Goal: Transaction & Acquisition: Purchase product/service

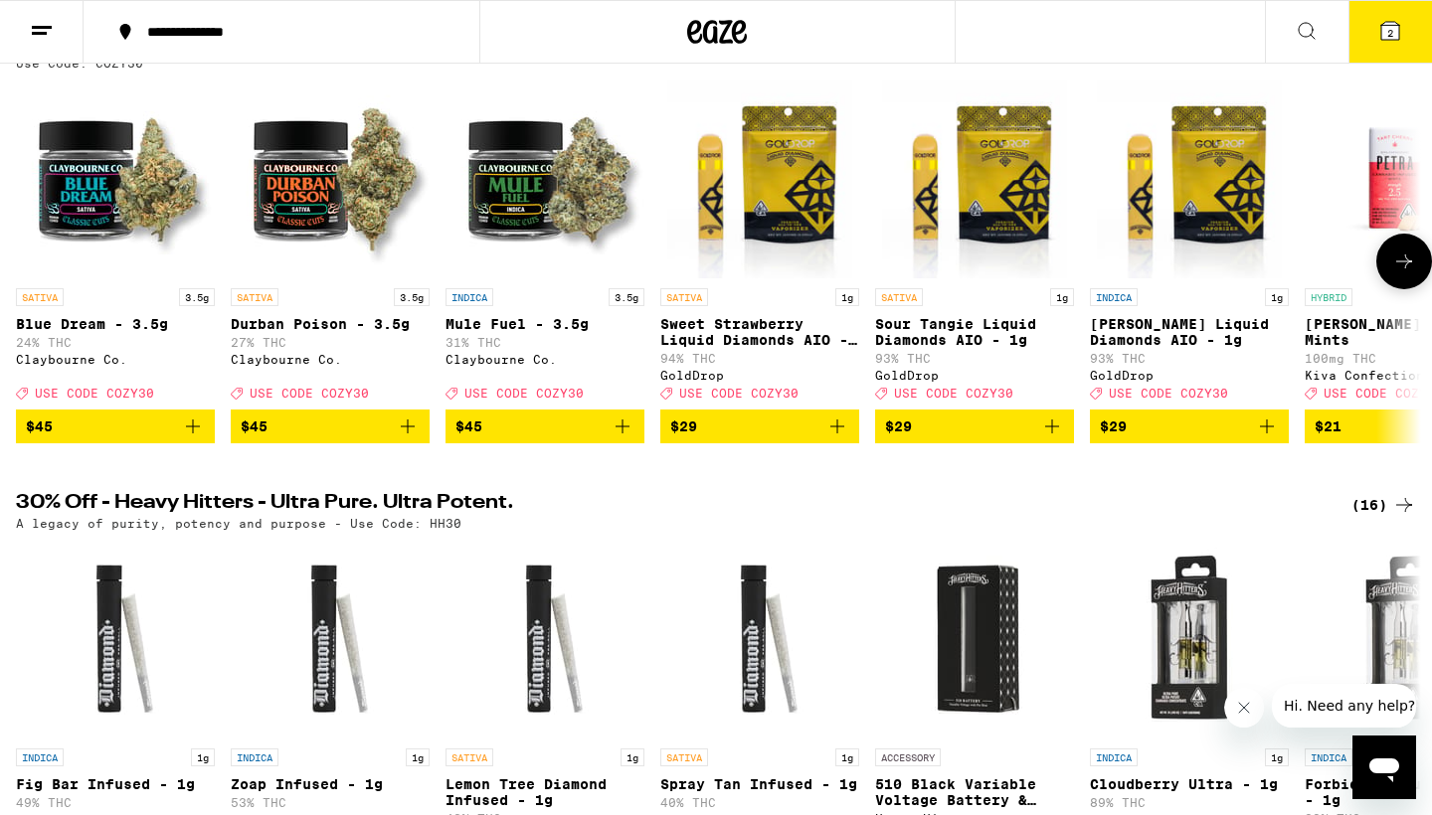
scroll to position [255, 0]
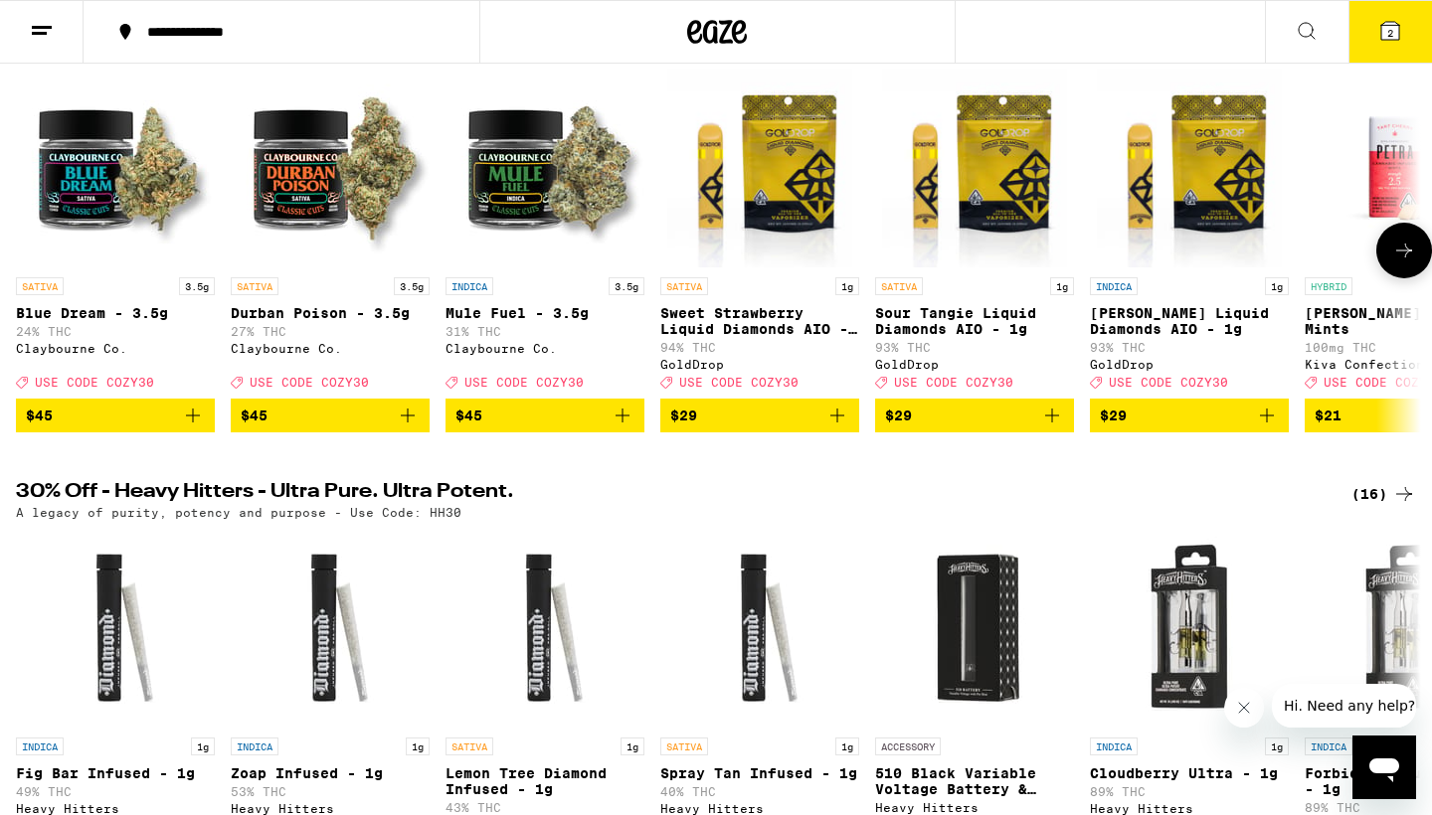
click at [403, 426] on icon "Add to bag" at bounding box center [408, 416] width 24 height 24
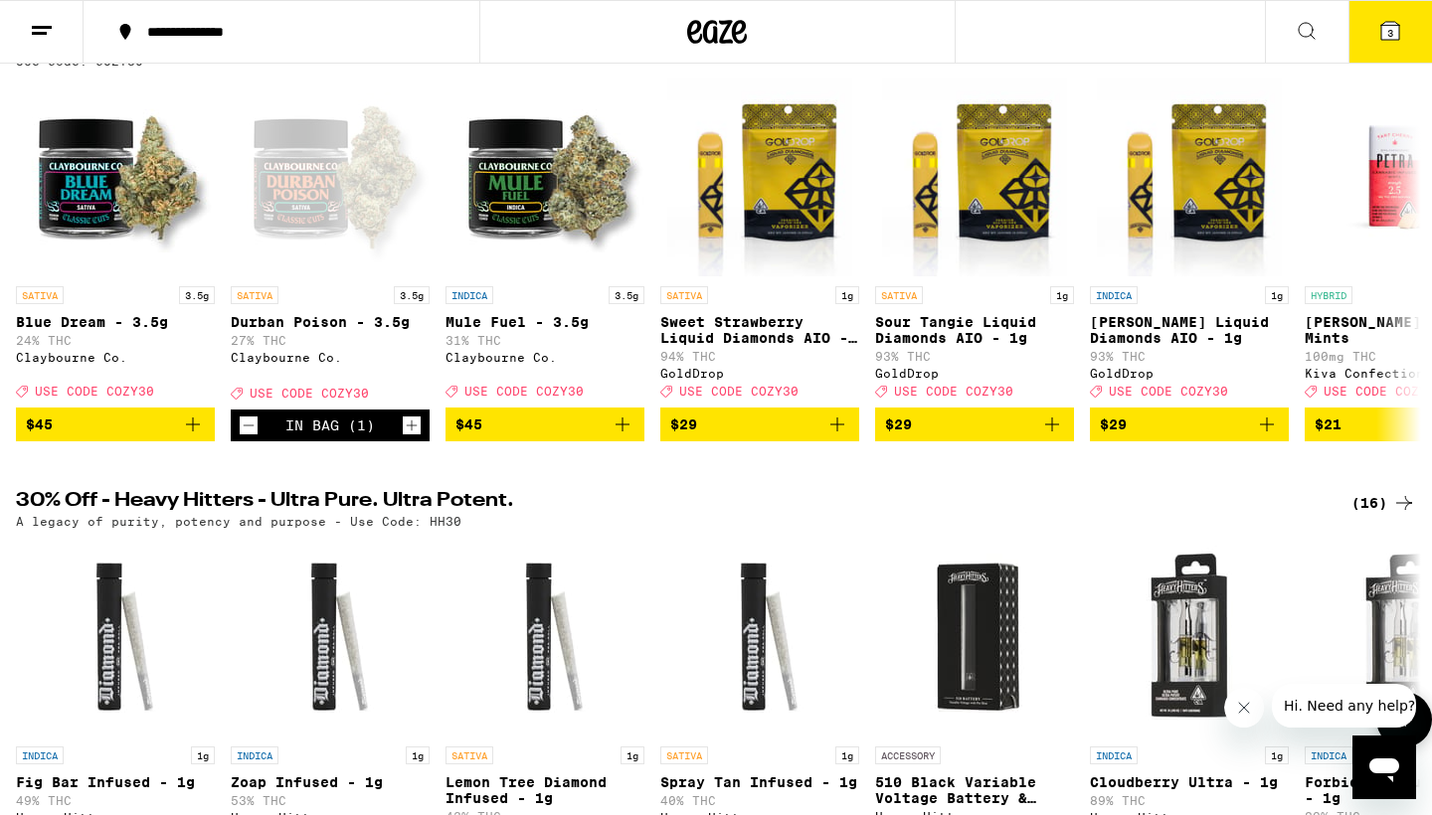
scroll to position [247, 0]
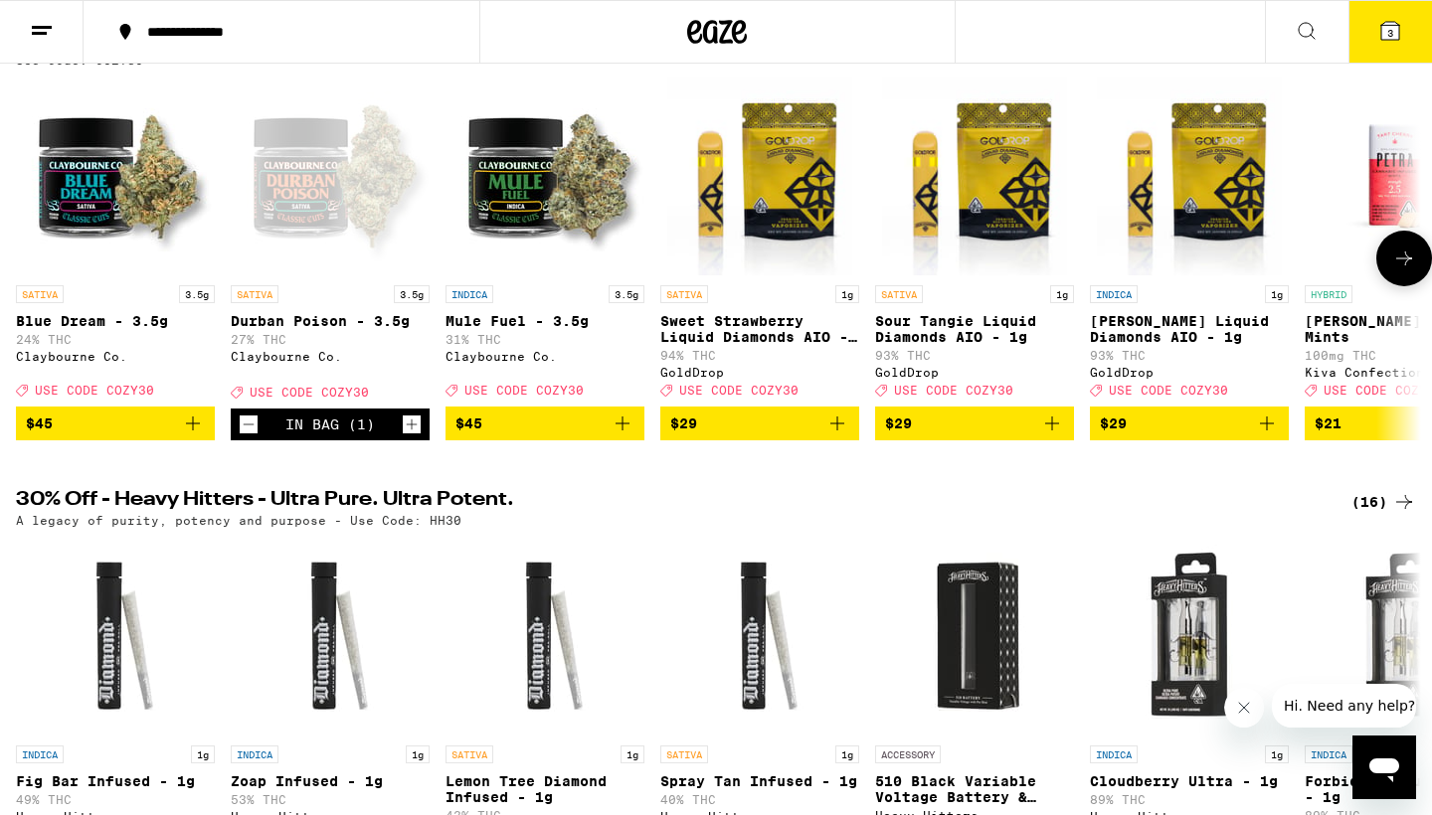
click at [617, 435] on icon "Add to bag" at bounding box center [622, 424] width 24 height 24
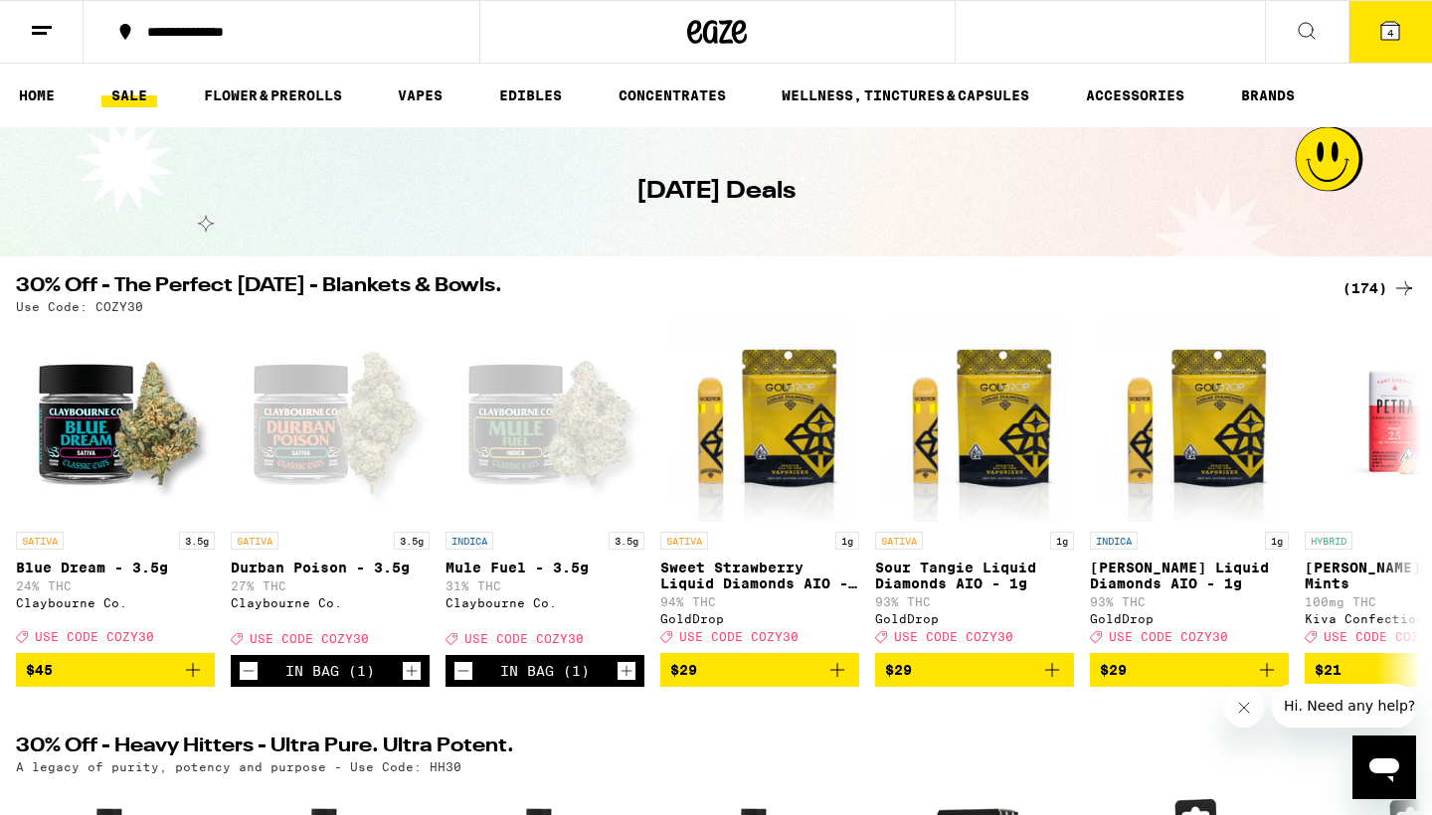
scroll to position [0, 0]
click at [1387, 29] on span "4" at bounding box center [1390, 33] width 6 height 12
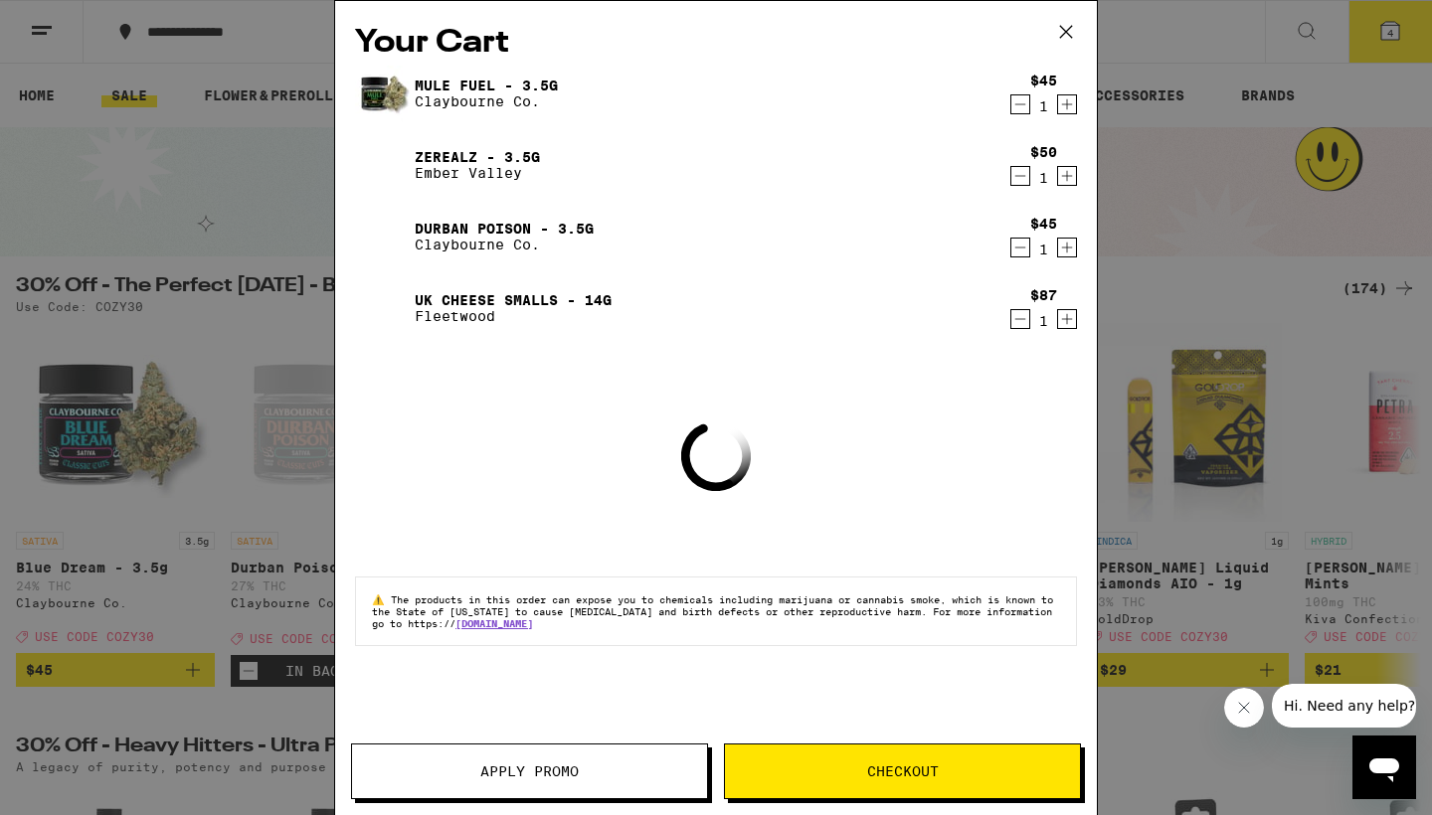
click at [1022, 316] on icon "Decrement" at bounding box center [1020, 319] width 18 height 24
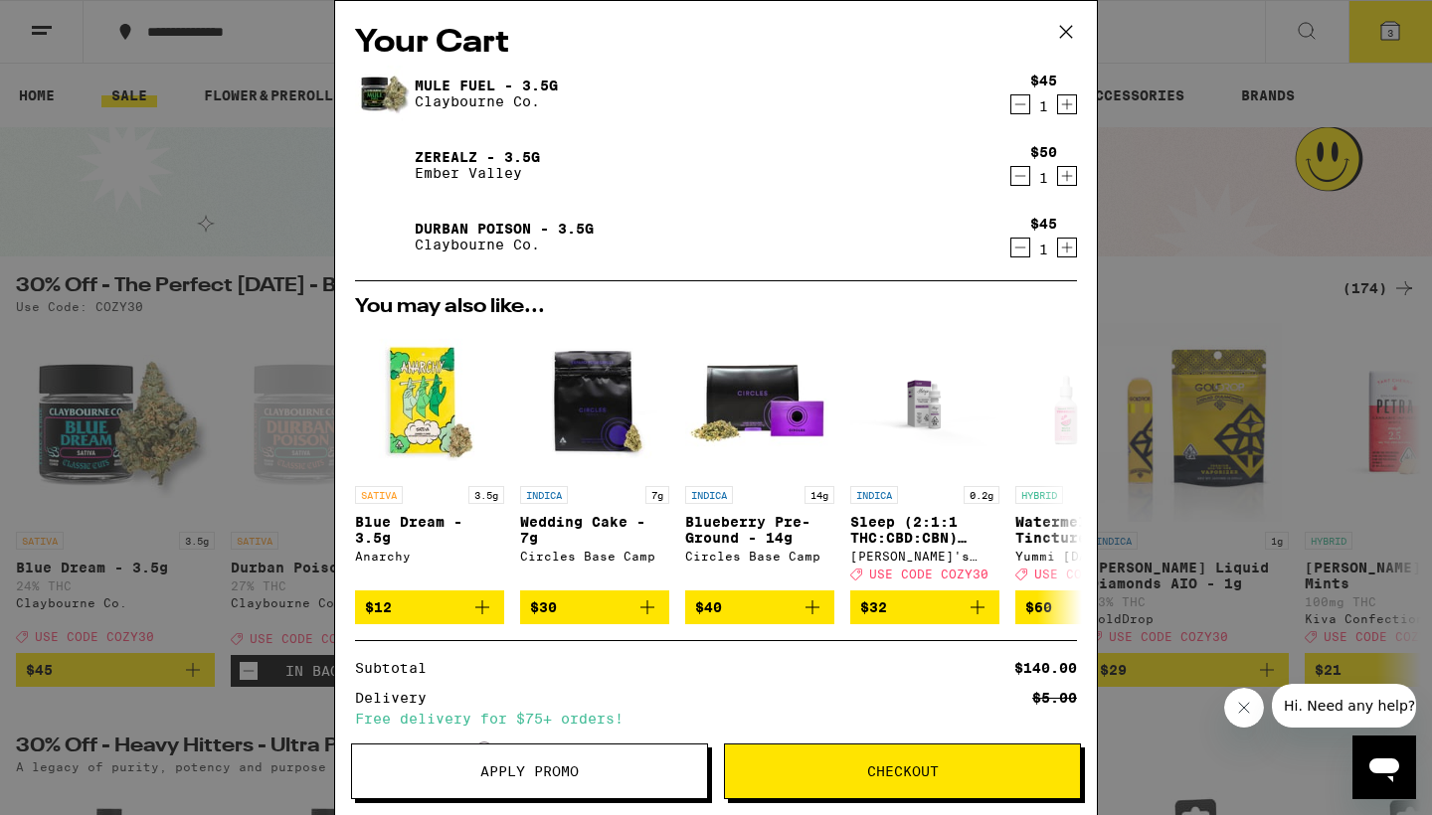
click at [1025, 252] on icon "Decrement" at bounding box center [1020, 248] width 18 height 24
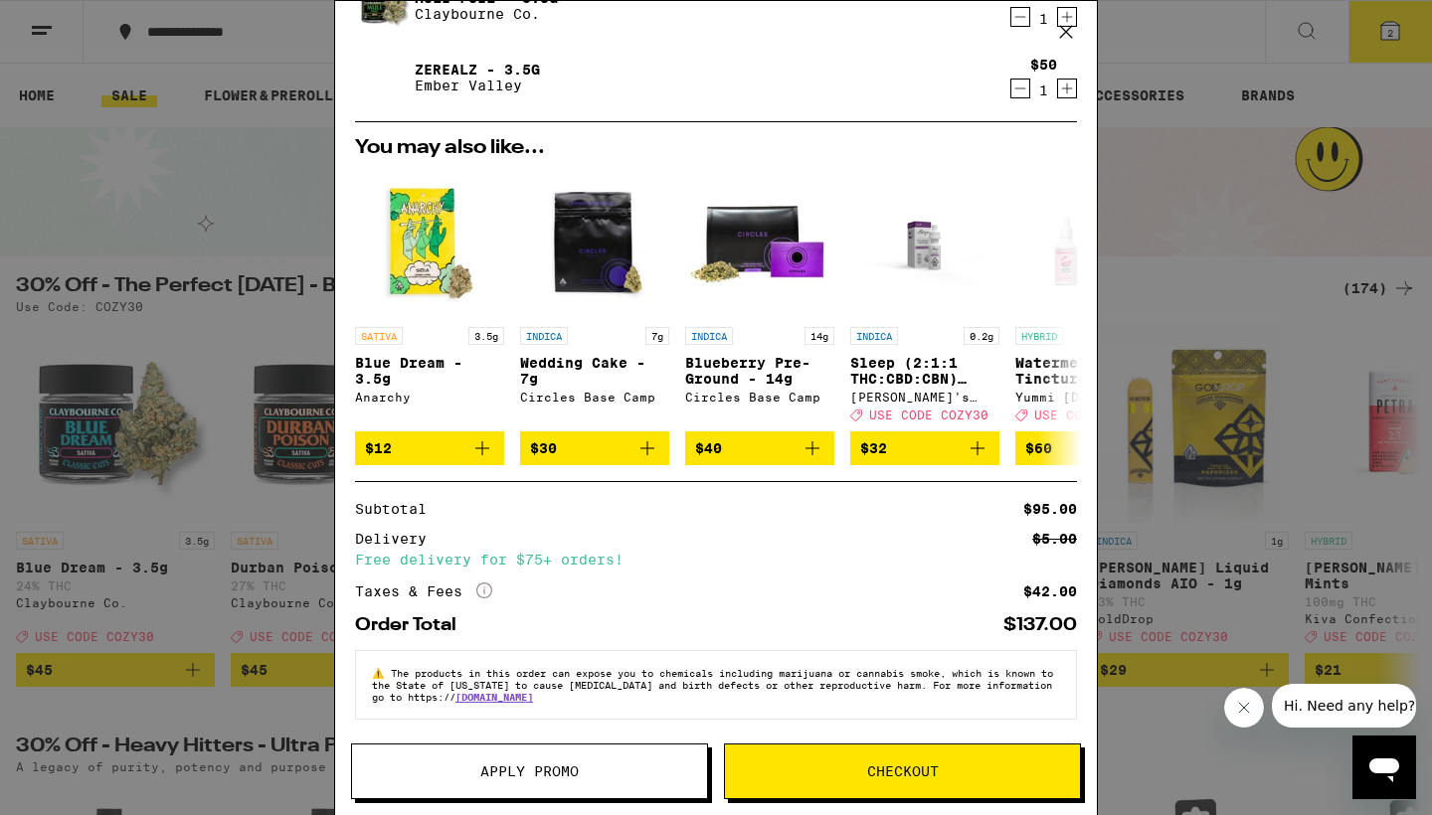
scroll to position [102, 0]
click at [453, 763] on button "Apply Promo" at bounding box center [529, 772] width 357 height 56
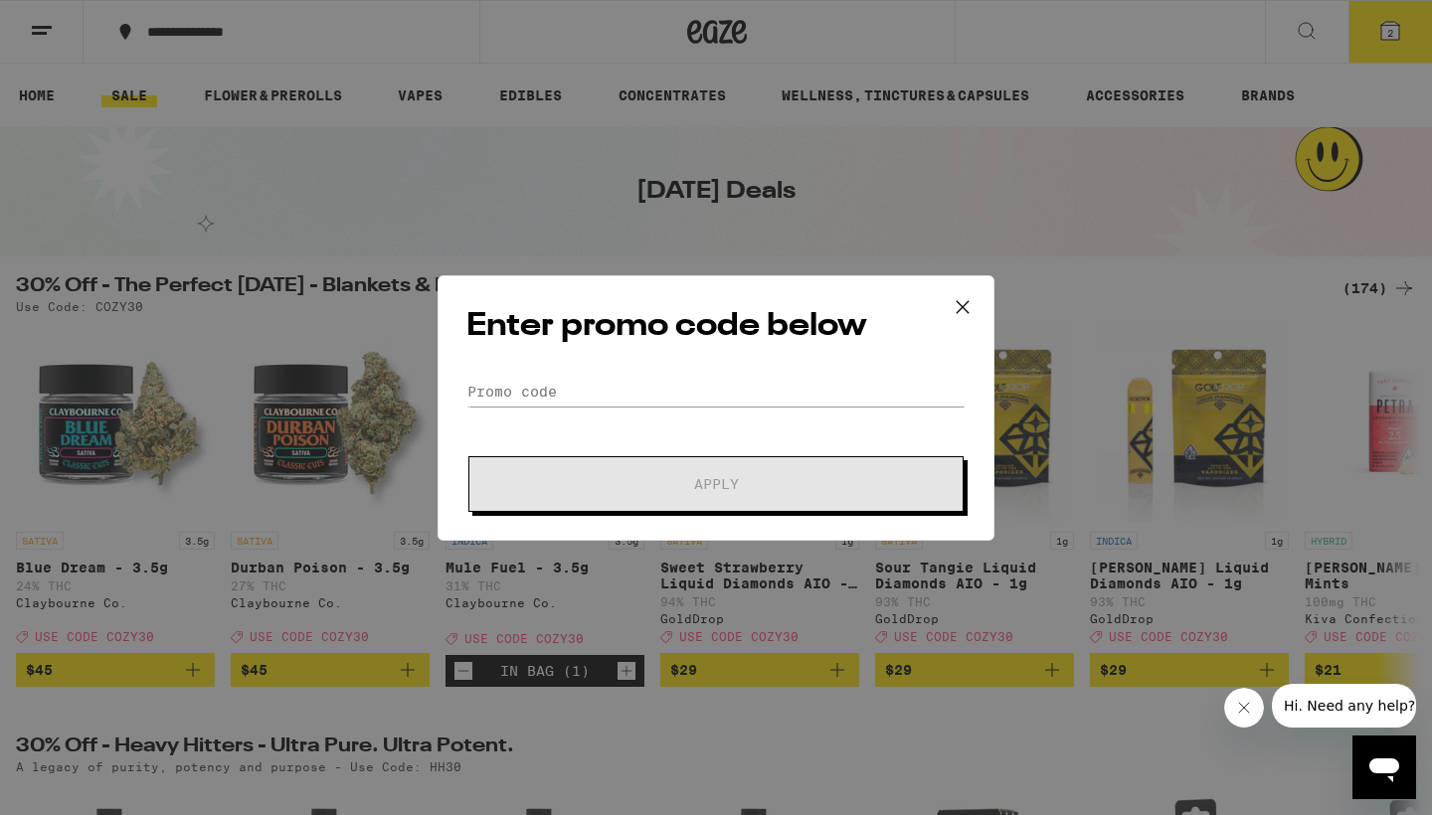
click at [508, 374] on div "Enter promo code below Promo Code Apply" at bounding box center [715, 407] width 557 height 265
click at [481, 376] on div "Enter promo code below Promo Code Apply" at bounding box center [715, 407] width 557 height 265
click at [499, 370] on div "Enter promo code below Promo Code Apply" at bounding box center [715, 407] width 557 height 265
click at [535, 418] on form "Promo Code Apply" at bounding box center [715, 444] width 499 height 135
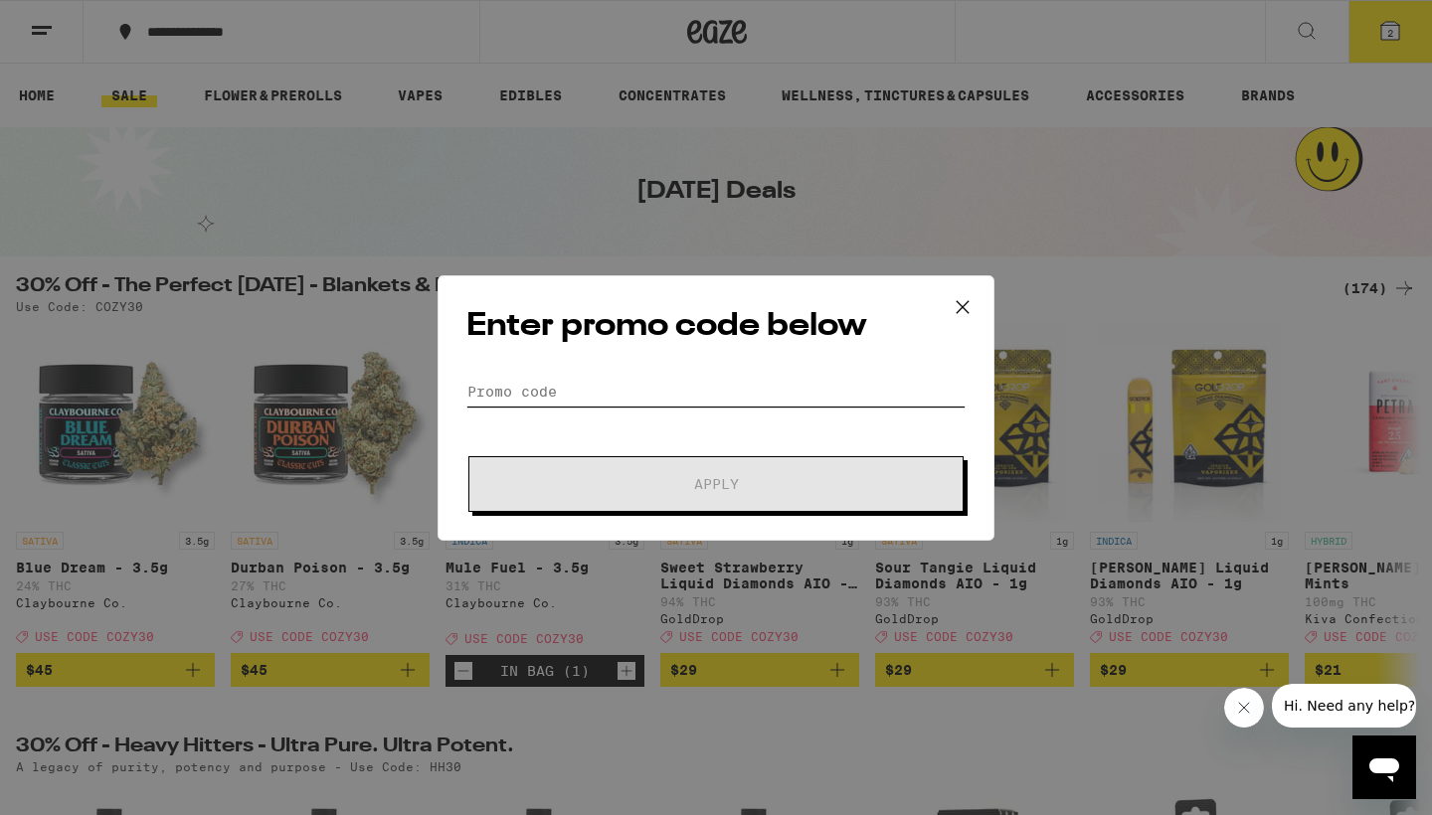
click at [508, 379] on input "Promo Code" at bounding box center [715, 392] width 499 height 30
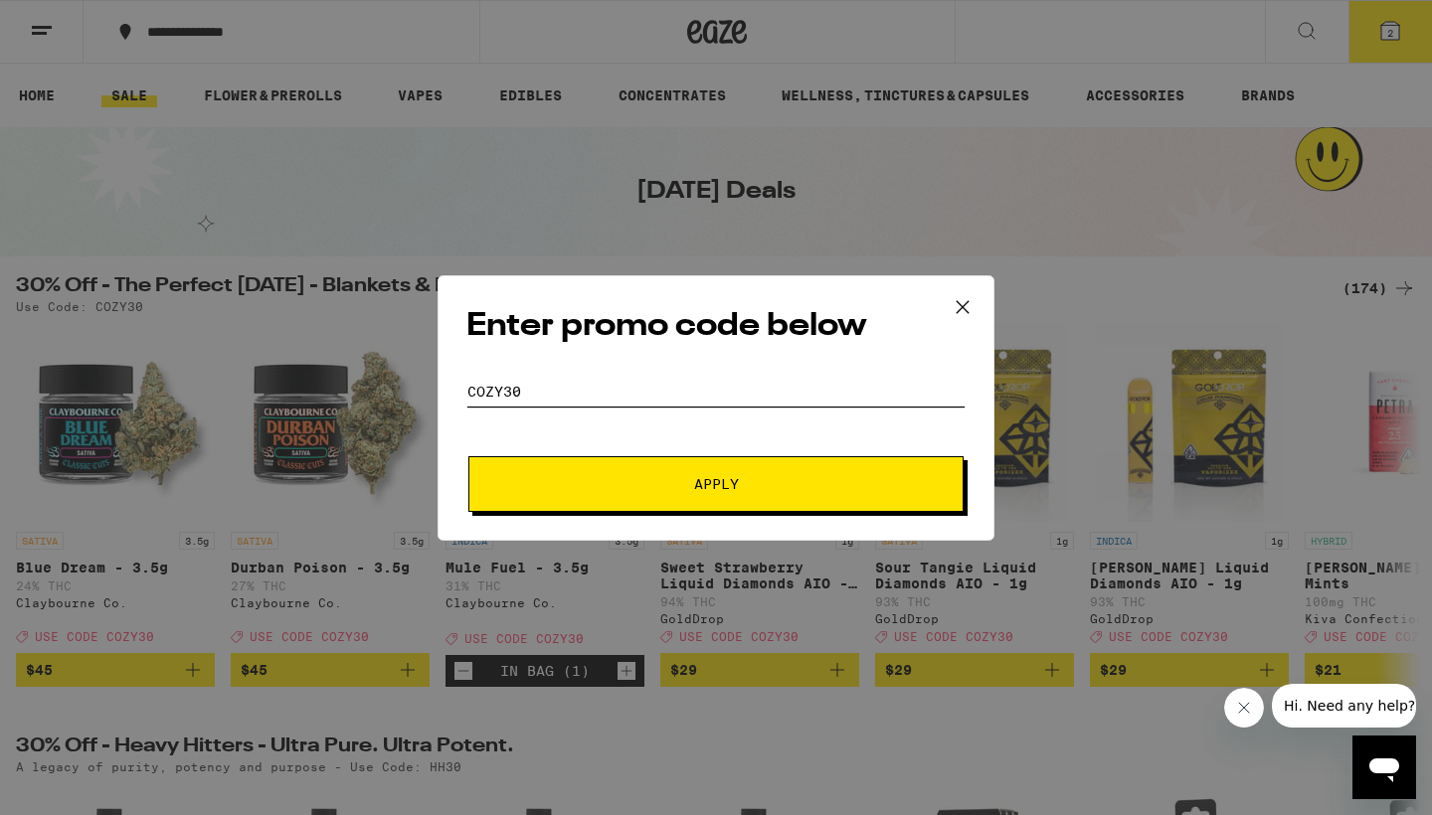
type input "cozy30"
click at [713, 493] on button "Apply" at bounding box center [715, 484] width 495 height 56
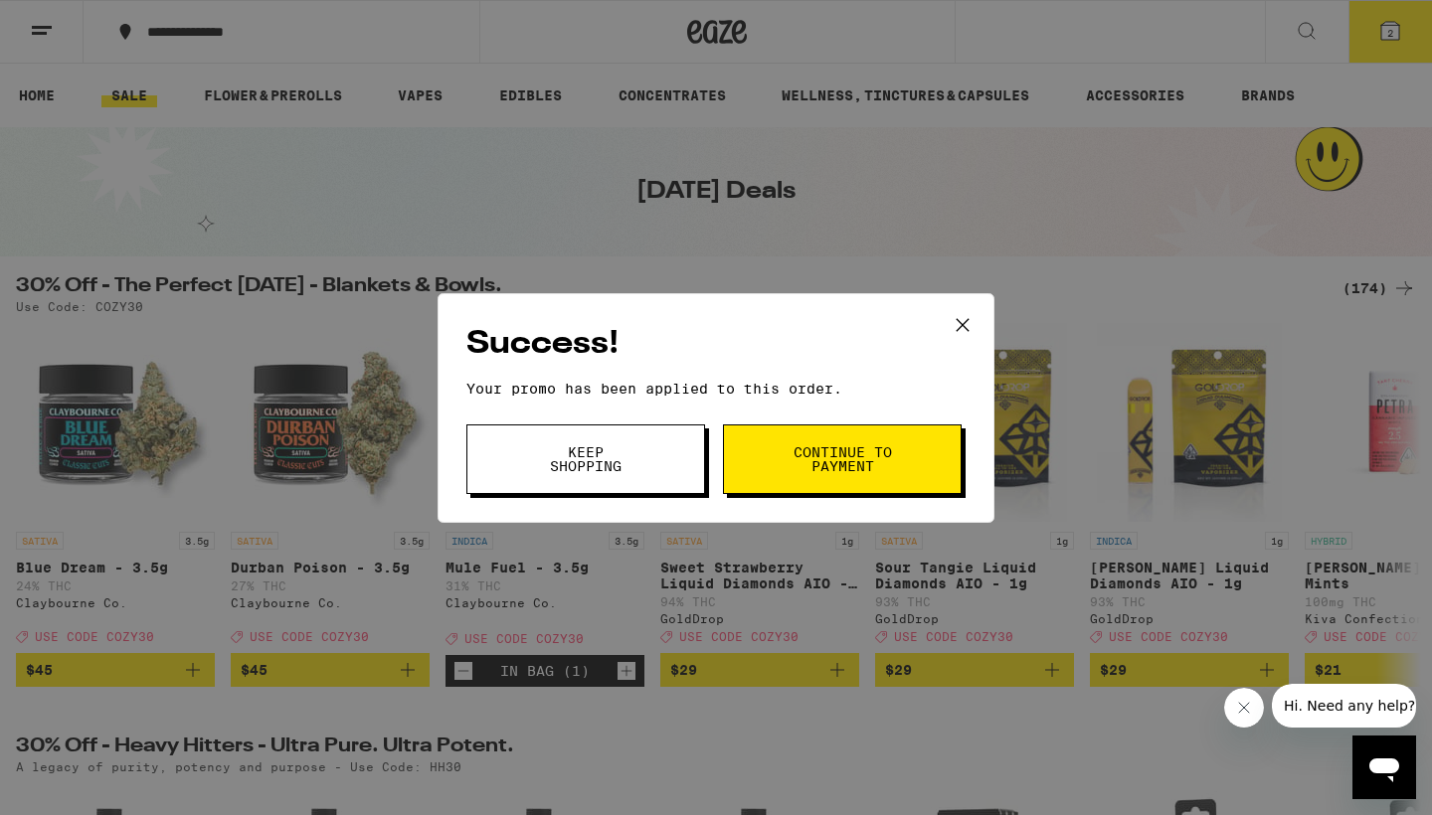
click at [817, 471] on span "Continue to payment" at bounding box center [841, 459] width 101 height 28
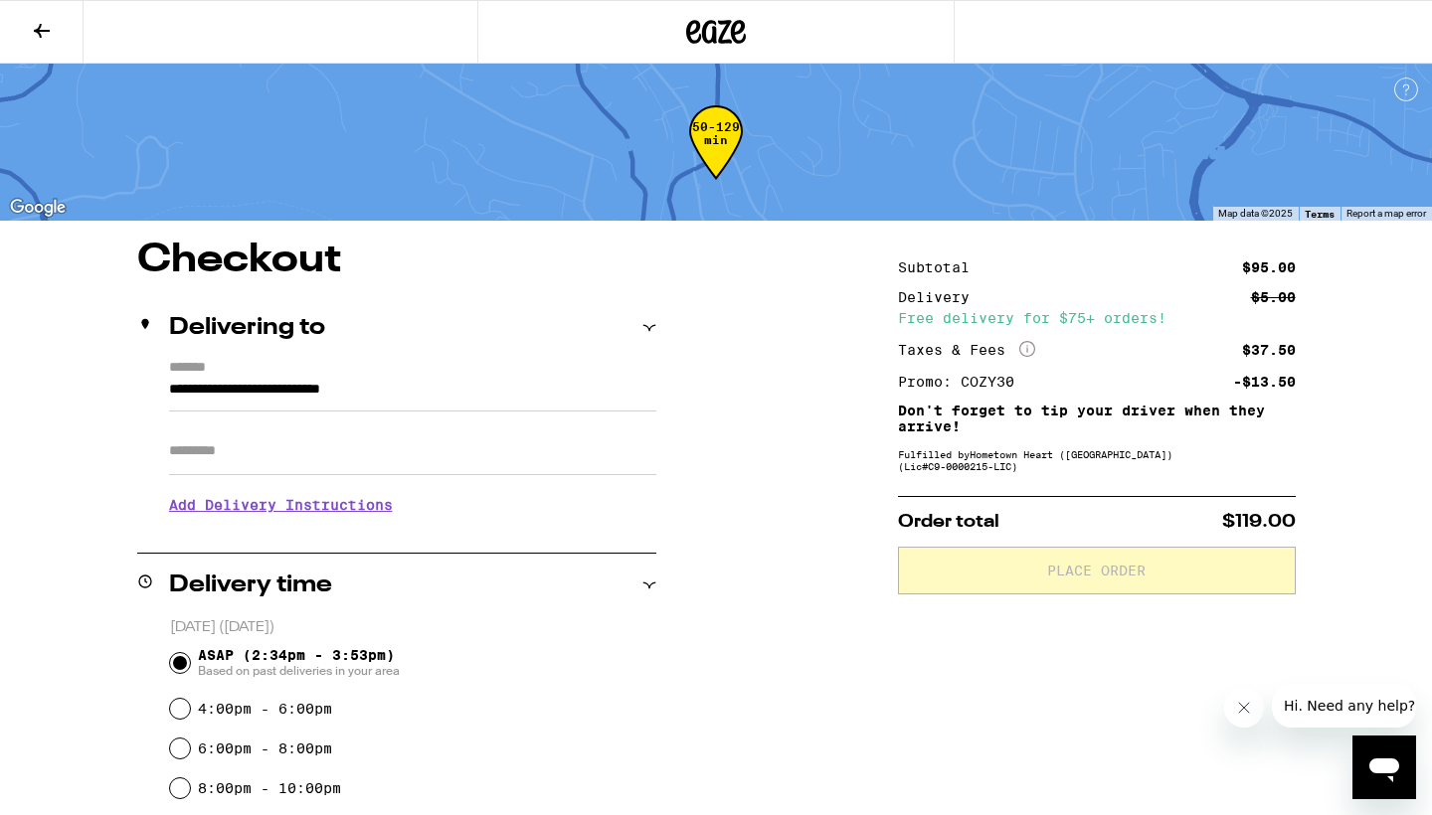
click at [42, 27] on icon at bounding box center [42, 31] width 24 height 24
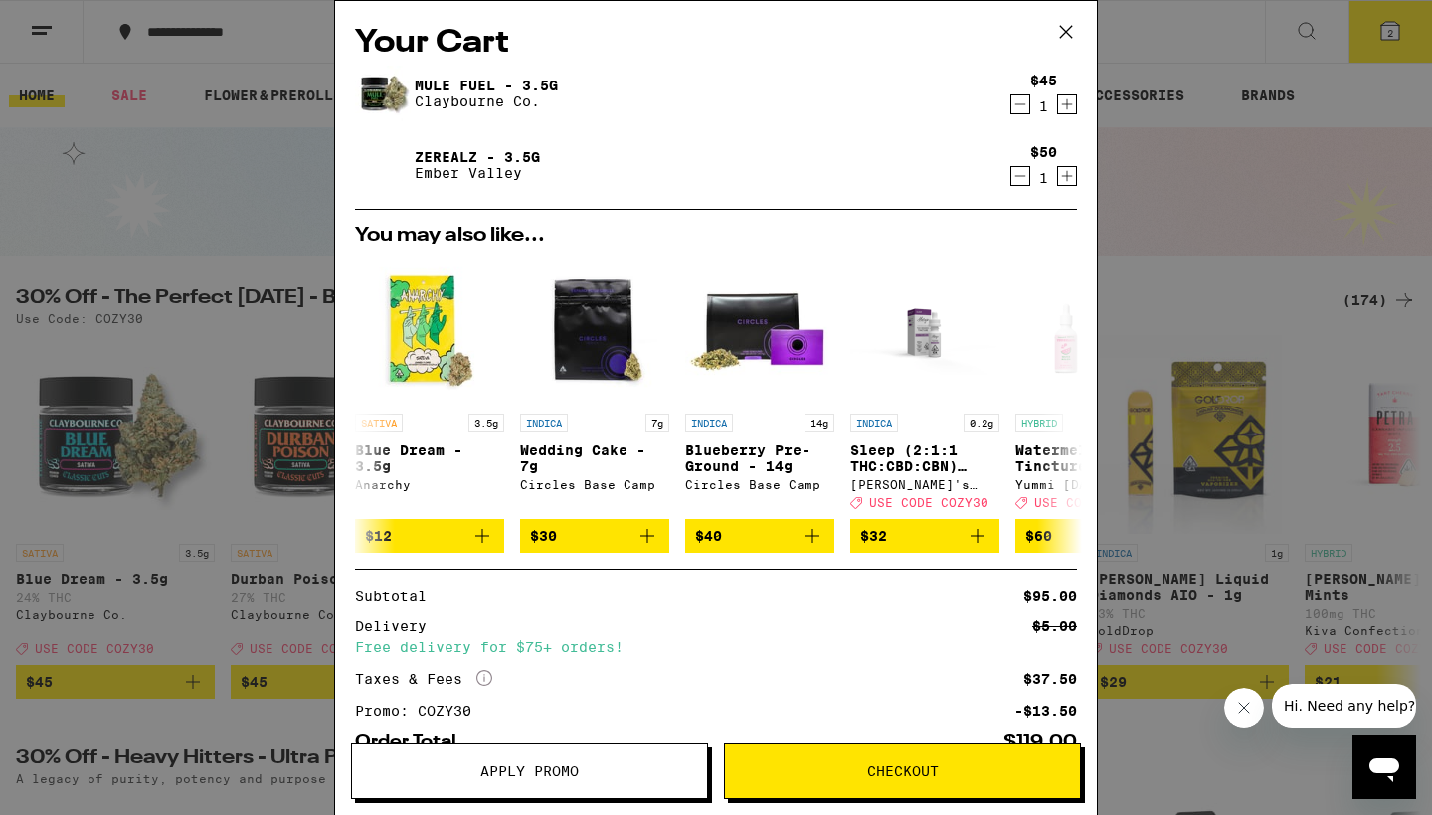
scroll to position [0, 1]
click at [1062, 29] on icon at bounding box center [1066, 32] width 30 height 30
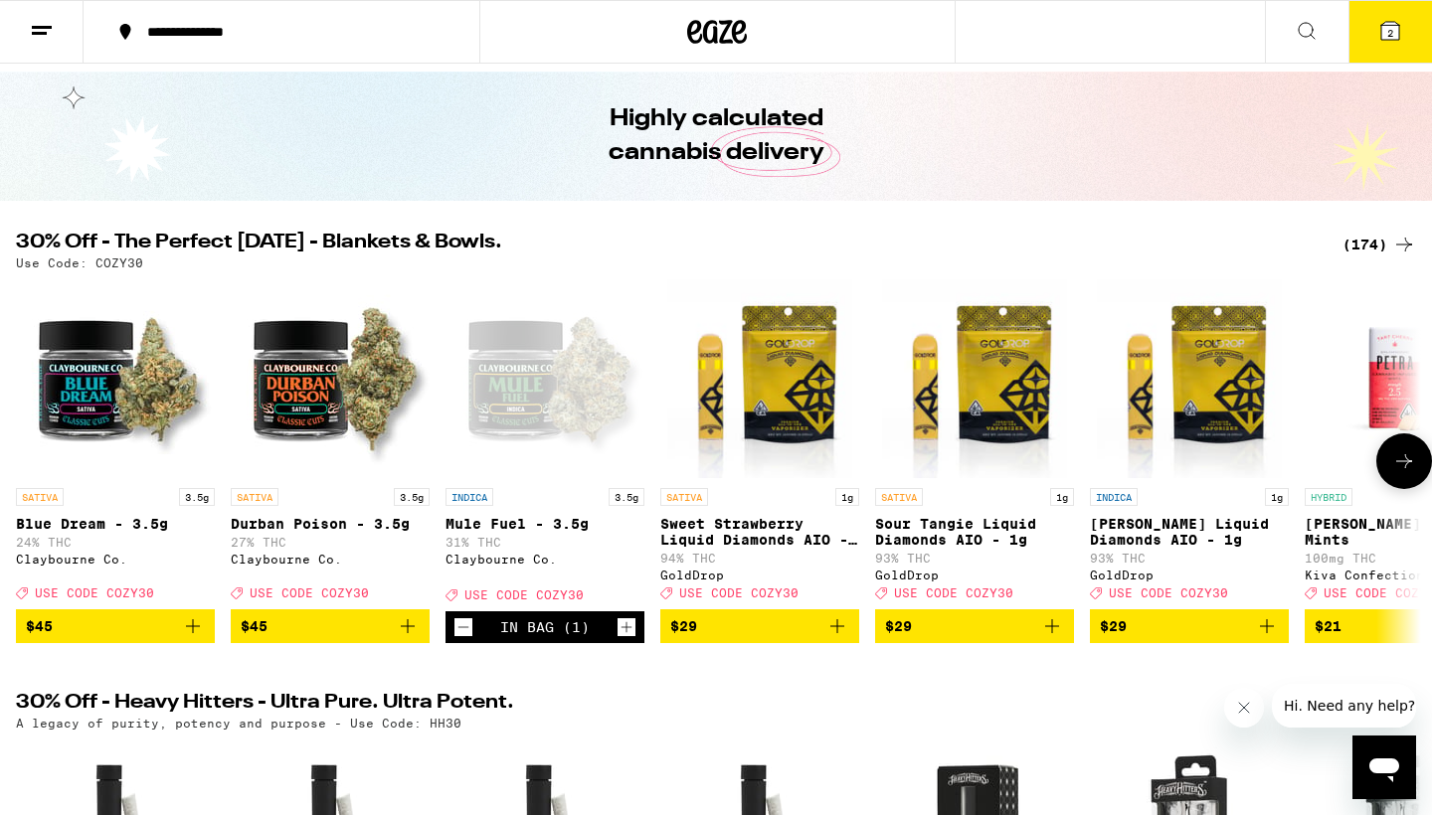
scroll to position [58, 0]
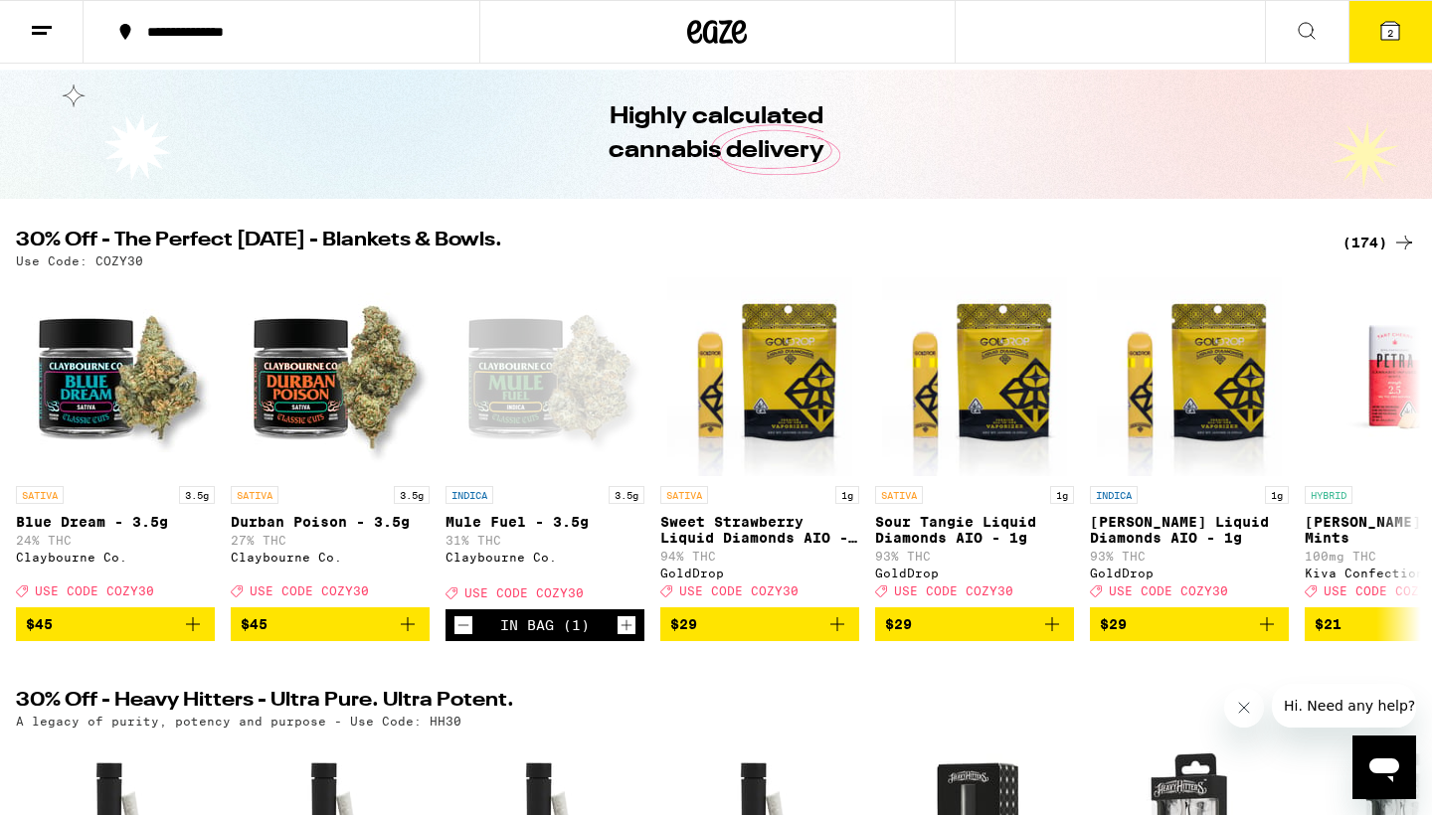
click at [1386, 23] on icon at bounding box center [1390, 31] width 18 height 18
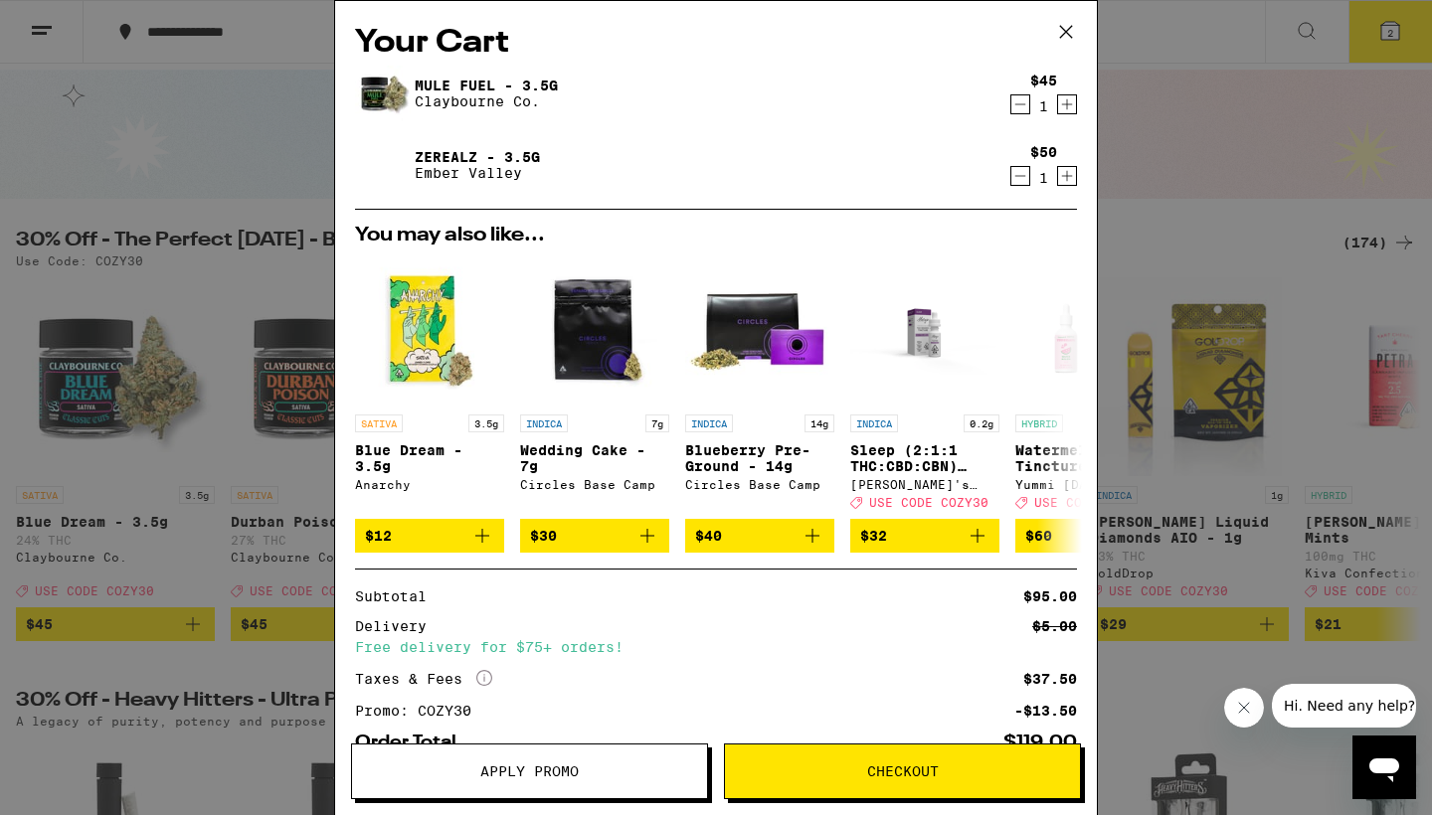
click at [1020, 179] on icon "Decrement" at bounding box center [1020, 176] width 18 height 24
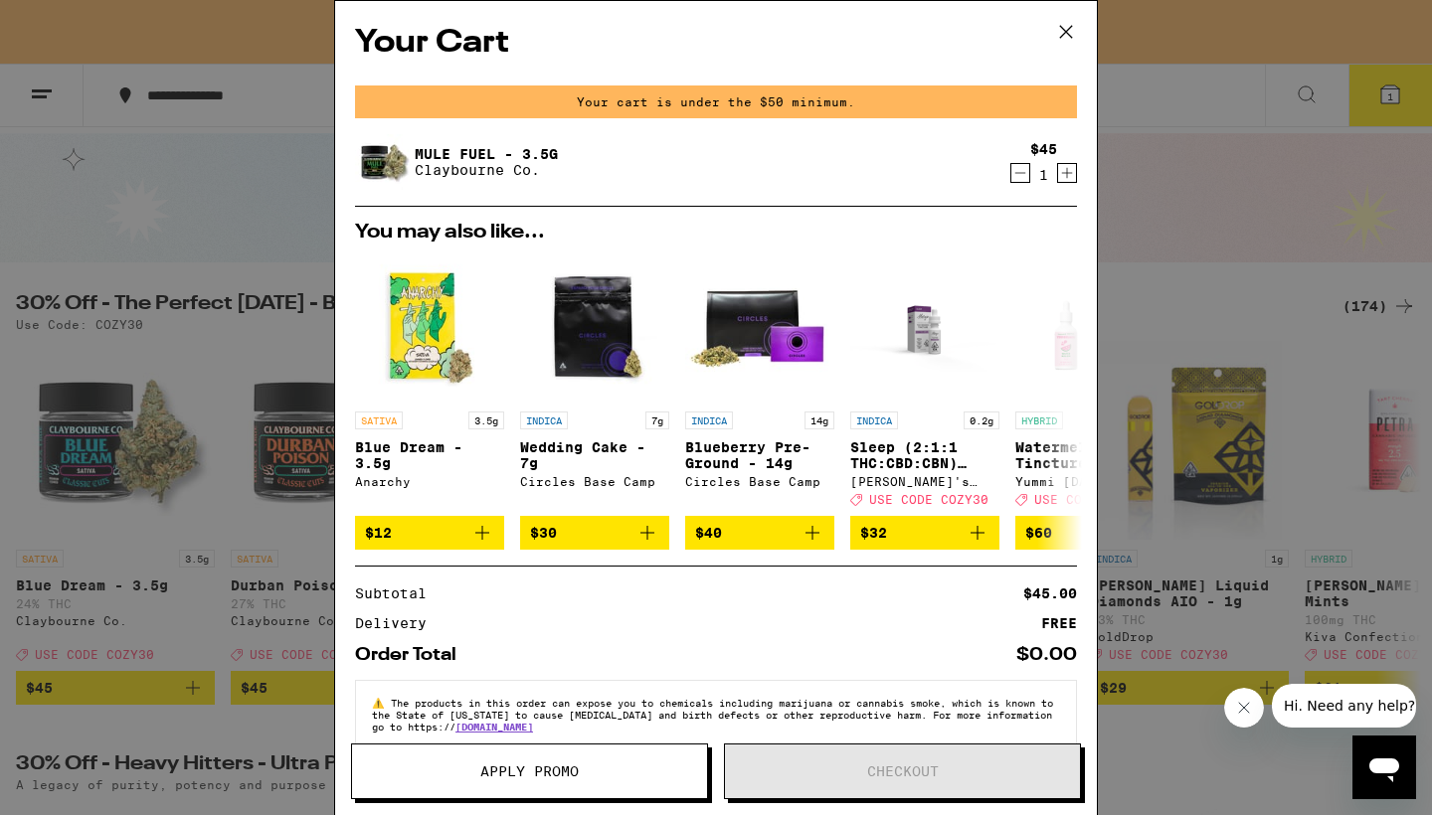
click at [1020, 172] on icon "Decrement" at bounding box center [1020, 173] width 18 height 24
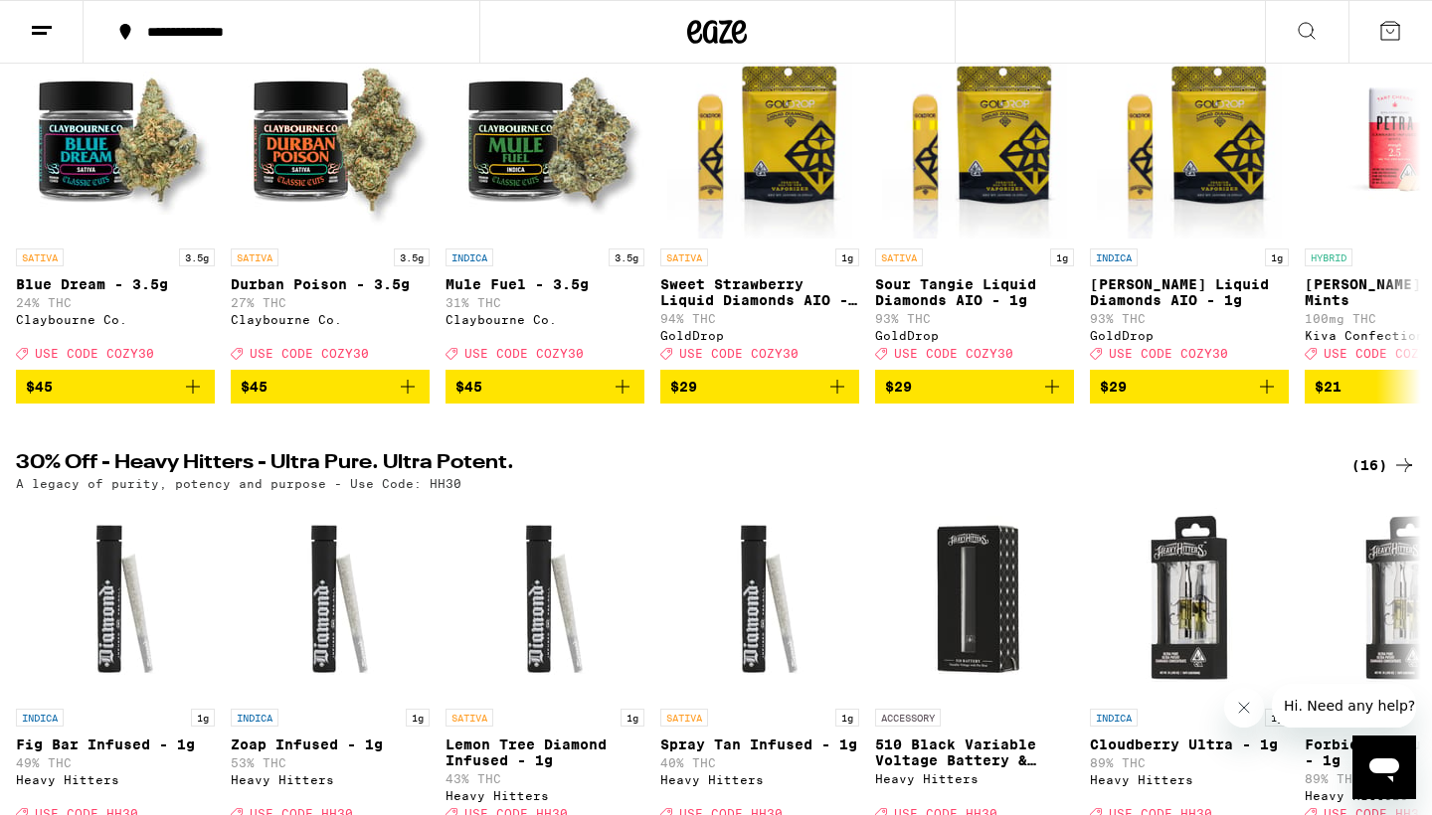
scroll to position [296, 0]
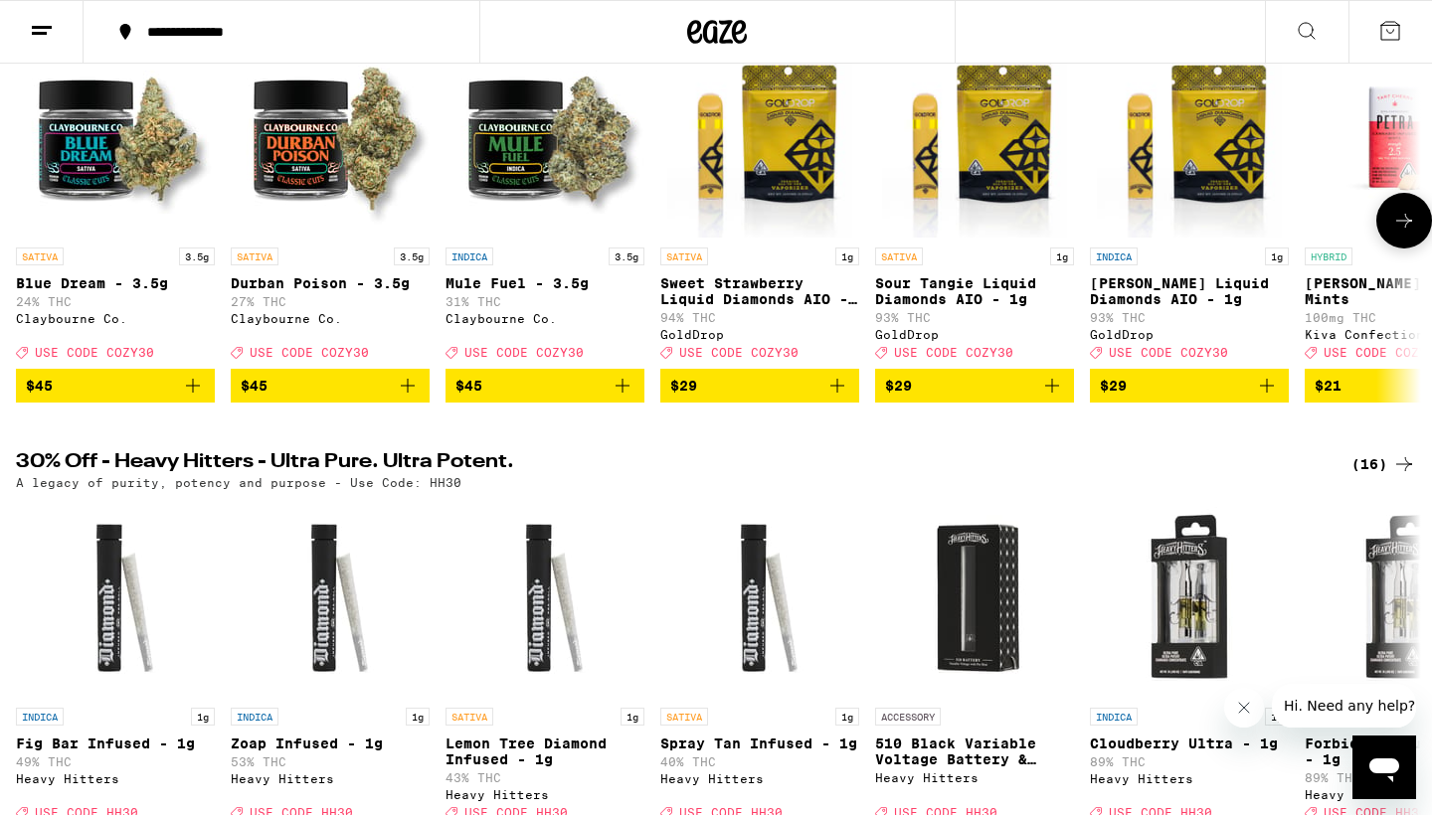
click at [409, 398] on icon "Add to bag" at bounding box center [408, 386] width 24 height 24
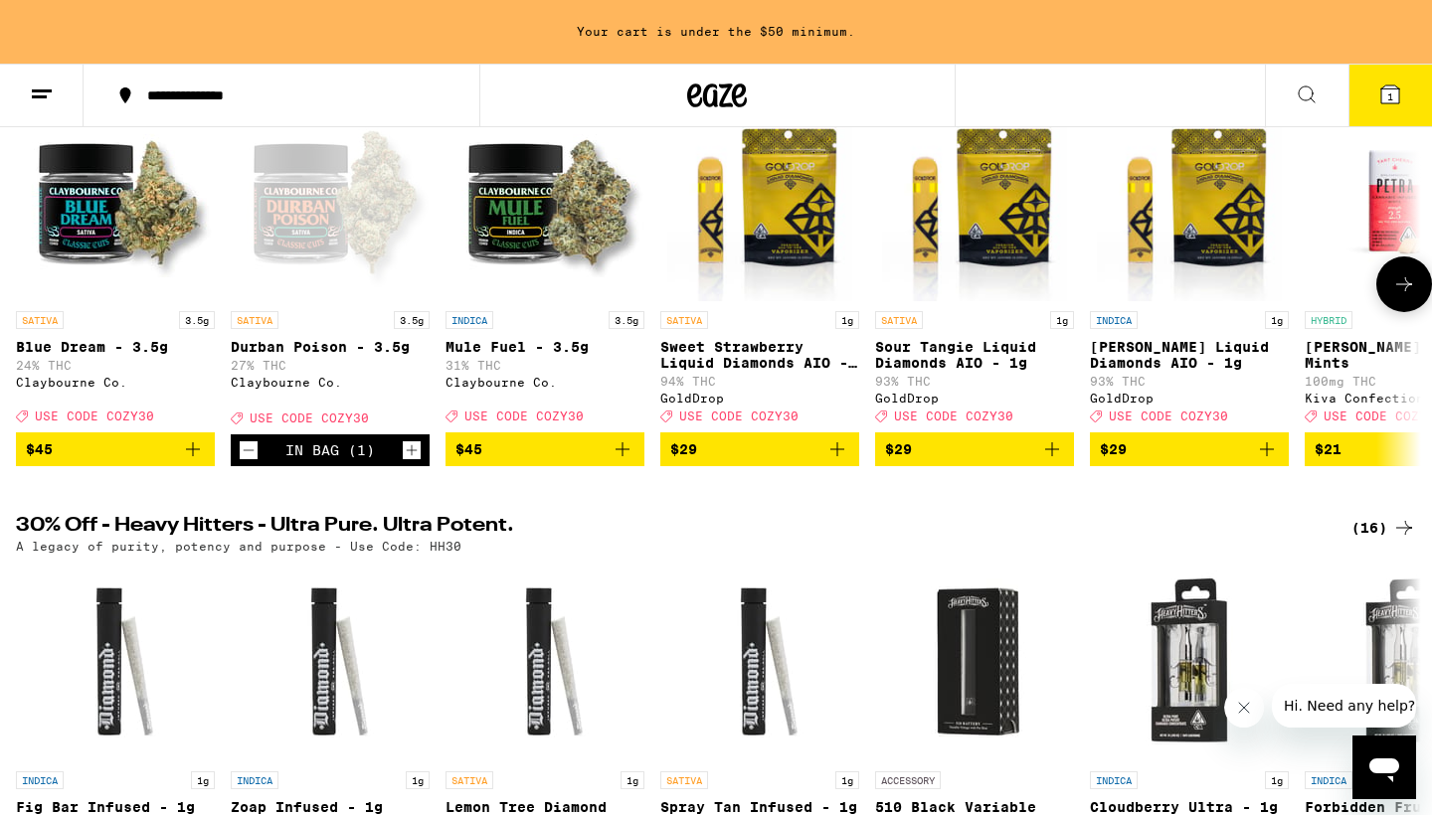
click at [618, 456] on icon "Add to bag" at bounding box center [622, 449] width 14 height 14
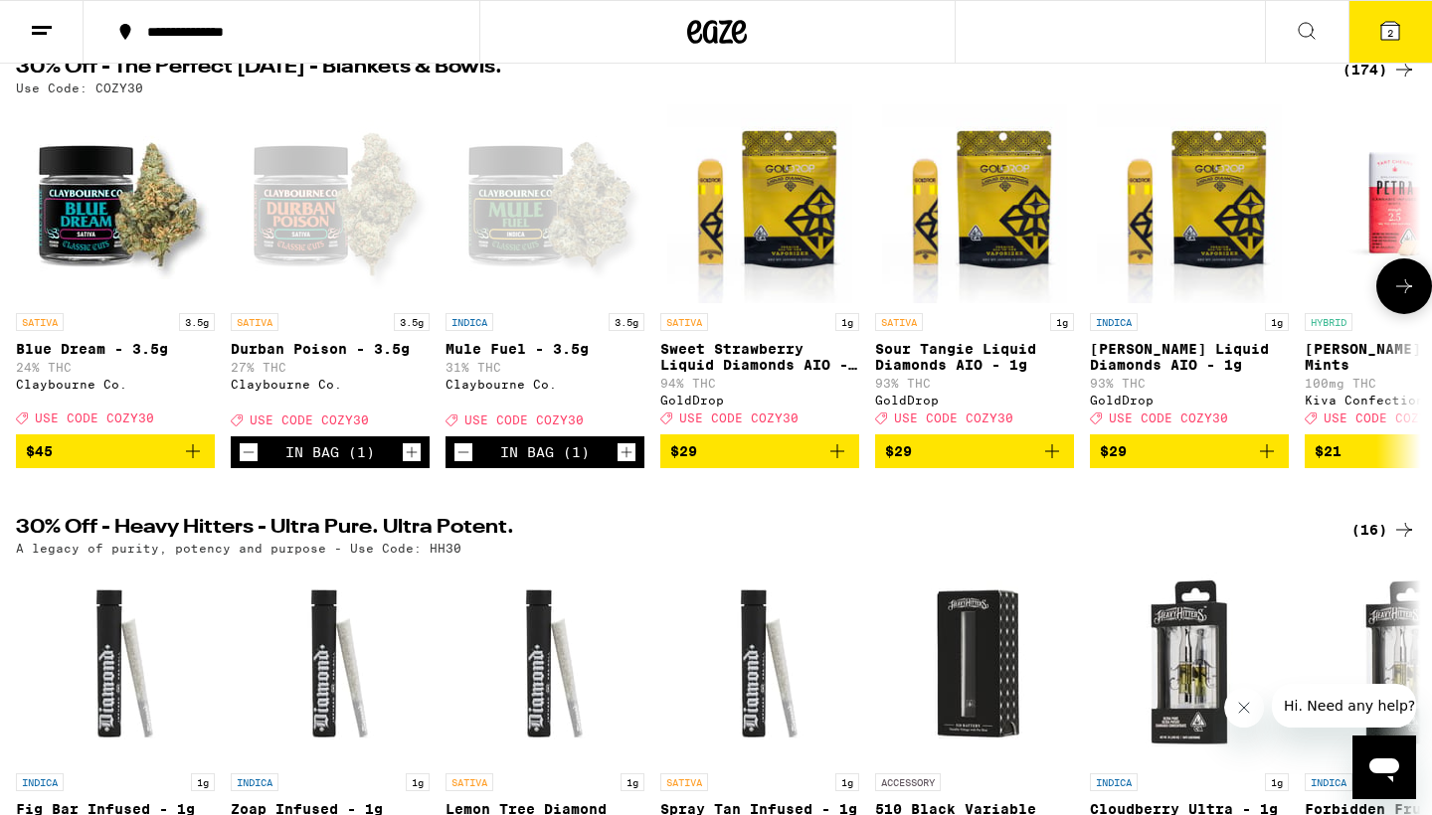
scroll to position [242, 0]
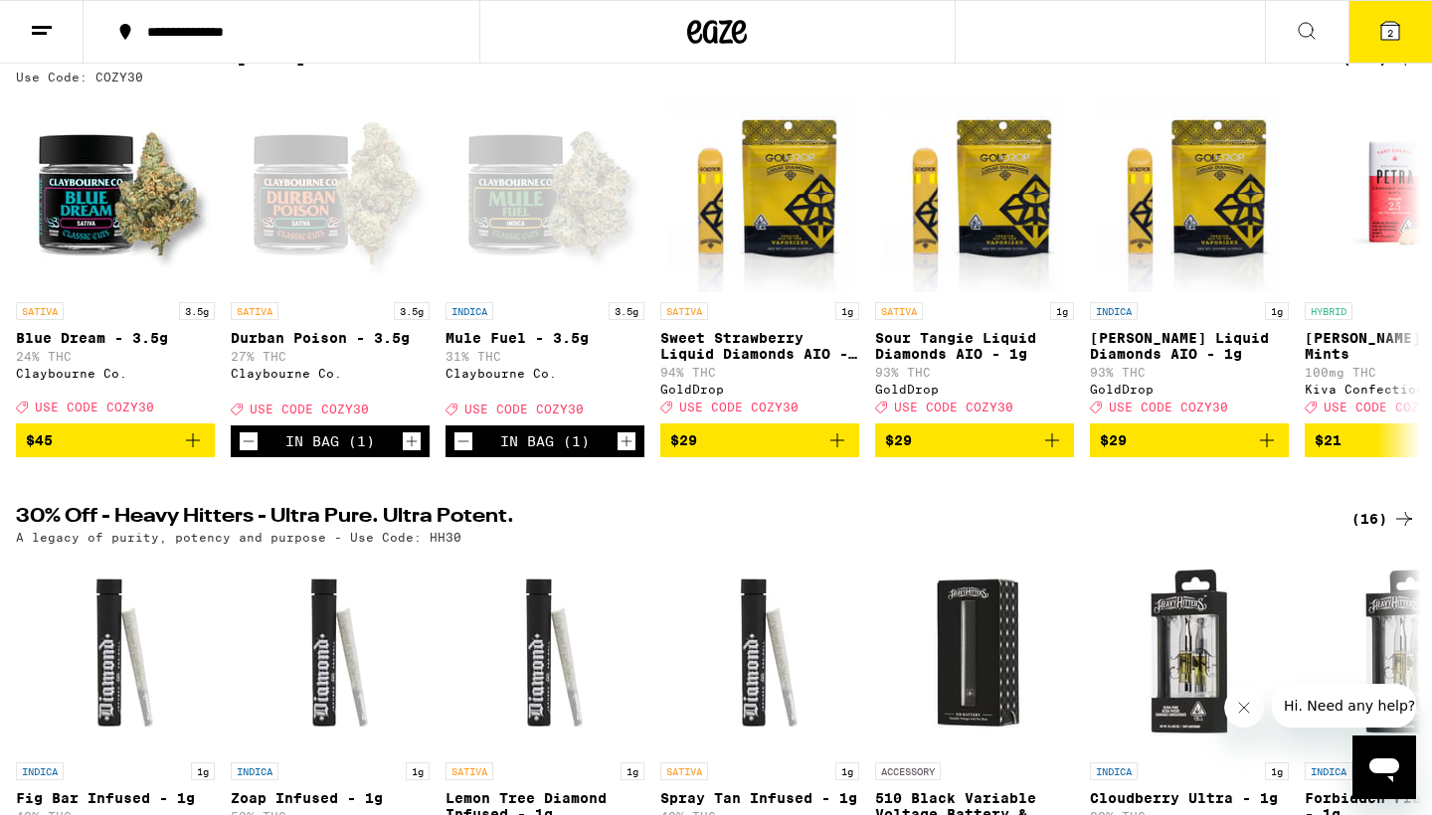
click at [1399, 24] on icon at bounding box center [1390, 31] width 24 height 24
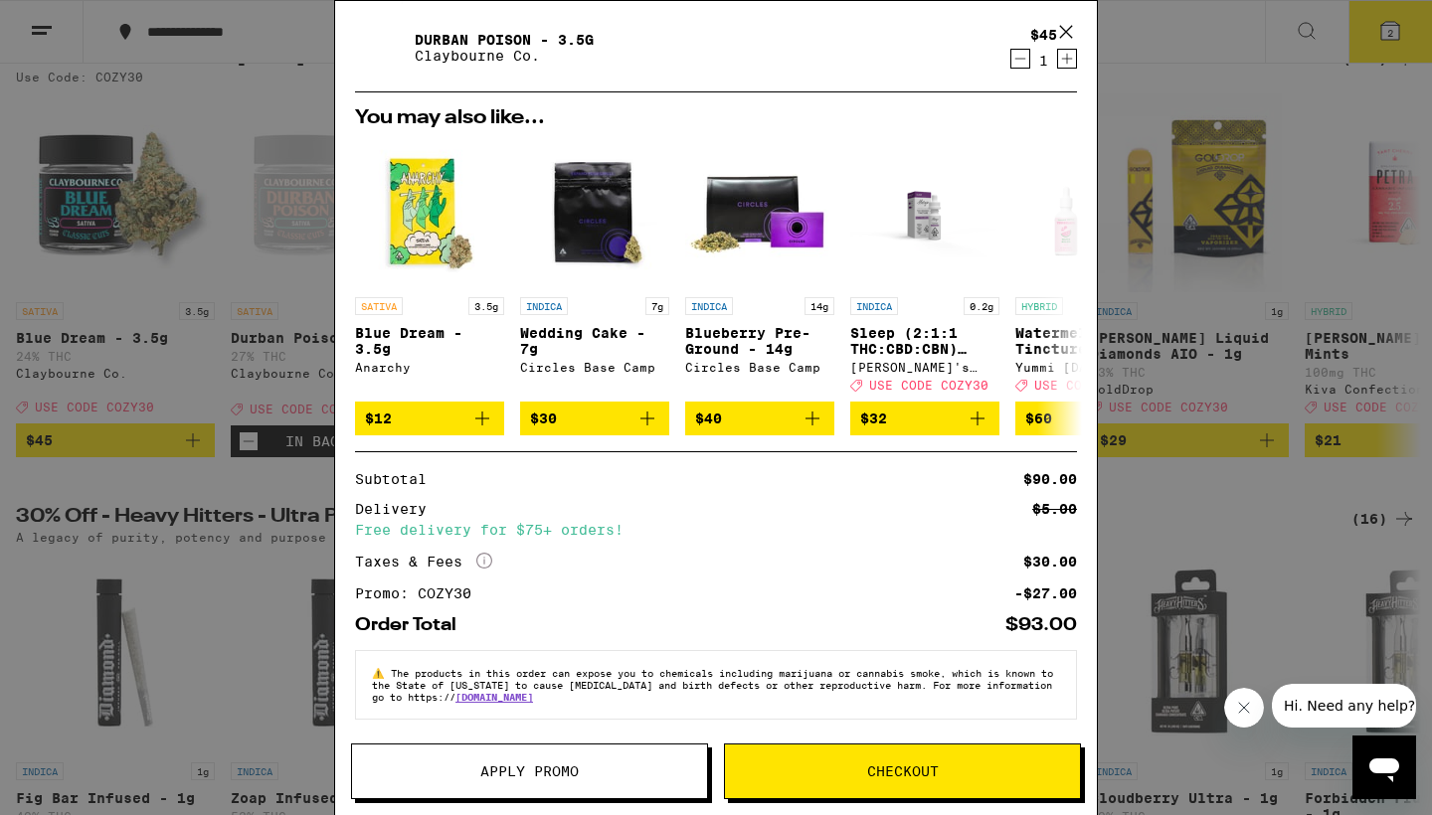
scroll to position [132, 0]
click at [1064, 32] on icon at bounding box center [1066, 32] width 30 height 30
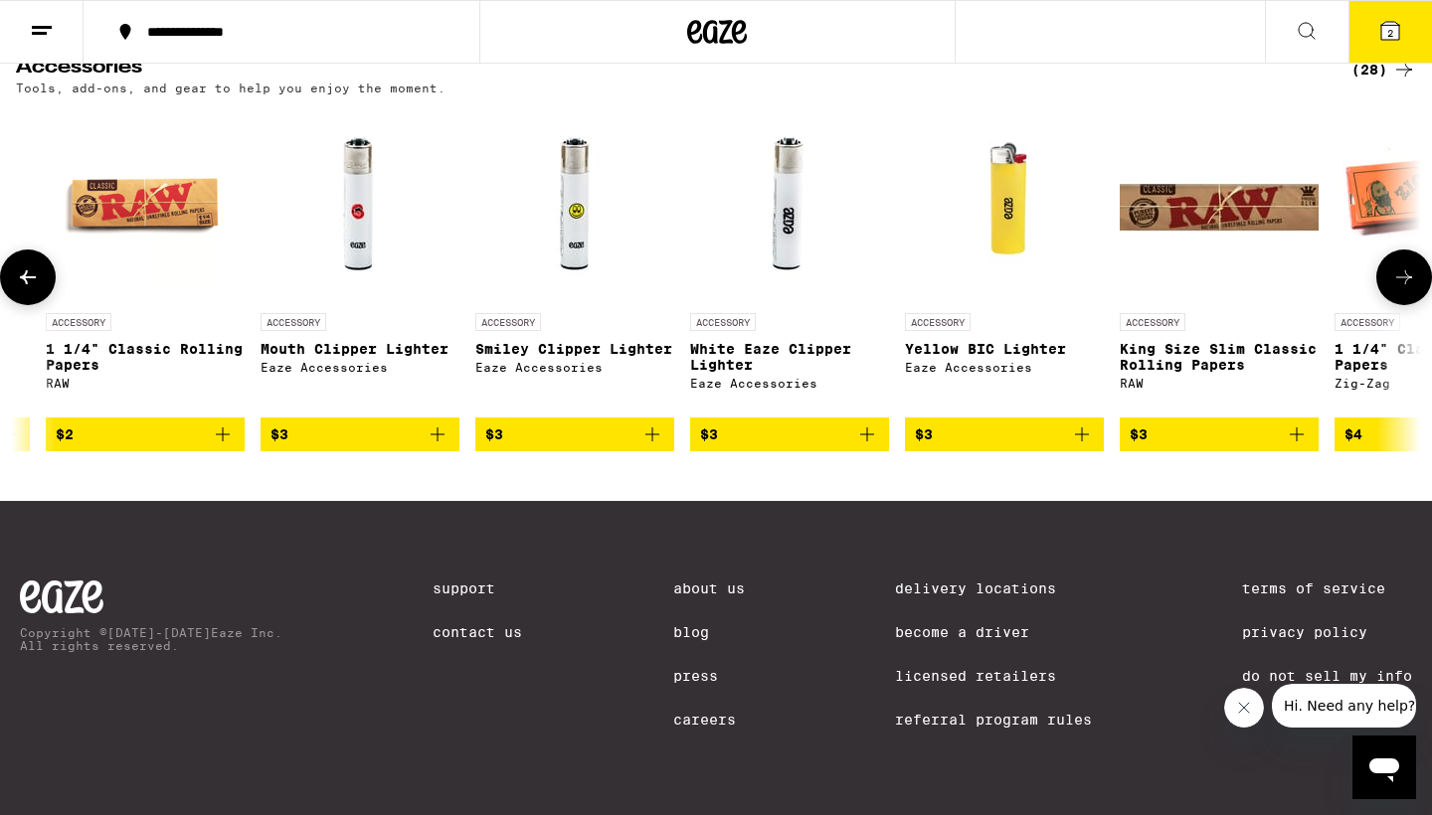
scroll to position [0, 5]
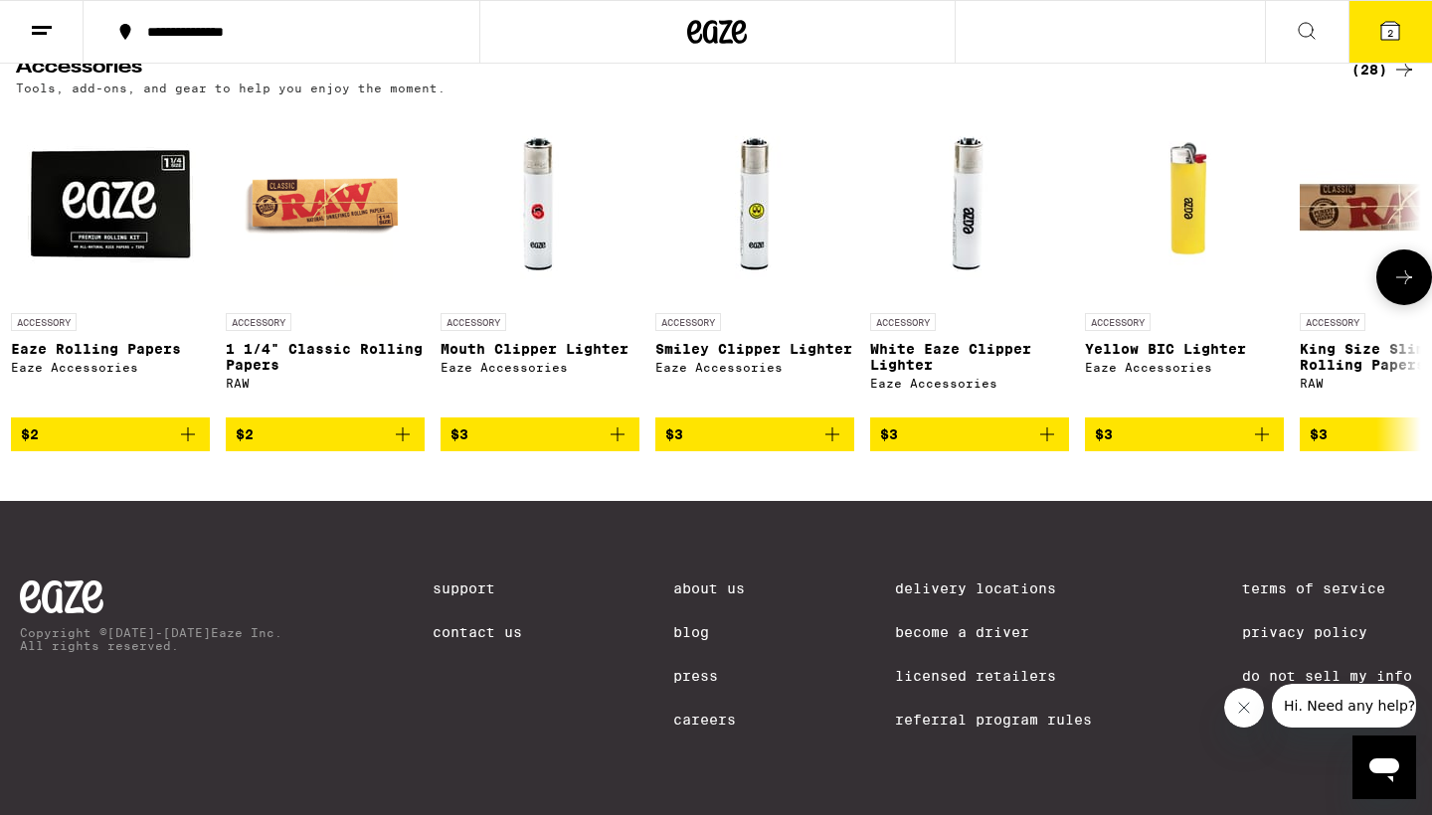
click at [399, 446] on icon "Add to bag" at bounding box center [403, 435] width 24 height 24
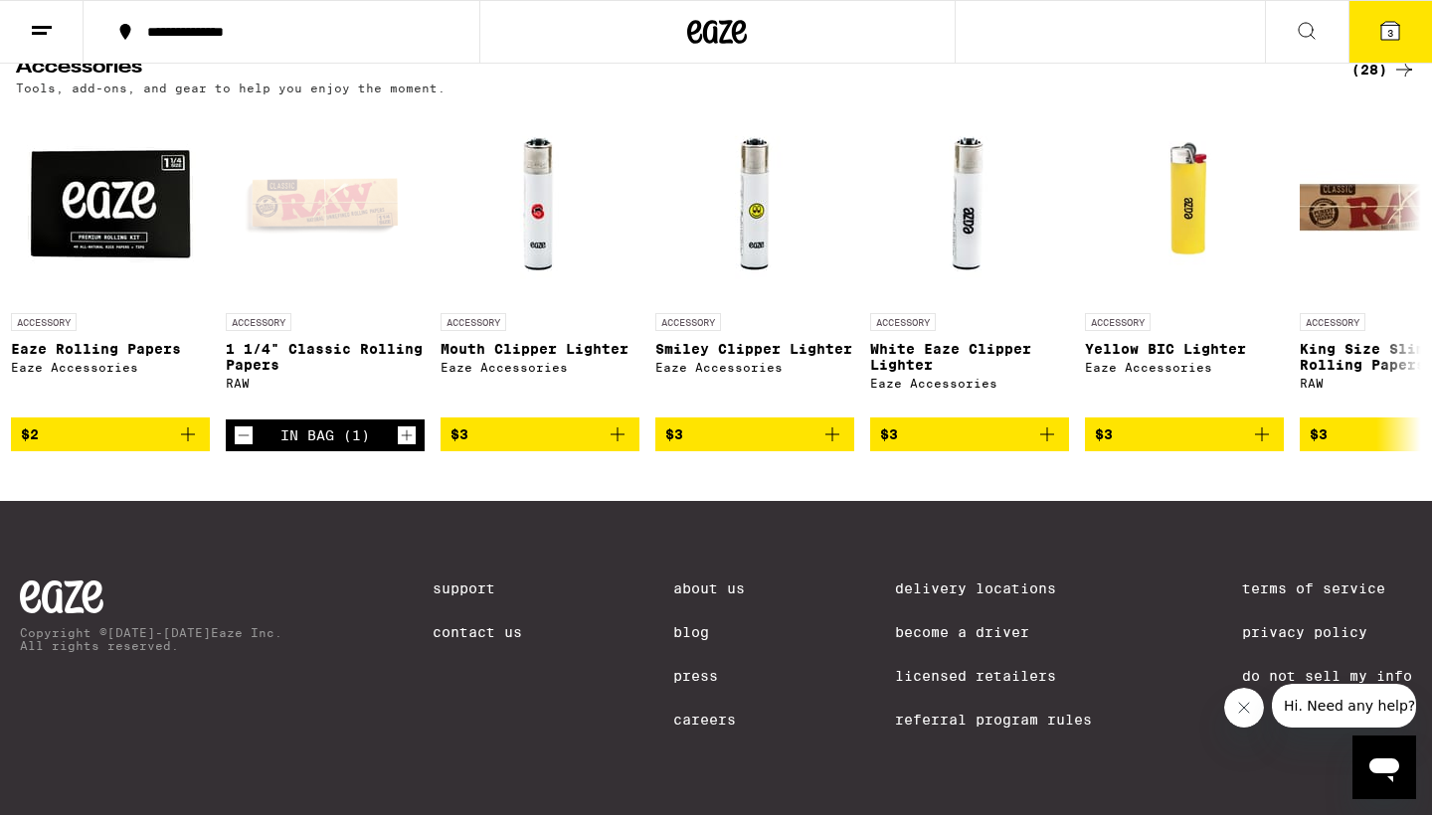
click at [1377, 32] on button "3" at bounding box center [1390, 32] width 84 height 62
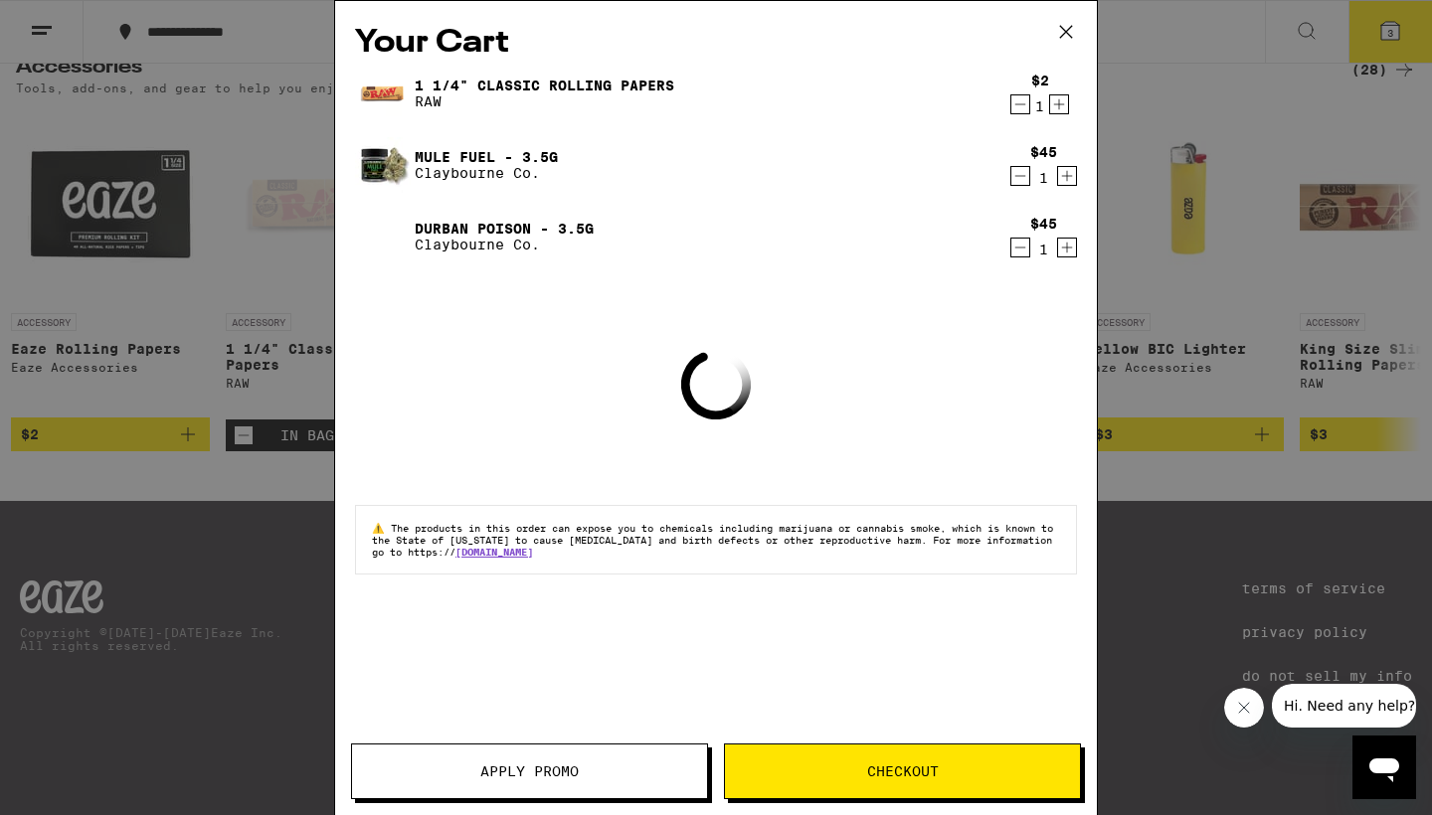
click at [923, 777] on span "Checkout" at bounding box center [903, 772] width 72 height 14
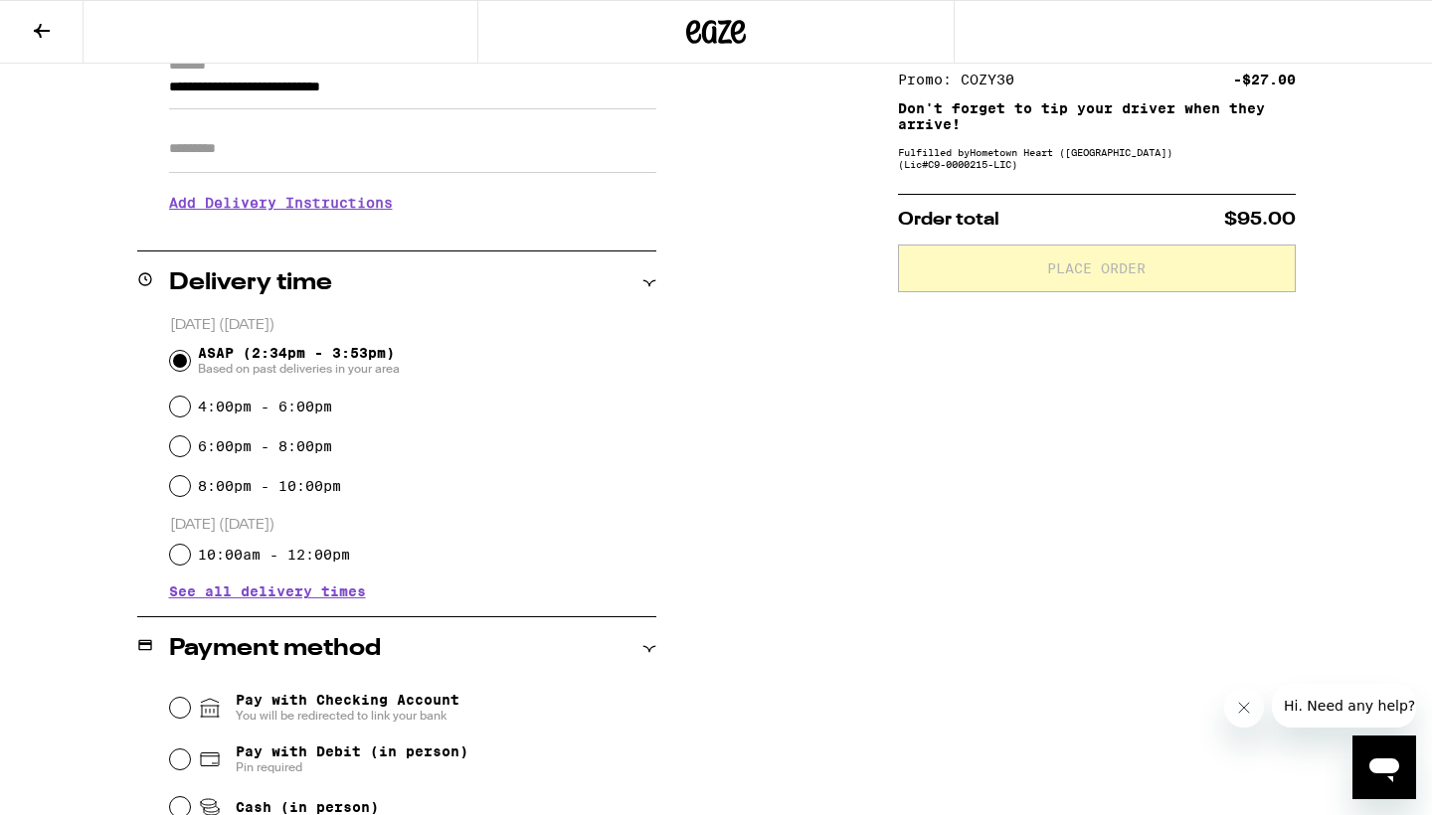
scroll to position [302, 0]
click at [179, 559] on input "10:00am - 12:00pm" at bounding box center [180, 555] width 20 height 20
radio input "true"
click at [182, 558] on input "10:00am - 12:00pm" at bounding box center [180, 555] width 20 height 20
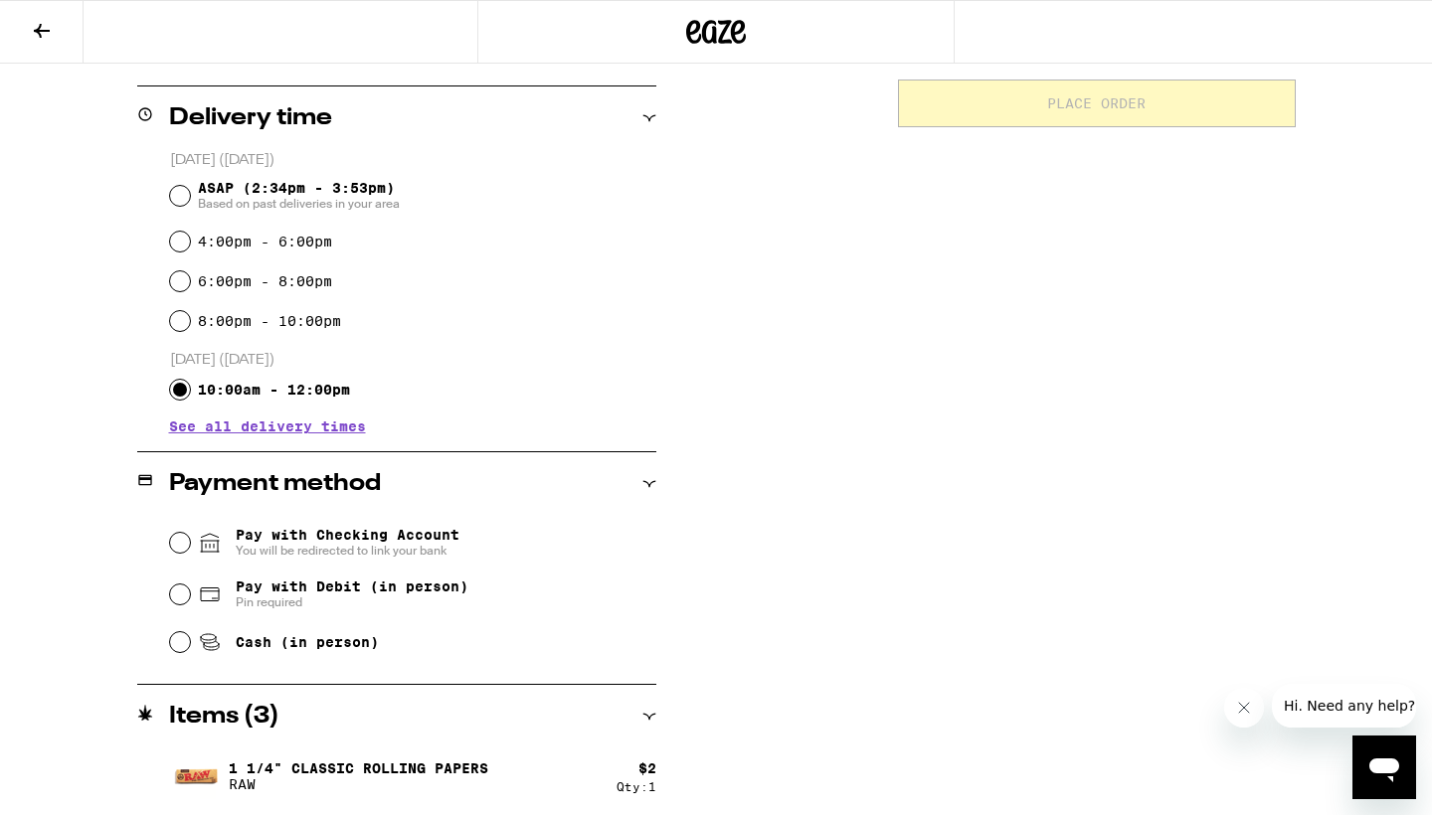
scroll to position [531, 0]
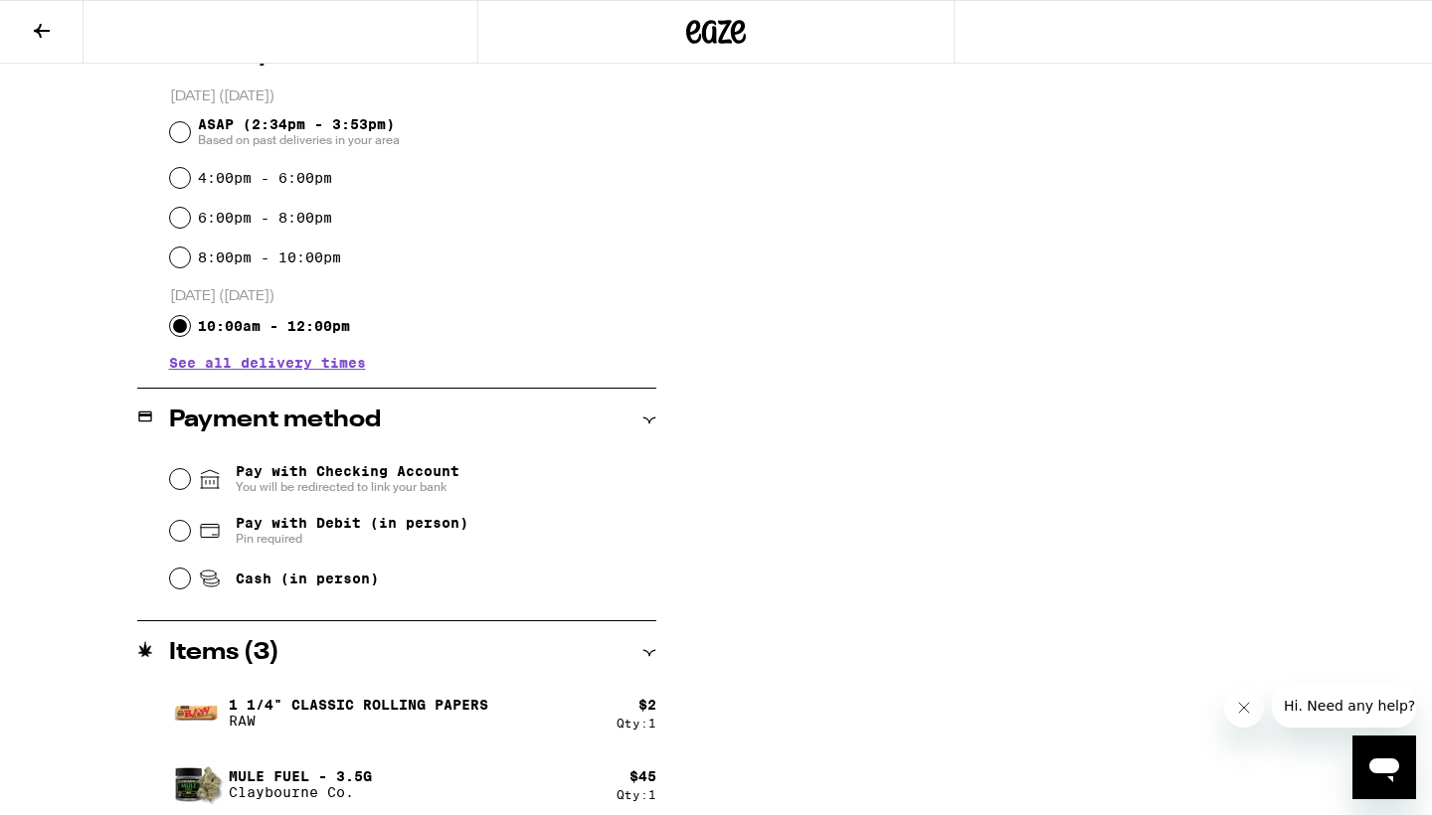
click at [316, 365] on span "See all delivery times" at bounding box center [267, 363] width 197 height 14
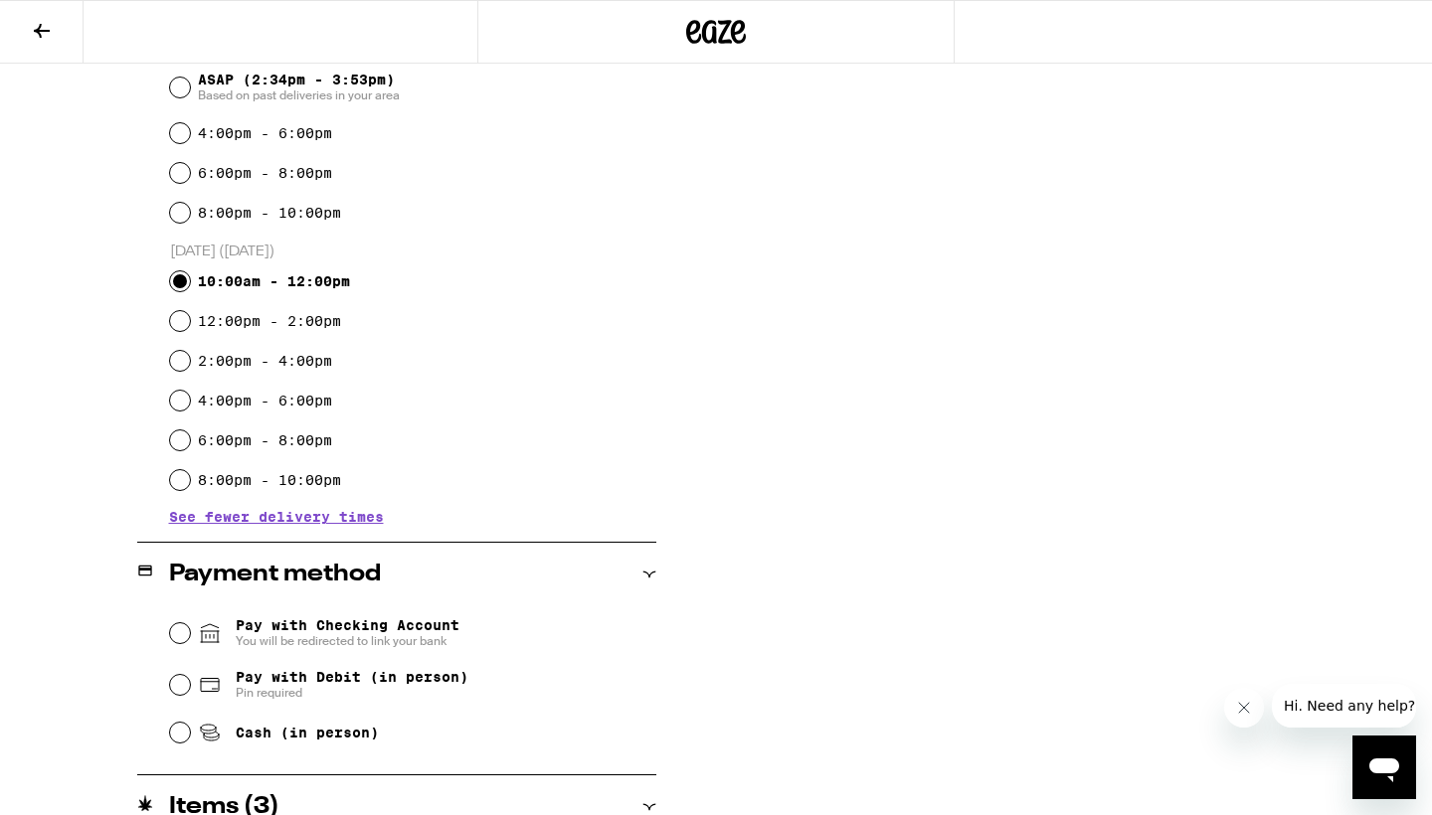
scroll to position [579, 0]
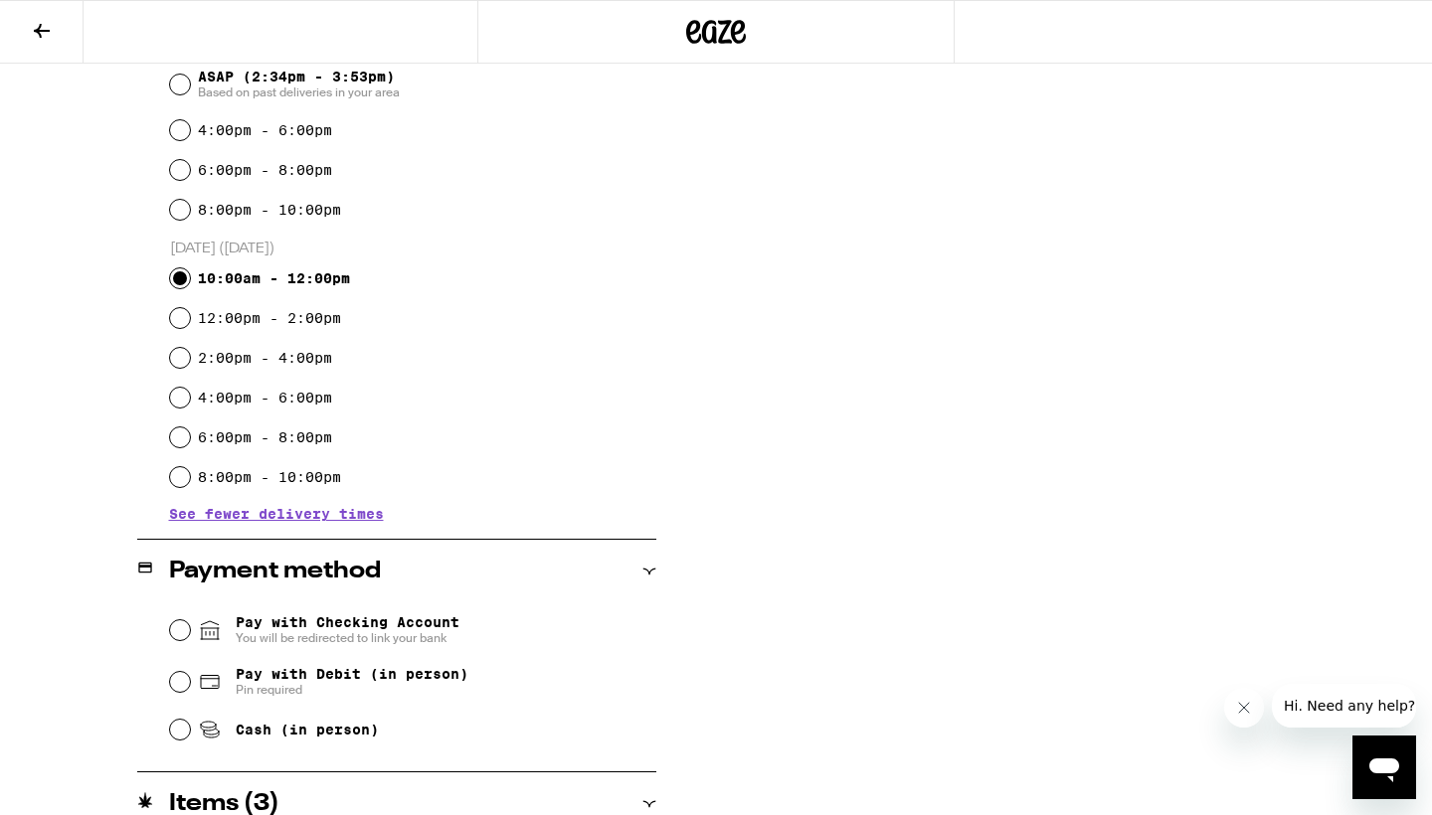
click at [181, 320] on input "12:00pm - 2:00pm" at bounding box center [180, 318] width 20 height 20
radio input "true"
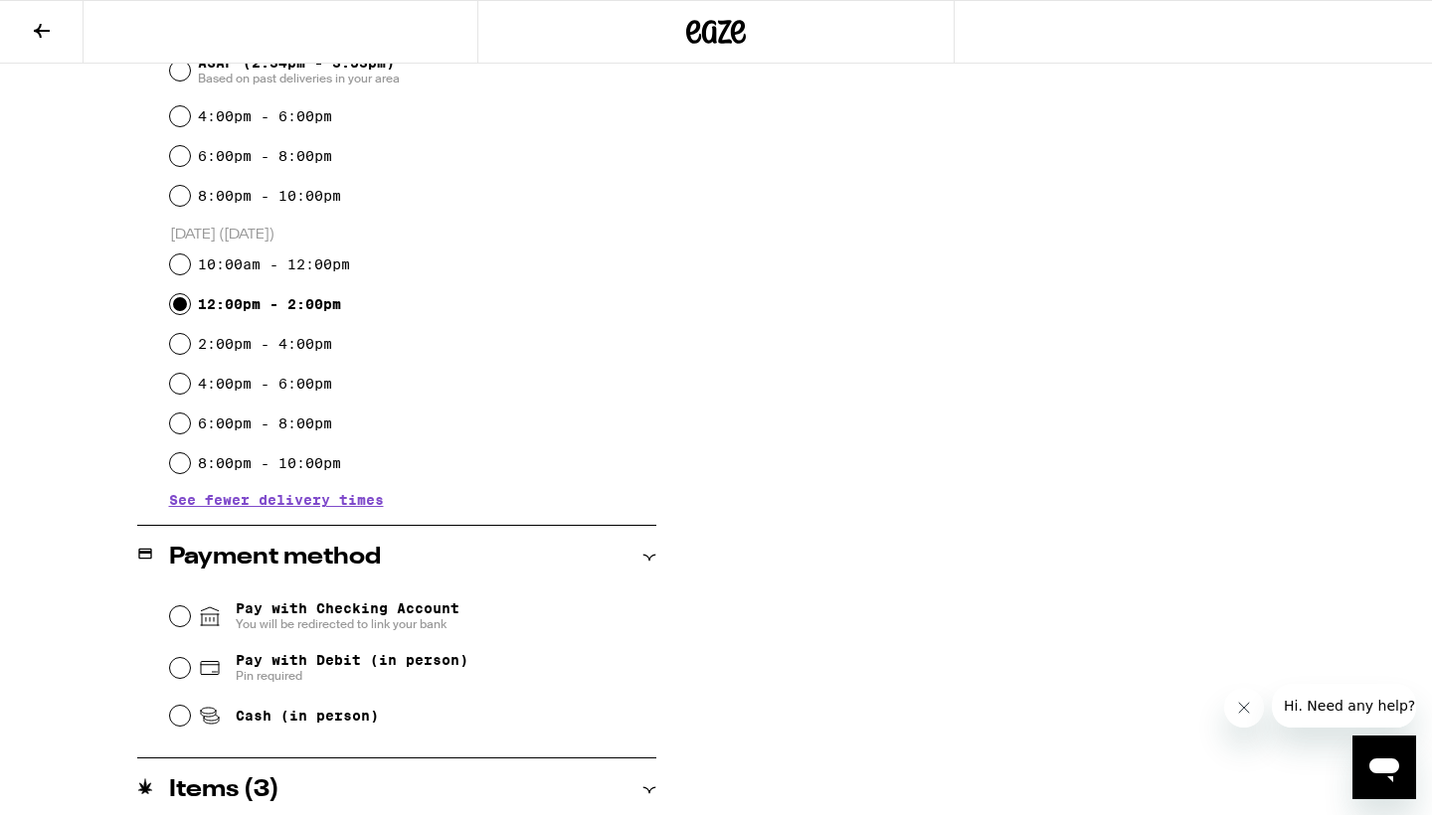
scroll to position [620, 0]
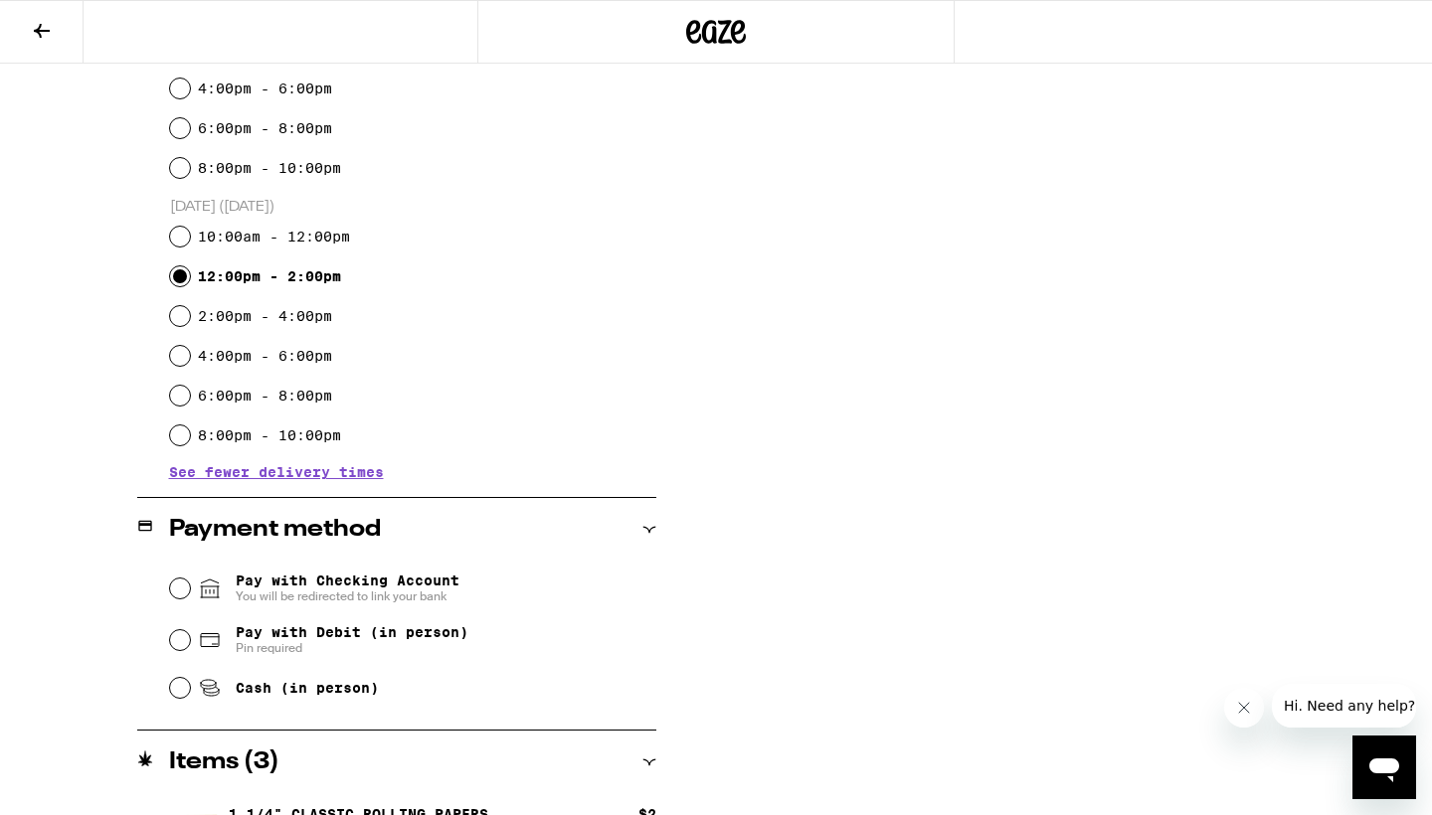
click at [183, 690] on input "Cash (in person)" at bounding box center [180, 688] width 20 height 20
radio input "true"
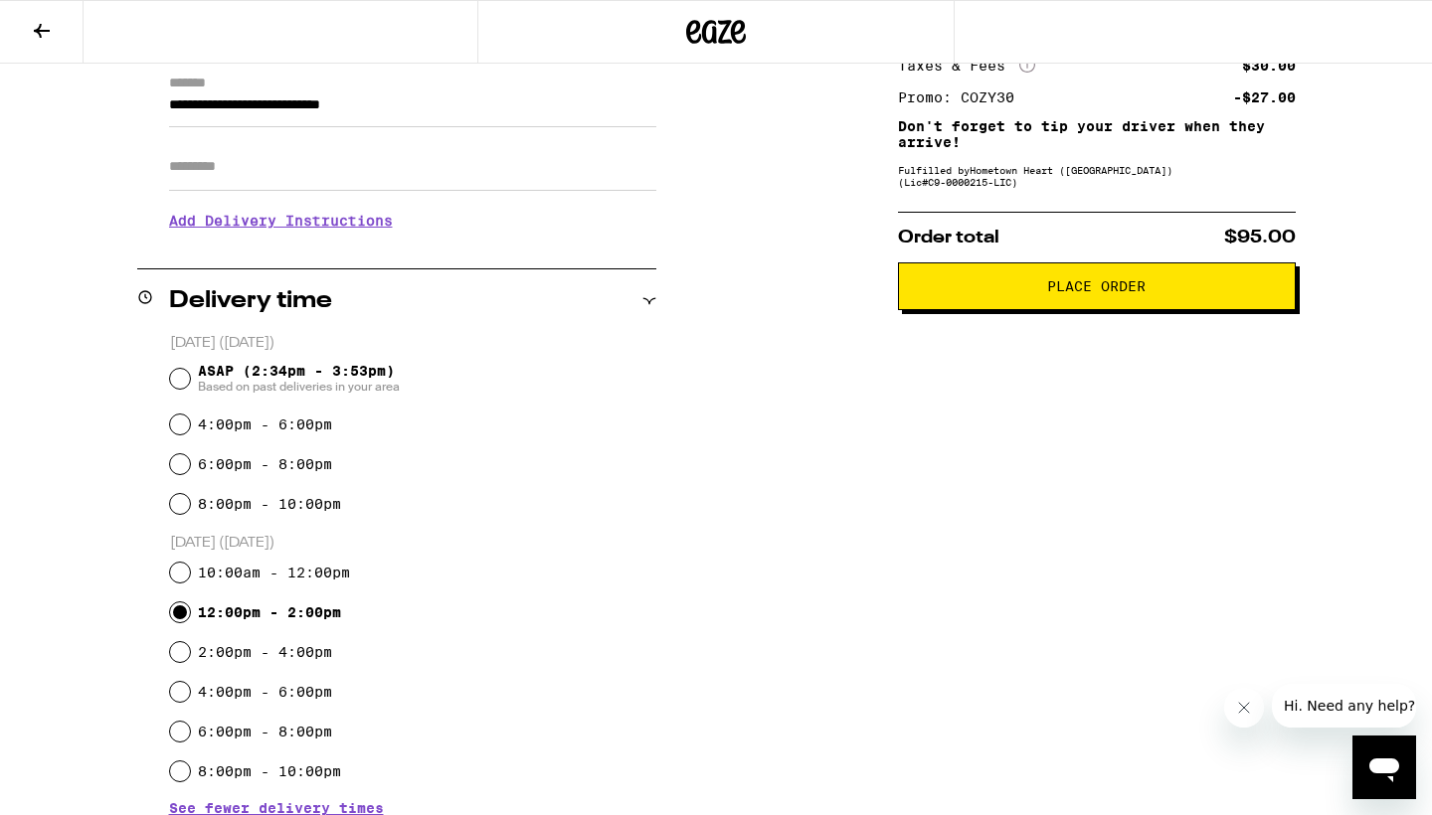
scroll to position [286, 0]
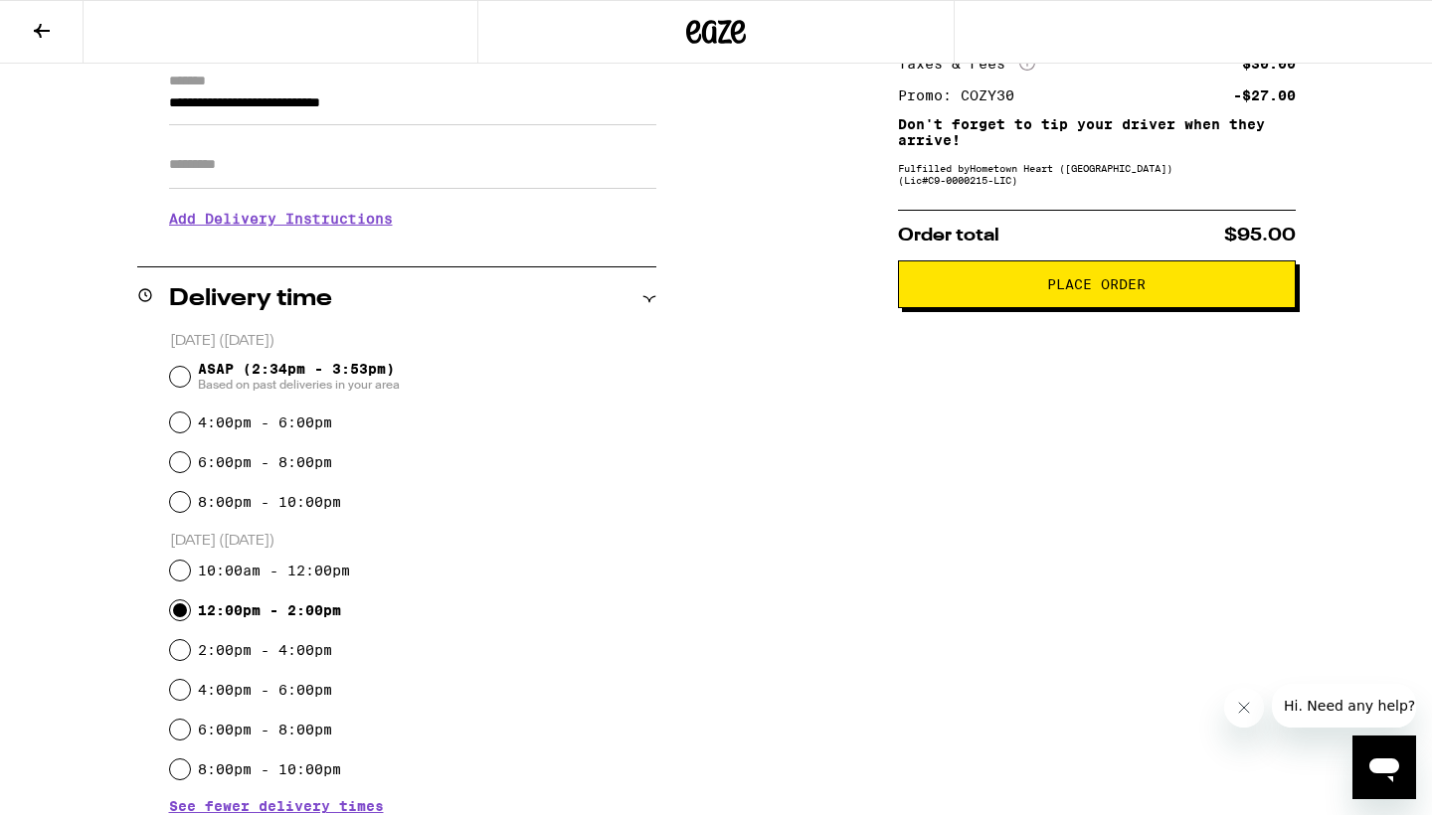
click at [1115, 280] on button "Place Order" at bounding box center [1097, 284] width 398 height 48
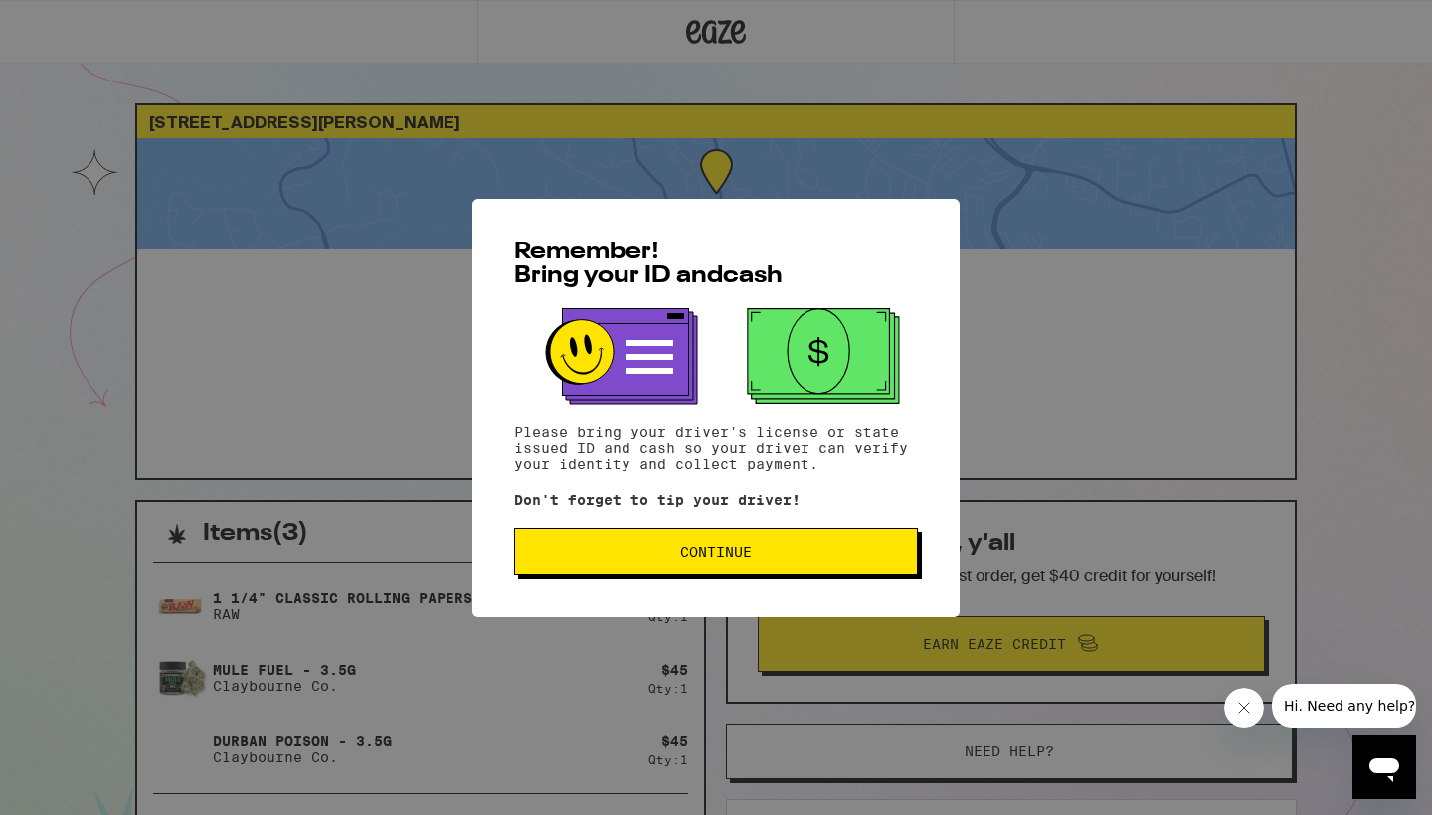
click at [736, 558] on span "Continue" at bounding box center [716, 552] width 72 height 14
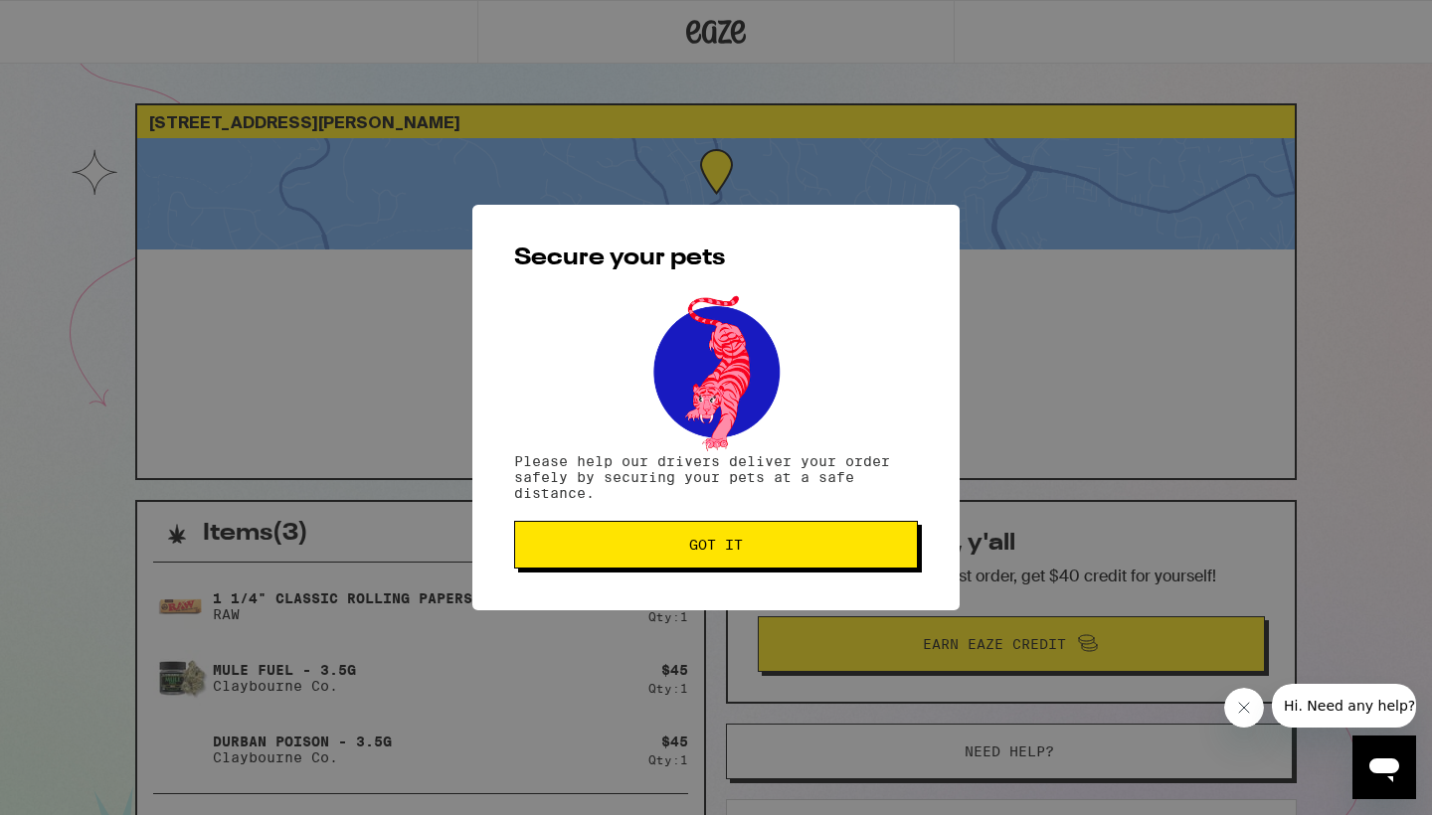
click at [726, 551] on span "Got it" at bounding box center [716, 545] width 54 height 14
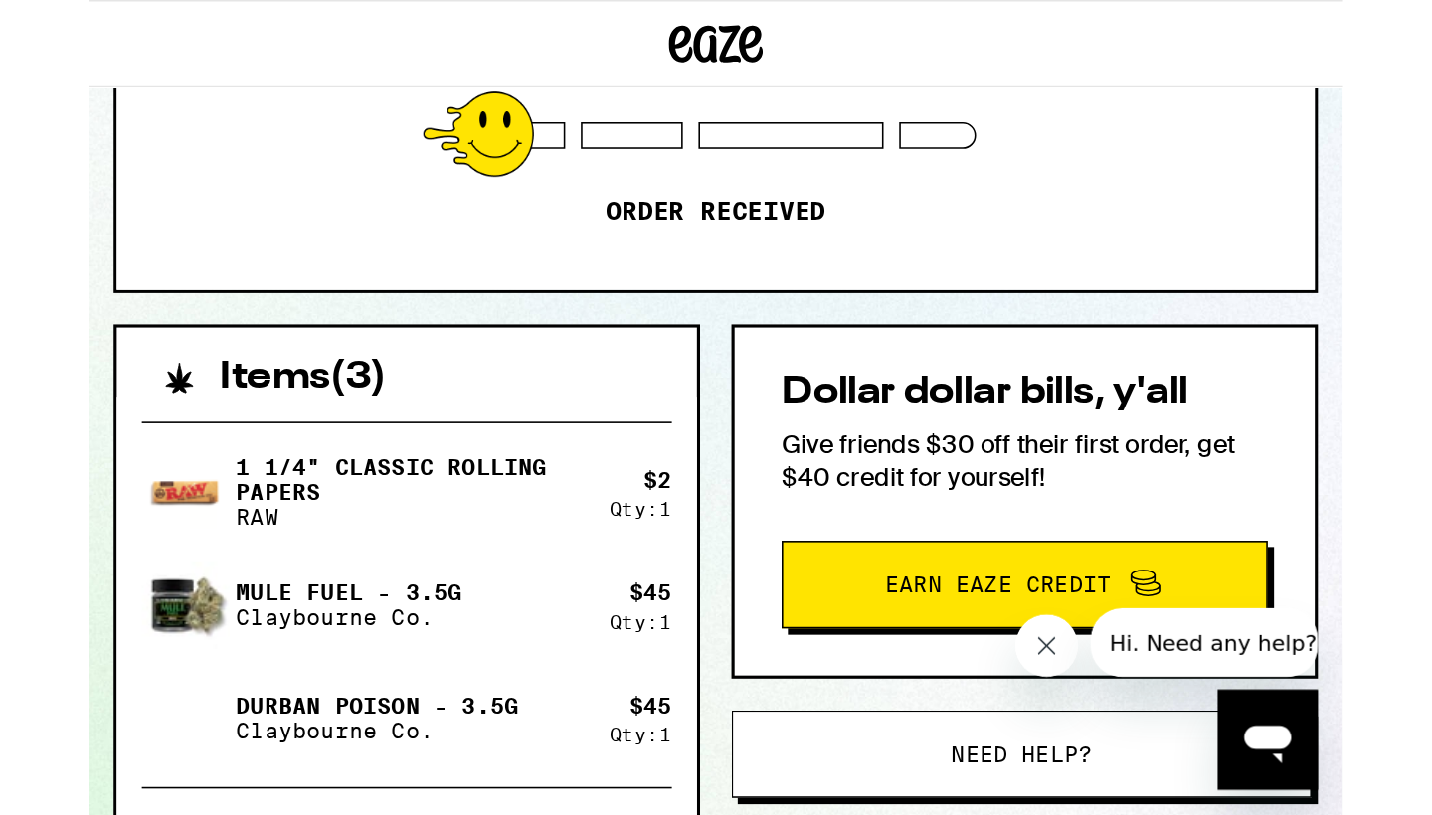
scroll to position [278, 0]
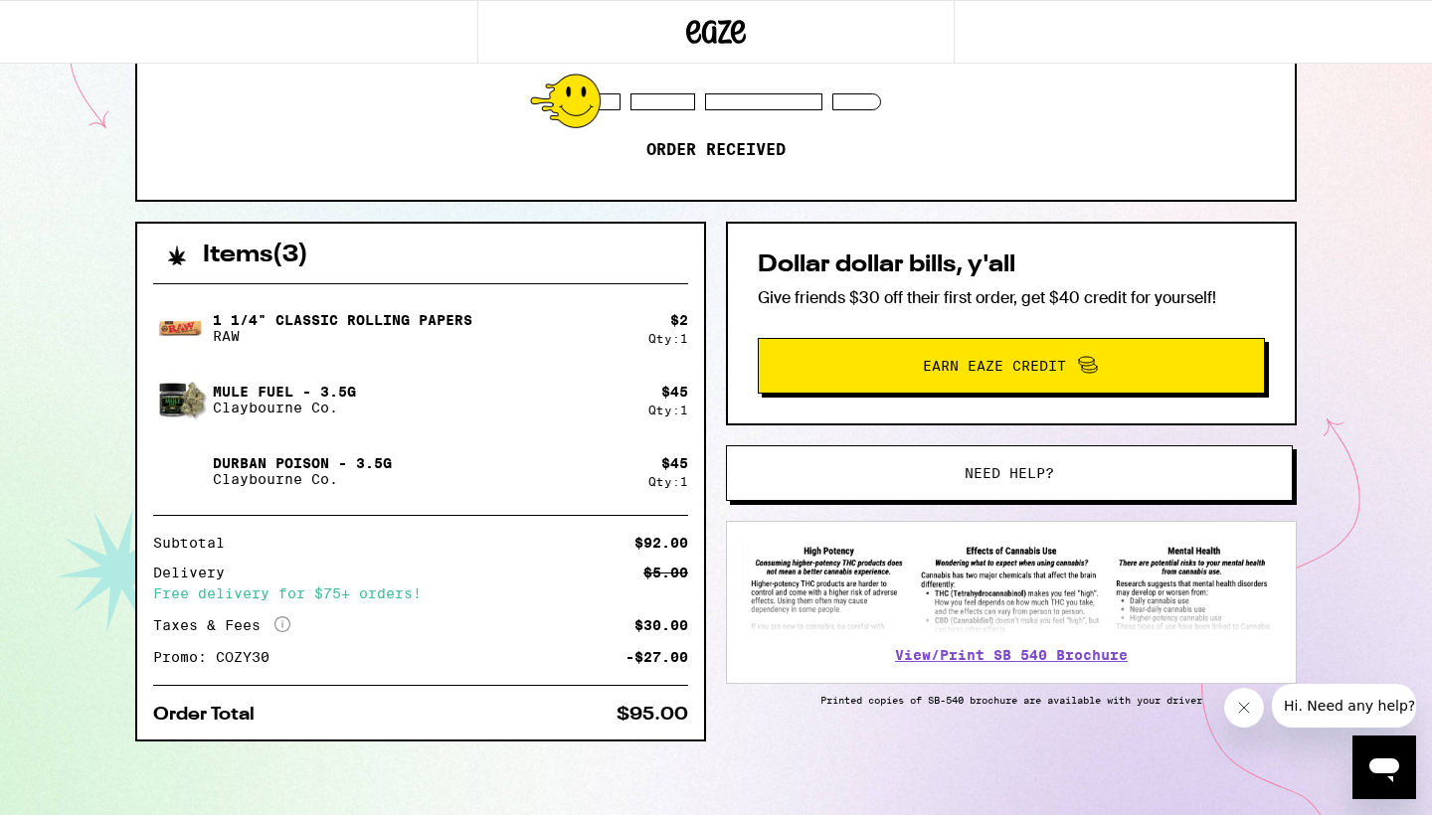
click at [1322, 707] on span "Hi. Need any help?" at bounding box center [1349, 706] width 131 height 16
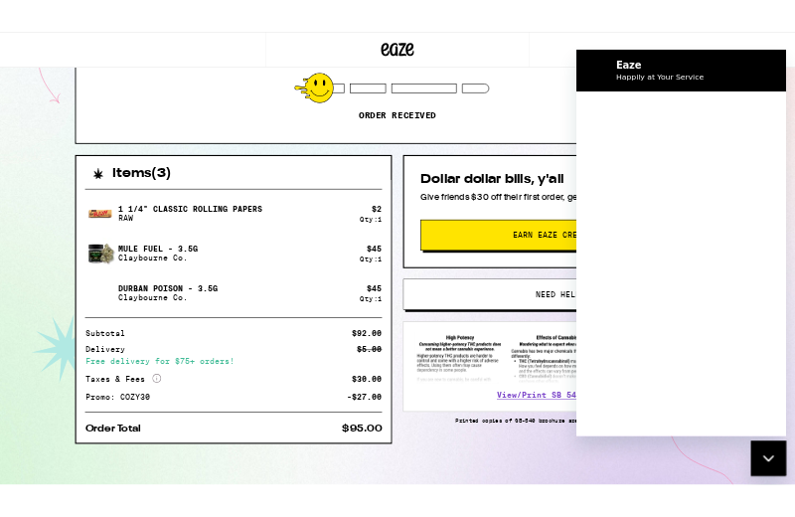
scroll to position [0, 0]
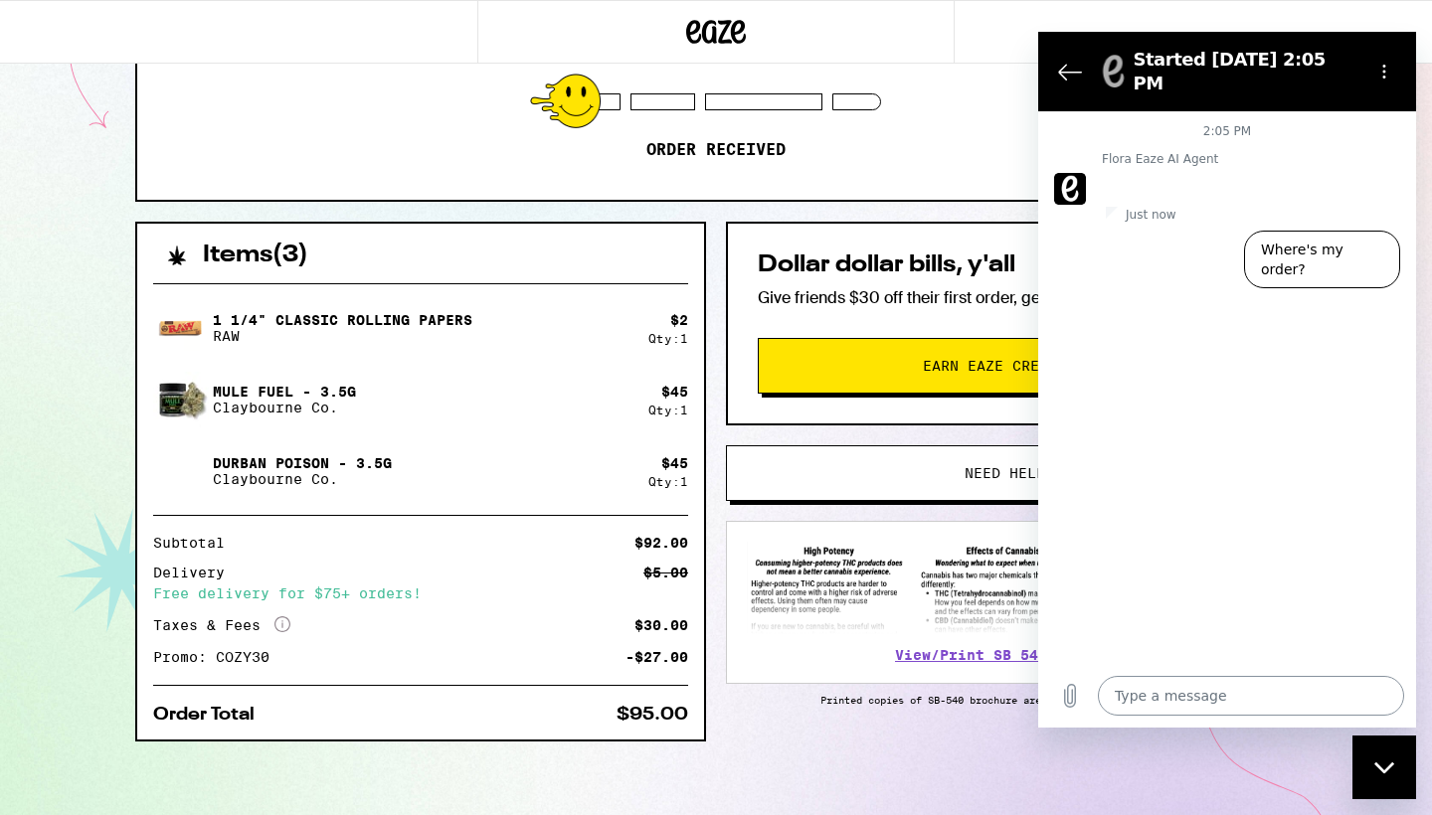
click at [1141, 699] on textarea at bounding box center [1251, 696] width 306 height 40
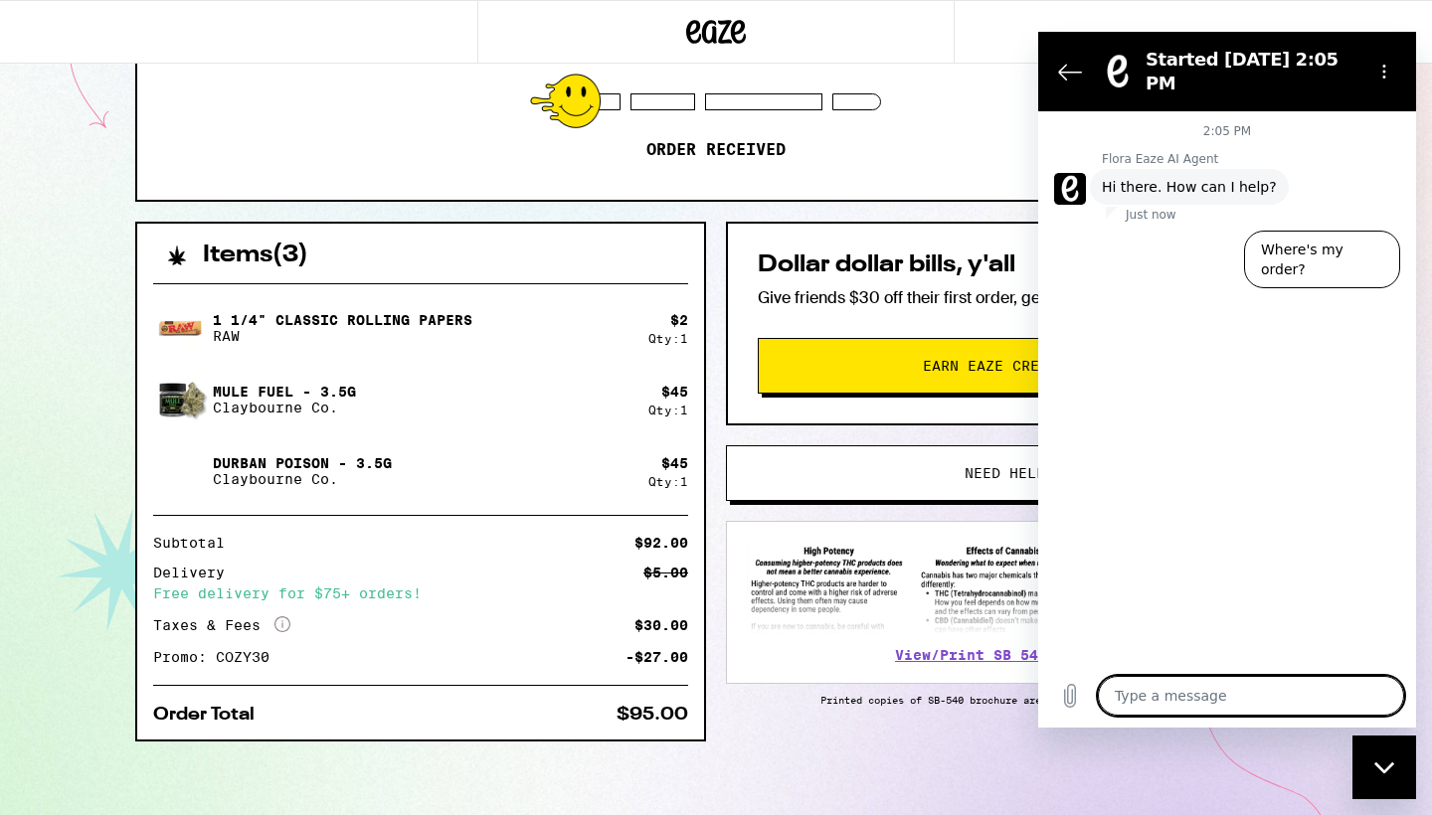
type textarea "x"
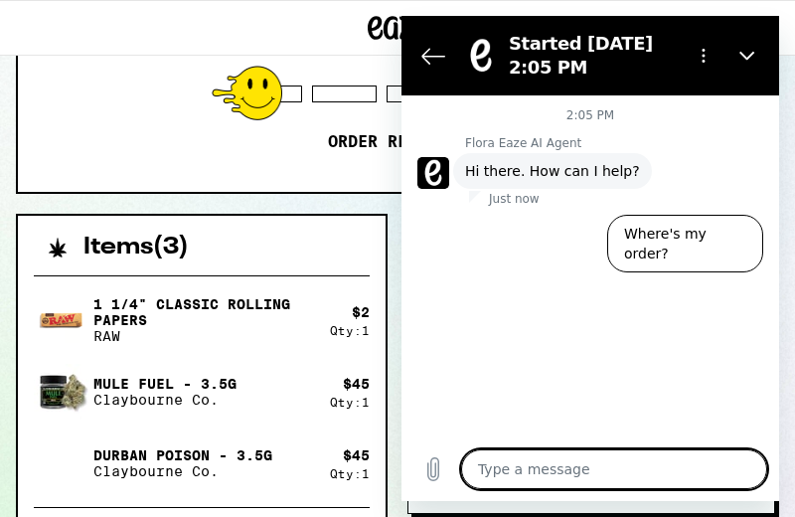
paste textarea "Your 30% promo is being calculated incorrectly. Taxes are being charged on the …"
type textarea "Your 30% promo is being calculated incorrectly. Taxes are being charged on the …"
type textarea "x"
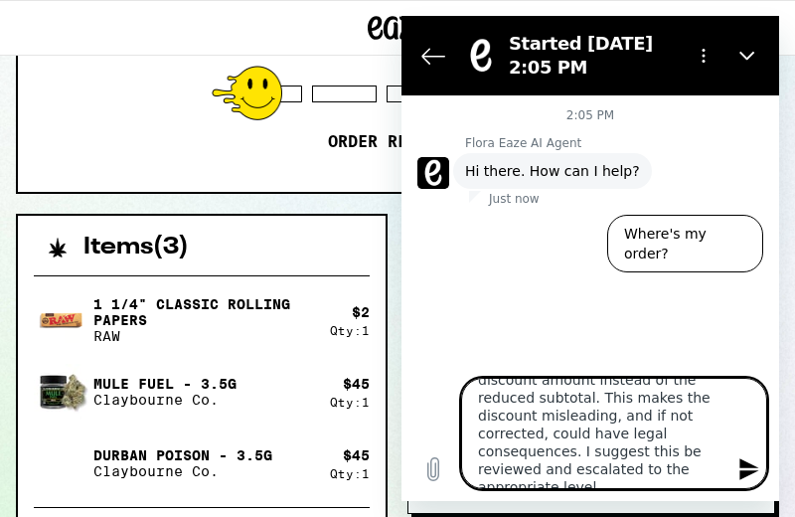
type textarea "Your 30% promo is being calculated incorrectly. Taxes are being charged on the …"
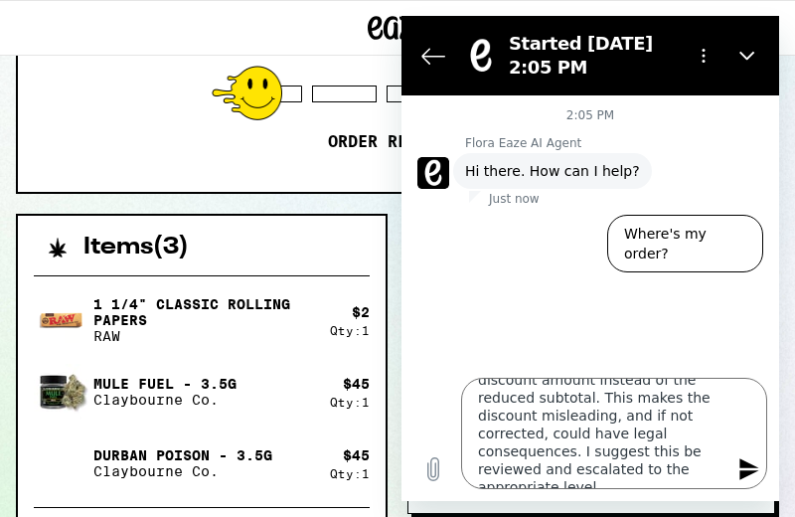
click at [747, 461] on icon "Send message" at bounding box center [750, 469] width 24 height 24
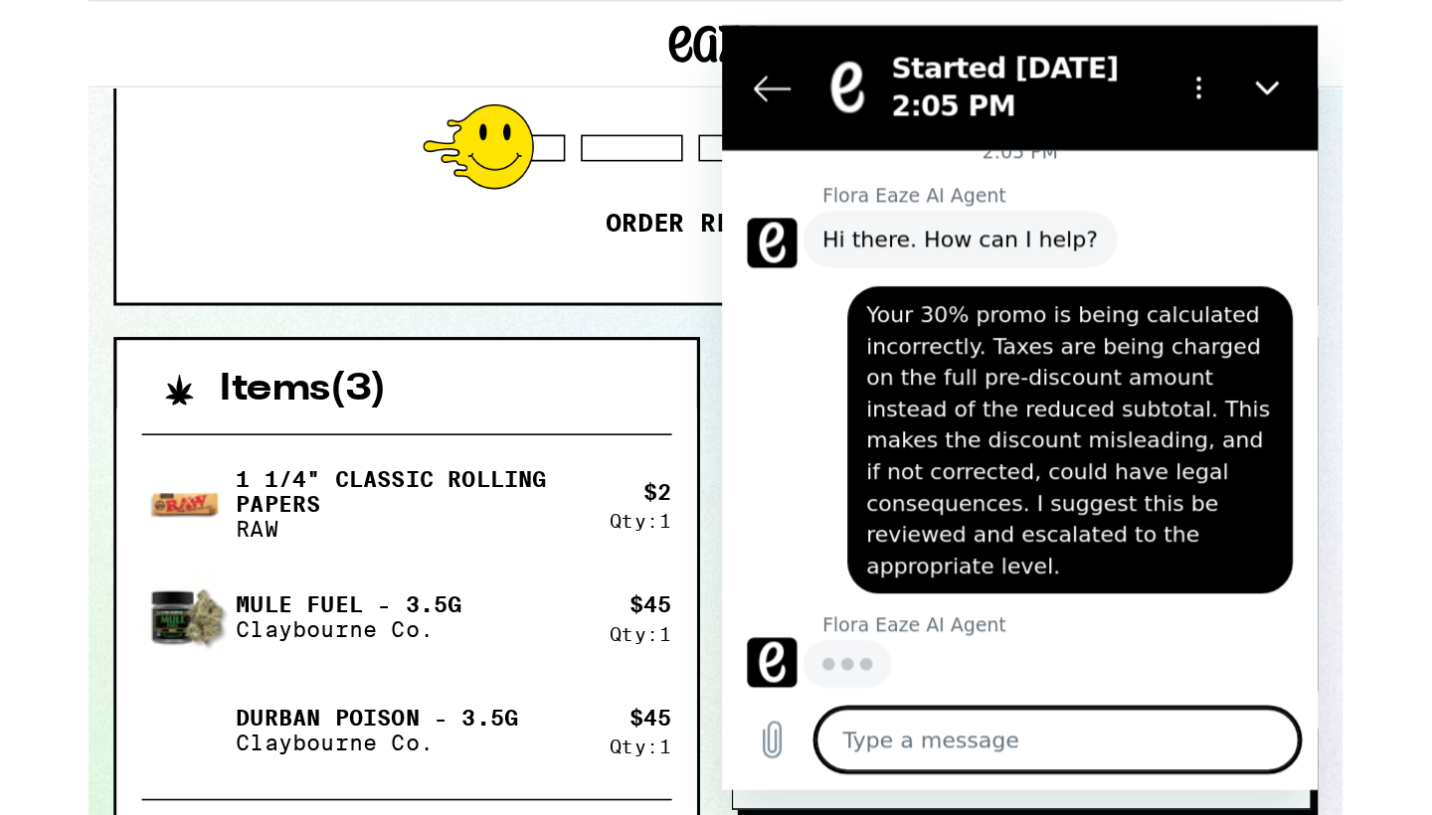
scroll to position [19, 0]
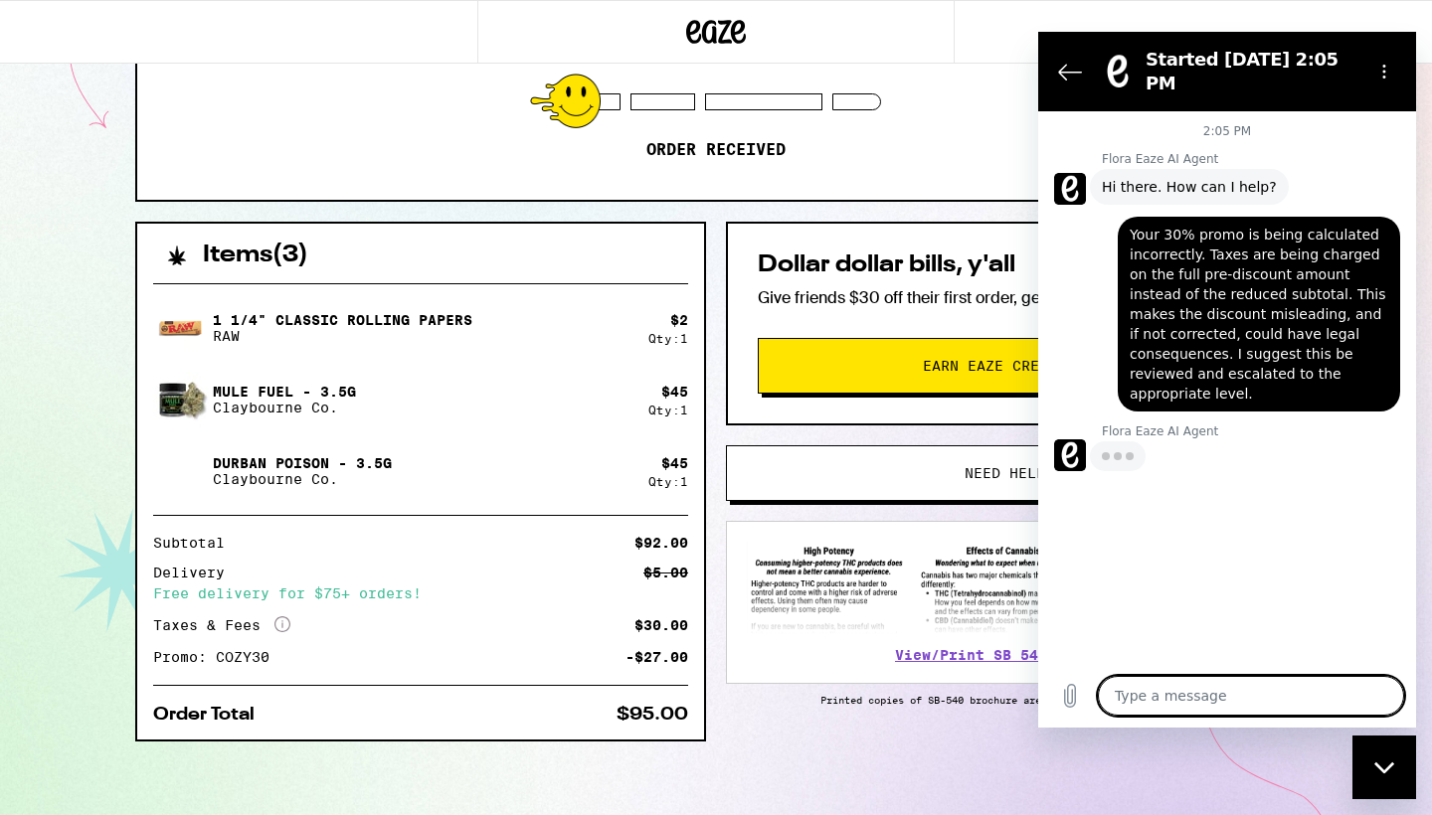
type textarea "x"
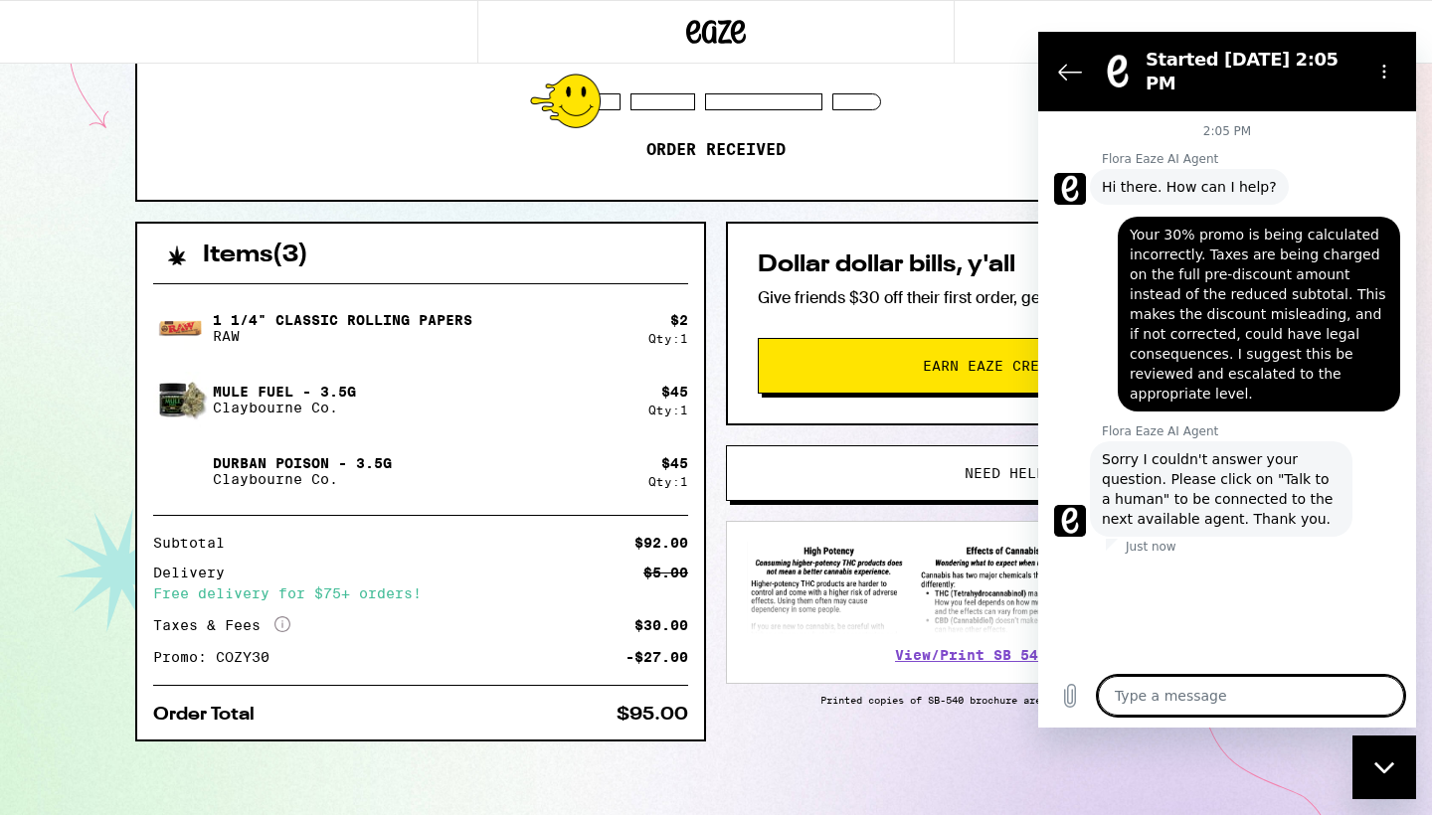
scroll to position [0, 0]
click at [1158, 696] on textarea at bounding box center [1251, 696] width 306 height 40
paste textarea "Your 30% promo is being calculated incorrectly. Taxes are being charged on the …"
type textarea "Your 30% promo is being calculated incorrectly. Taxes are being charged on the …"
type textarea "x"
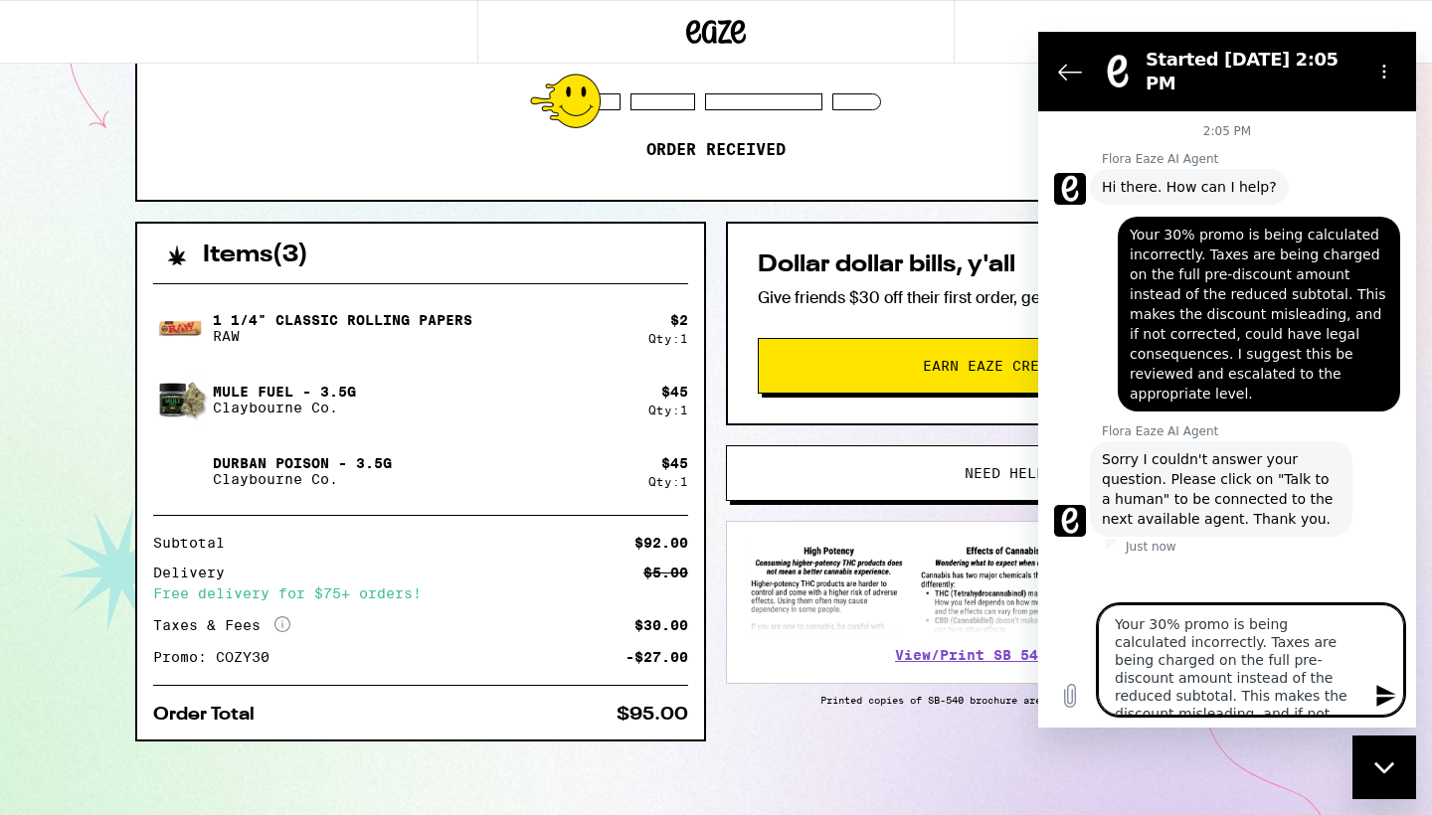
scroll to position [72, 0]
type textarea "Your 30% promo is being calculated incorrectly. Taxes are being charged on the …"
click at [1386, 701] on icon "Send message" at bounding box center [1385, 696] width 19 height 22
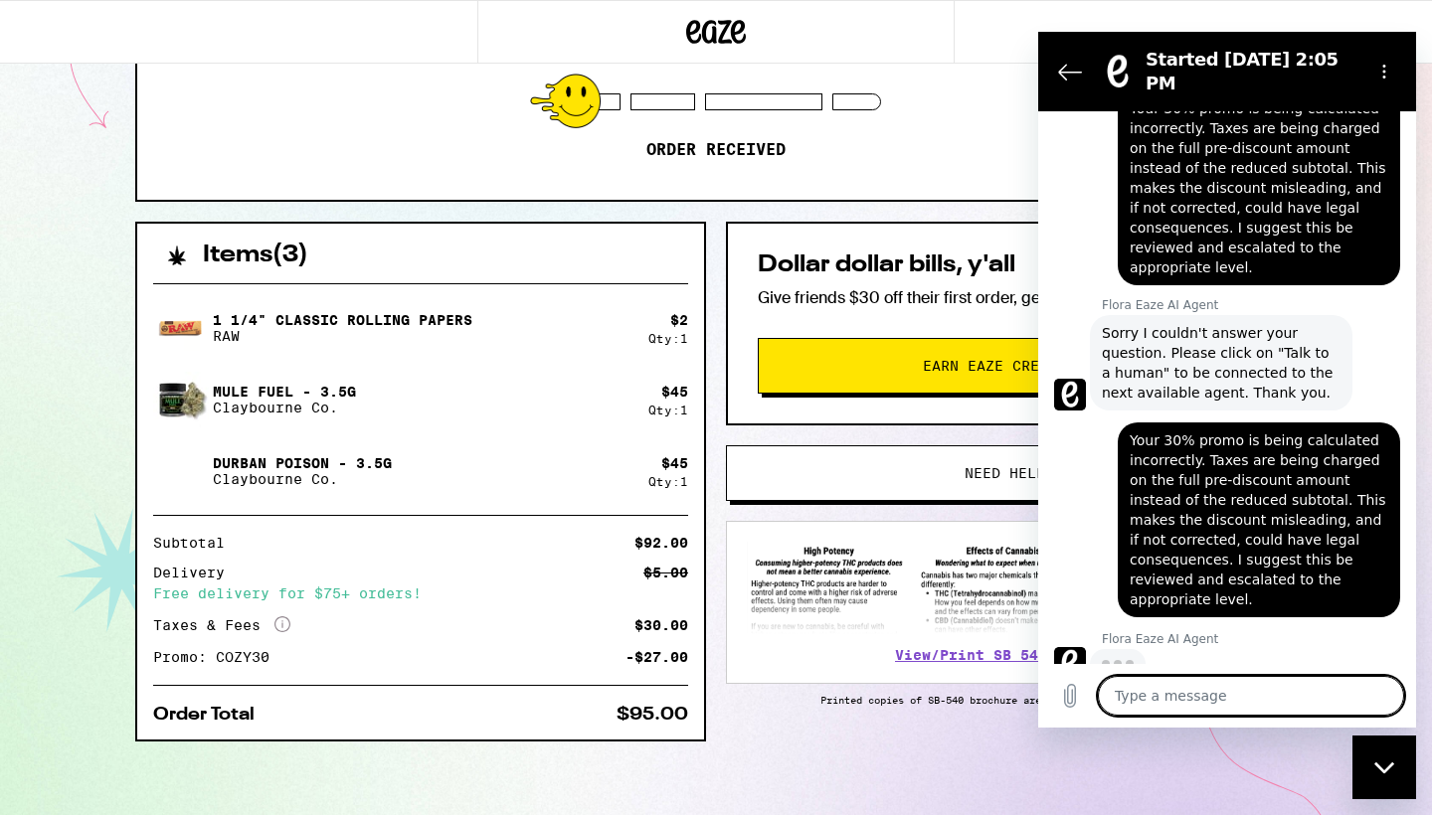
scroll to position [124, 0]
type textarea "x"
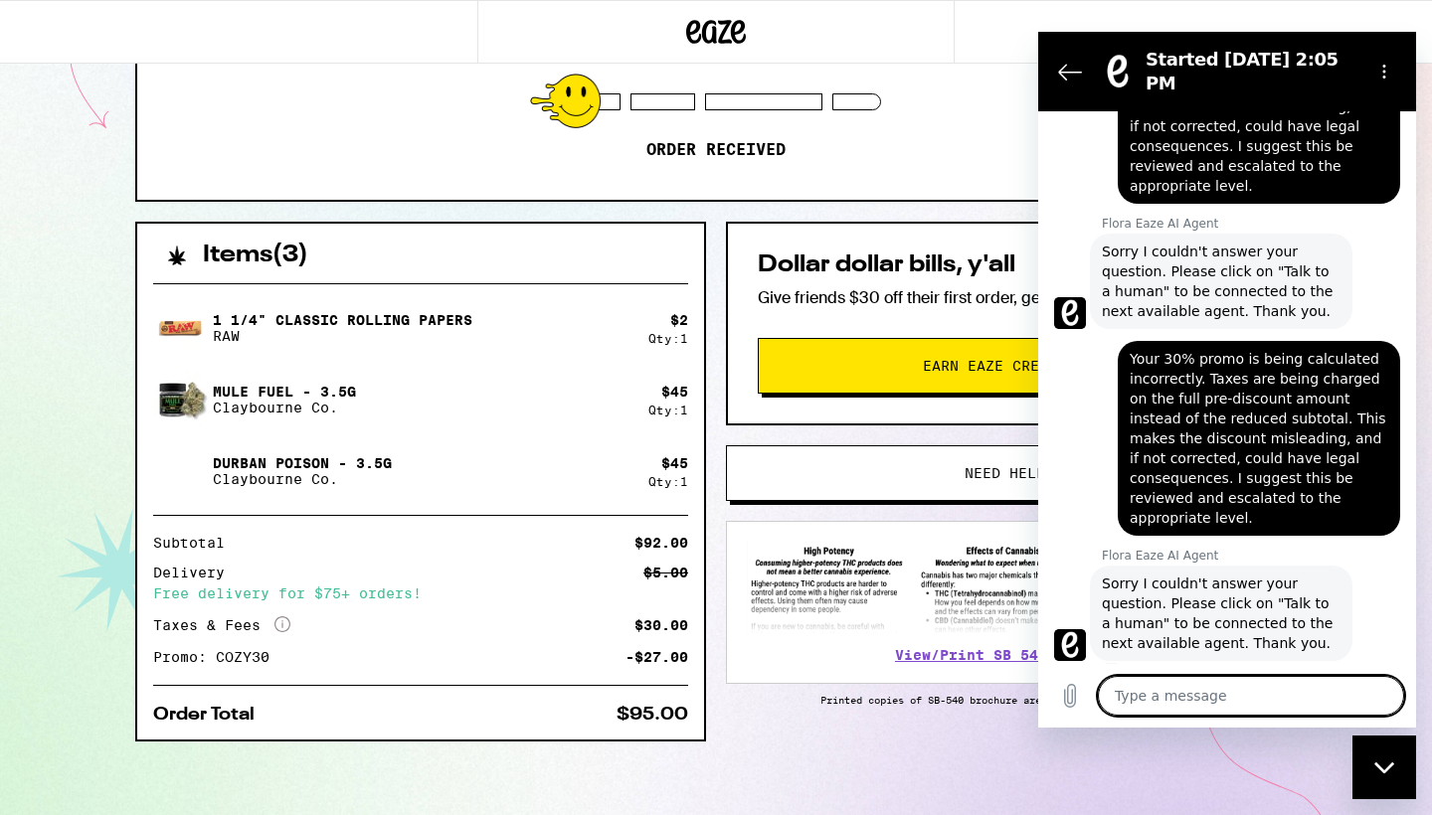
scroll to position [212, 0]
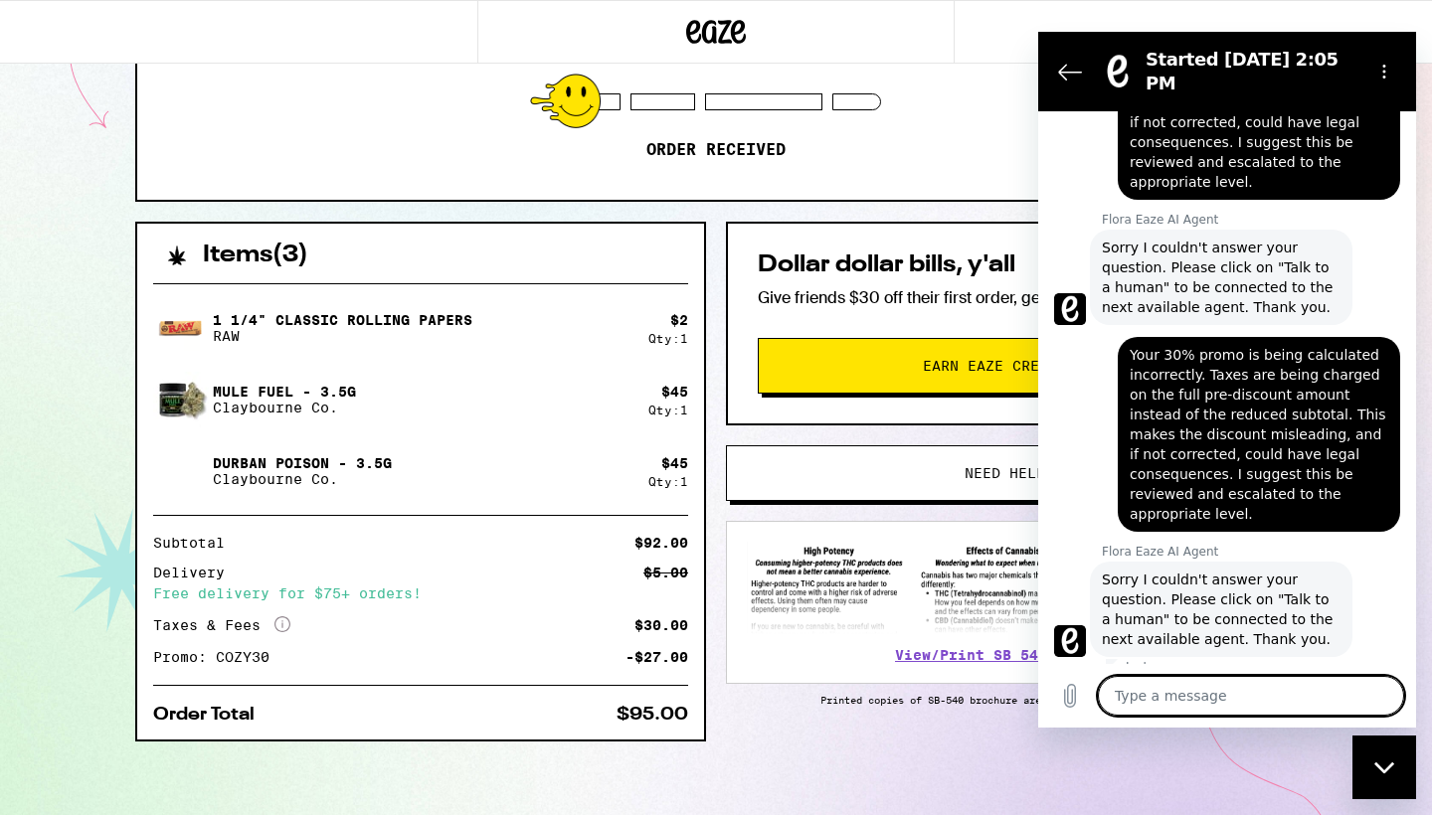
paste textarea "Your 30% promo is being calculated incorrectly. Taxes are being charged on the …"
type textarea "Your 30% promo is being calculated incorrectly. Taxes are being charged on the …"
type textarea "x"
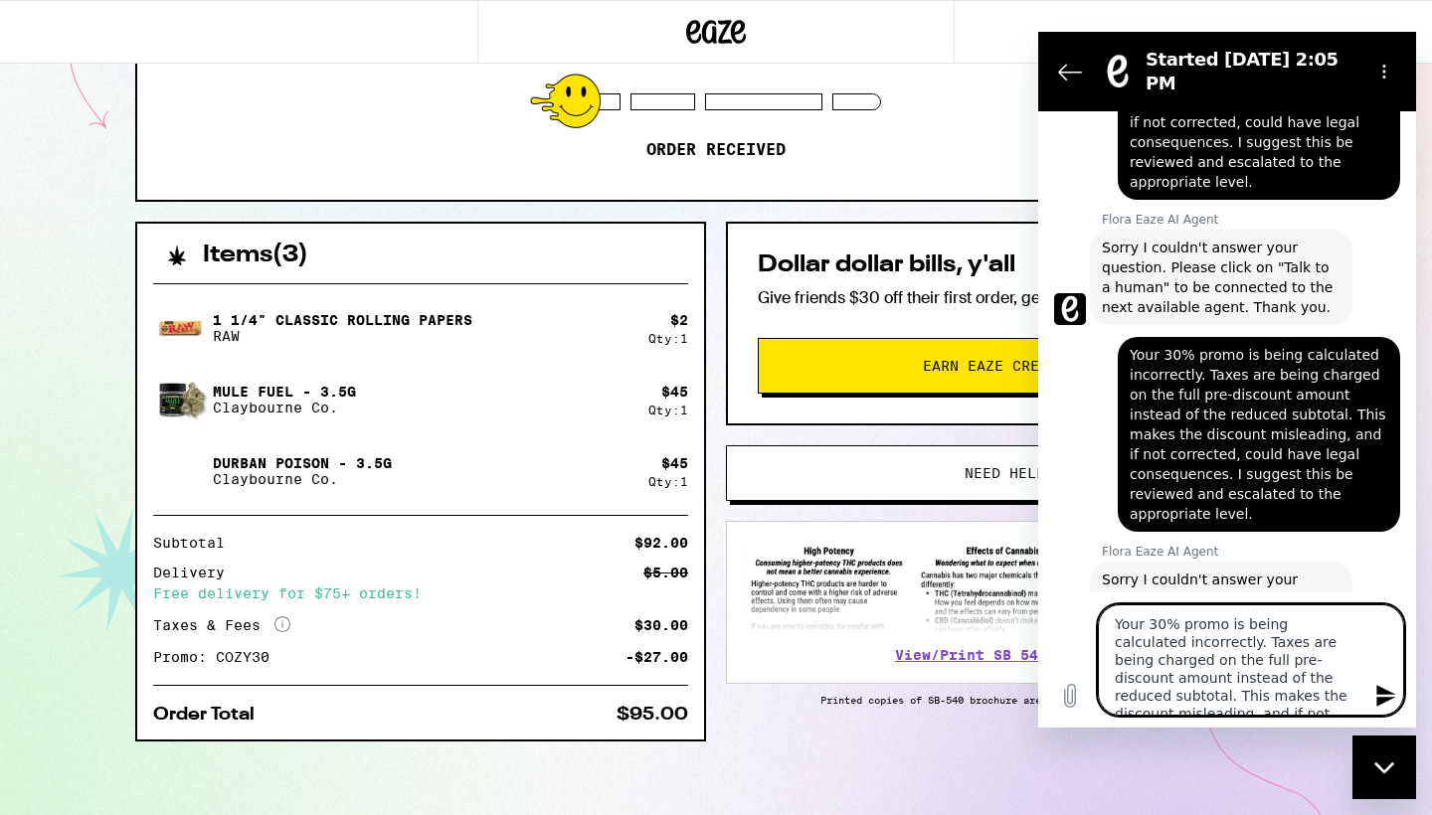
scroll to position [72, 0]
type textarea "Your 30% promo is being calculated incorrectly. Taxes are being charged on the …"
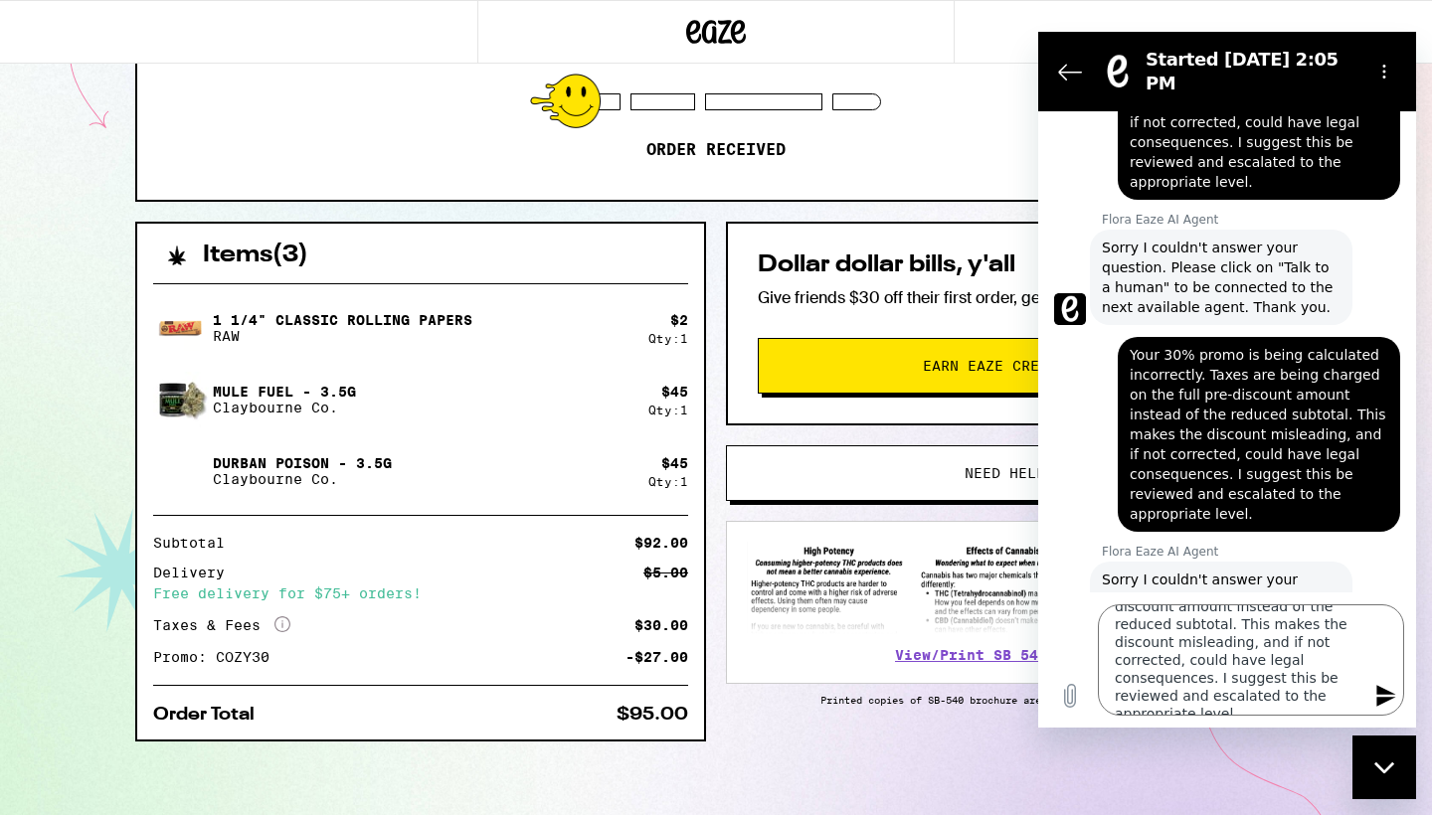
click at [1380, 694] on icon "Send message" at bounding box center [1385, 696] width 19 height 22
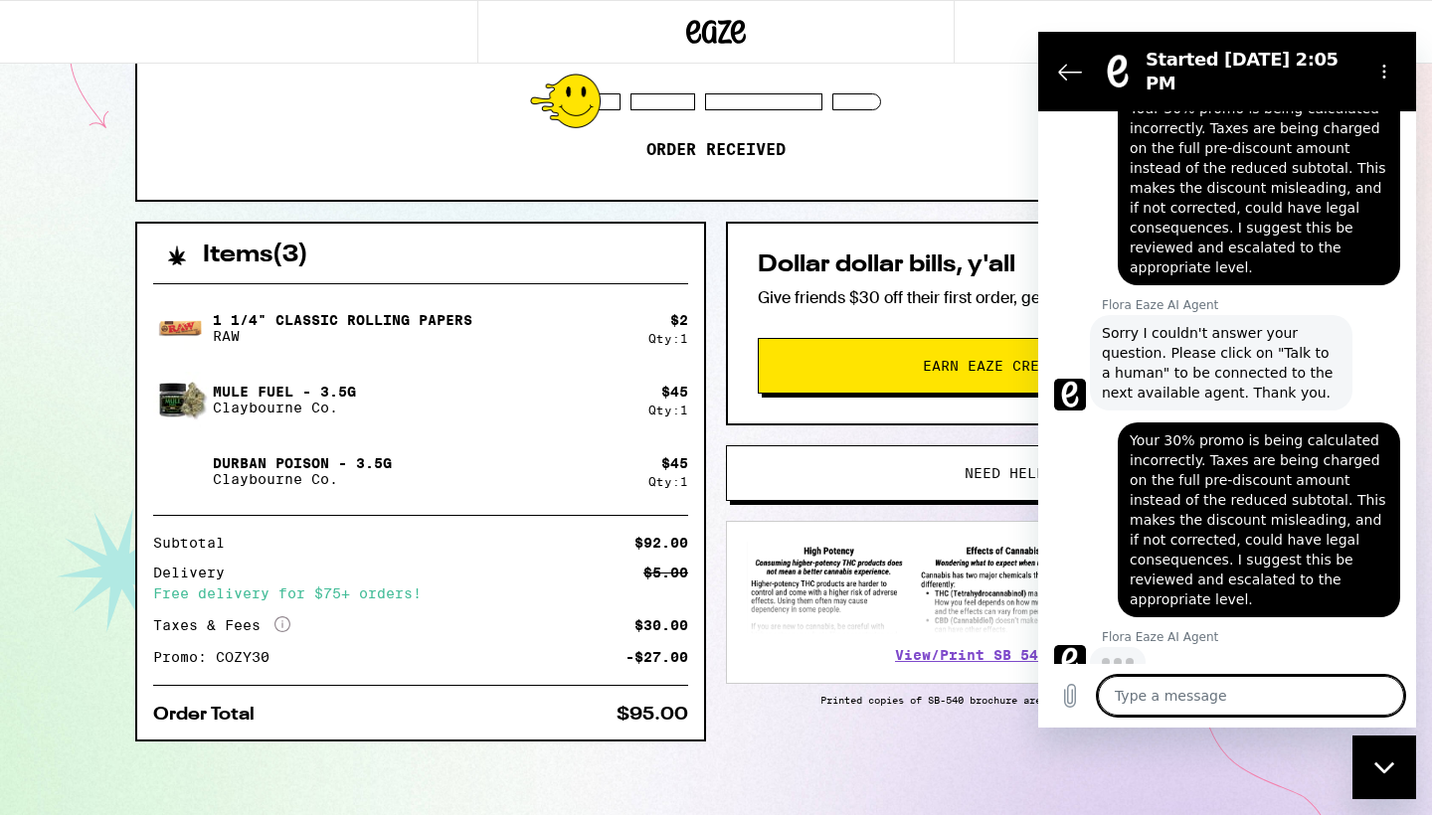
scroll to position [456, 0]
type textarea "x"
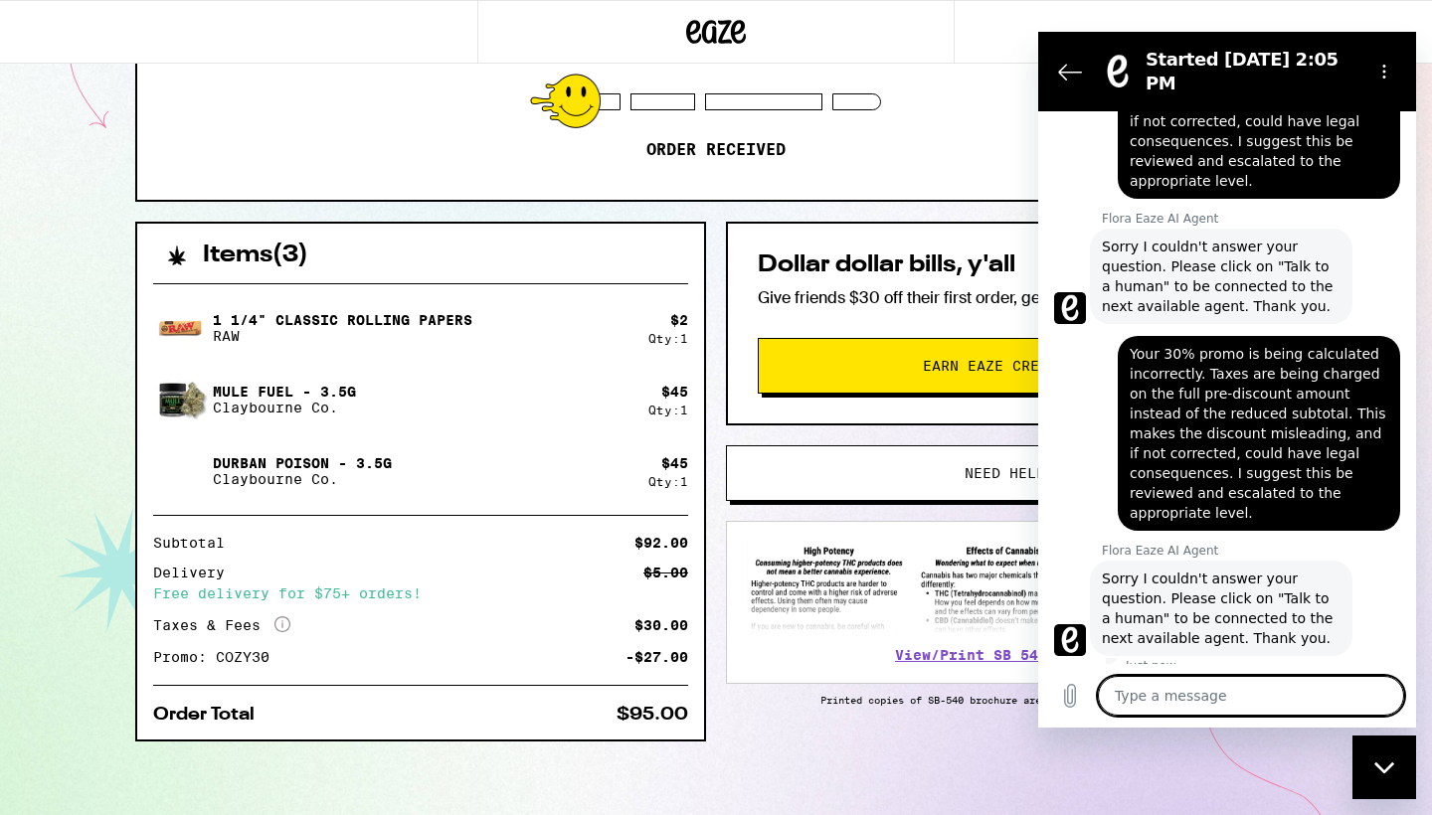
scroll to position [544, 0]
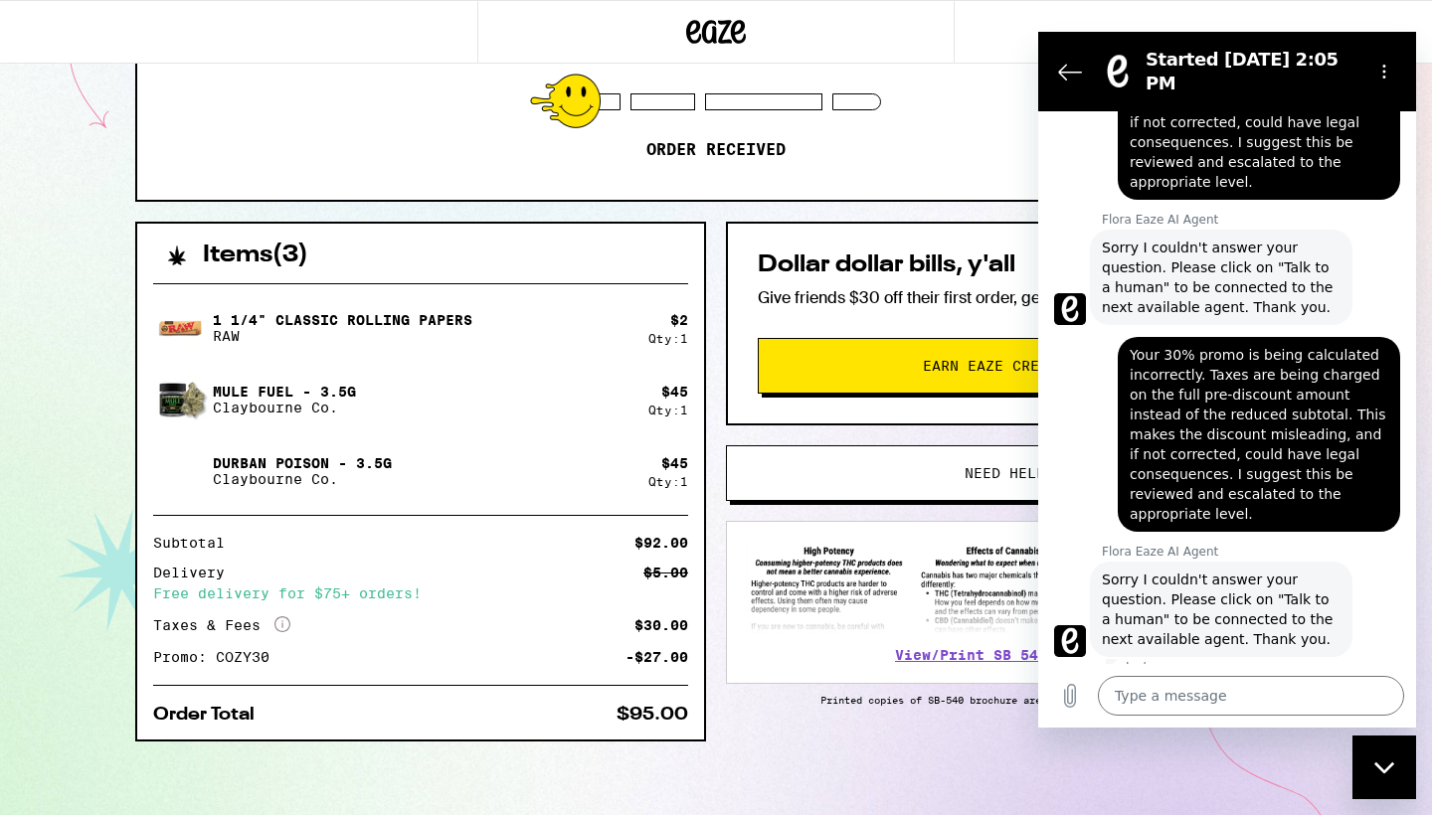
click at [1192, 601] on span "Sorry I couldn't answer your question. Please click on "Talk to a human" to be …" at bounding box center [1221, 610] width 239 height 80
click at [1257, 659] on div "Just now" at bounding box center [1261, 667] width 310 height 16
click at [1130, 689] on textarea at bounding box center [1251, 696] width 306 height 40
paste textarea "Your 30% promo is being calculated incorrectly. Taxes are being charged on the …"
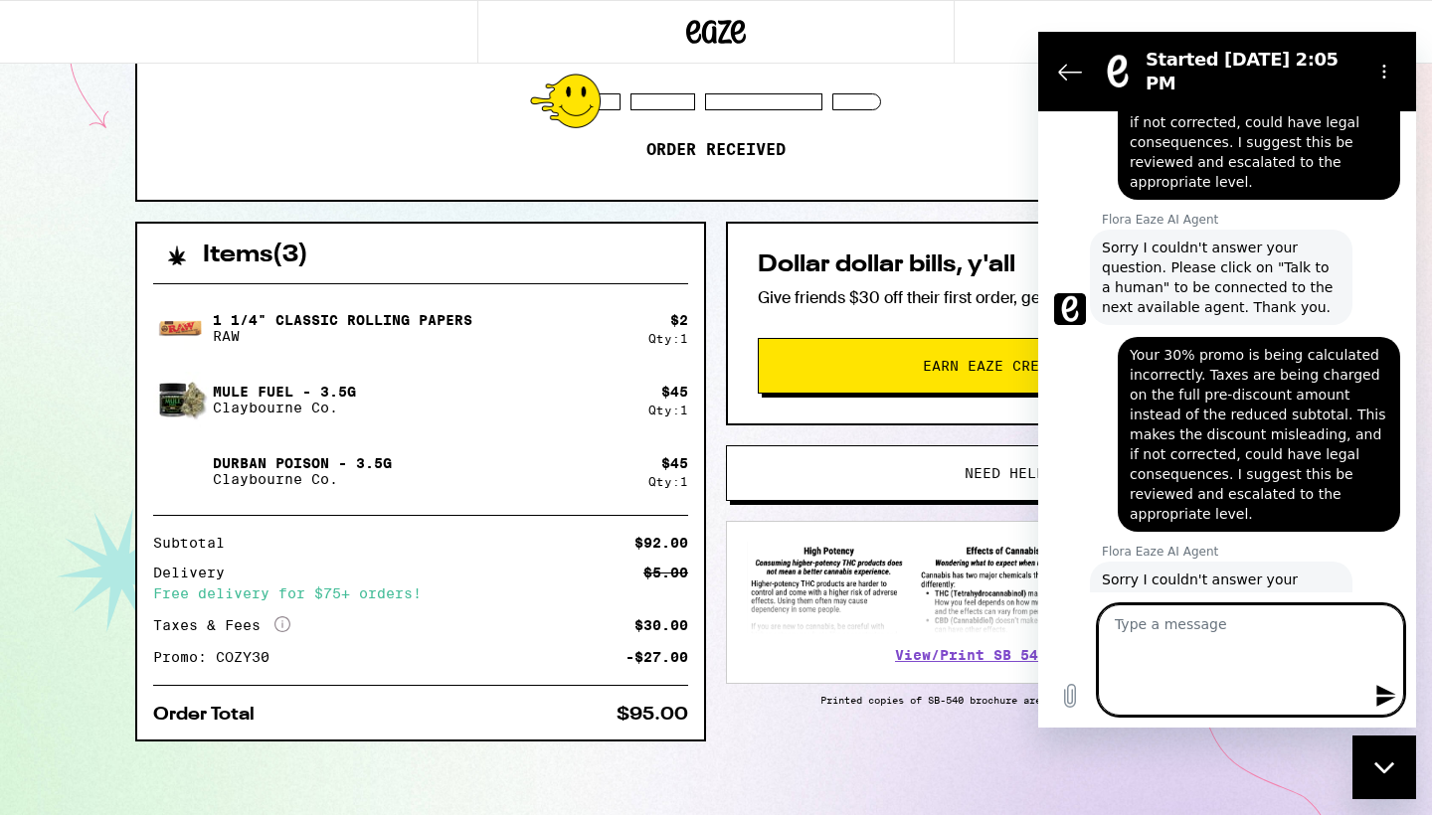
type textarea "Your 30% promo is being calculated incorrectly. Taxes are being charged on the …"
type textarea "x"
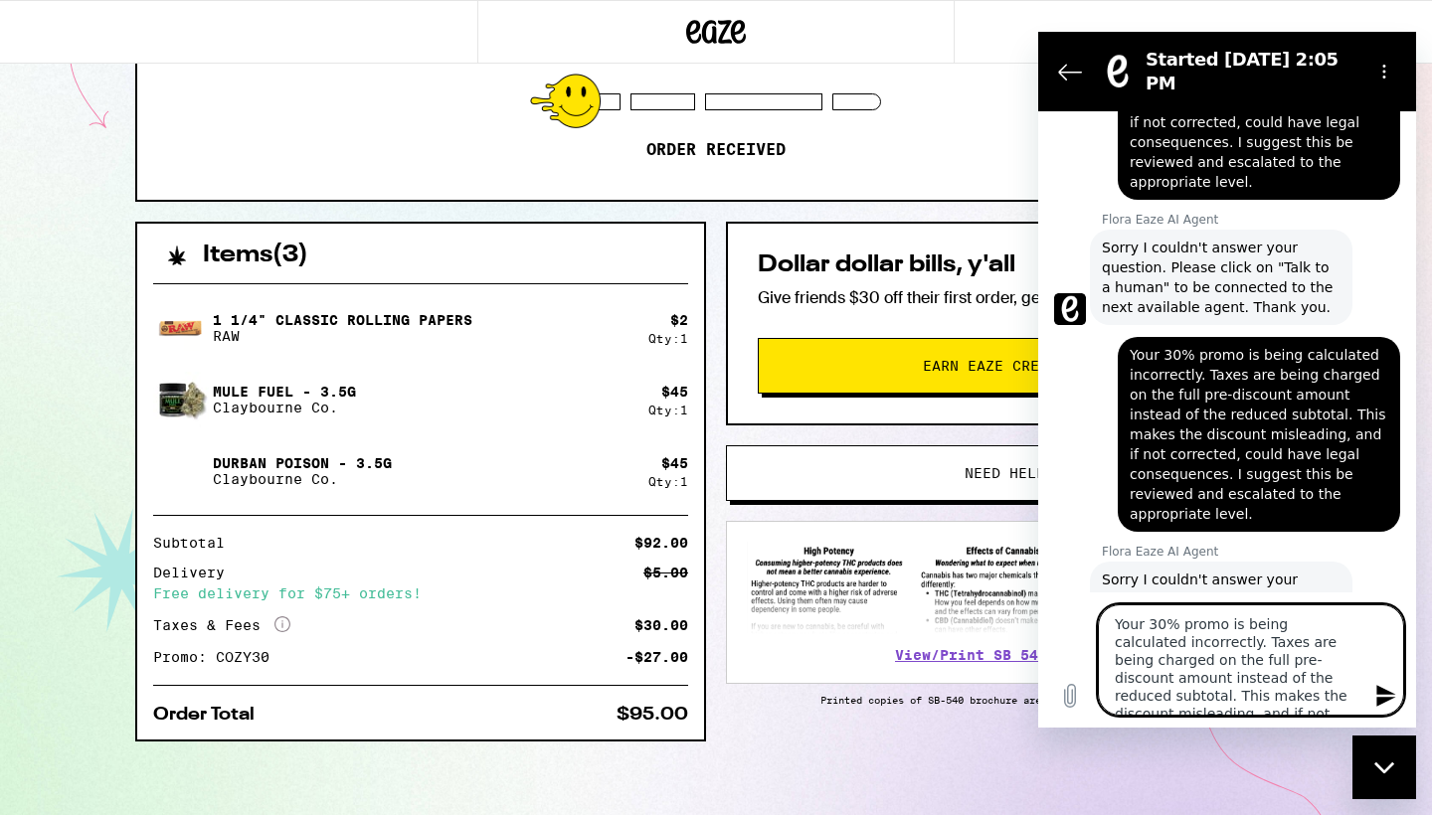
scroll to position [72, 0]
type textarea "Your 30% promo is being calculated incorrectly. Taxes are being charged on the …"
click at [1383, 681] on button "Send message" at bounding box center [1384, 696] width 40 height 40
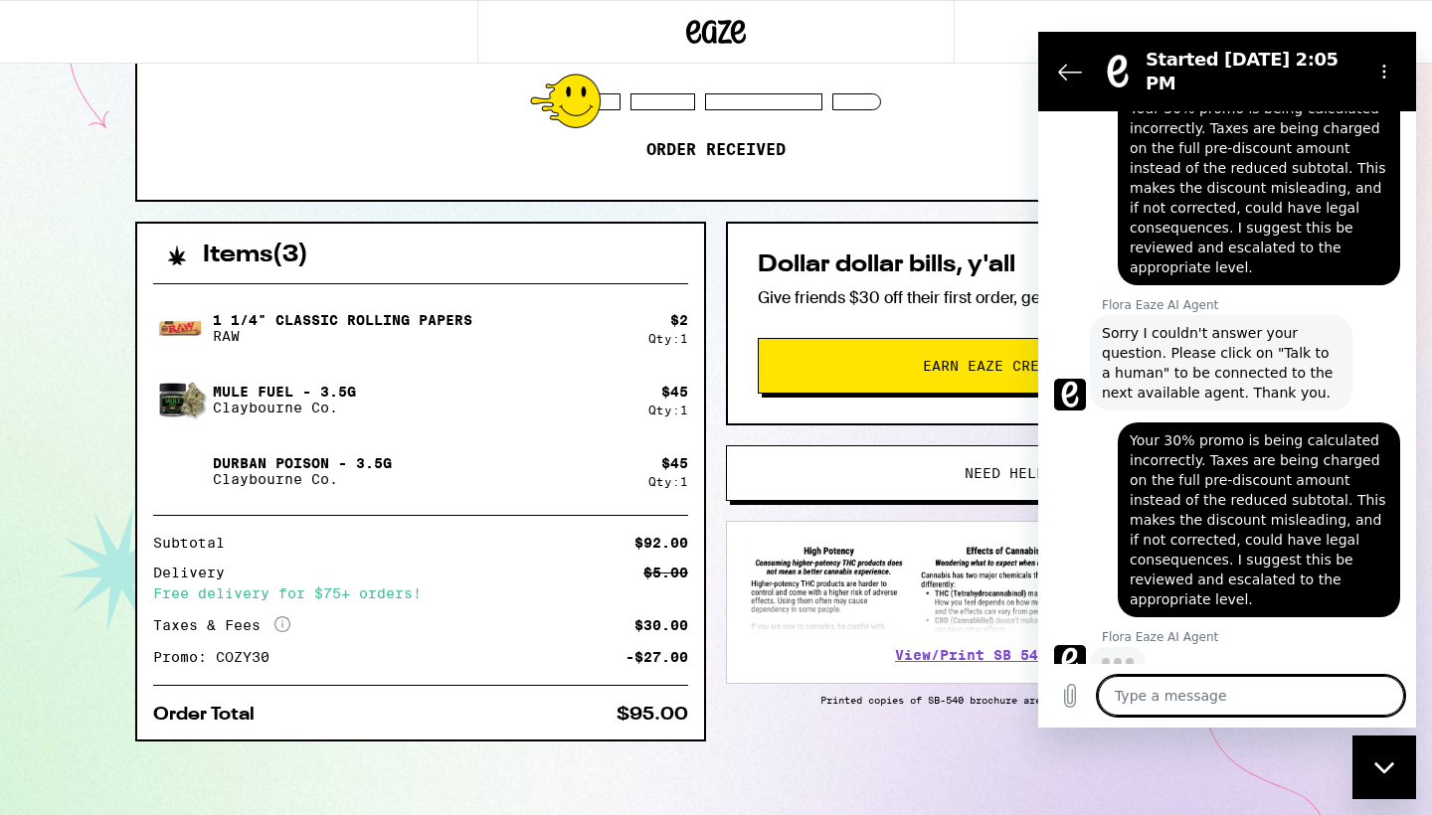
scroll to position [788, 0]
type textarea "x"
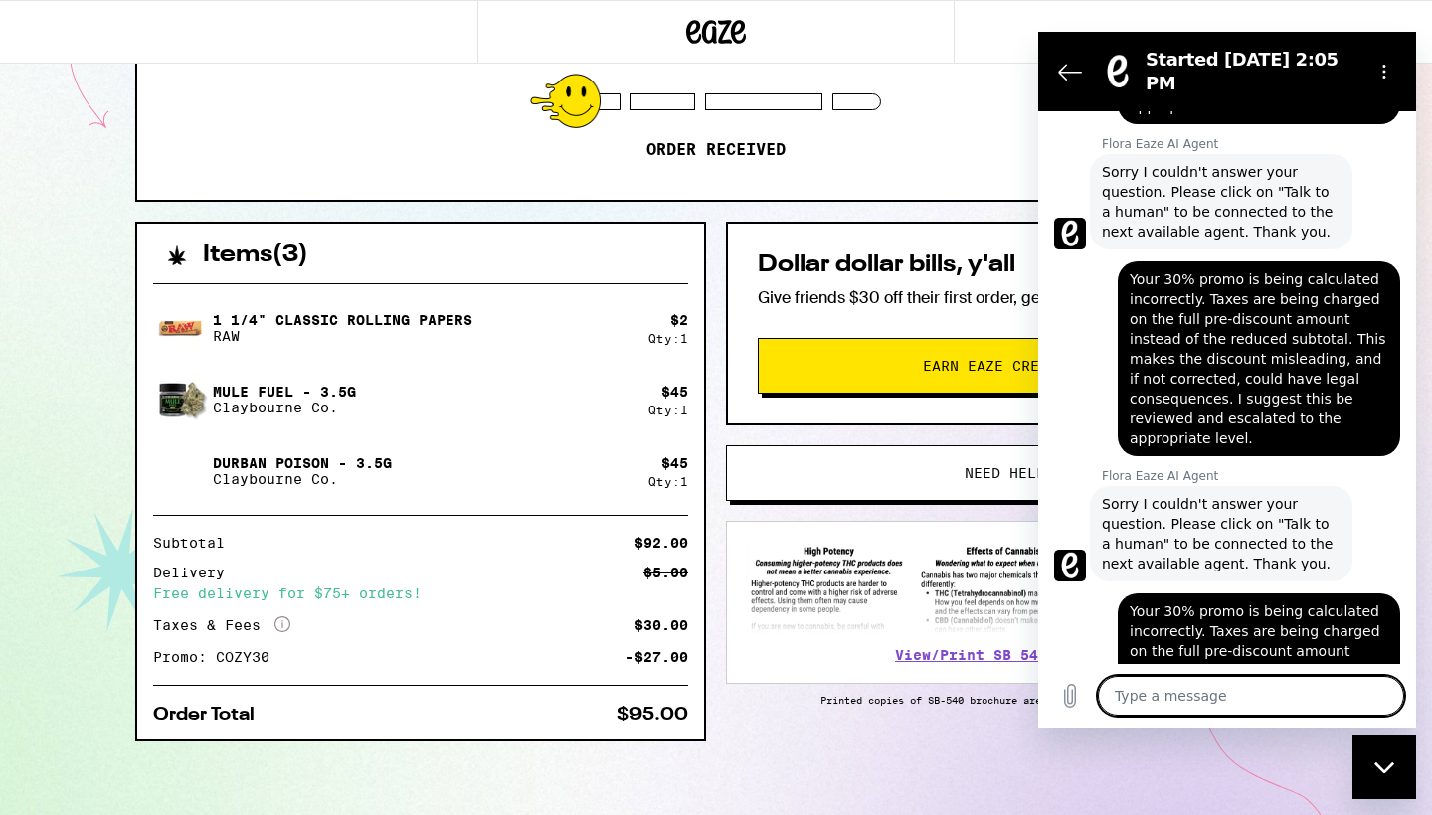
scroll to position [343, 0]
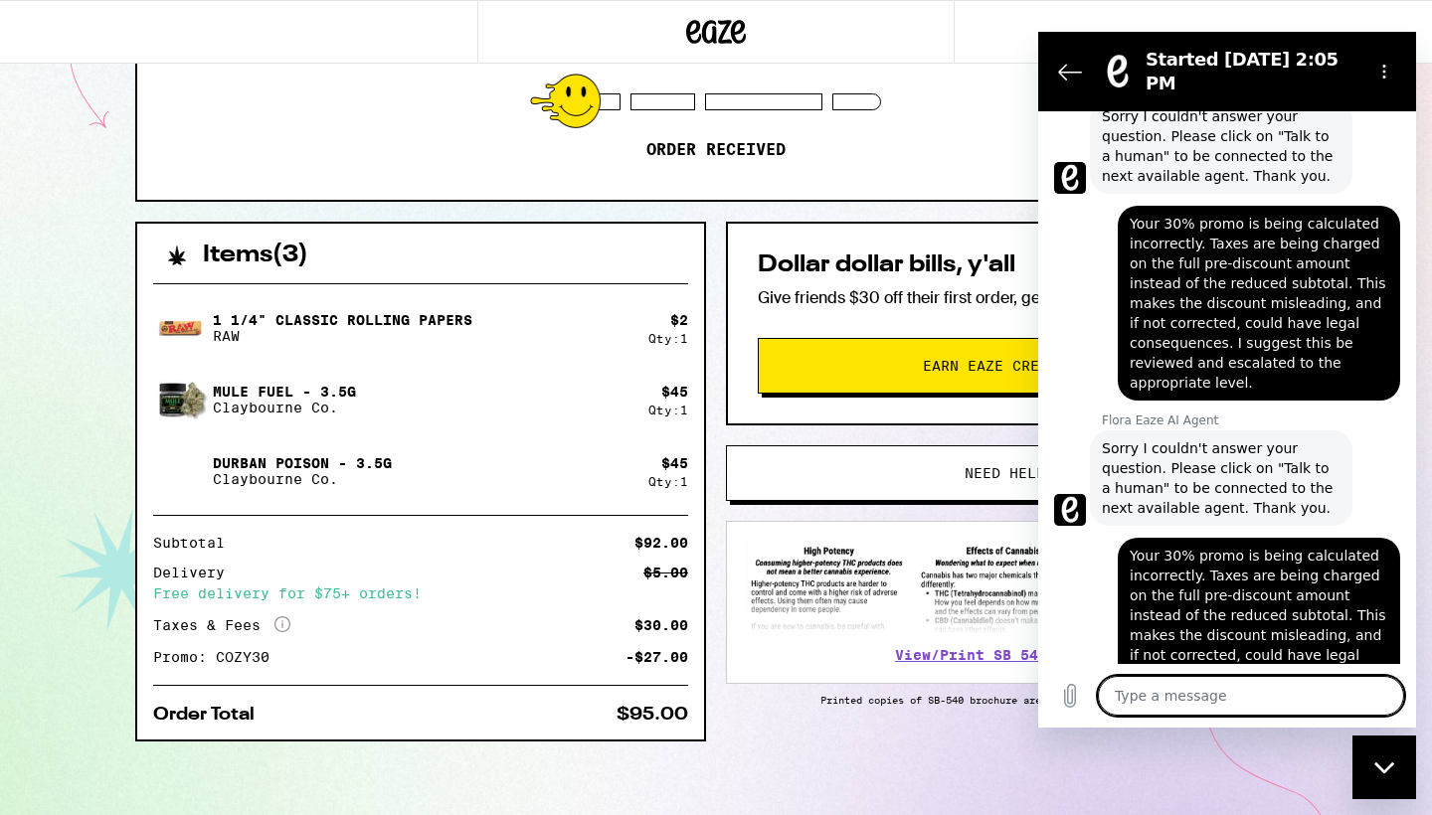
type textarea "h"
type textarea "x"
type textarea "hi"
type textarea "x"
type textarea "hi"
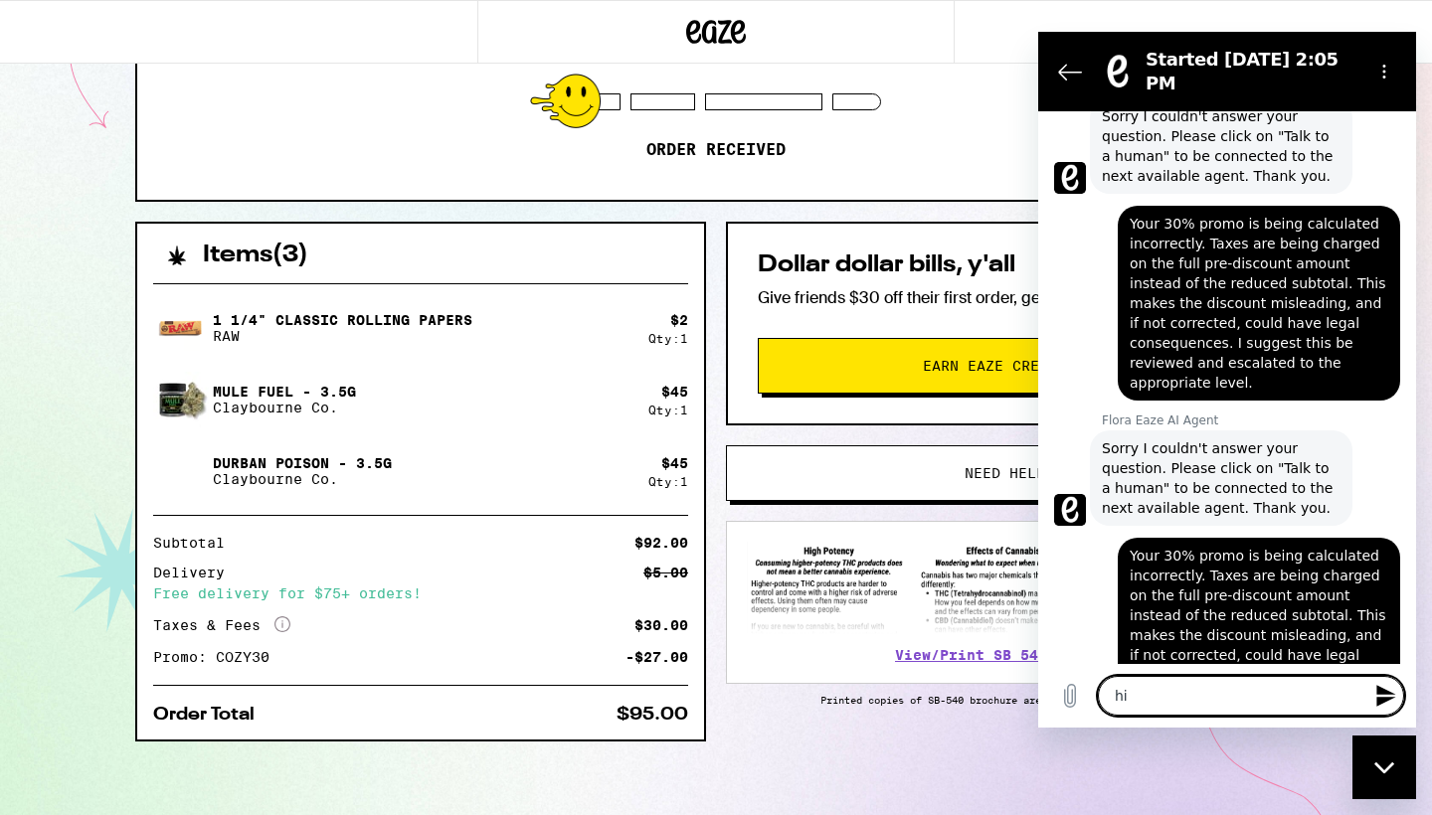
click at [1380, 697] on icon "Send message" at bounding box center [1386, 696] width 24 height 24
type textarea "x"
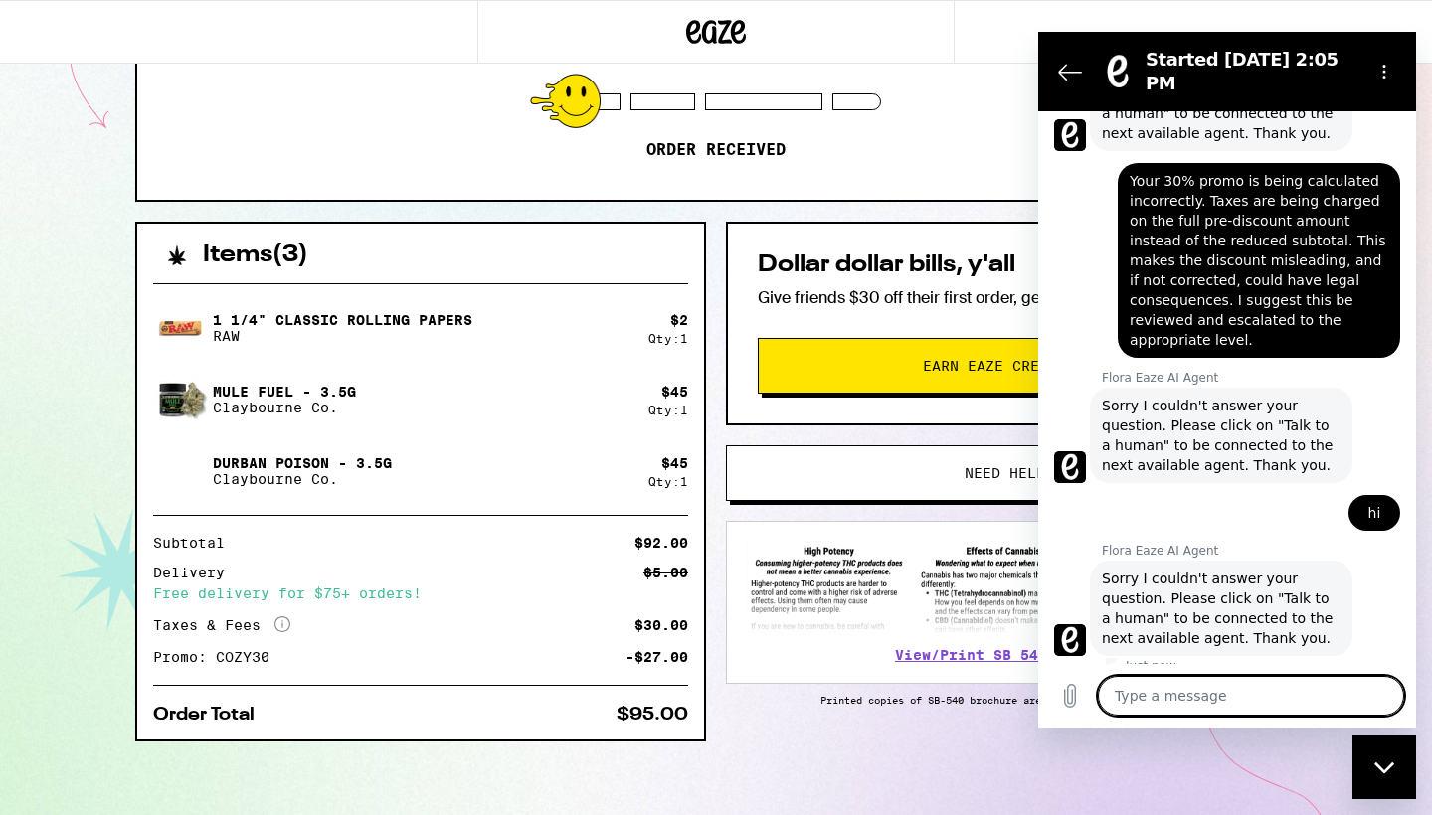
scroll to position [1049, 0]
click at [1136, 699] on textarea at bounding box center [1251, 696] width 306 height 40
type textarea "H"
type textarea "x"
type textarea "Hi"
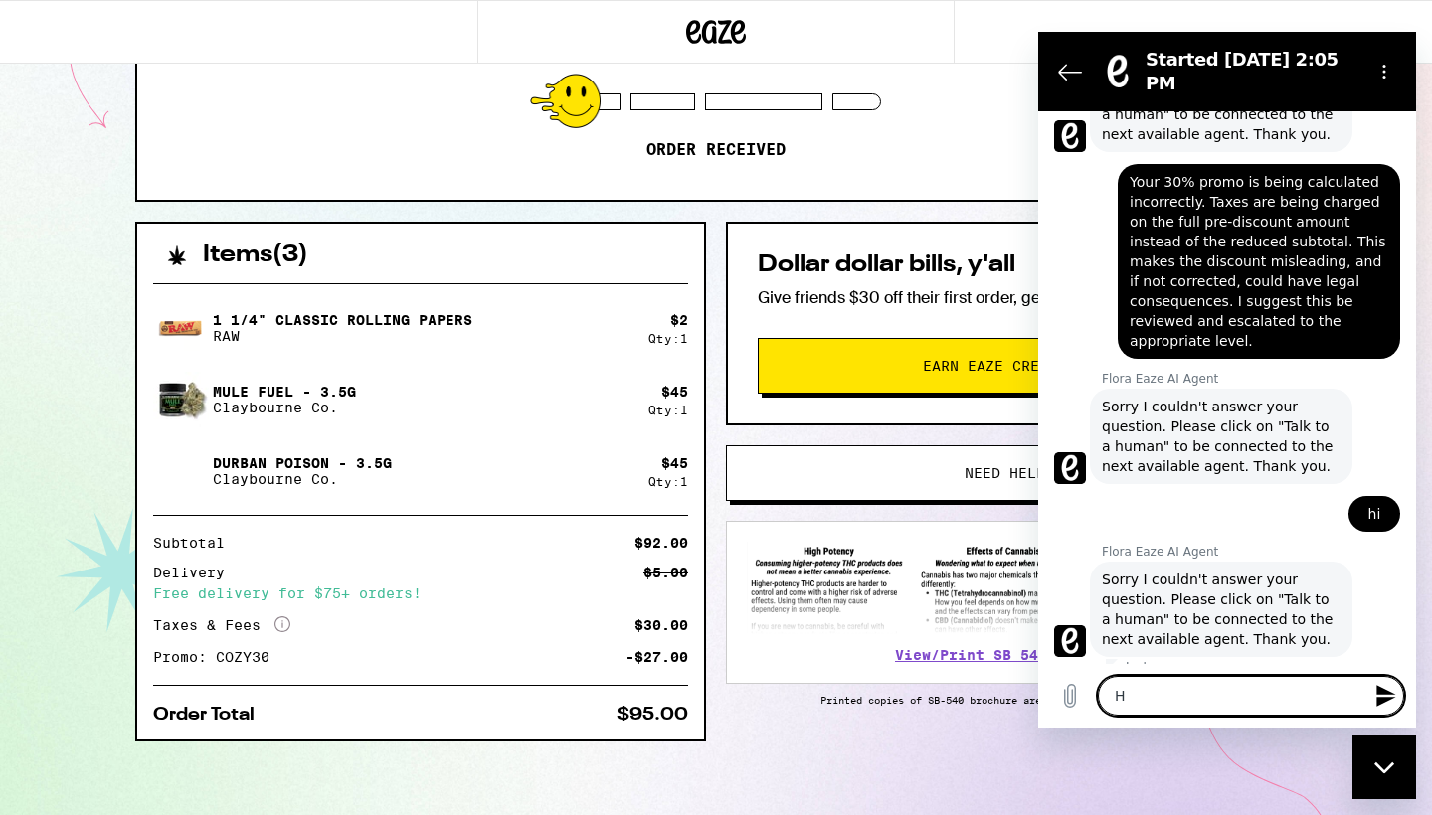
type textarea "x"
type textarea "Hi"
click at [1376, 696] on icon "Send message" at bounding box center [1386, 696] width 24 height 24
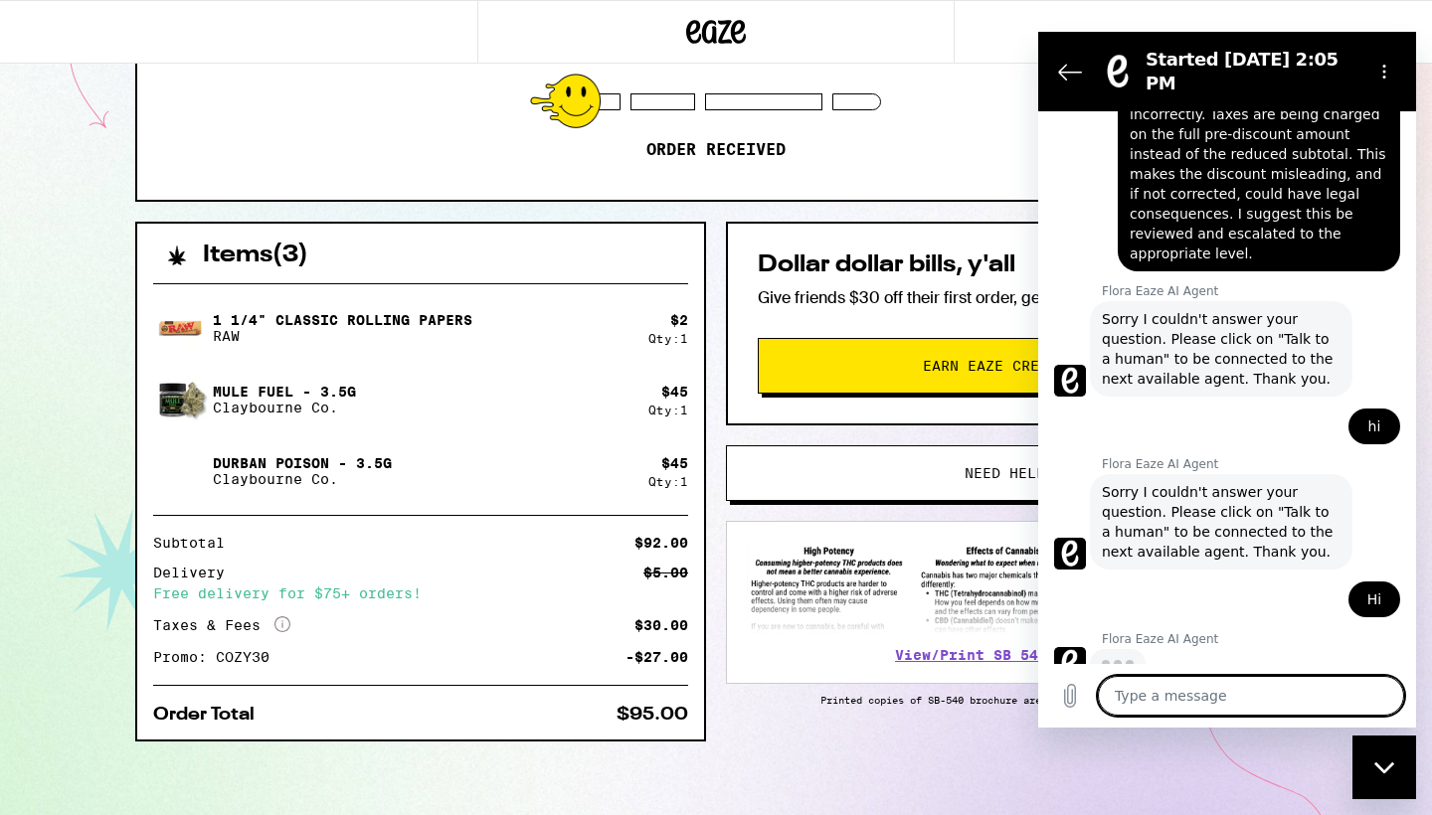
scroll to position [1134, 0]
type textarea "x"
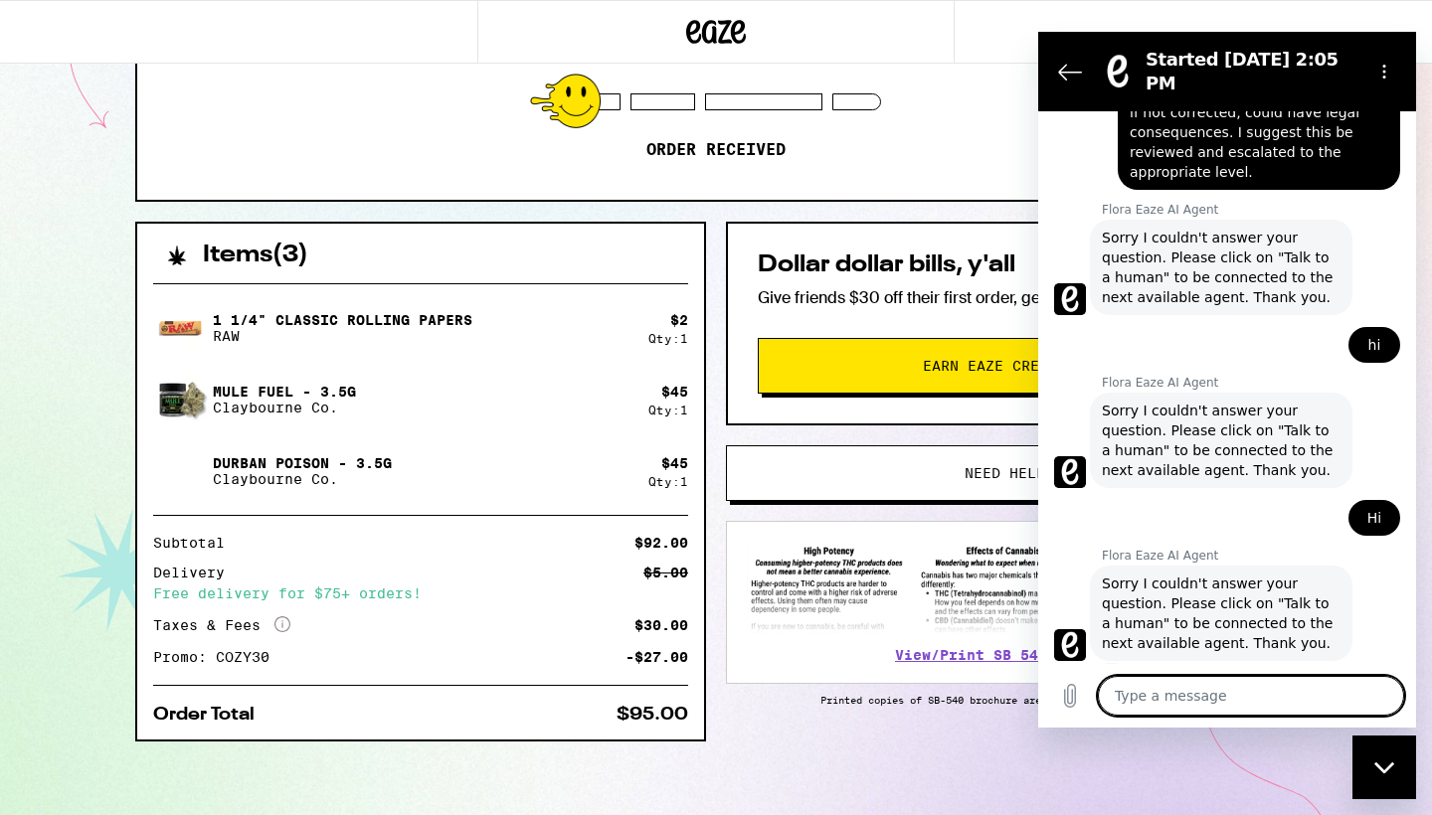
scroll to position [1222, 0]
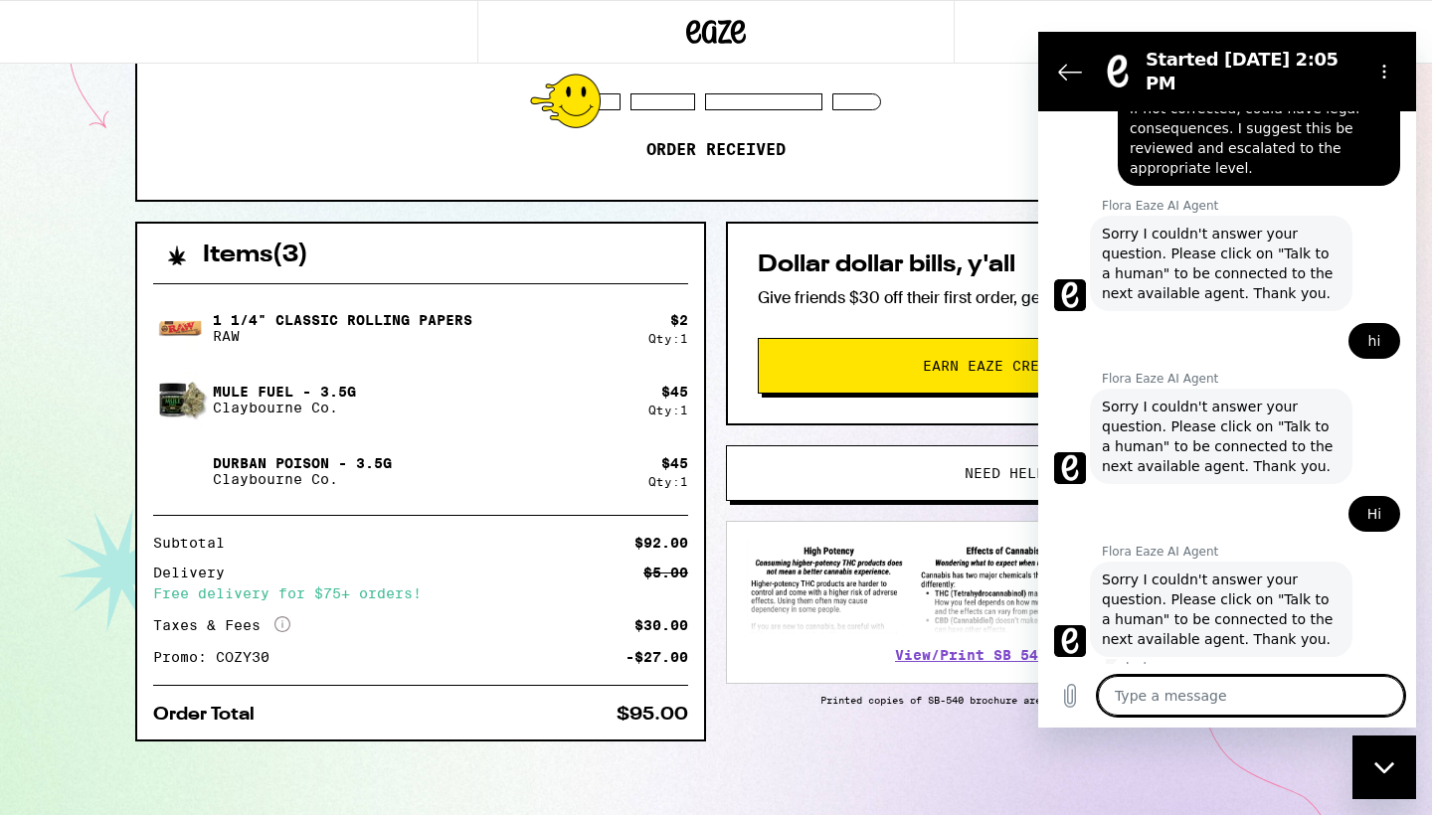
paste textarea "Your 30% promo is being calculated incorrectly. Taxes are being charged on the …"
type textarea "Your 30% promo is being calculated incorrectly. Taxes are being charged on the …"
type textarea "x"
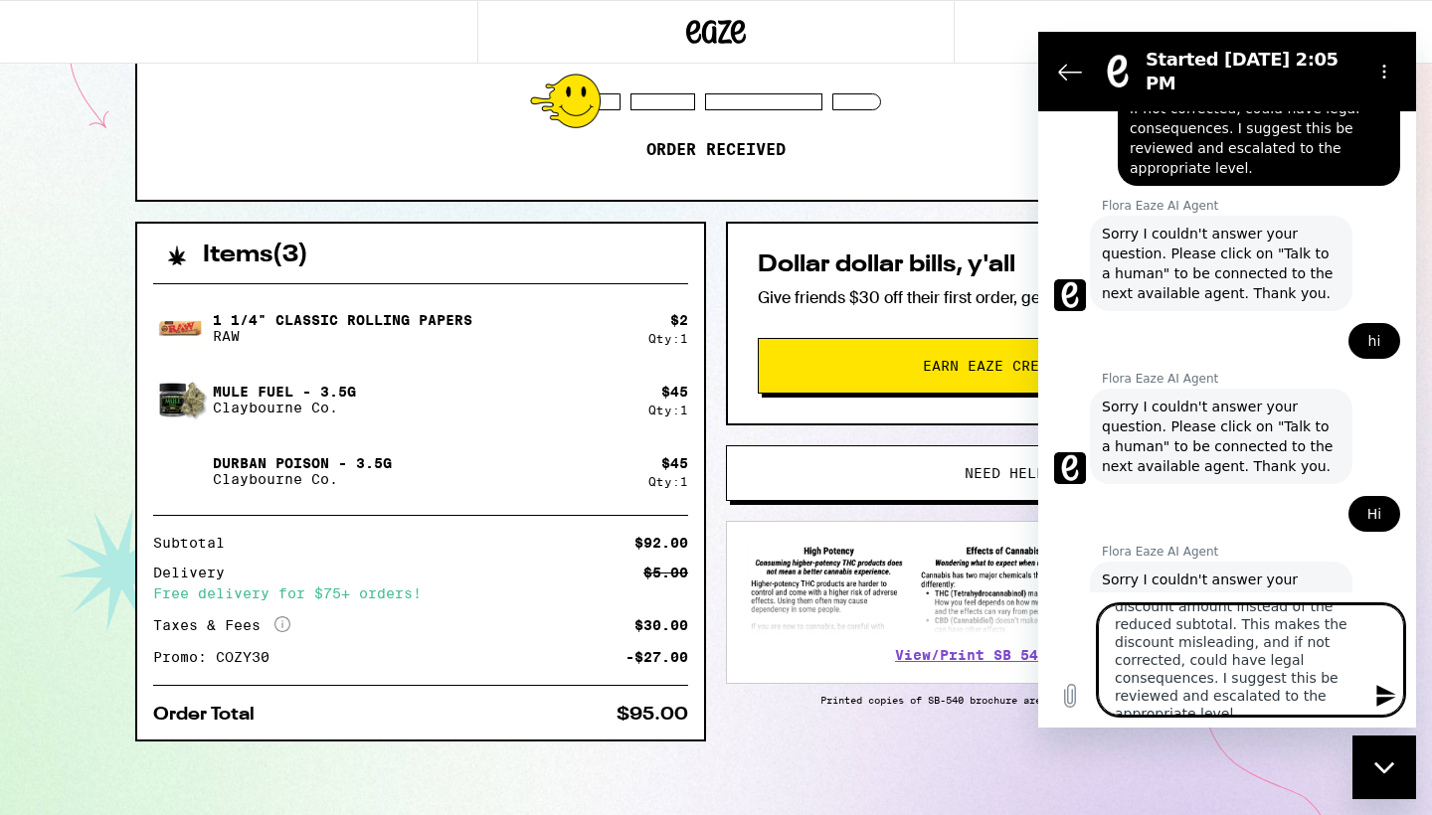
type textarea "Your 30% promo is being calculated incorrectly. Taxes are being charged on the …"
click at [1382, 698] on icon "Send message" at bounding box center [1385, 696] width 19 height 22
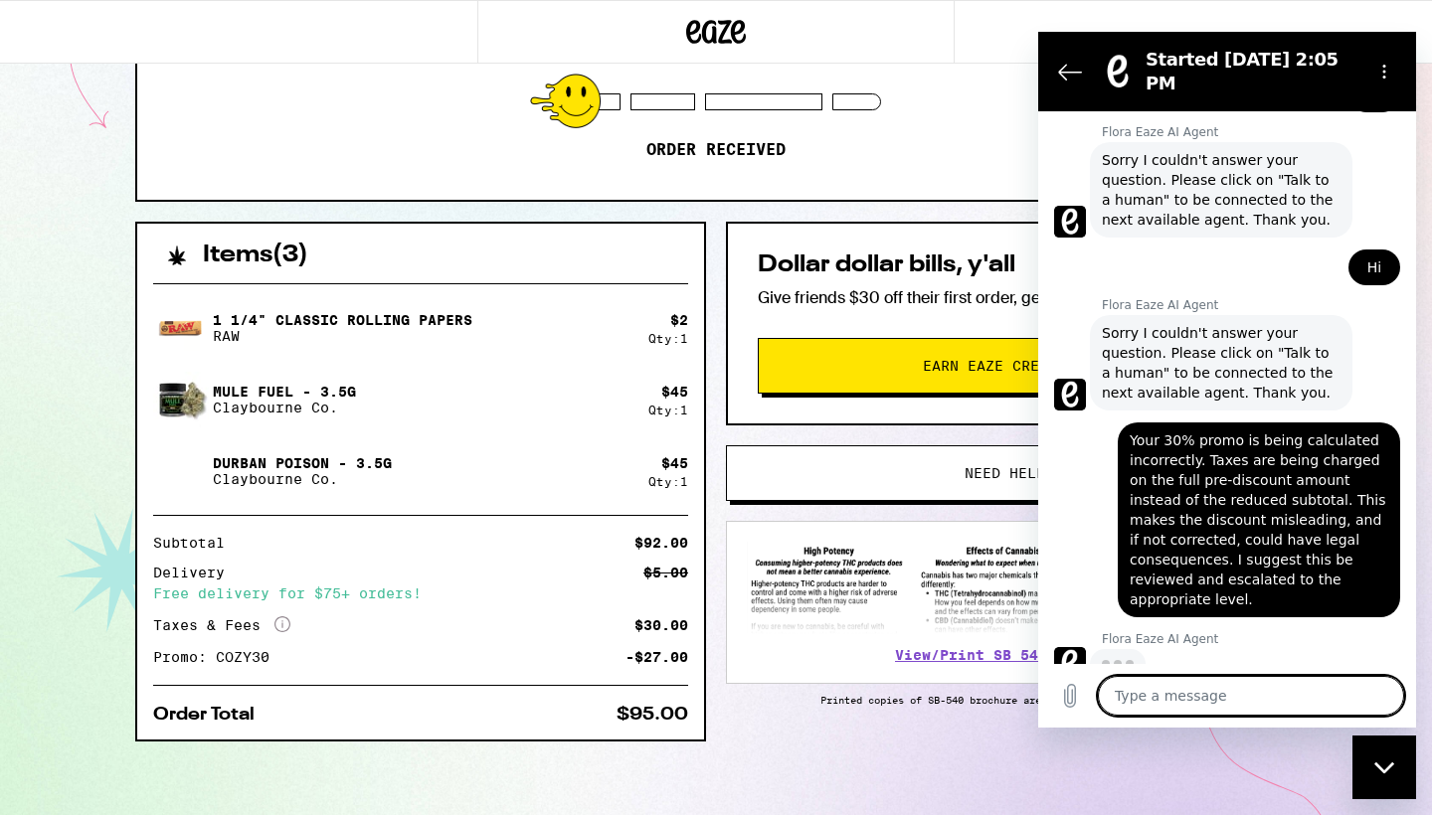
scroll to position [1466, 0]
type textarea "x"
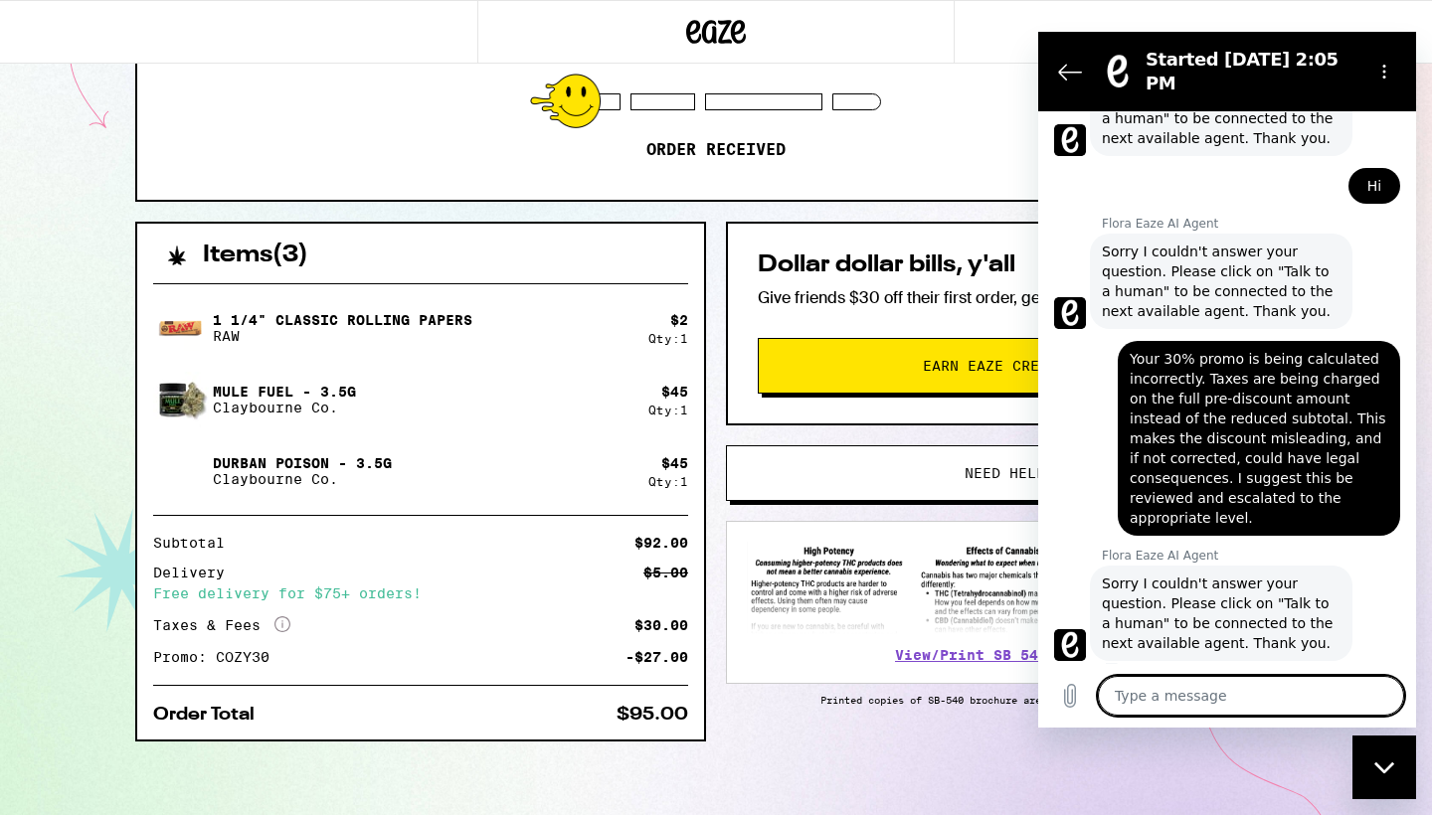
scroll to position [1554, 0]
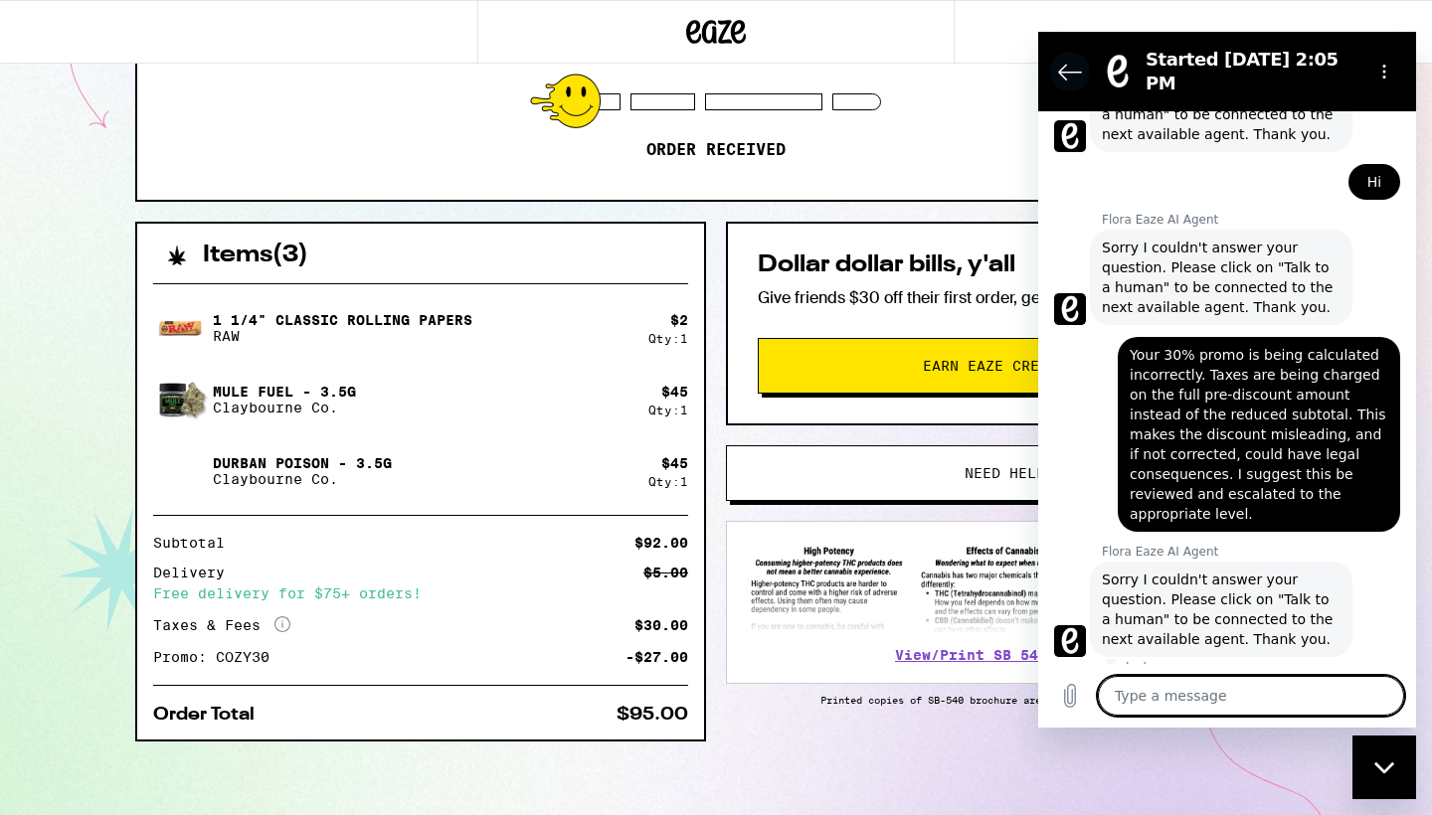
click at [1069, 61] on icon "Back to the conversation list" at bounding box center [1070, 72] width 24 height 24
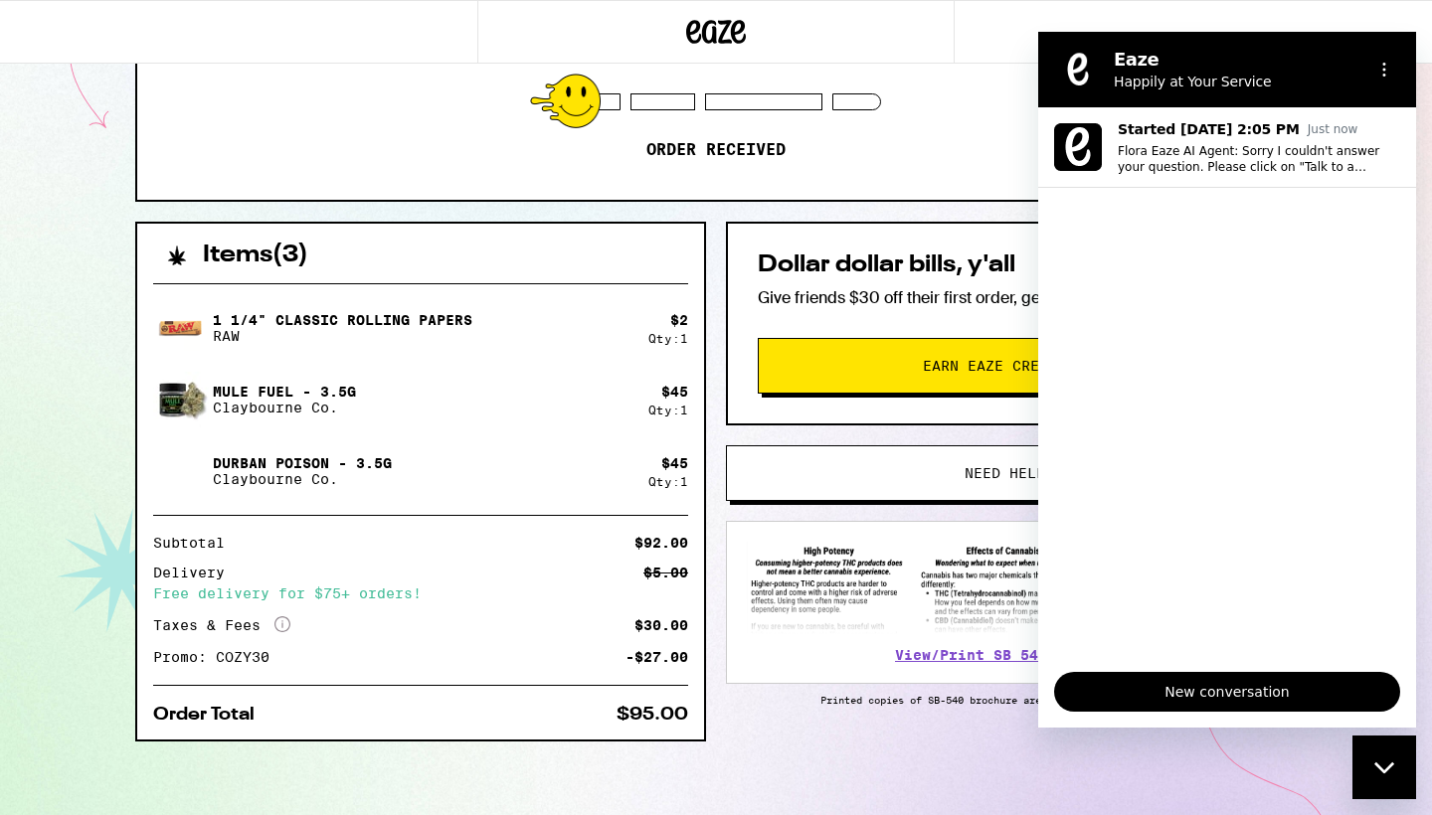
click at [1254, 688] on span "New conversation" at bounding box center [1227, 692] width 312 height 24
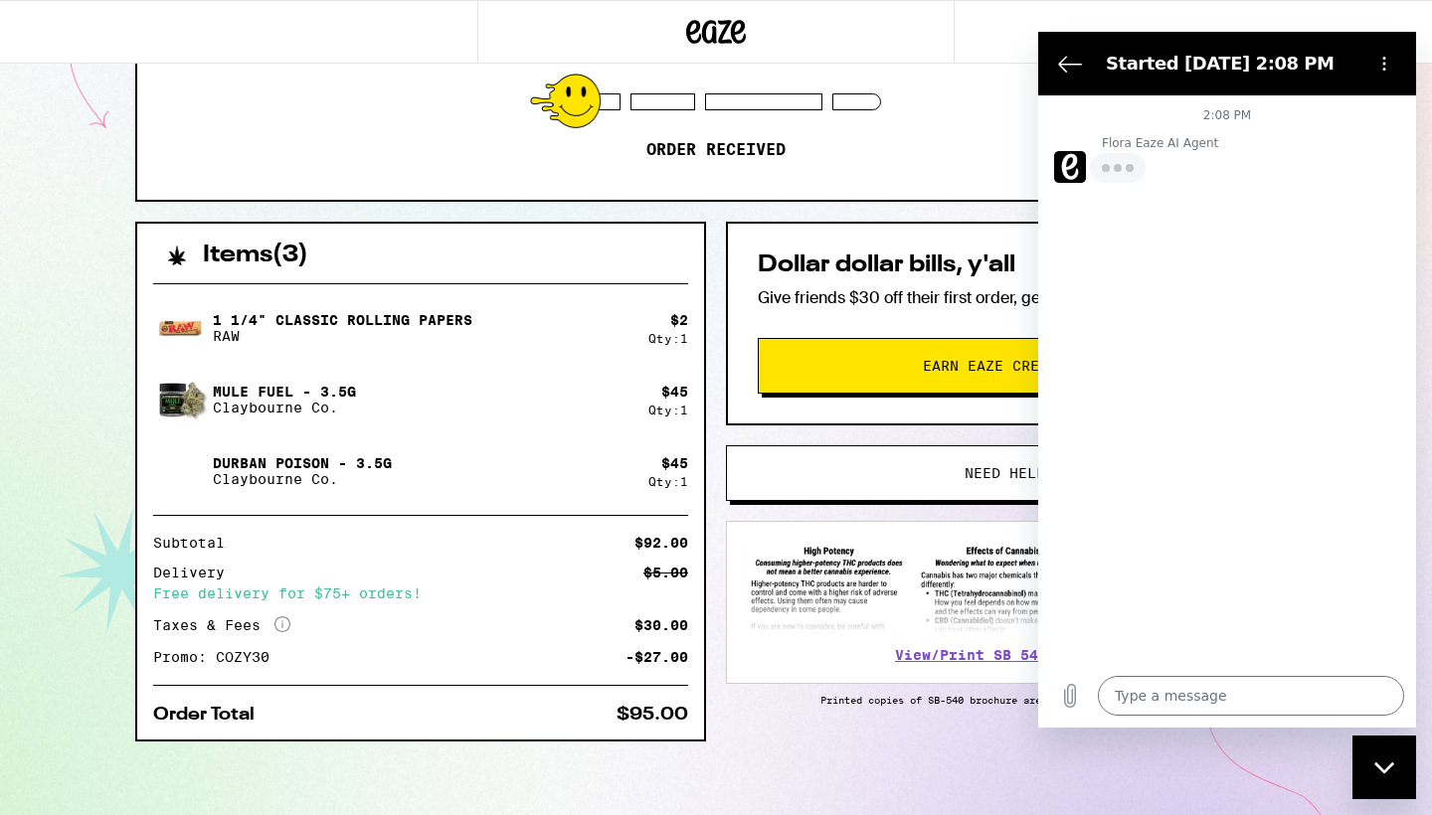
type textarea "x"
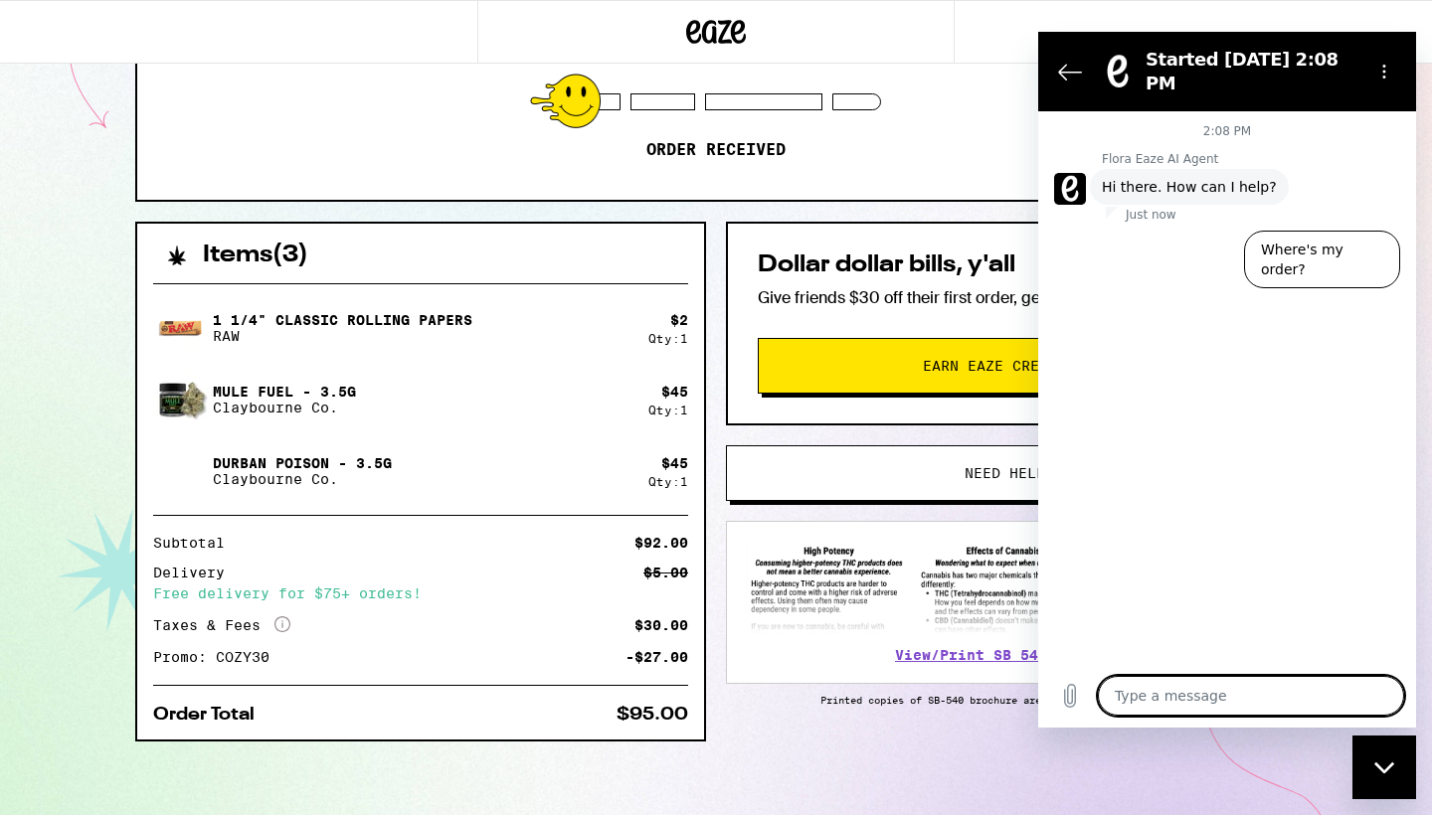
click at [1125, 696] on textarea at bounding box center [1251, 696] width 306 height 40
type textarea "H"
type textarea "x"
type textarea "HI"
type textarea "x"
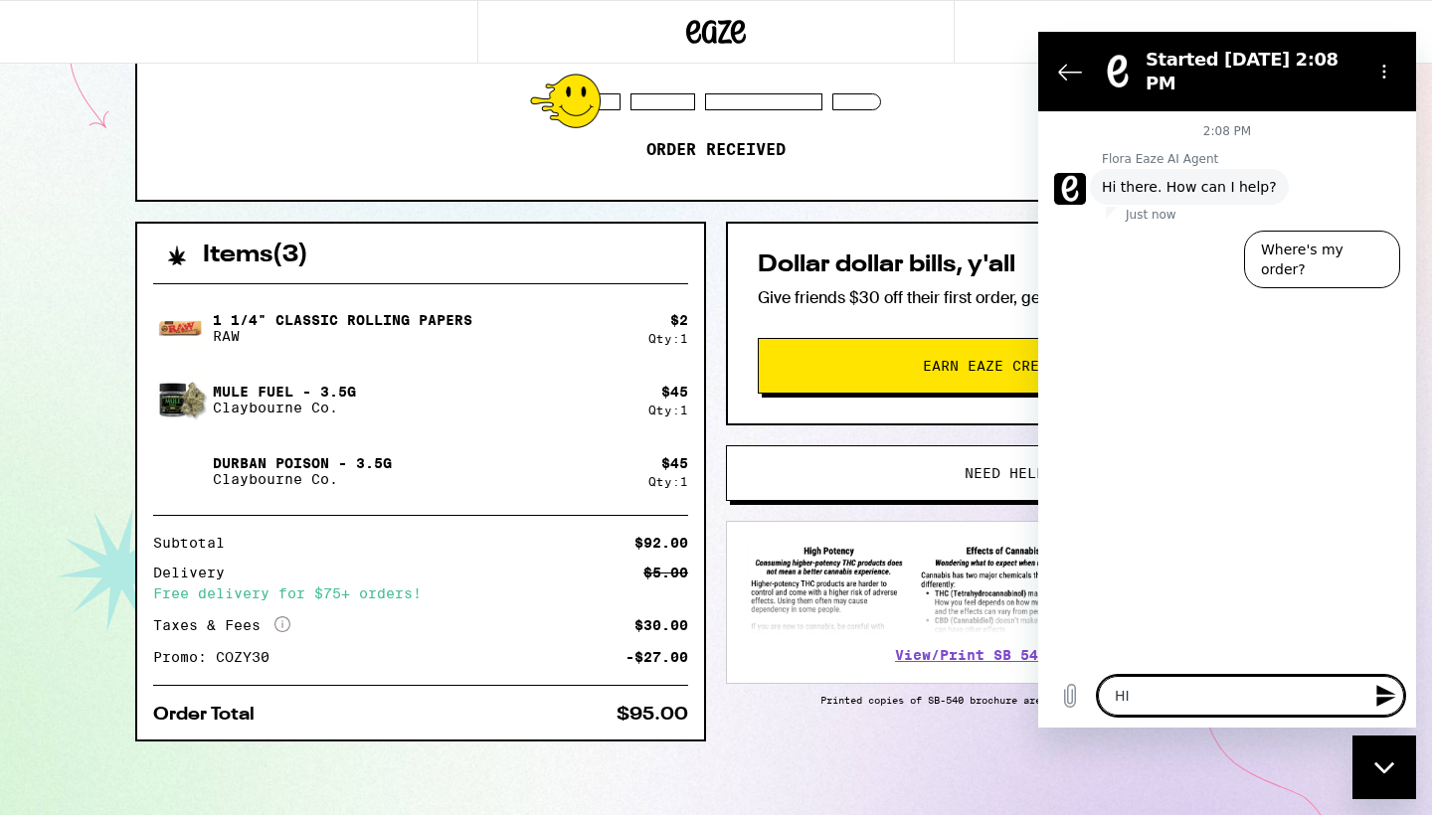
type textarea "HI"
click at [1387, 698] on icon "Send message" at bounding box center [1385, 696] width 19 height 22
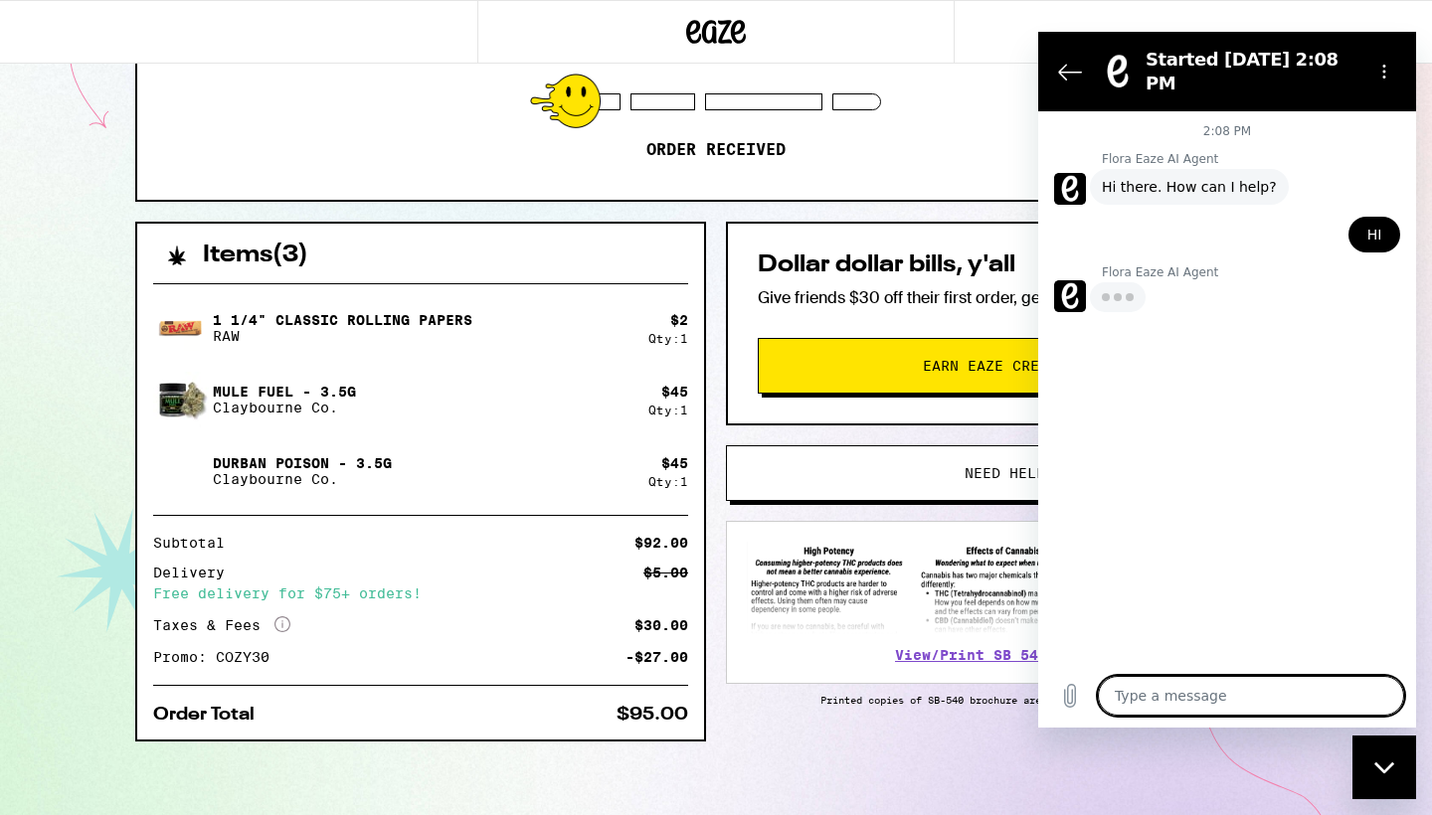
type textarea "x"
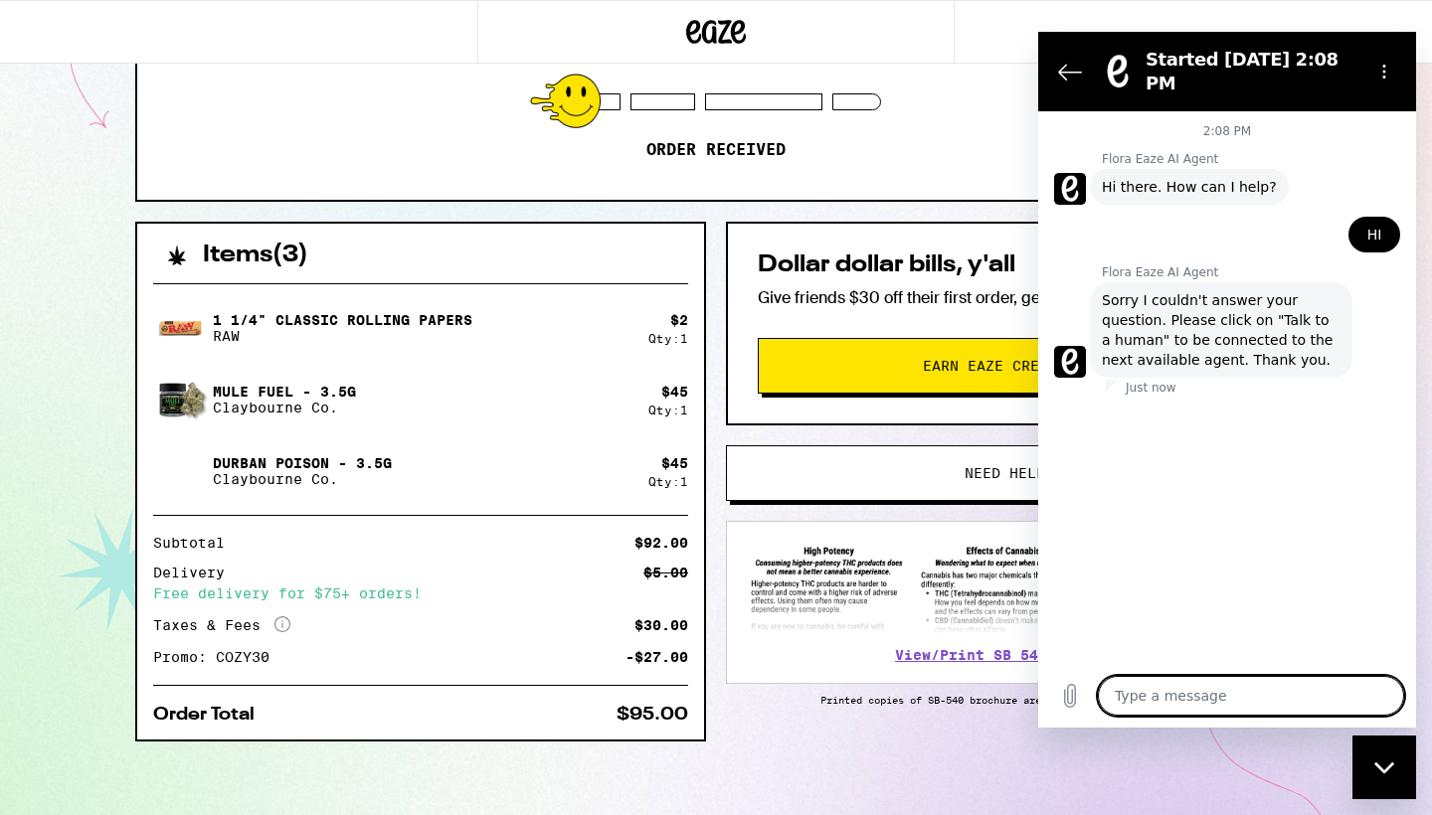
paste textarea "Your 30% promo is being calculated incorrectly. Taxes are being charged on the …"
type textarea "Your 30% promo is being calculated incorrectly. Taxes are being charged on the …"
type textarea "x"
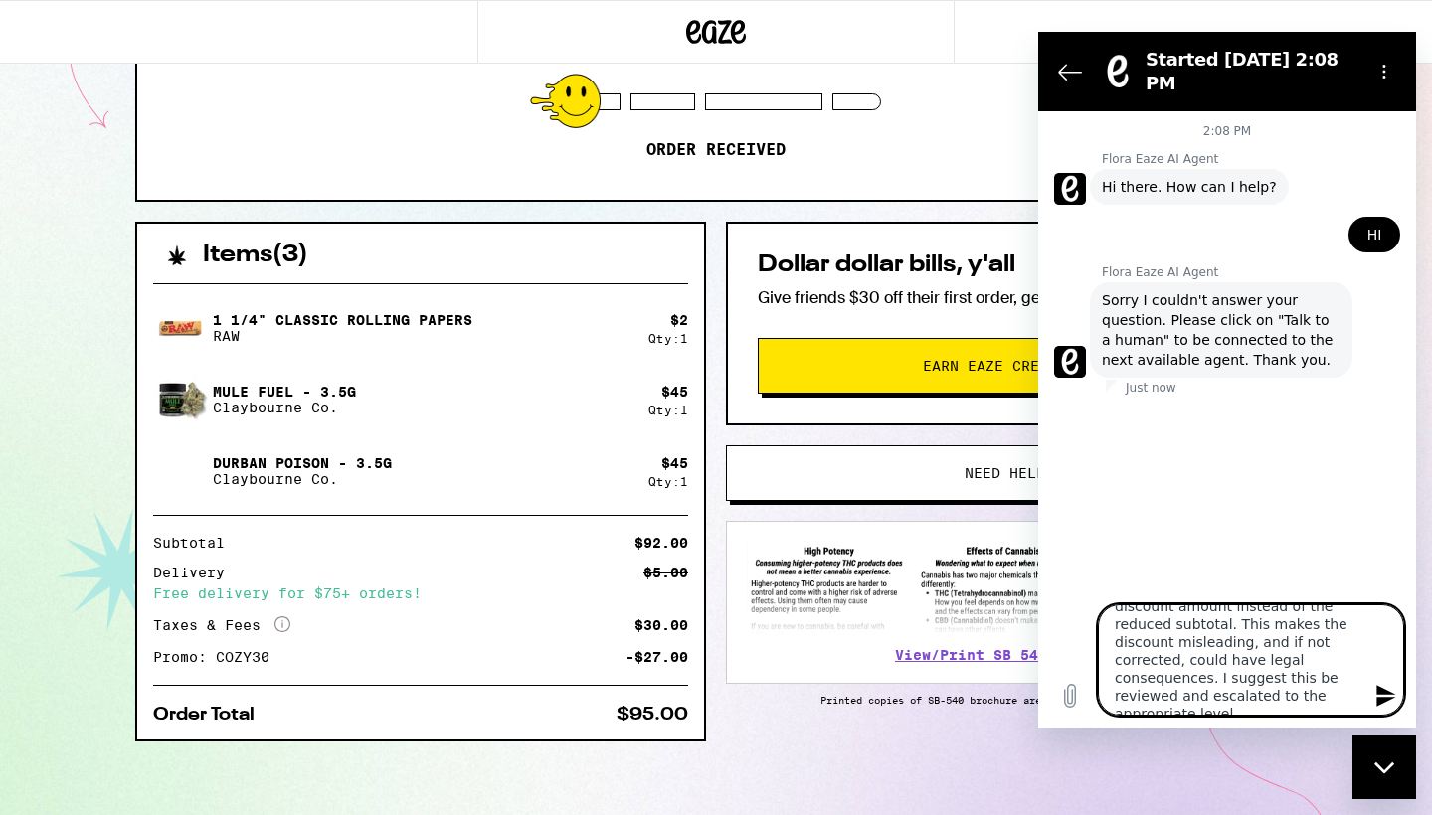
type textarea "Your 30% promo is being calculated incorrectly. Taxes are being charged on the …"
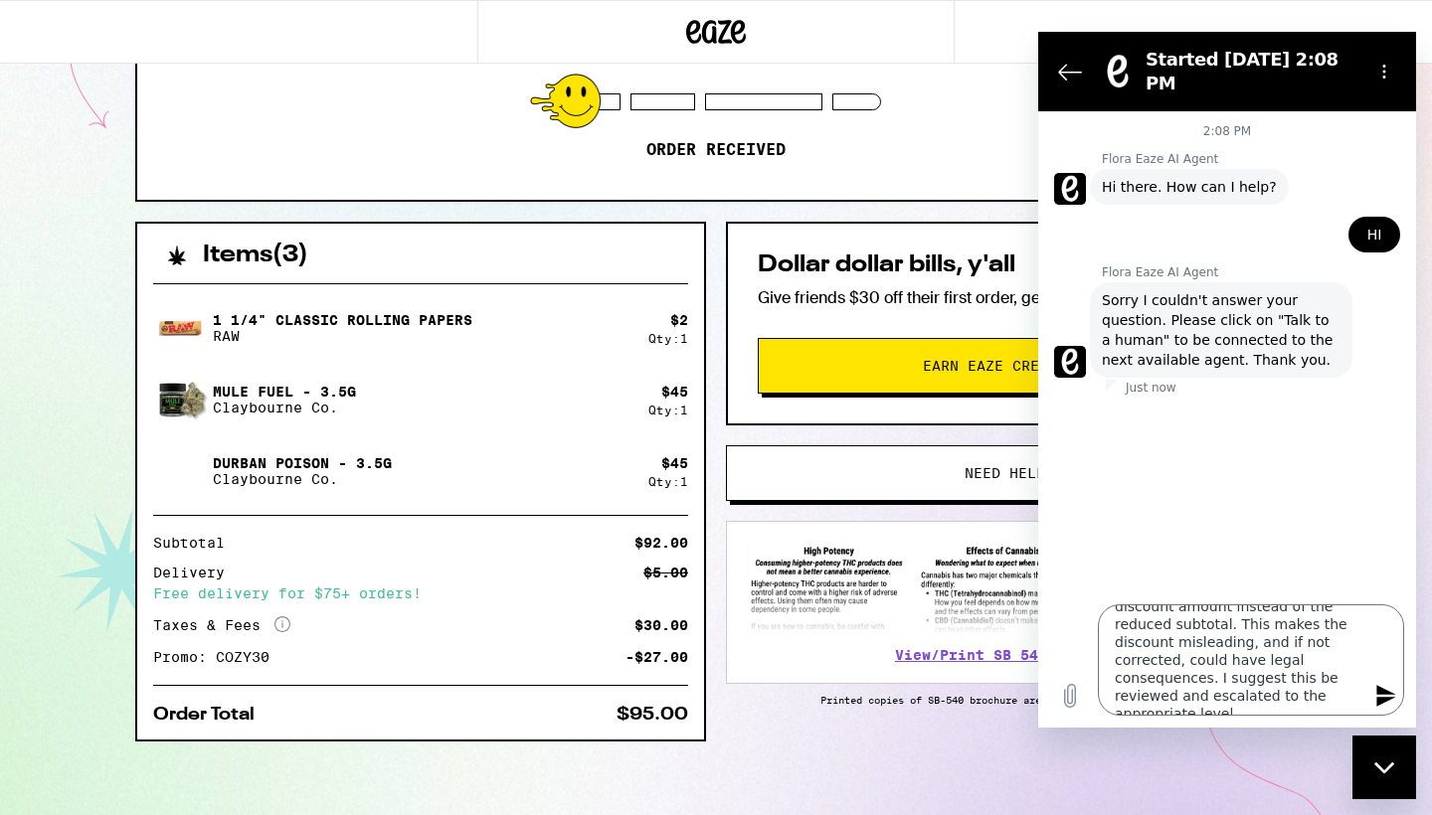
click at [1391, 700] on icon "Send message" at bounding box center [1386, 696] width 24 height 24
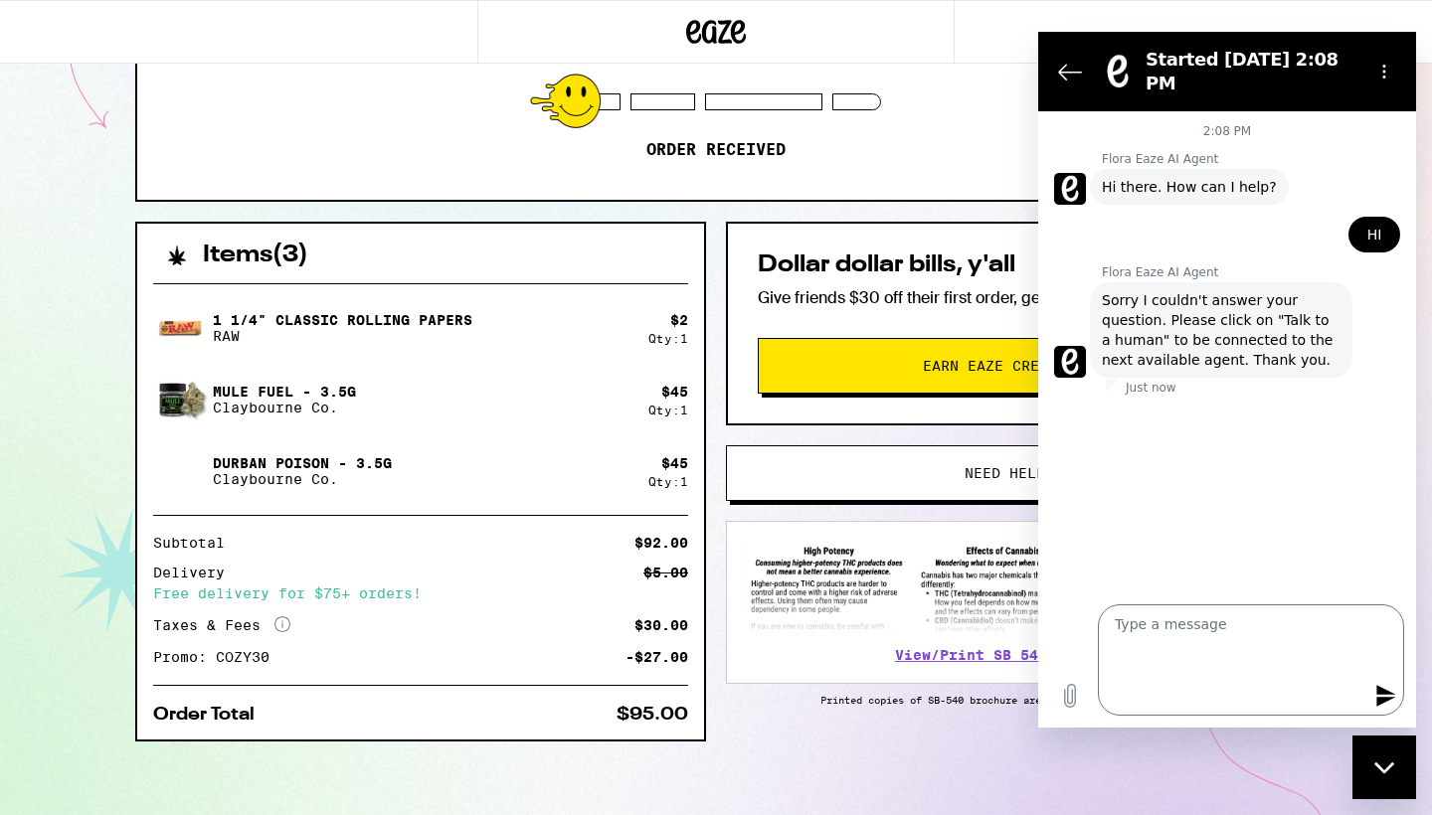
scroll to position [0, 0]
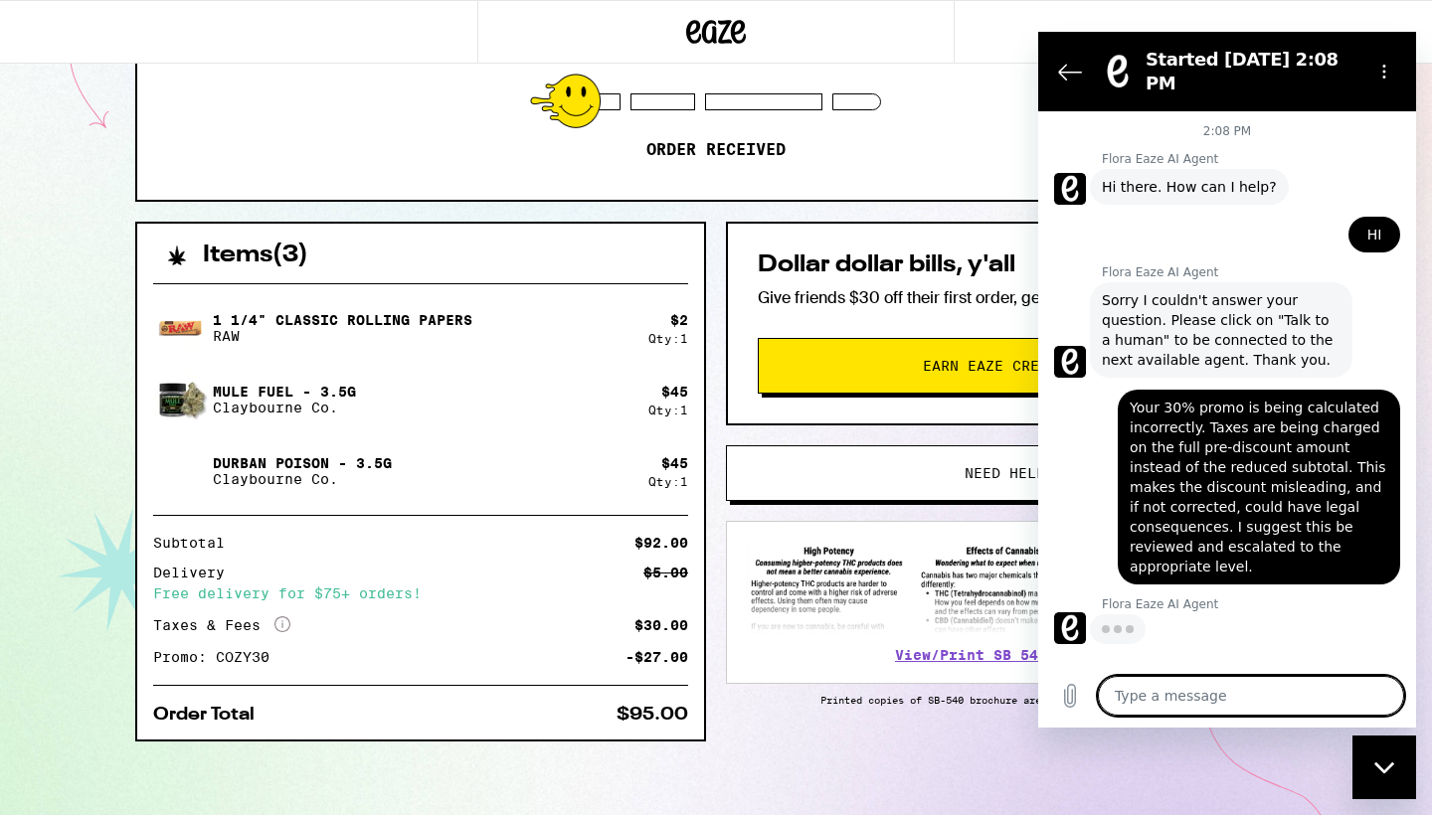
type textarea "x"
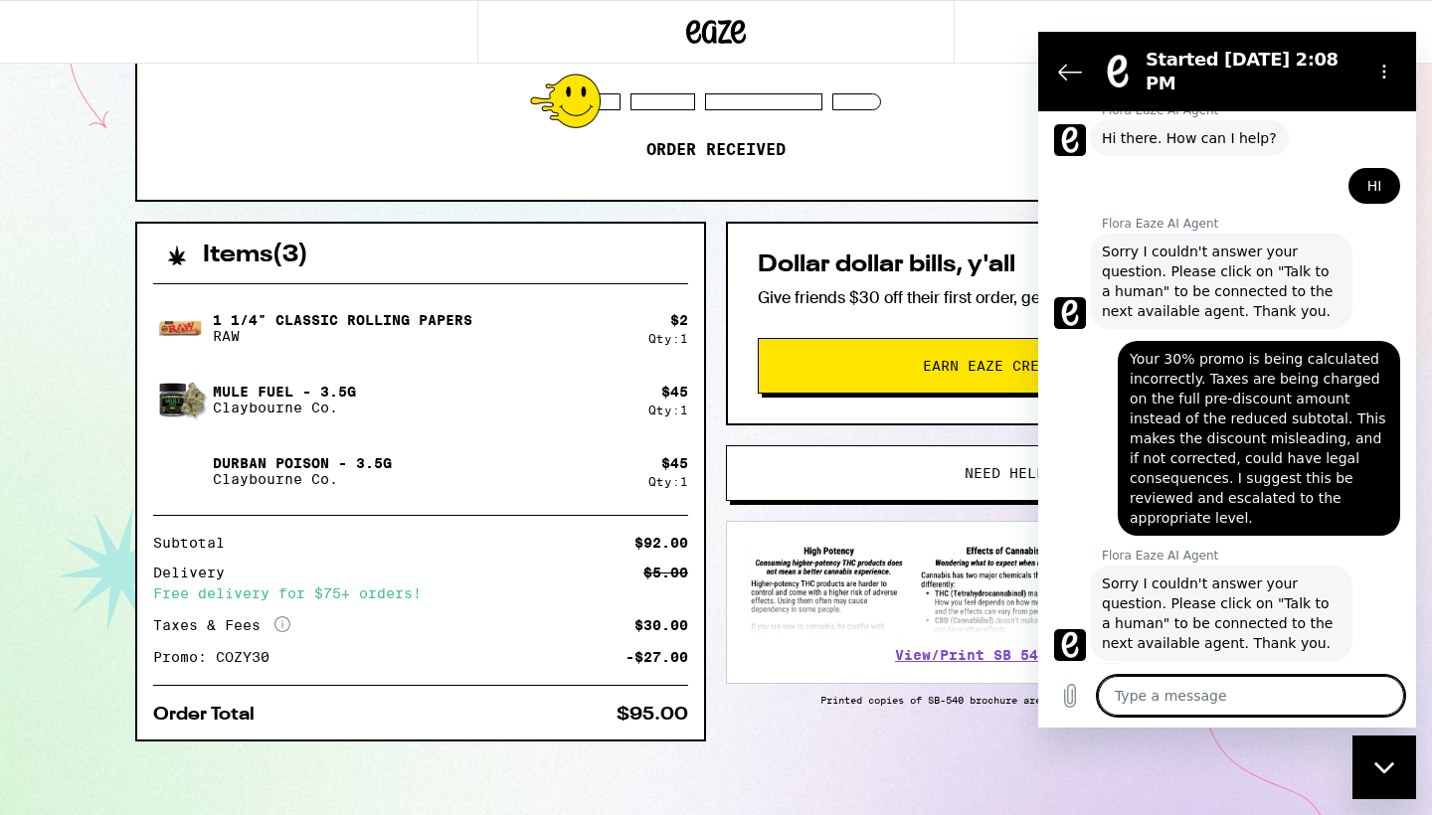
scroll to position [53, 0]
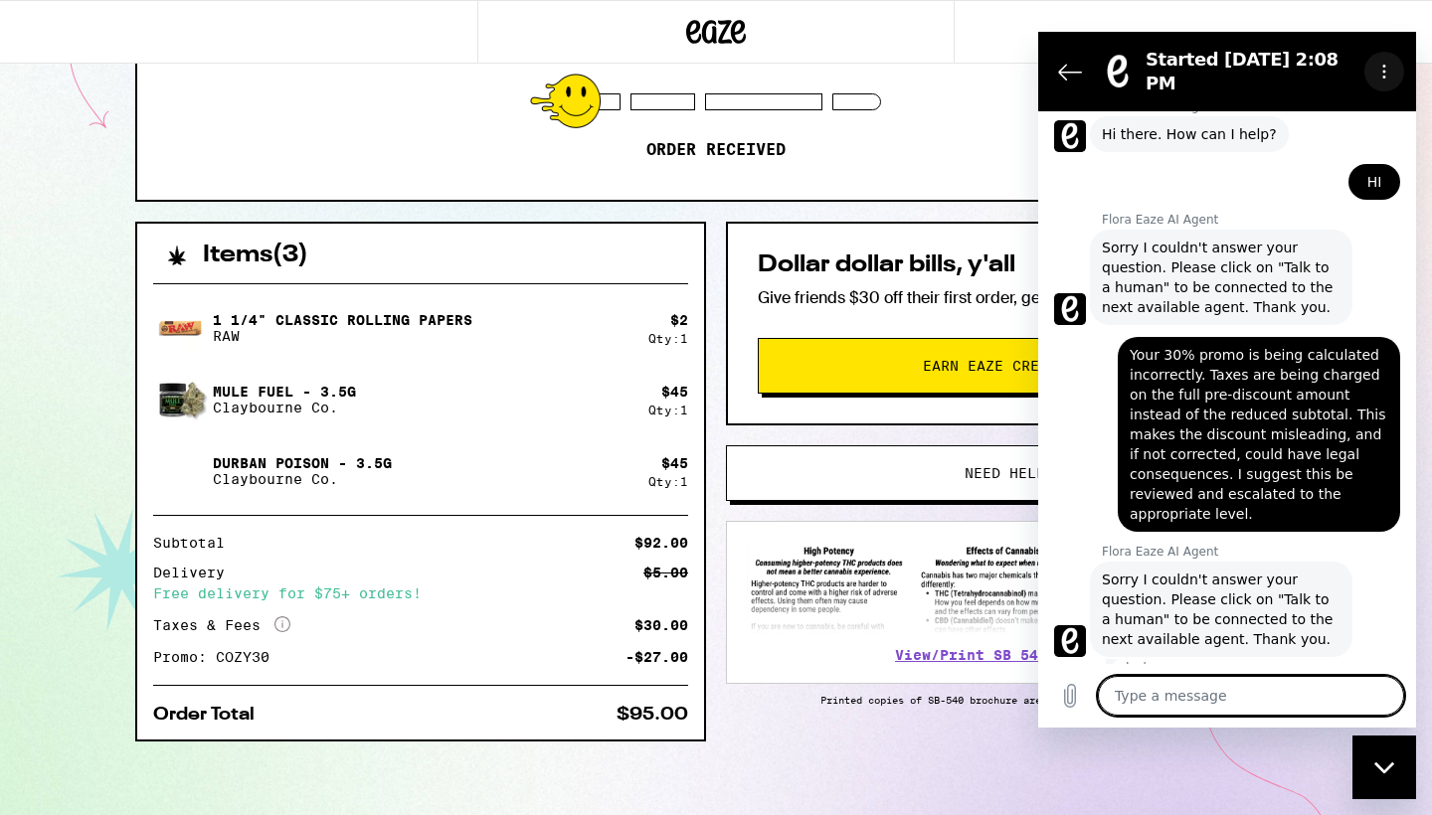
click at [1386, 64] on icon "Options menu" at bounding box center [1384, 72] width 16 height 16
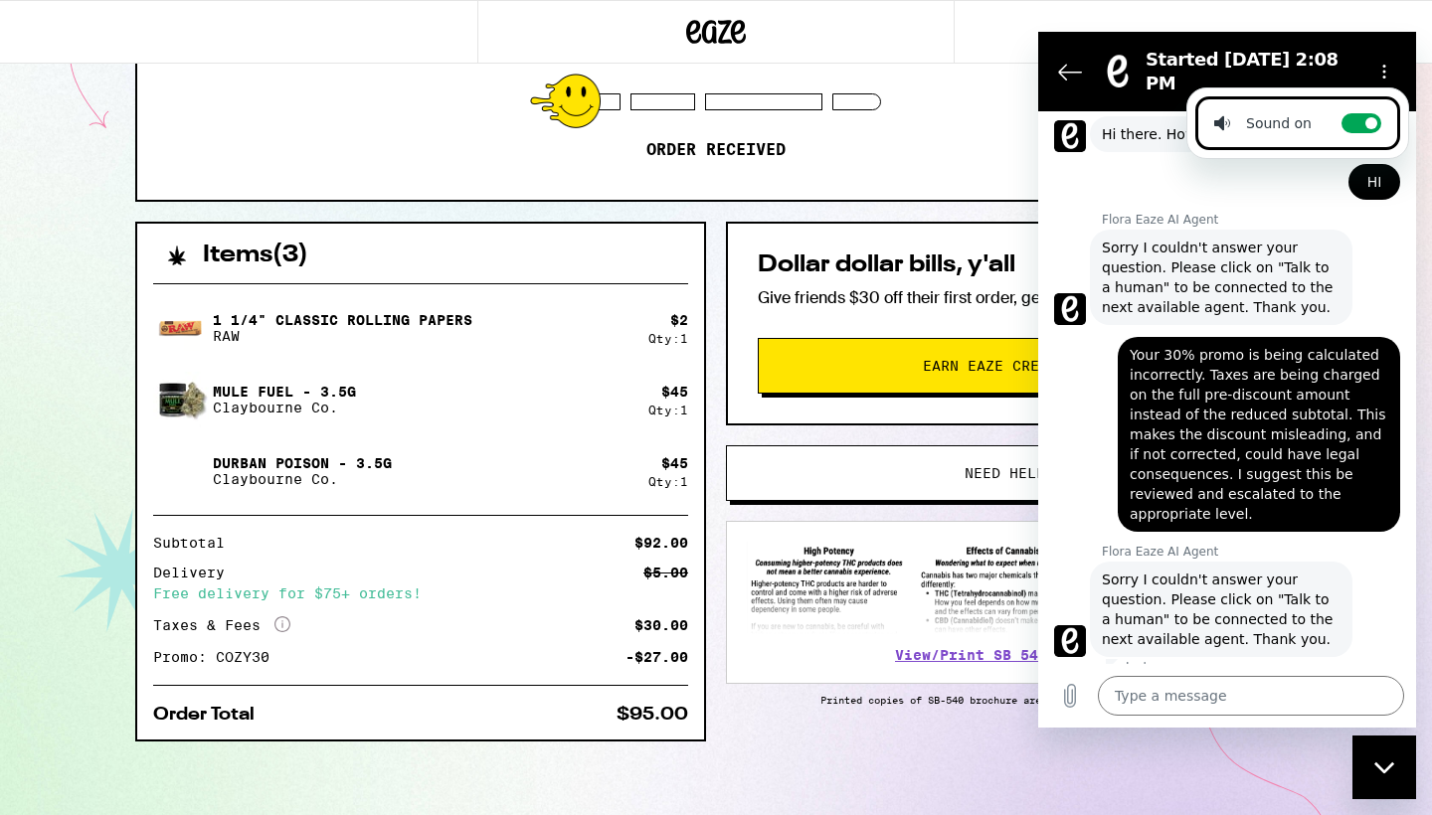
click at [1234, 120] on div "Sound on" at bounding box center [1262, 123] width 97 height 20
checkbox input "false"
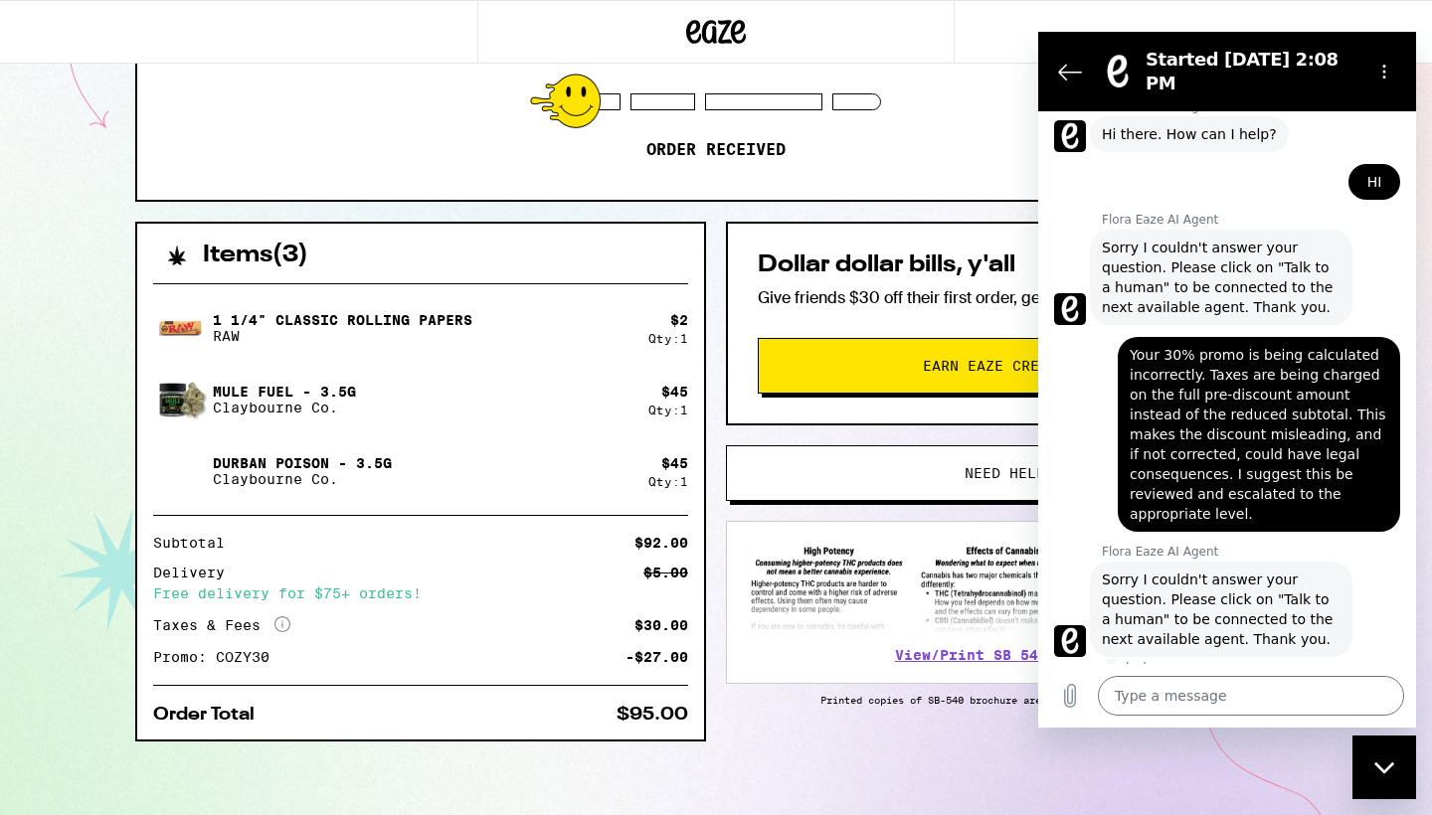
scroll to position [33, 0]
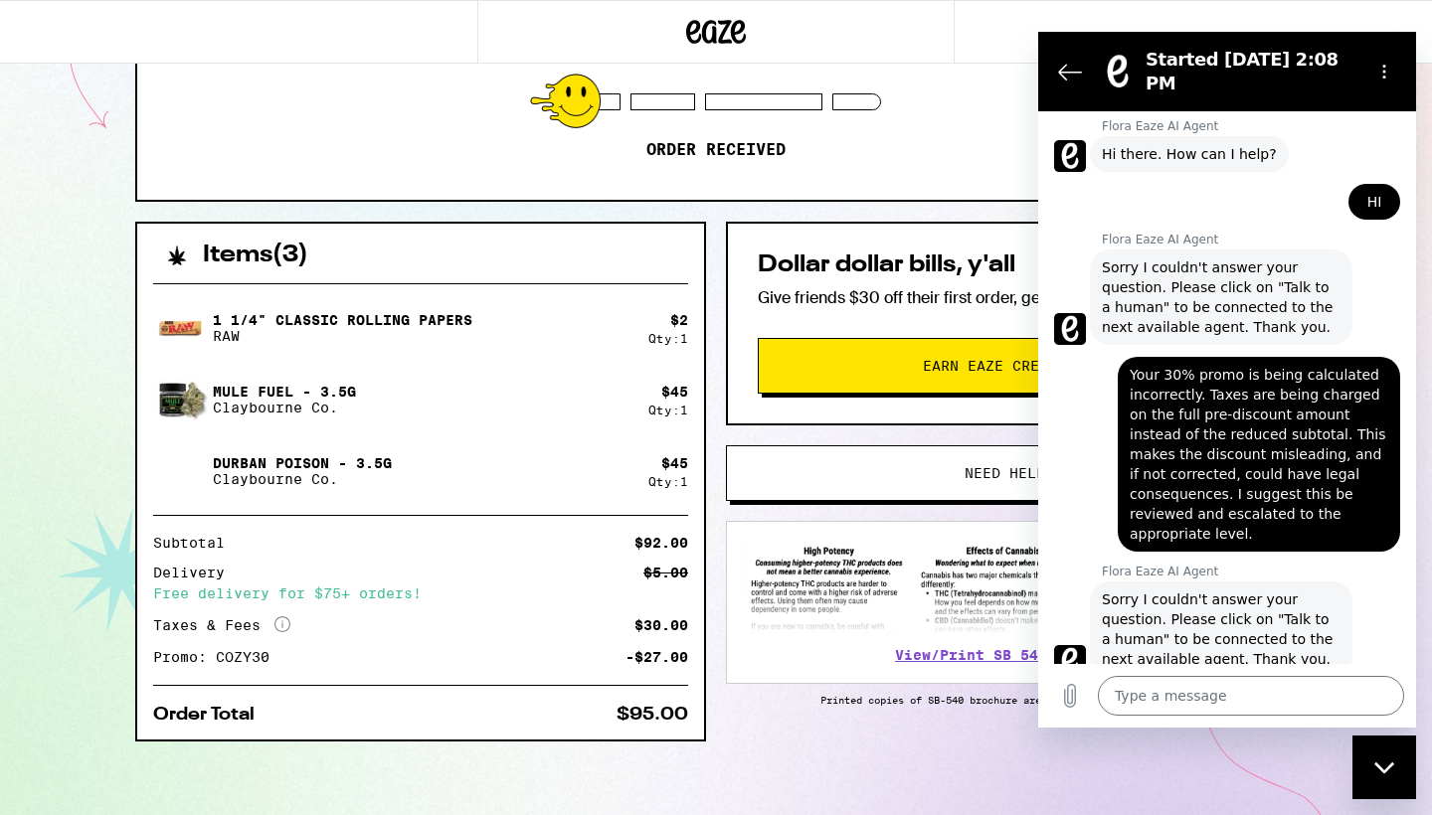
click at [1156, 144] on span "Hi there. How can I help?" at bounding box center [1189, 154] width 175 height 20
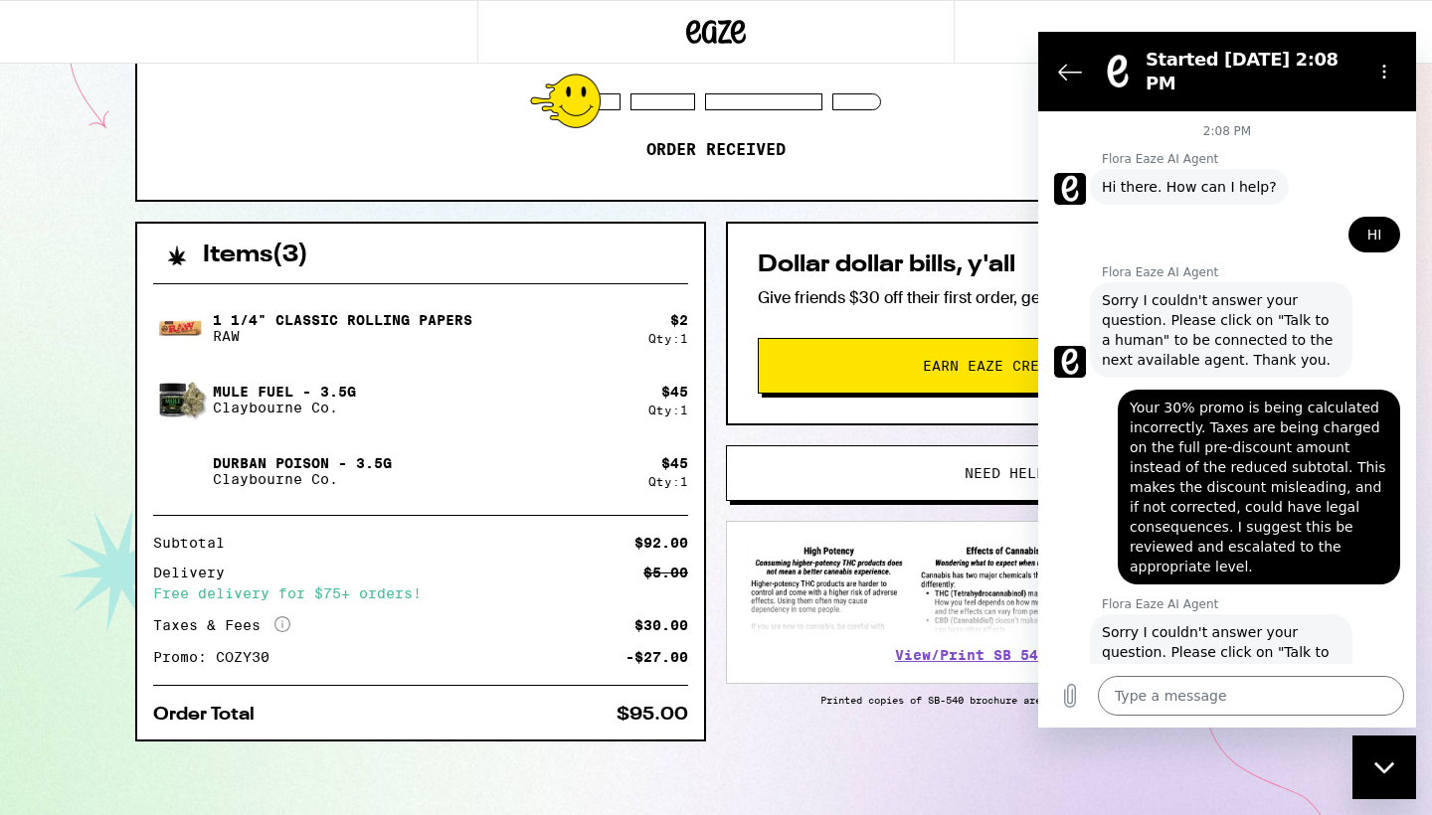
scroll to position [0, 0]
click at [1386, 64] on icon "Options menu" at bounding box center [1384, 72] width 16 height 16
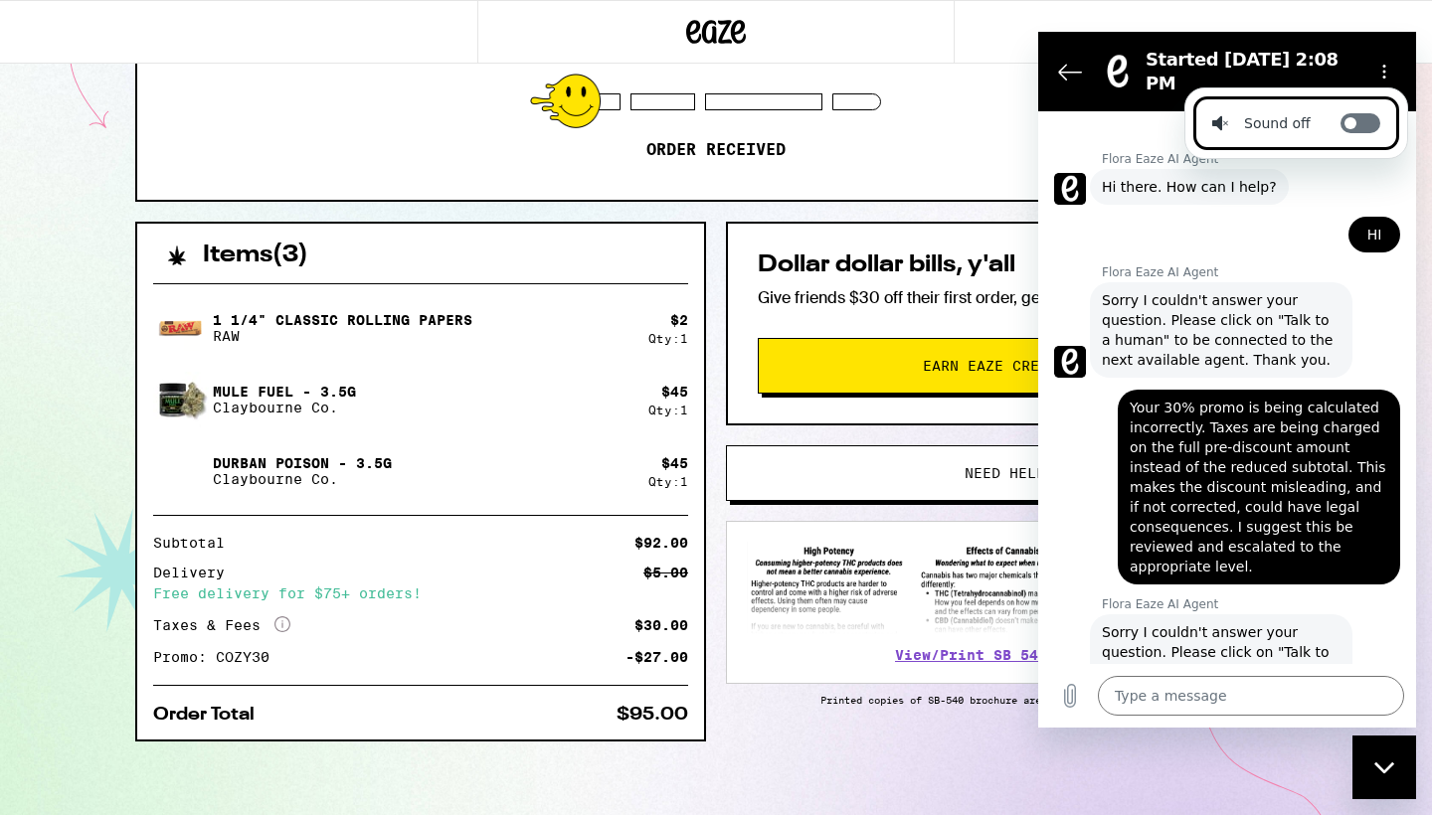
click at [1351, 115] on icon at bounding box center [1350, 123] width 16 height 16
click at [1351, 115] on input "Toggle sound notifications" at bounding box center [1360, 123] width 40 height 20
checkbox input "true"
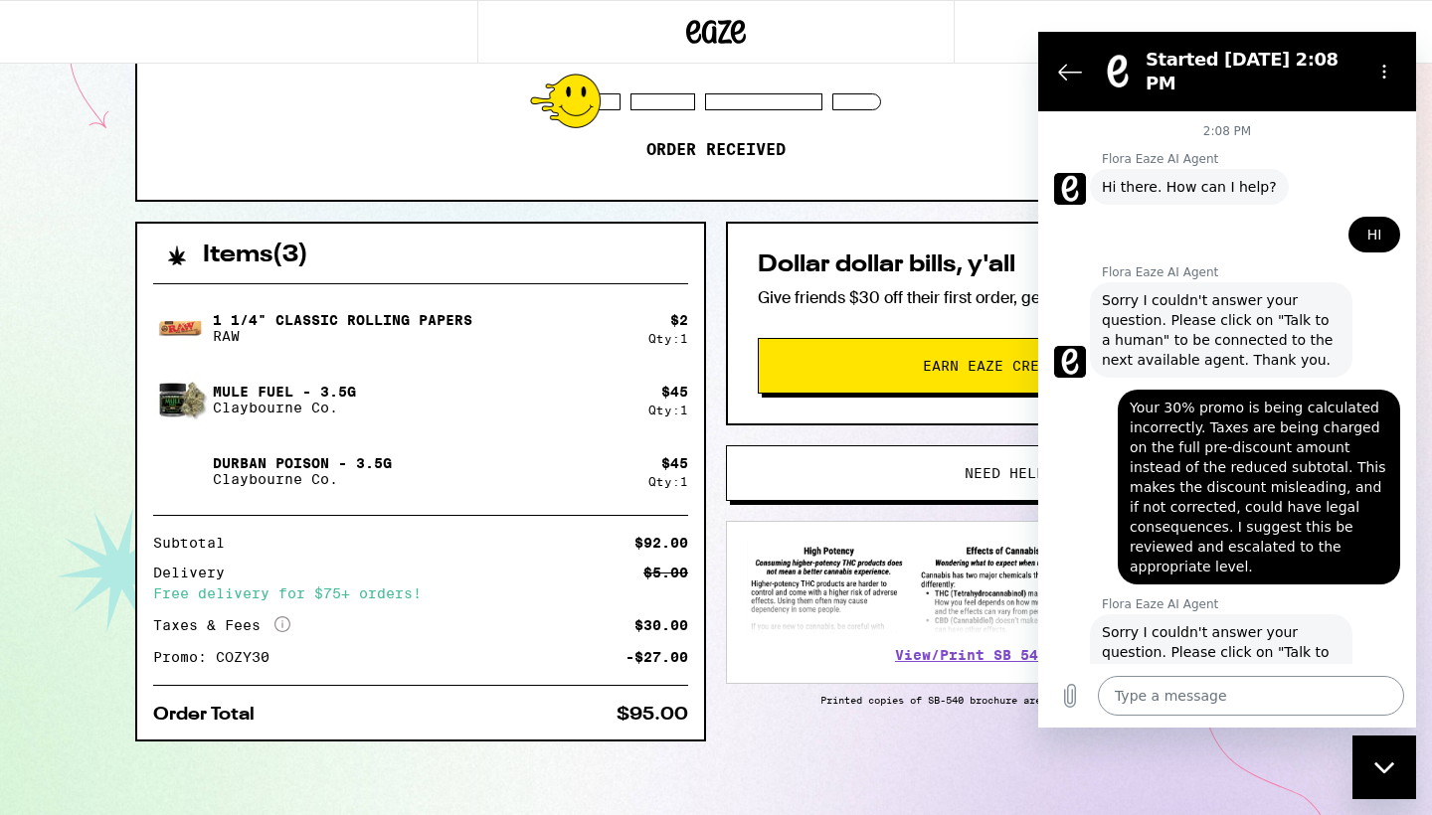
click at [1164, 707] on textarea at bounding box center [1251, 696] width 306 height 40
click at [1063, 60] on icon "Back to the conversation list" at bounding box center [1070, 72] width 24 height 24
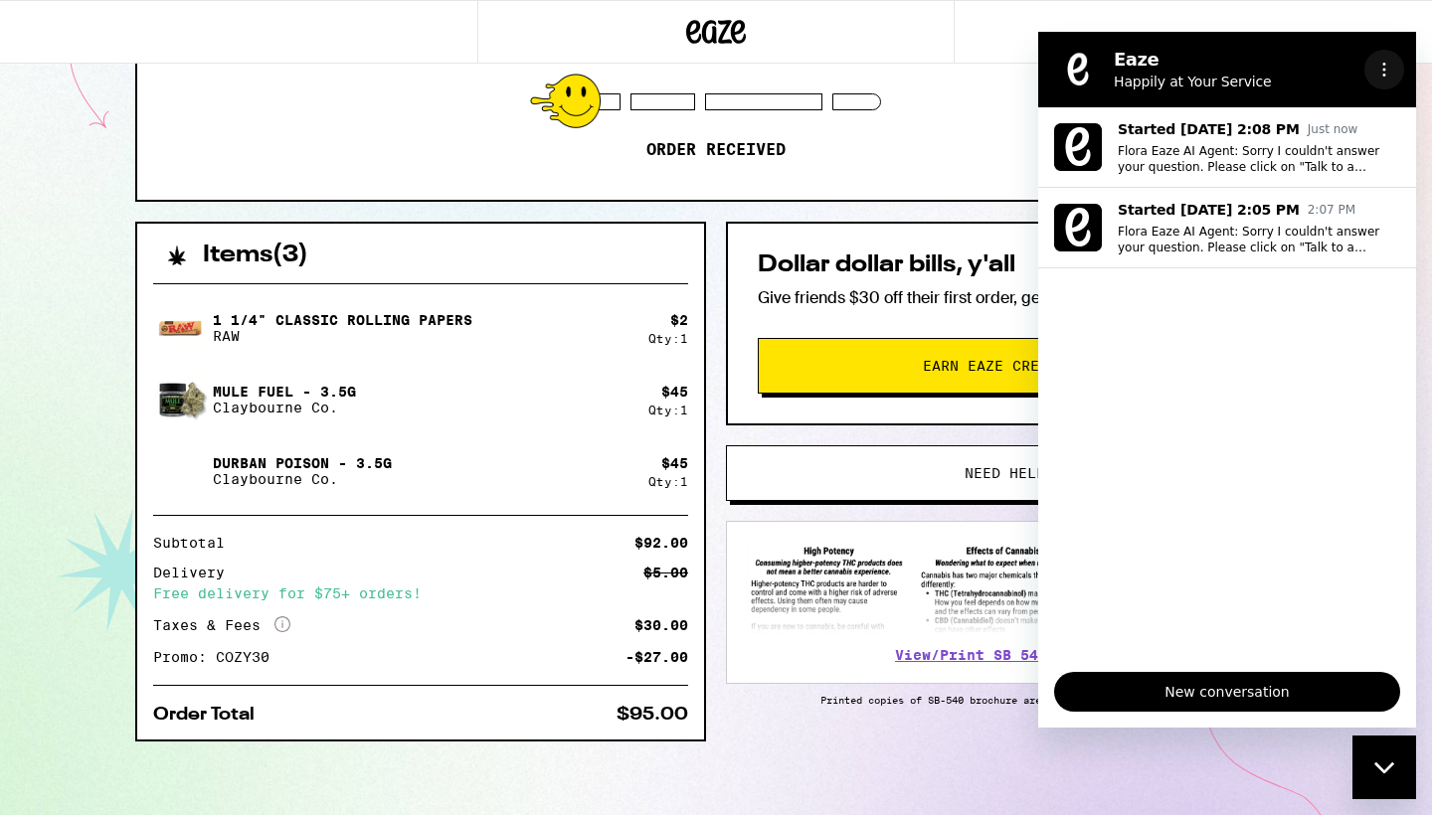
click at [1387, 67] on icon "Options menu" at bounding box center [1384, 70] width 16 height 16
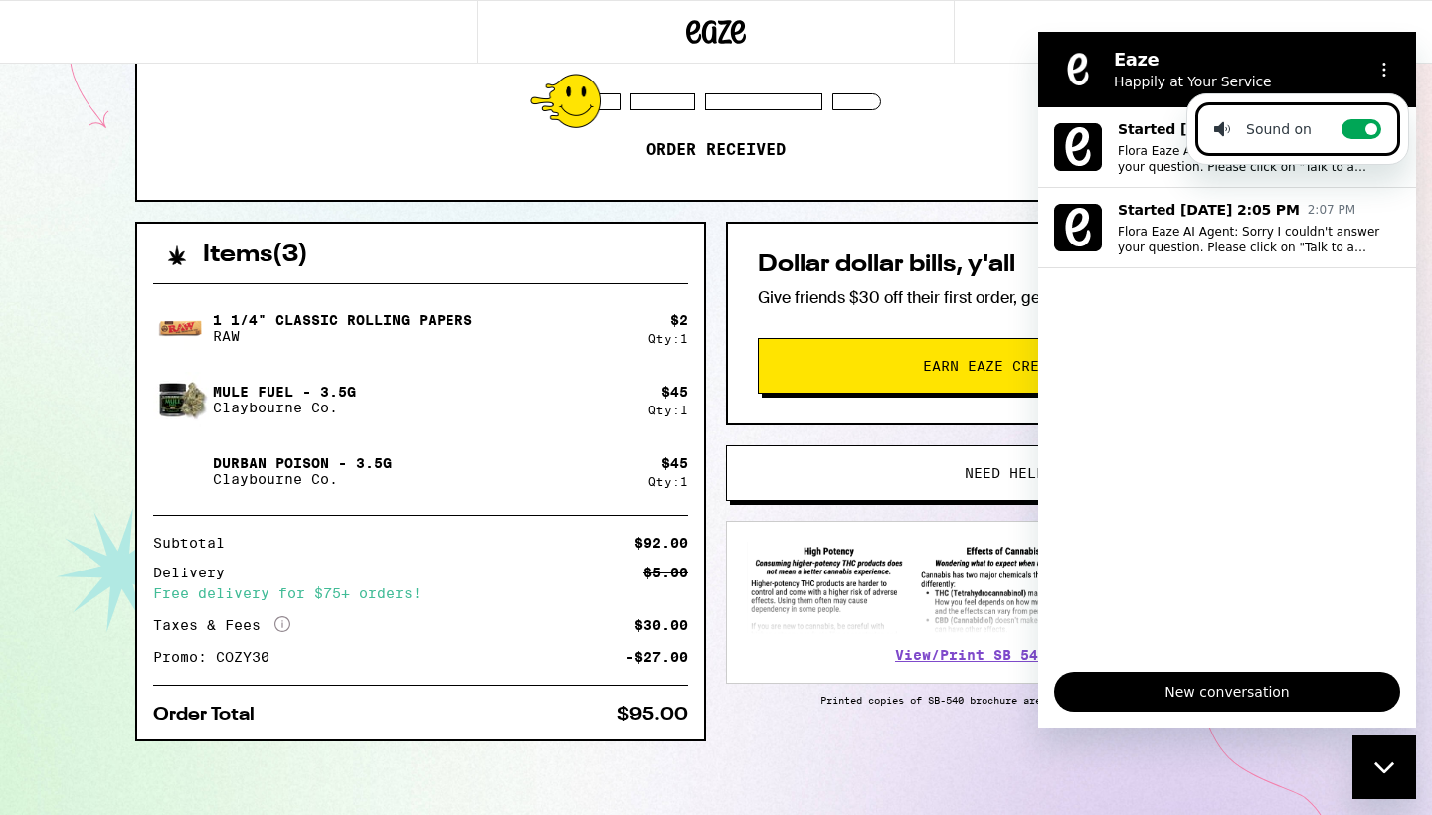
click at [1255, 127] on div "Sound on" at bounding box center [1262, 129] width 97 height 20
checkbox input "false"
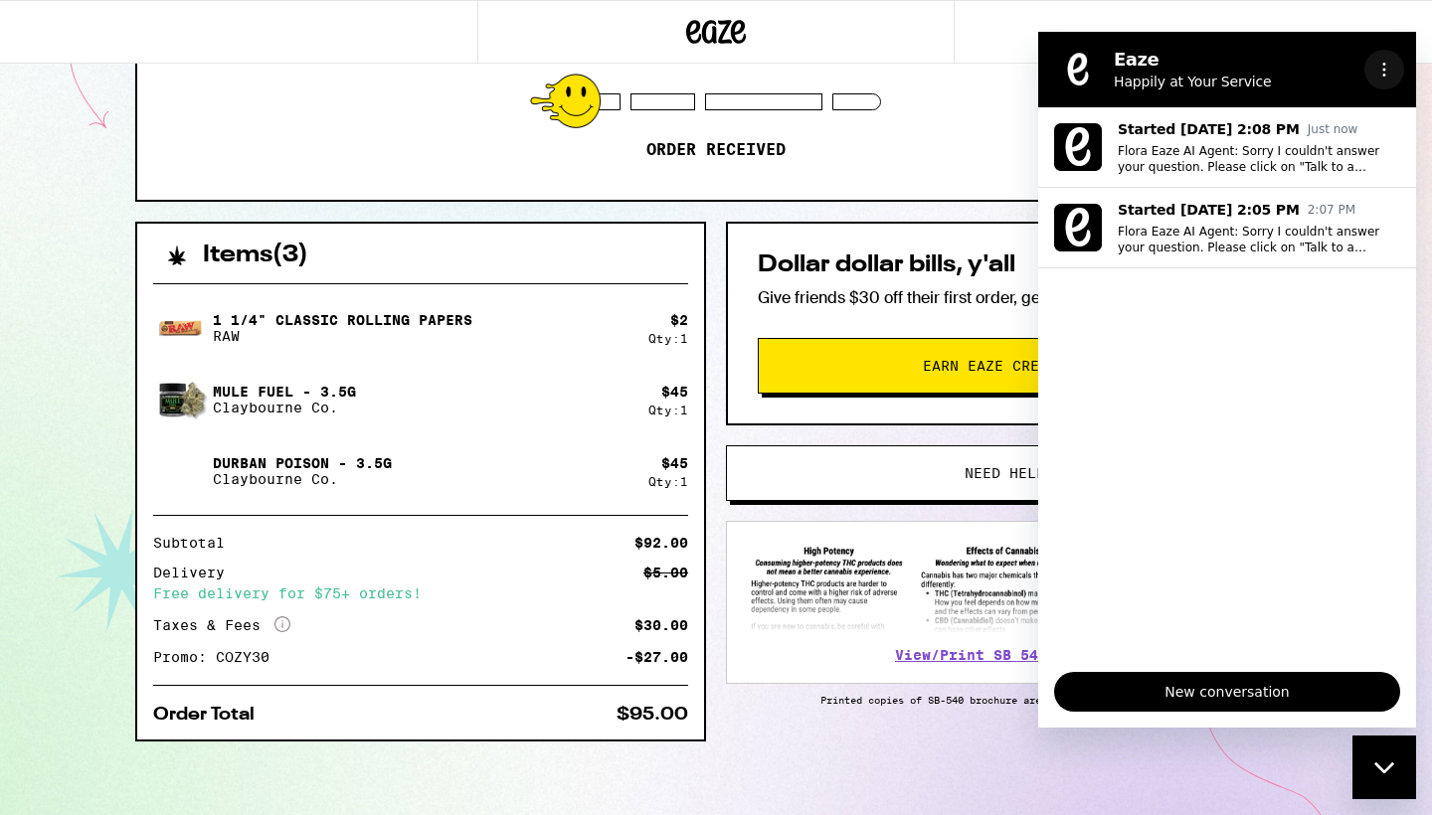
click at [1370, 68] on button "Options menu" at bounding box center [1384, 70] width 40 height 40
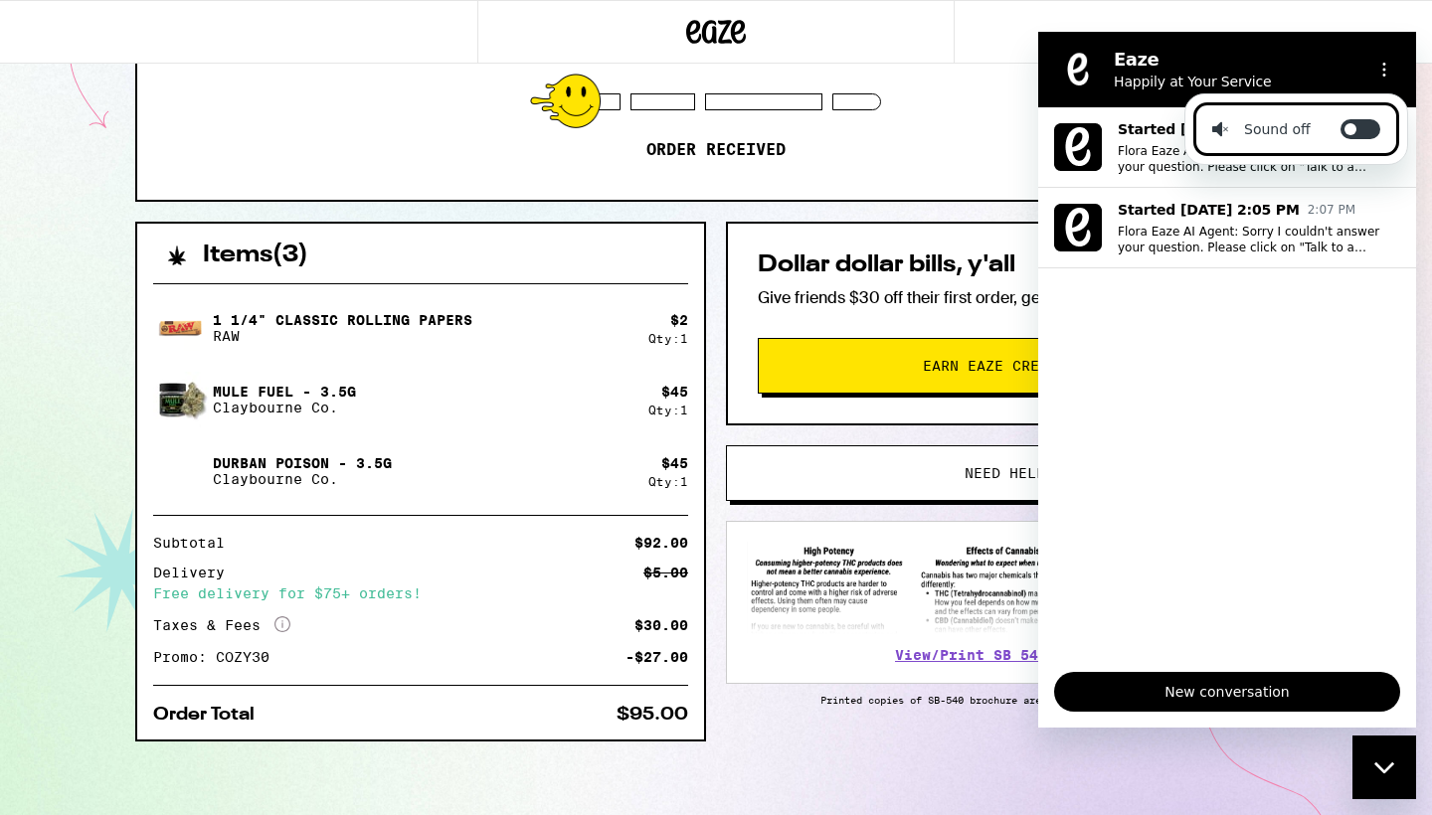
click at [1240, 689] on span "New conversation" at bounding box center [1227, 692] width 312 height 24
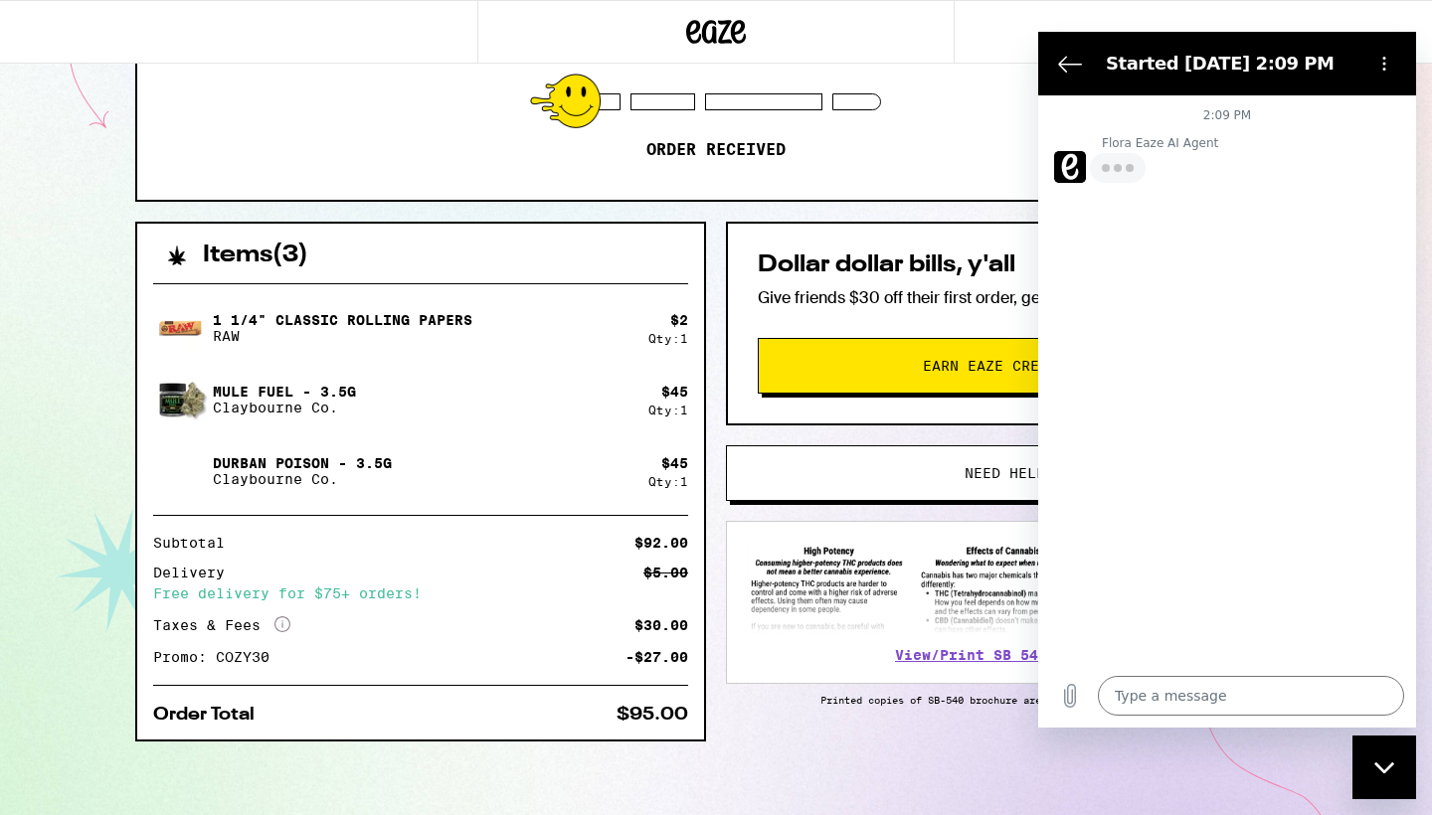
type textarea "x"
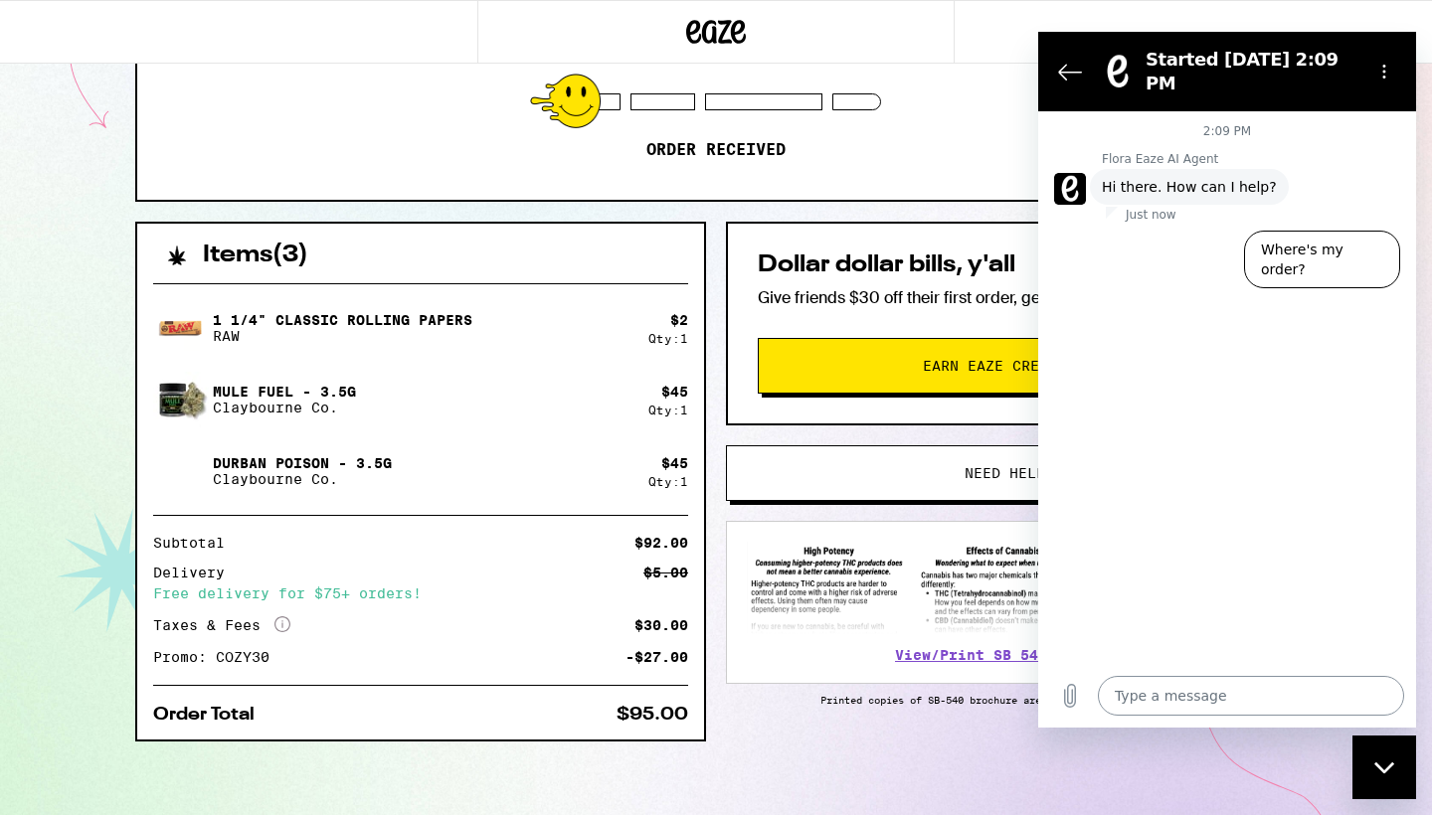
click at [1125, 691] on textarea at bounding box center [1251, 696] width 306 height 40
paste textarea "Your 30% promo is being calculated incorrectly. Taxes are being charged on the …"
type textarea "Your 30% promo is being calculated incorrectly. Taxes are being charged on the …"
type textarea "x"
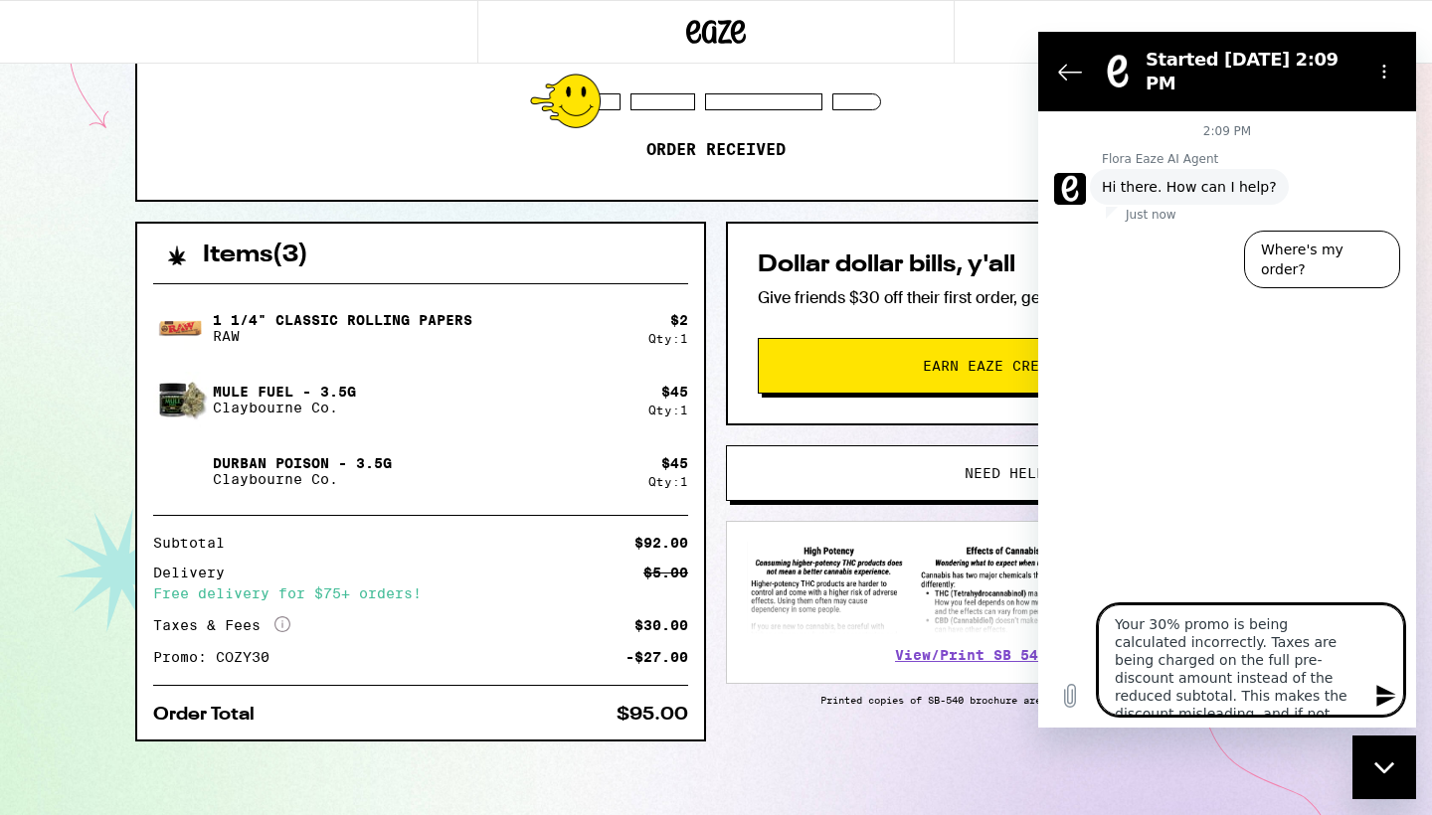
scroll to position [72, 0]
type textarea "Your 30% promo is being calculated incorrectly. Taxes are being charged on the …"
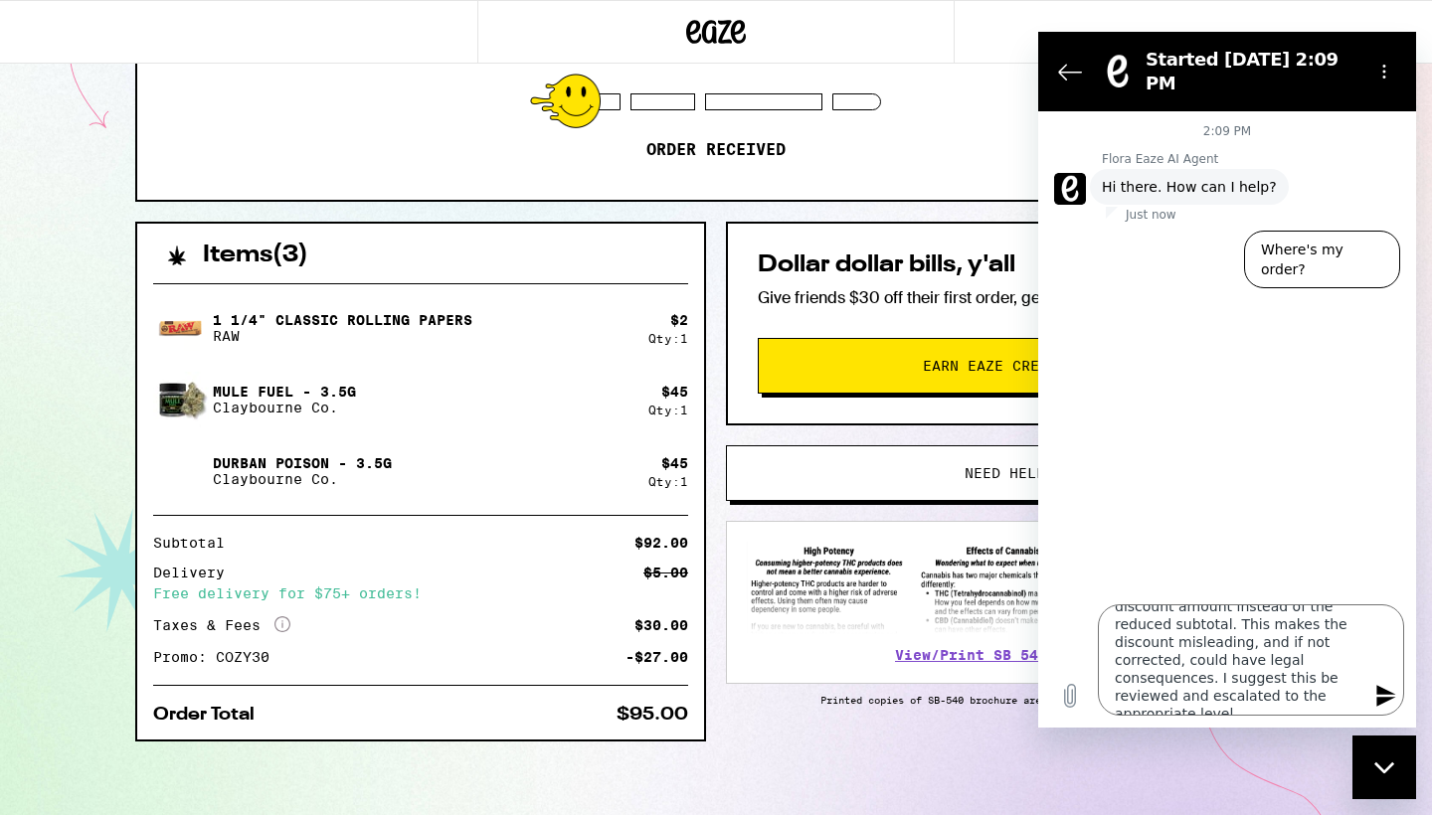
click at [1378, 699] on icon "Send message" at bounding box center [1385, 696] width 19 height 22
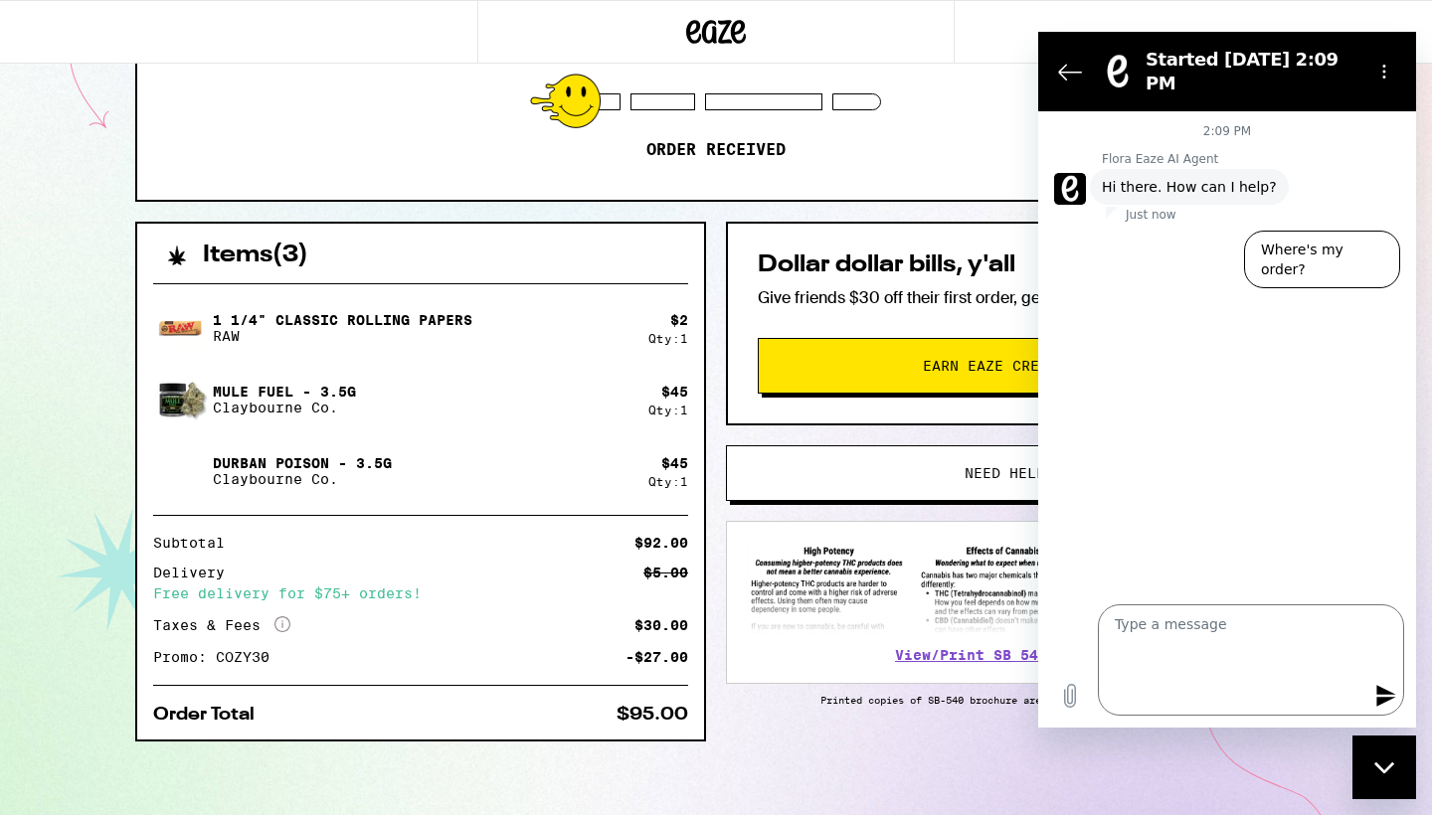
scroll to position [0, 0]
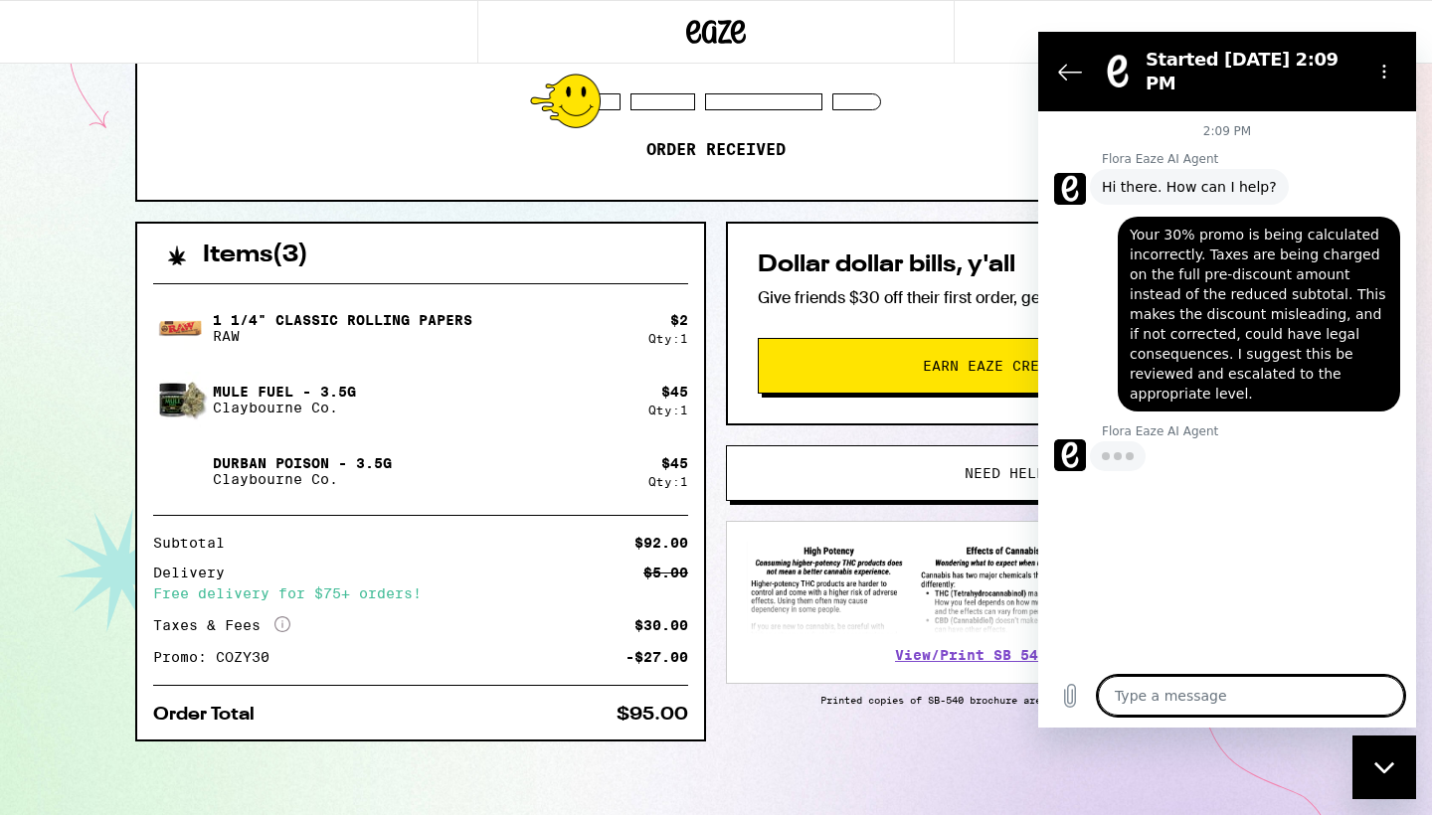
type textarea "x"
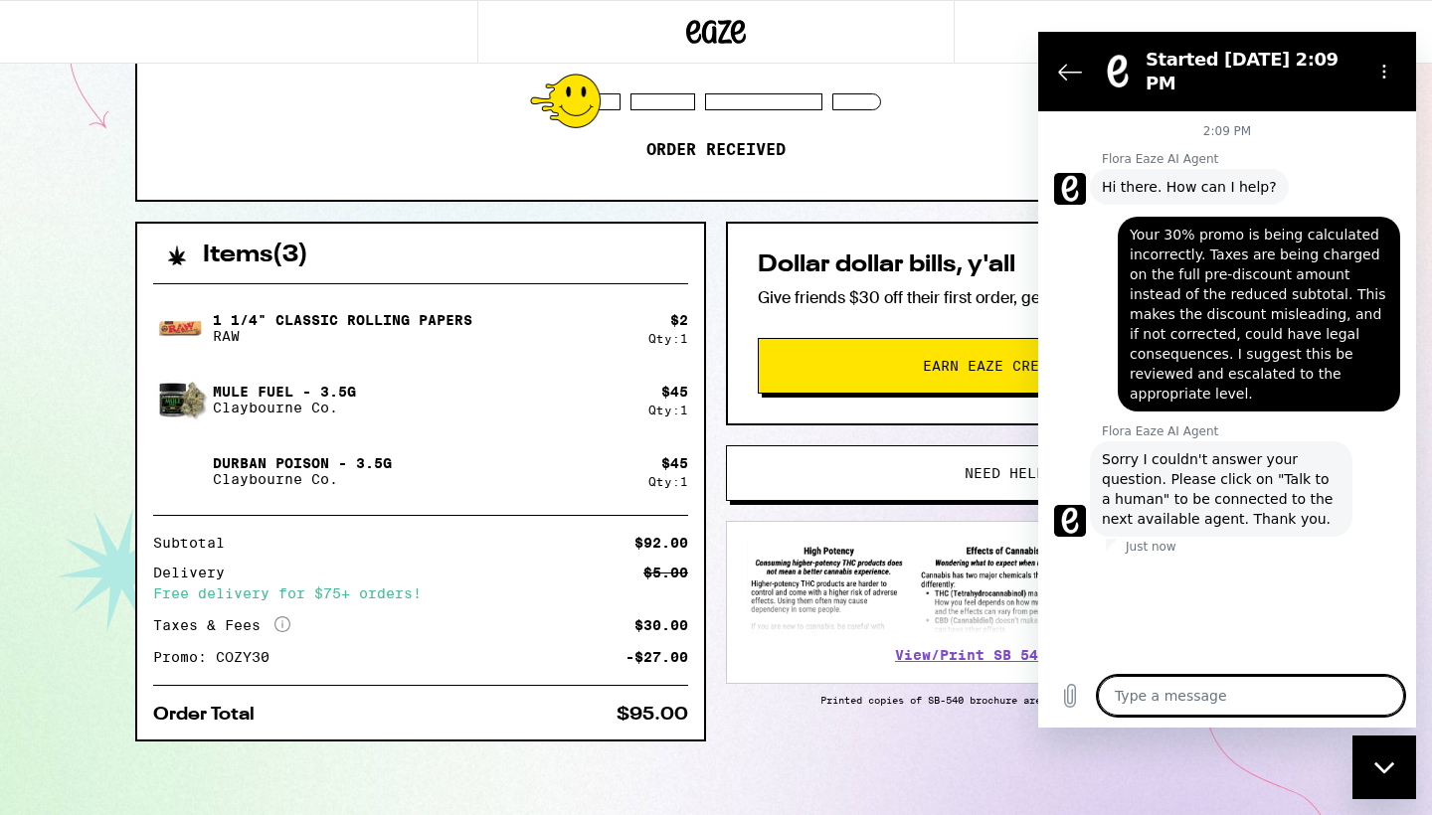
click at [1030, 743] on div "Items ( 3 ) 1 1/4" Classic Rolling Papers RAW $ 2 Qty: 1 Mule Fuel - 3.5g Clayb…" at bounding box center [715, 522] width 1161 height 600
click at [972, 167] on div "ETA 12:00pm - 2:00pm 9/15/2025 Order received" at bounding box center [715, 85] width 1157 height 229
click at [1064, 72] on icon "Back to the conversation list" at bounding box center [1070, 72] width 24 height 24
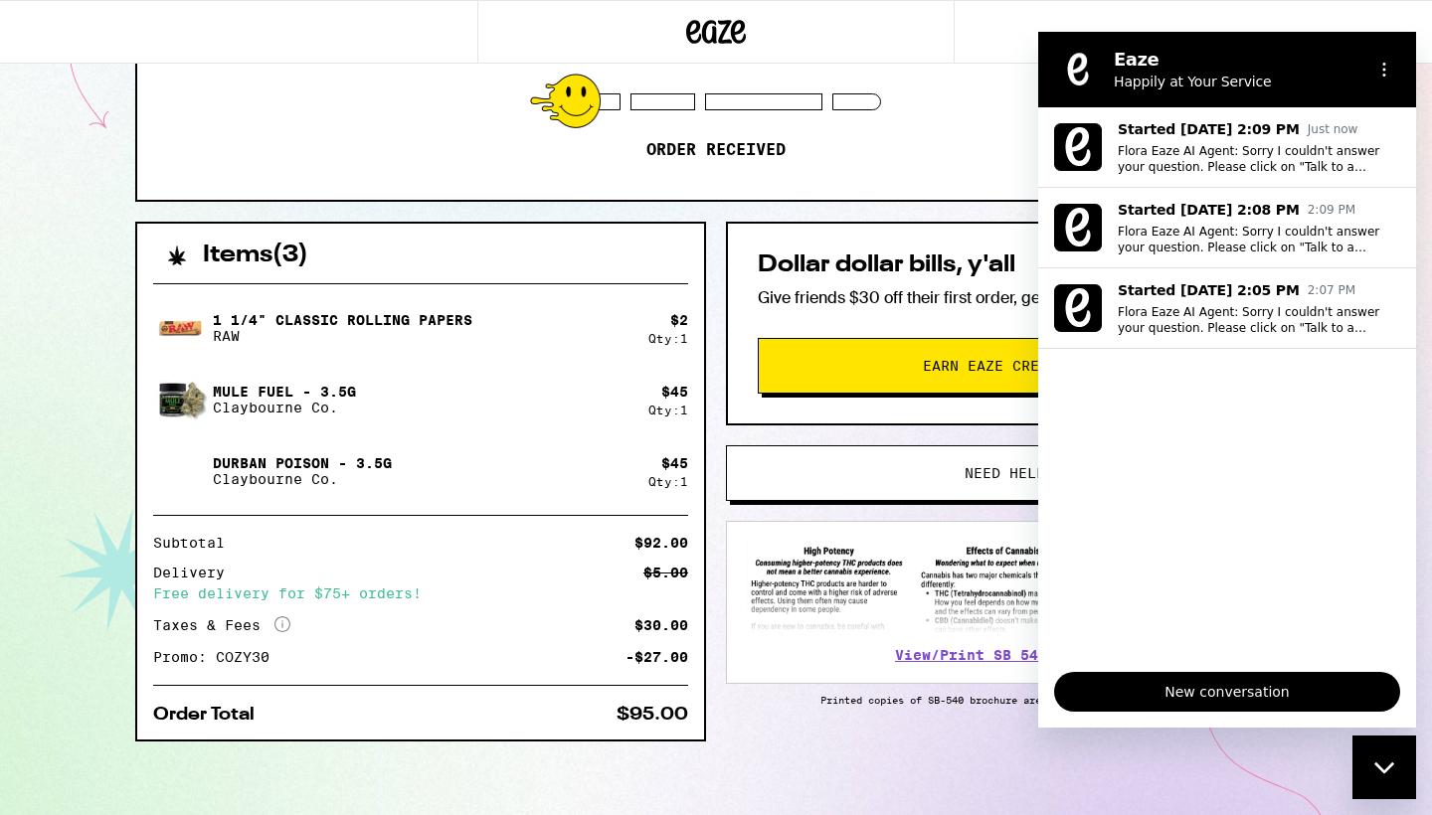
click at [978, 113] on div "ETA 12:00pm - 2:00pm 9/15/2025 Order received" at bounding box center [715, 85] width 1157 height 229
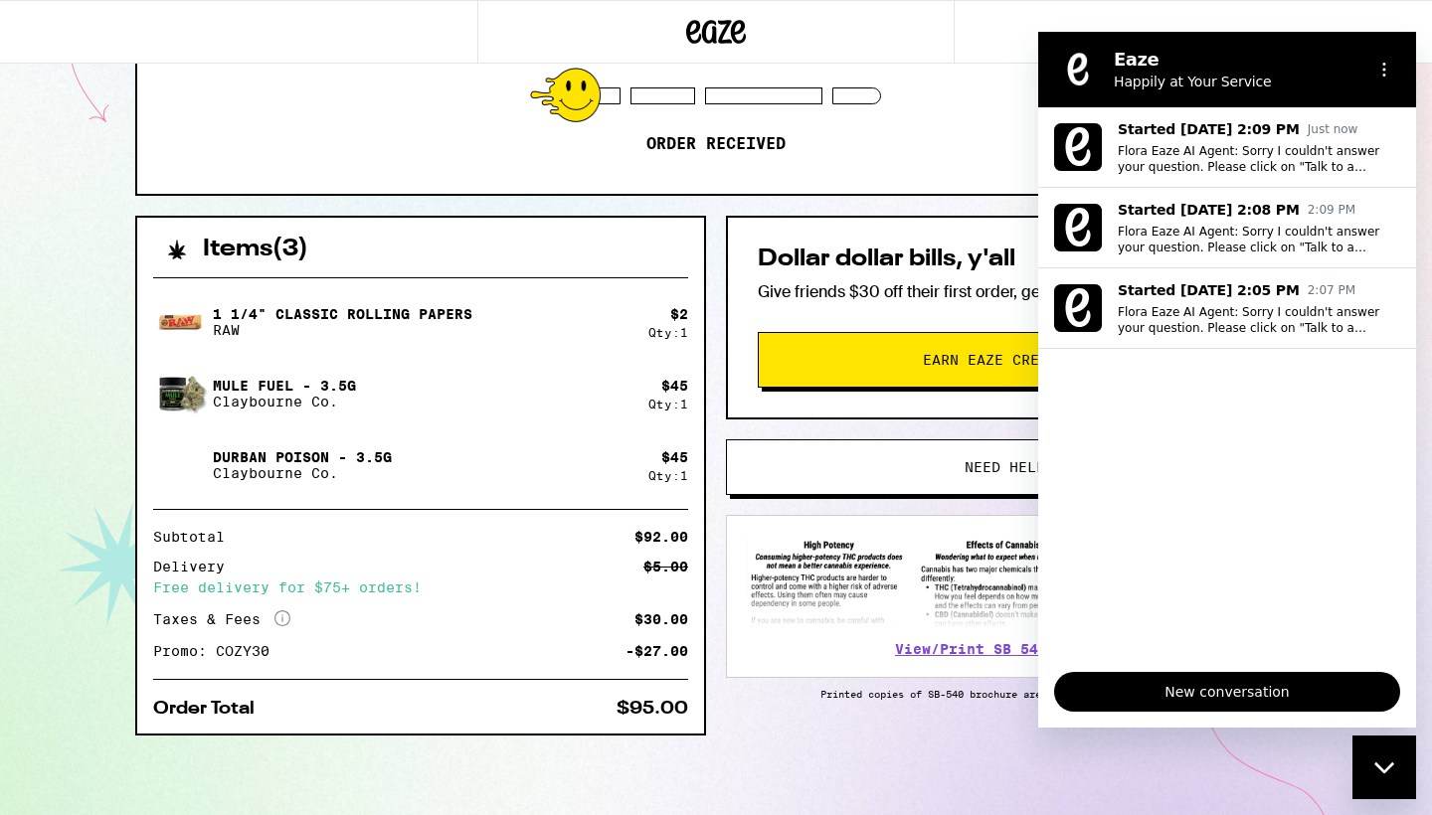
scroll to position [286, 0]
click at [936, 469] on span "Need help?" at bounding box center [1009, 467] width 430 height 14
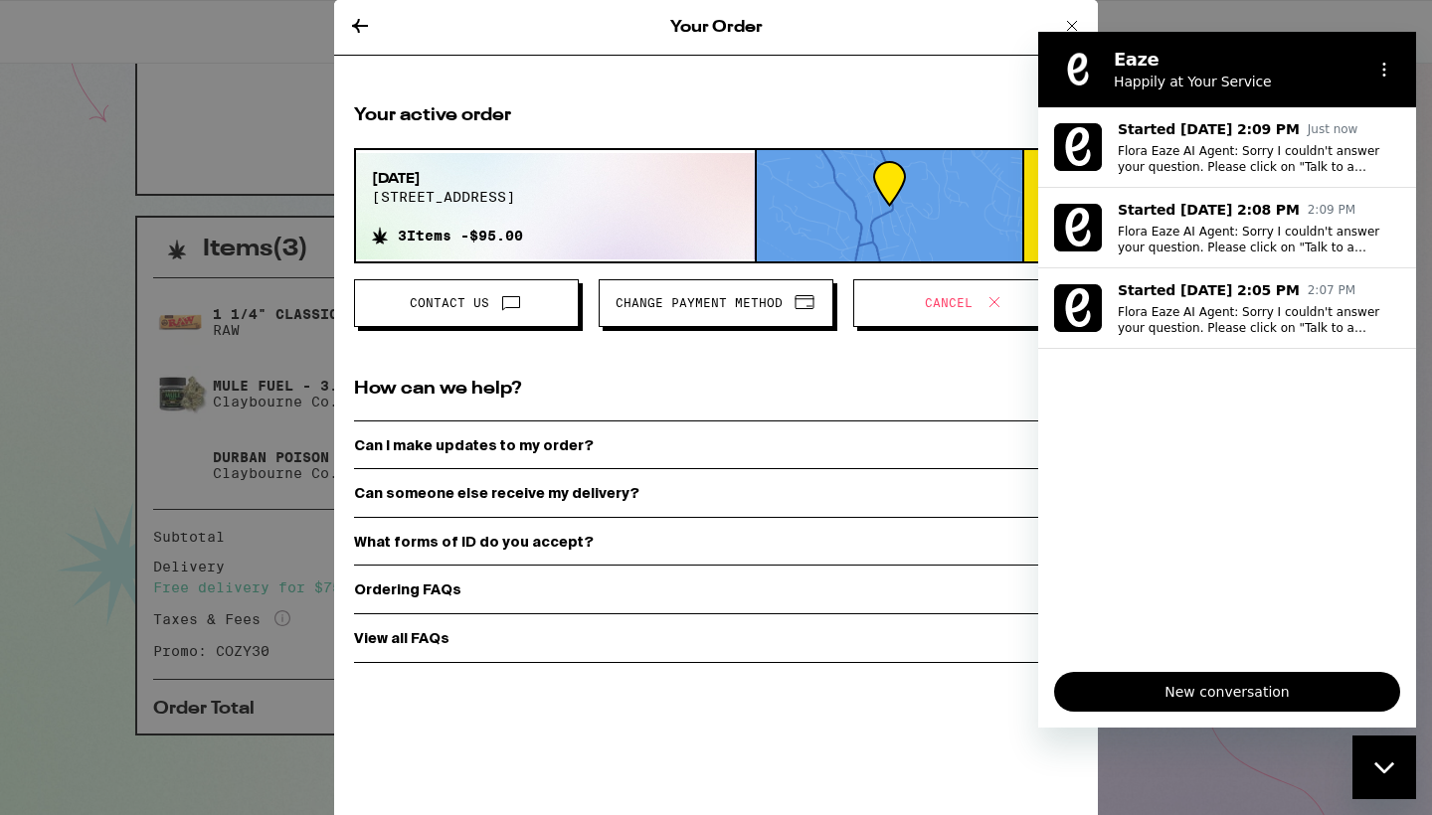
scroll to position [4, 0]
click at [1388, 765] on icon "Close messaging window" at bounding box center [1384, 768] width 21 height 13
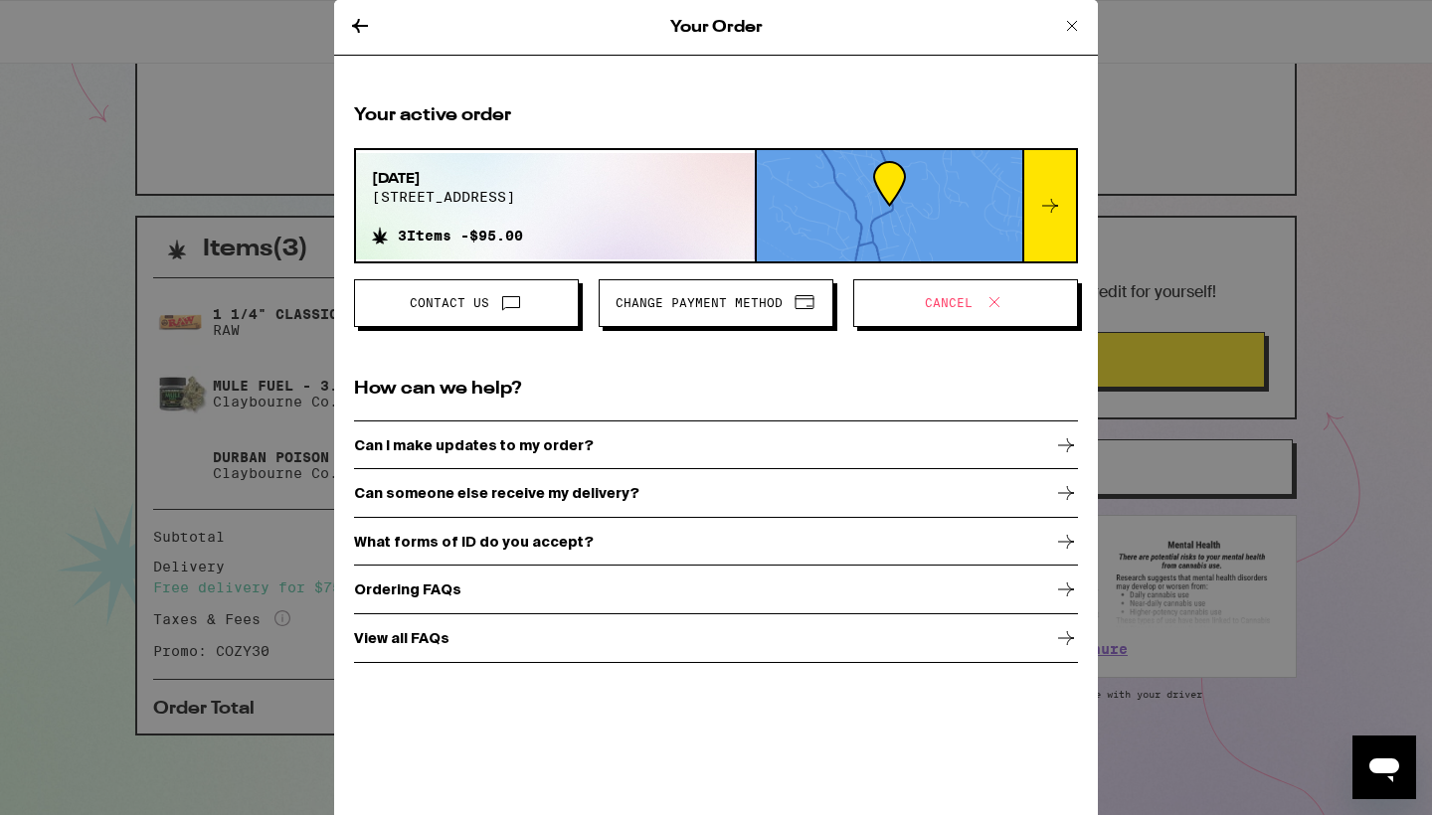
scroll to position [0, 0]
click at [1073, 27] on icon at bounding box center [1072, 26] width 10 height 10
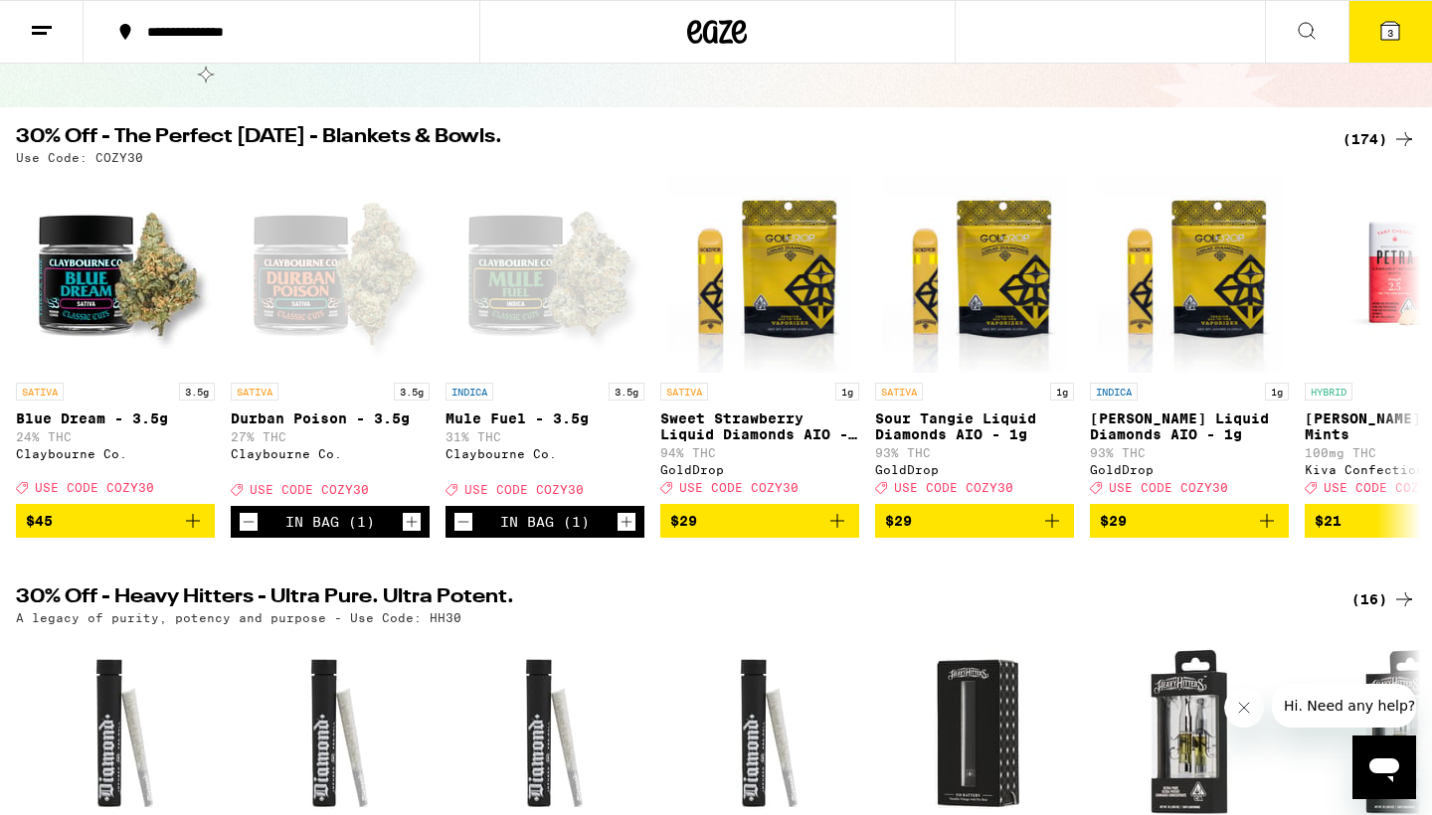
click at [743, 1] on div at bounding box center [717, 32] width 476 height 64
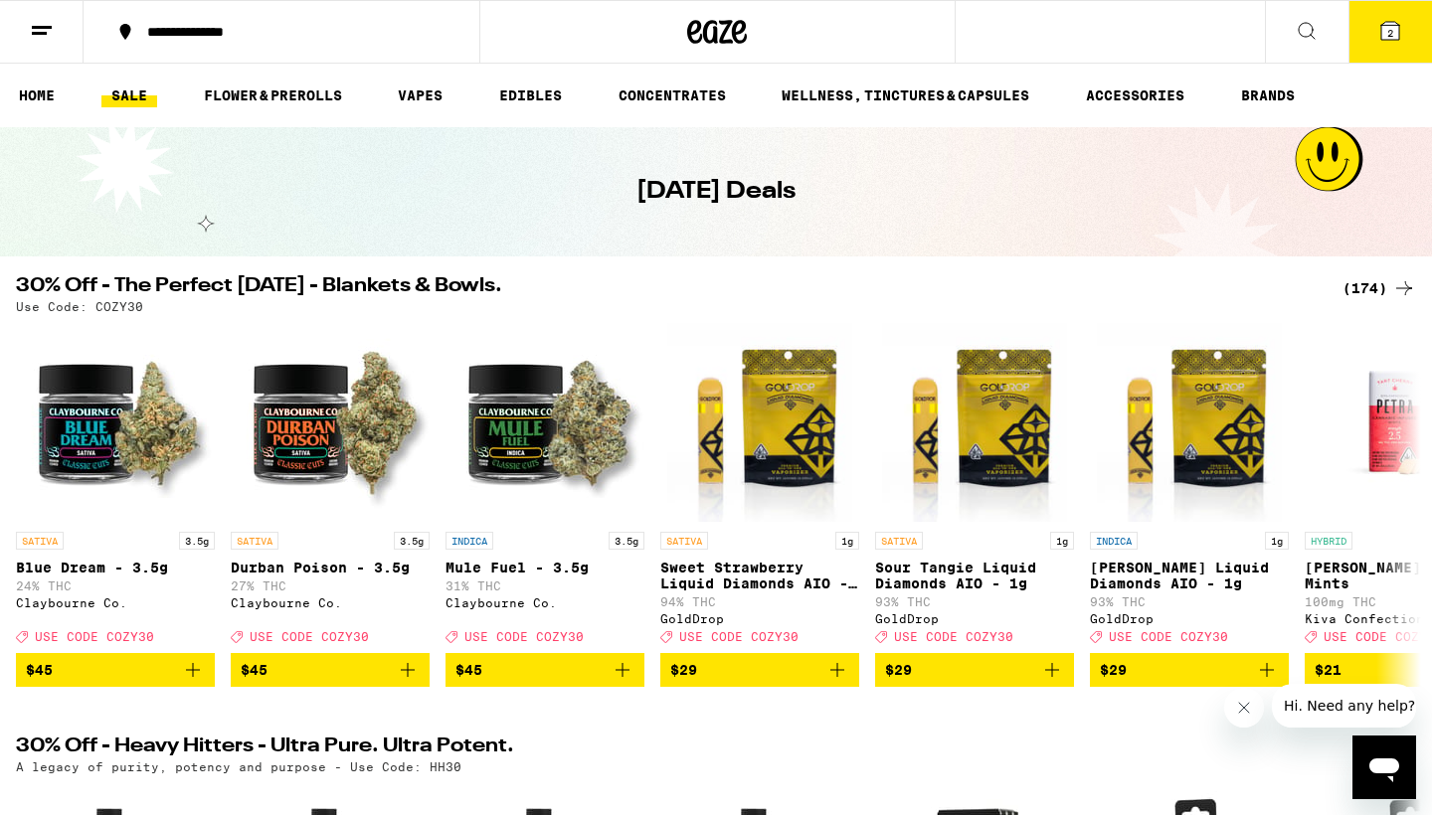
click at [35, 24] on icon at bounding box center [42, 31] width 24 height 24
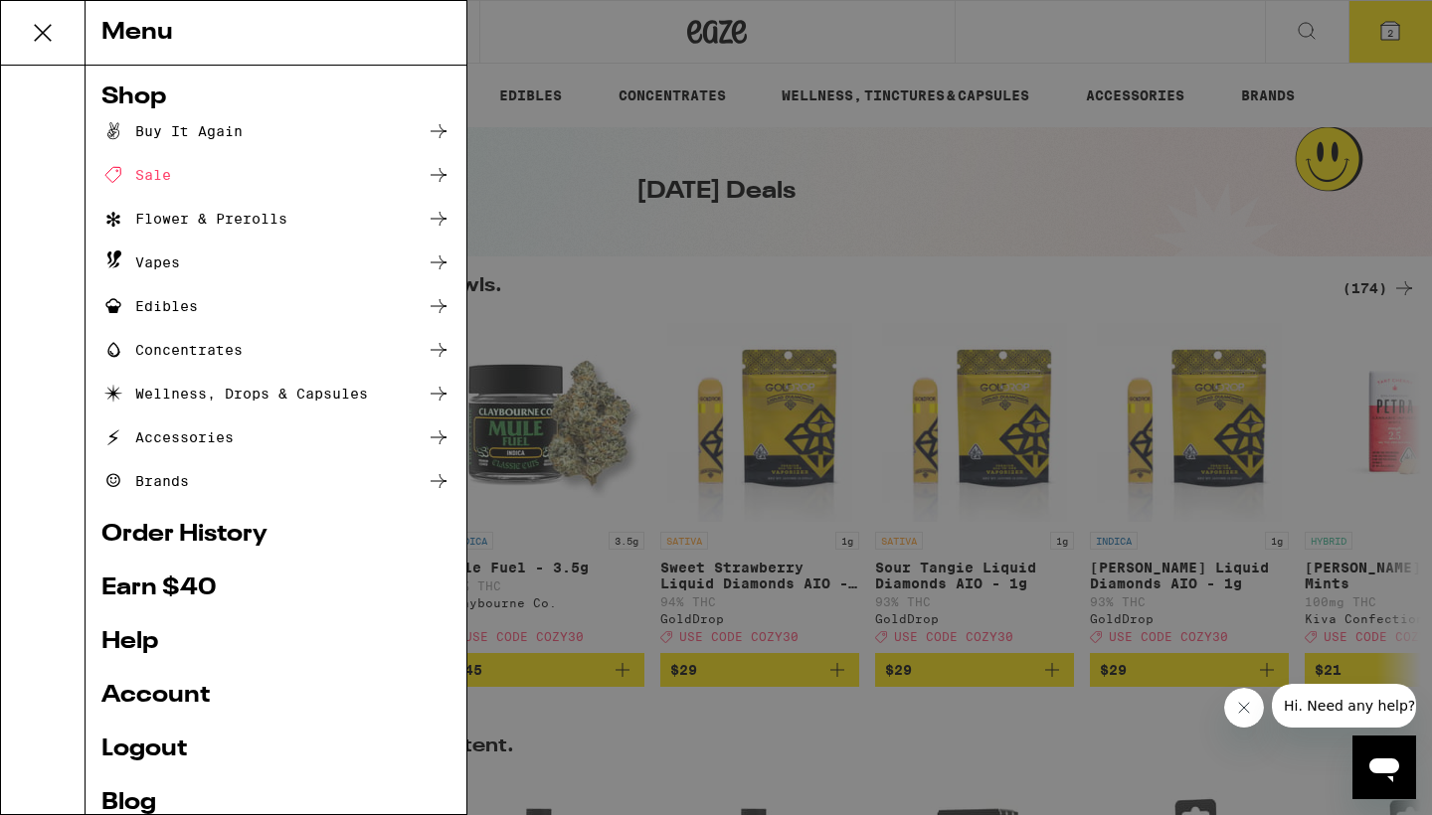
click at [32, 37] on icon at bounding box center [43, 33] width 40 height 40
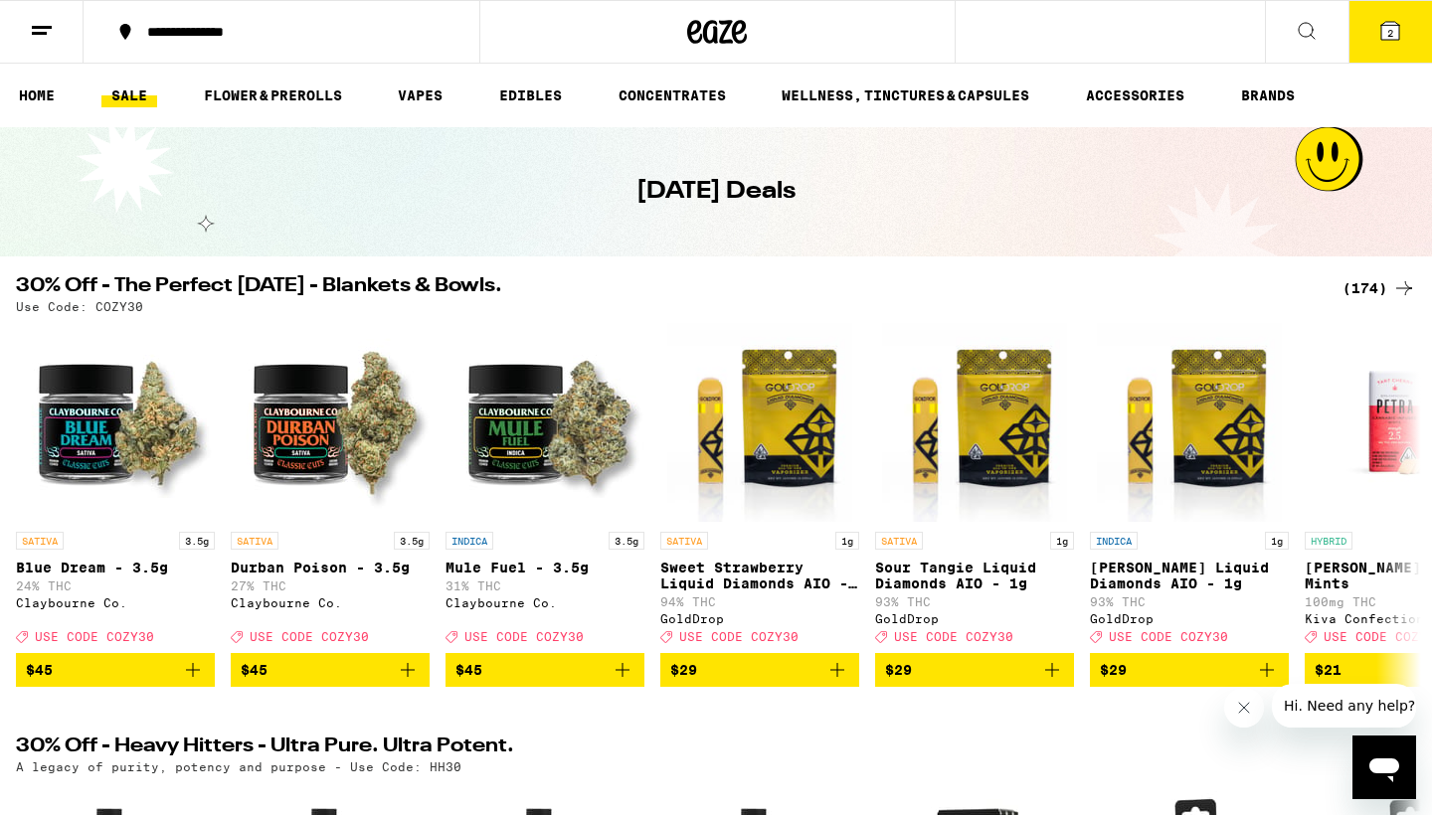
click at [717, 33] on icon at bounding box center [717, 32] width 60 height 36
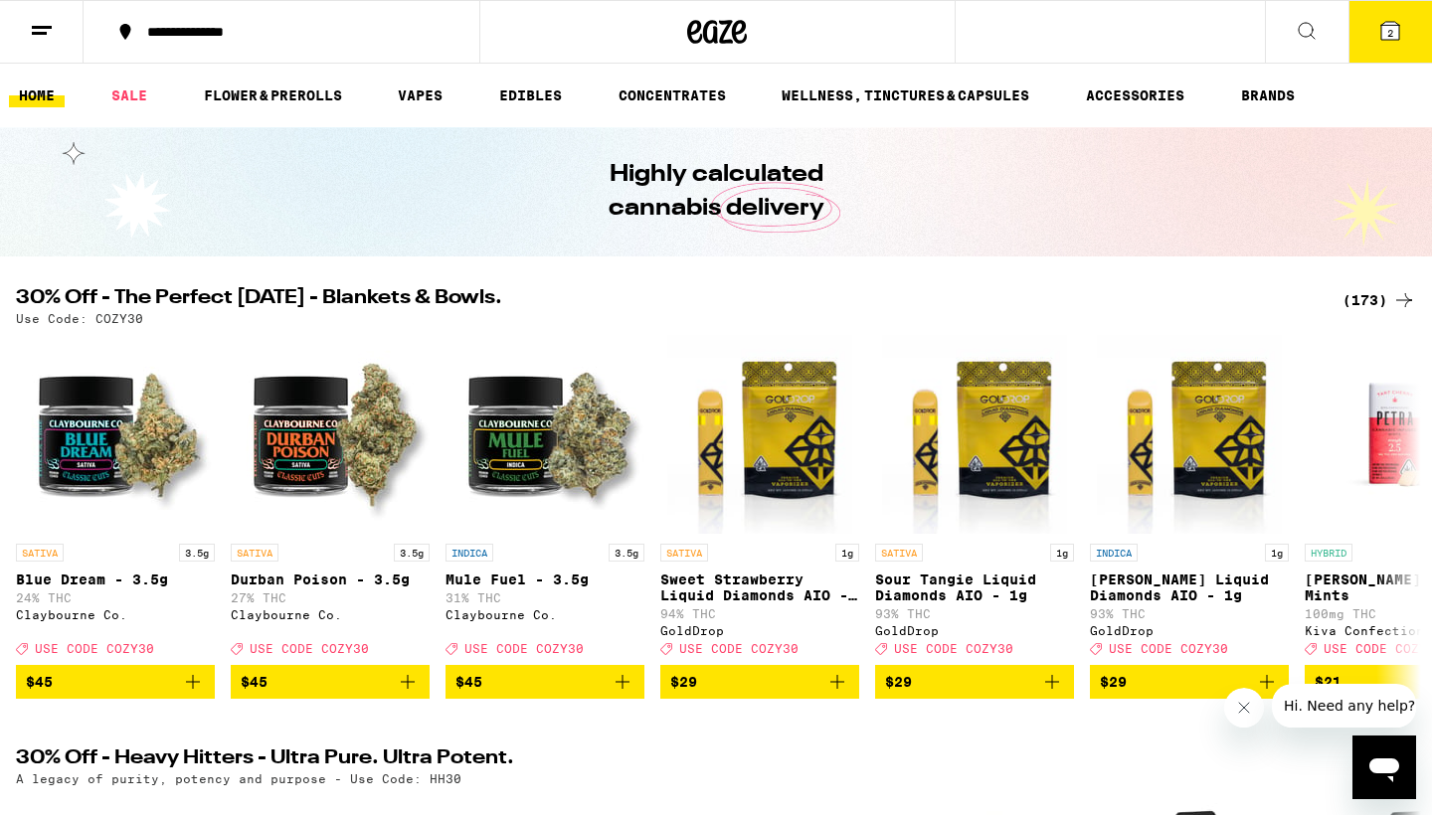
click at [1327, 710] on span "Hi. Need any help?" at bounding box center [1349, 706] width 131 height 16
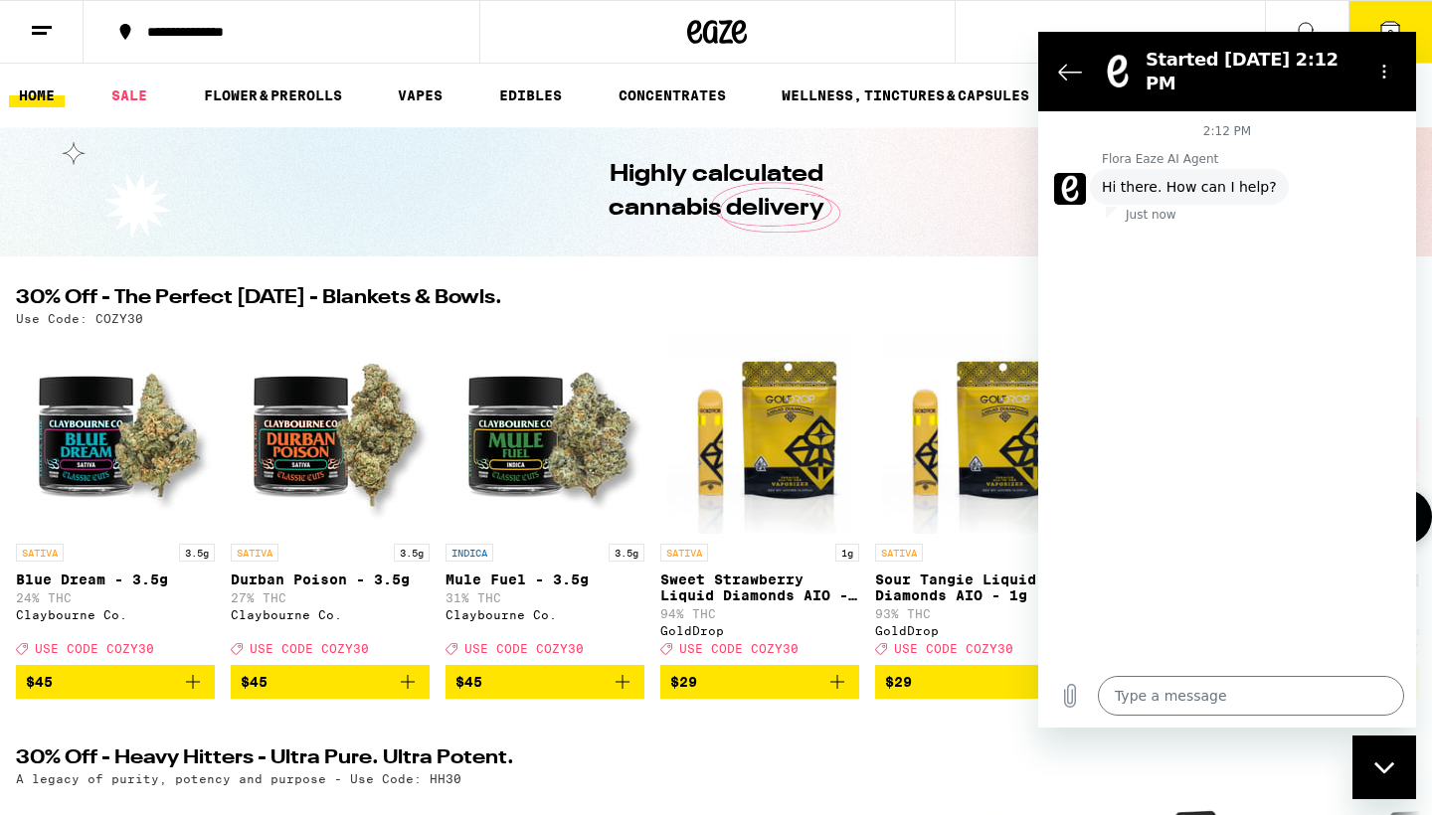
type textarea "x"
click at [1135, 699] on textarea at bounding box center [1251, 696] width 306 height 40
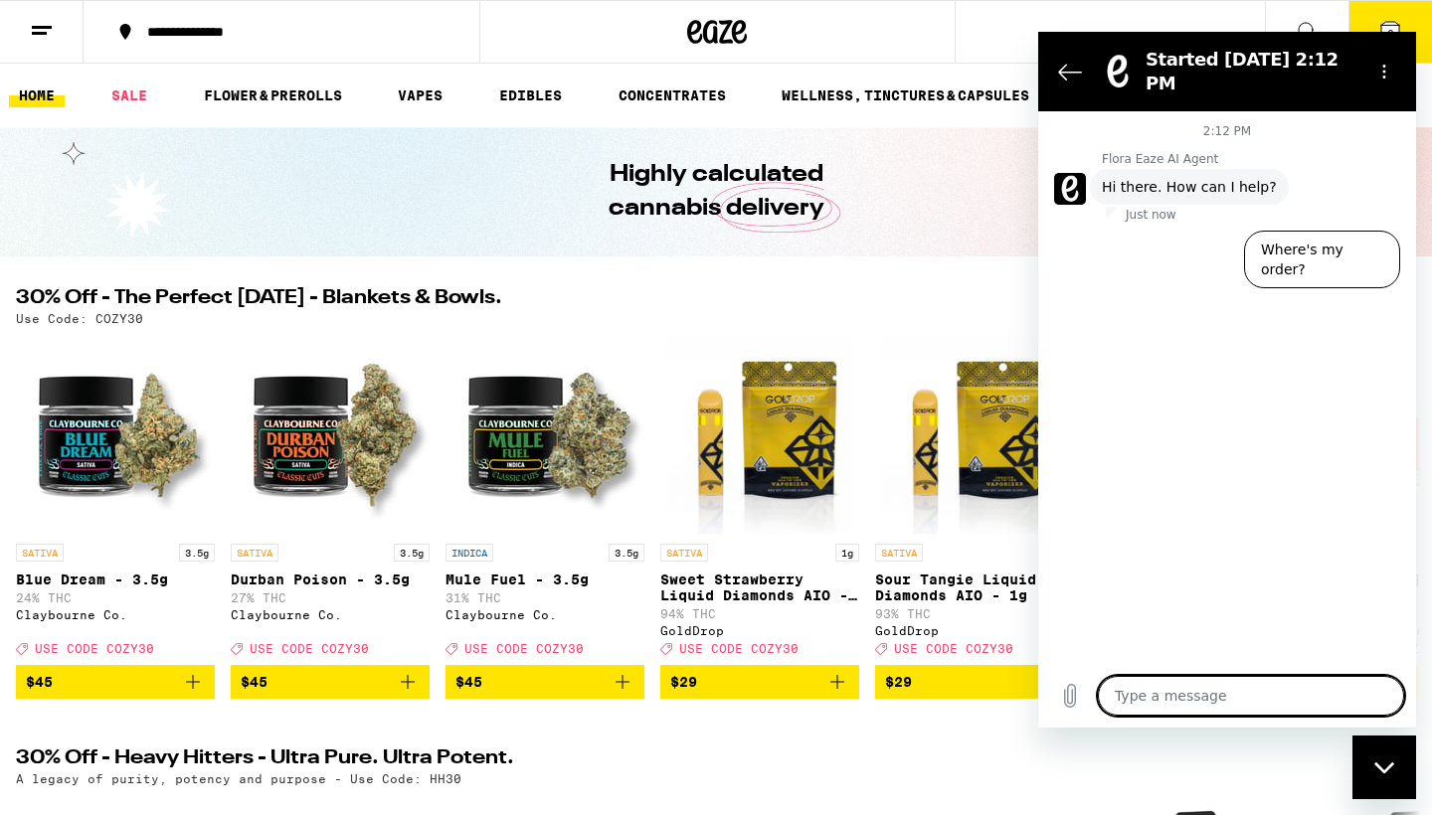
paste textarea "Your 30% promo is being calculated incorrectly. Taxes are being charged on the …"
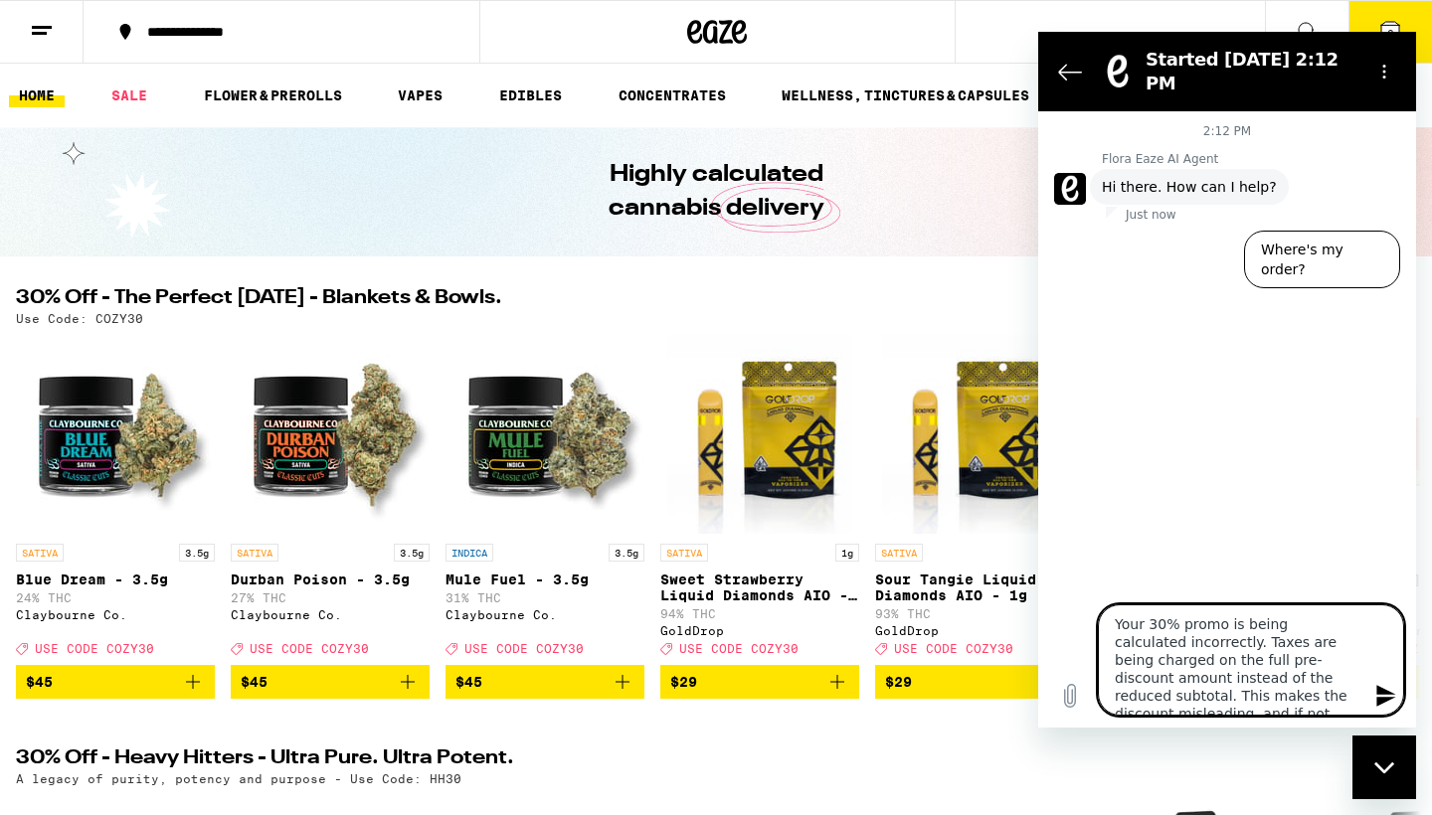
type textarea "Your 30% promo is being calculated incorrectly. Taxes are being charged on the …"
type textarea "x"
type textarea "Your 30% promo is being calculated incorrectly. Taxes are being charged on the …"
click at [1388, 697] on icon "Send message" at bounding box center [1386, 696] width 24 height 24
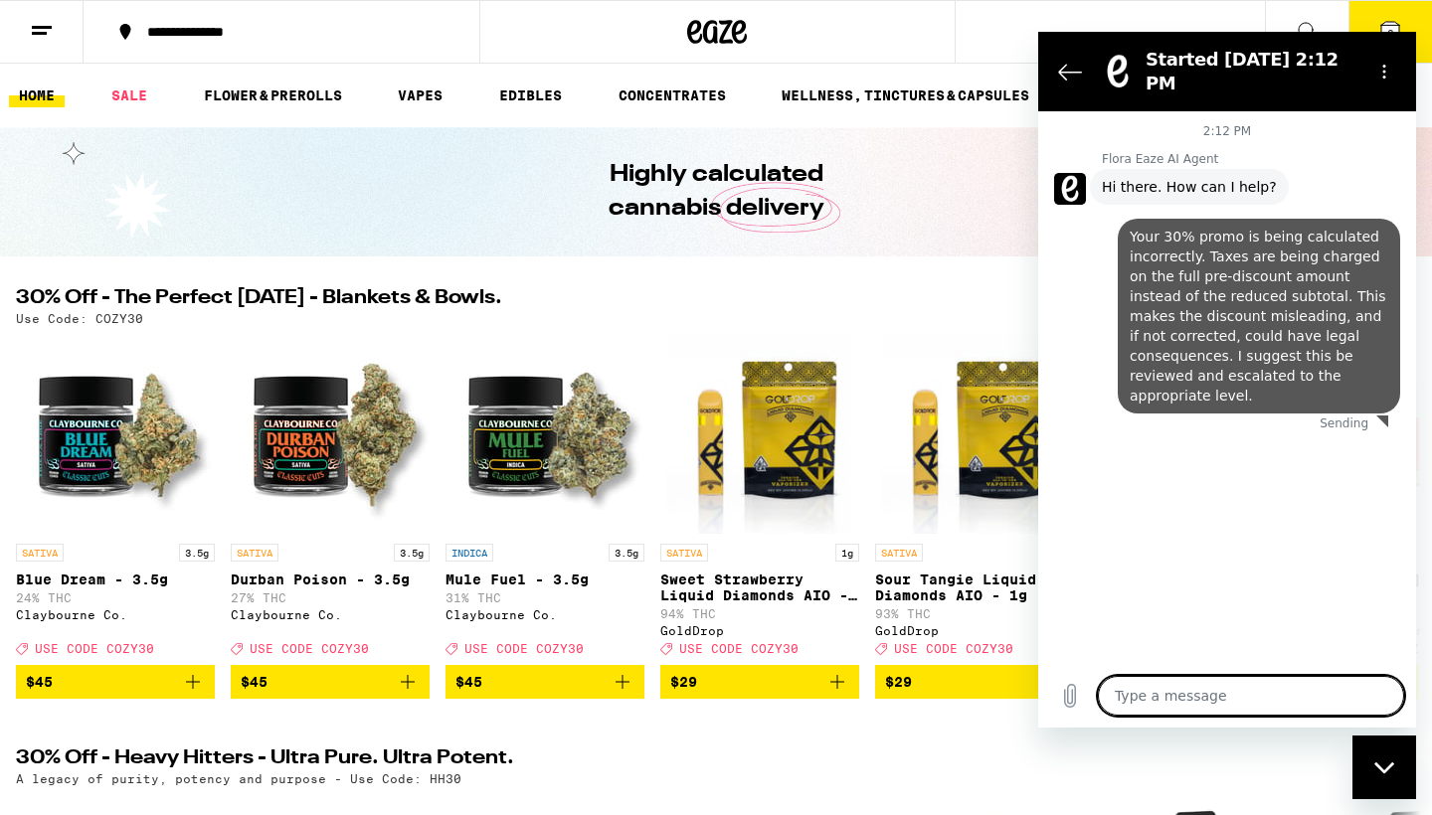
scroll to position [0, 0]
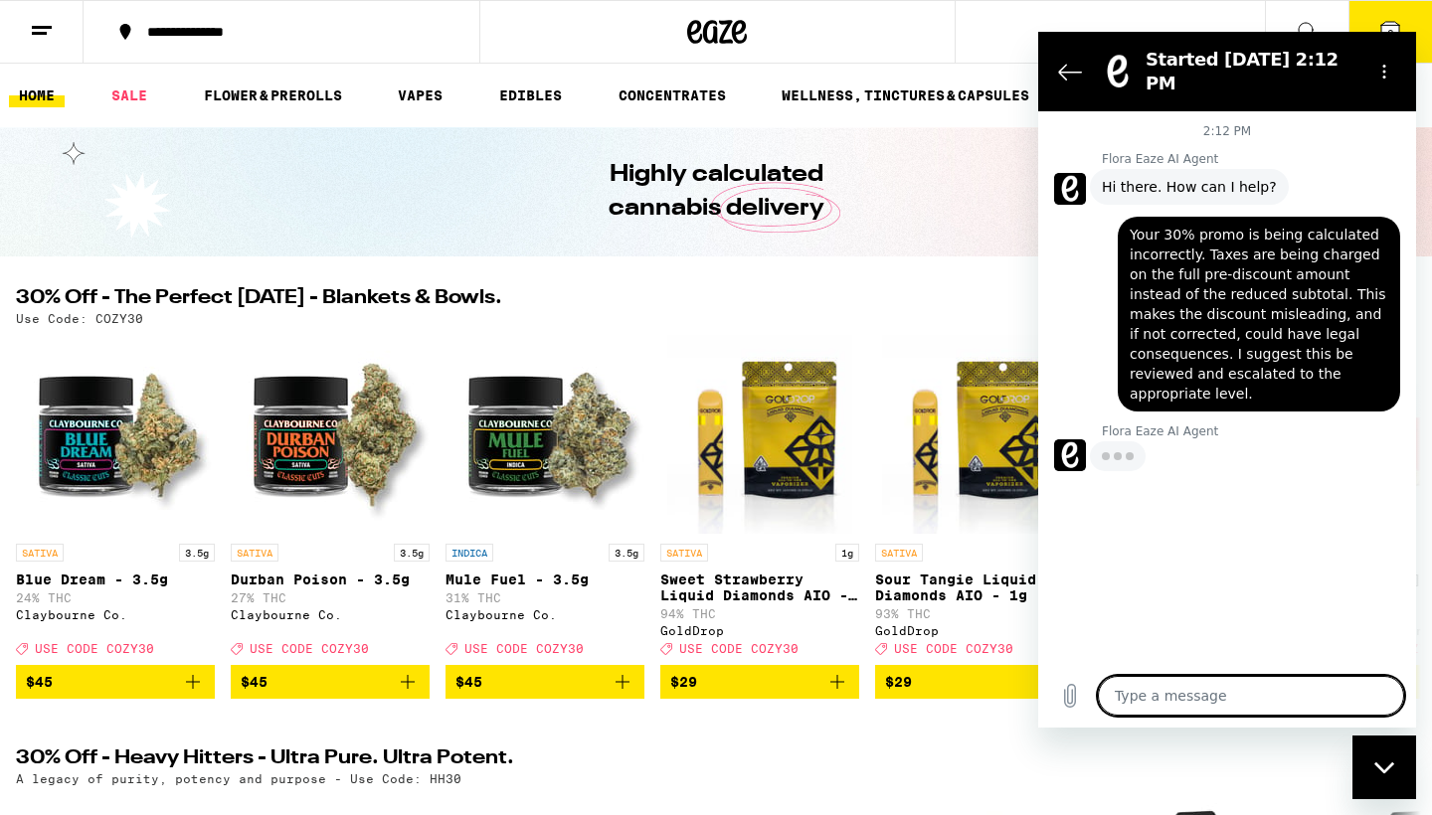
type textarea "x"
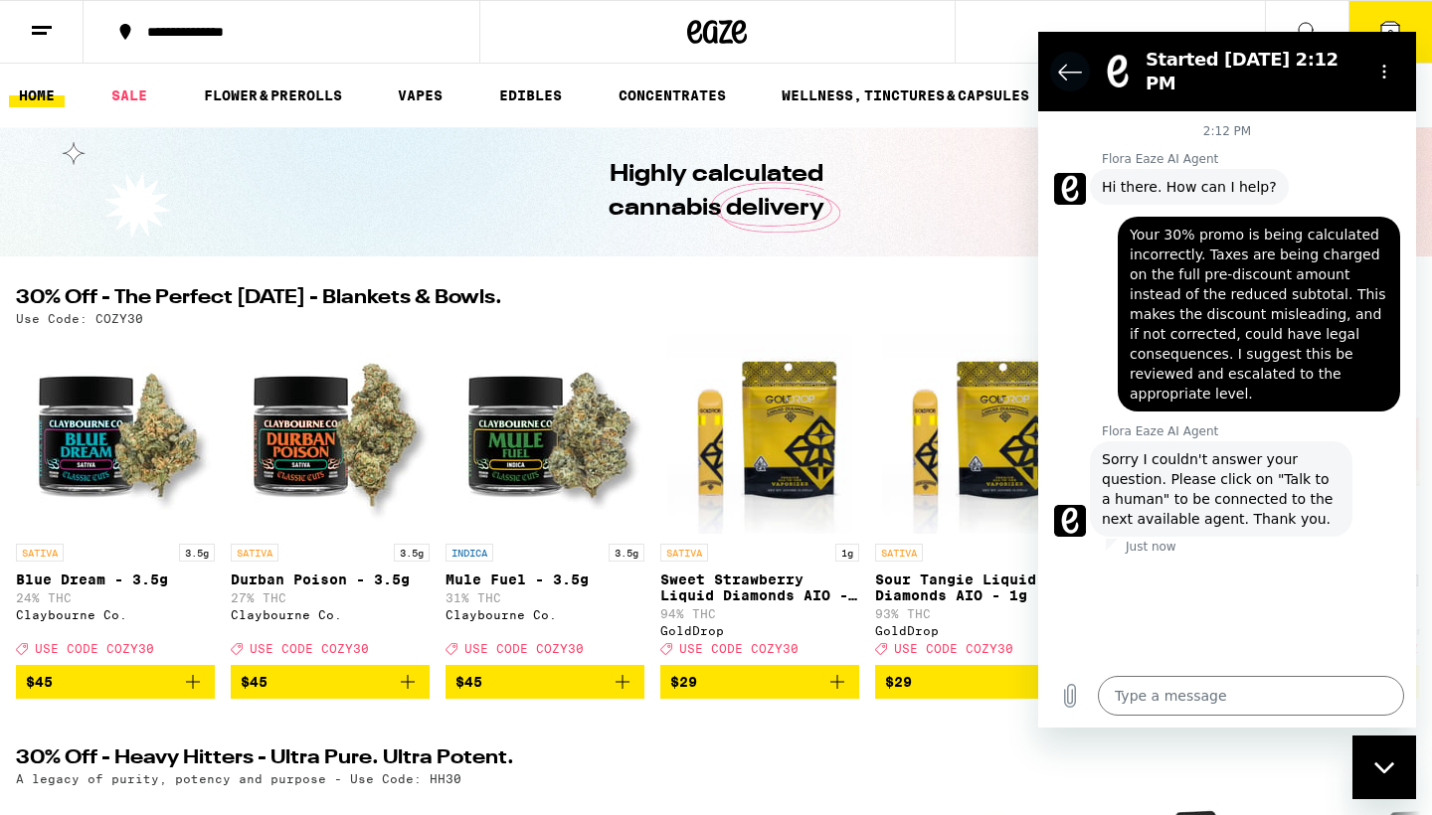
click at [1064, 65] on icon "Back to the conversation list" at bounding box center [1070, 72] width 22 height 15
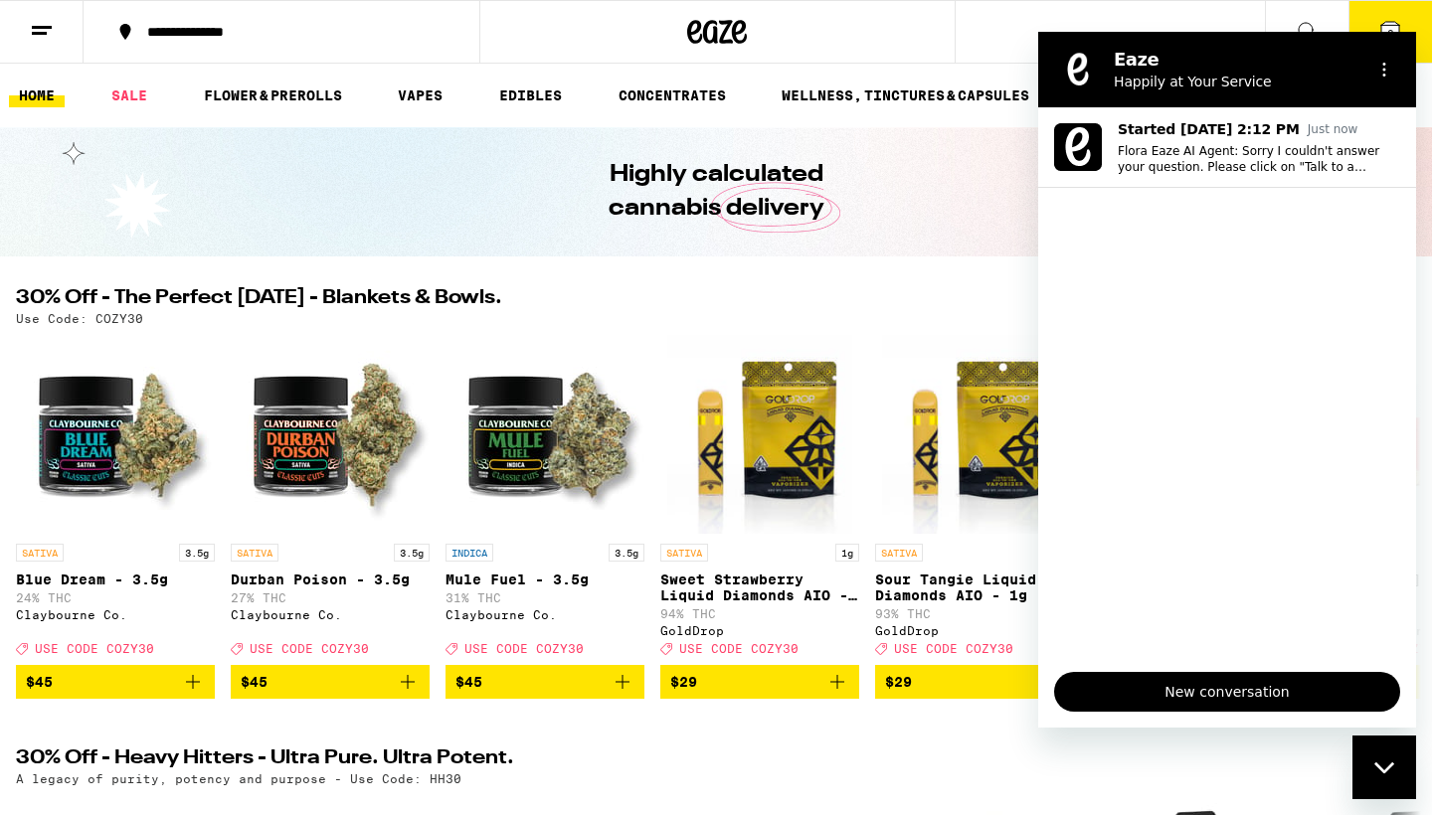
click at [999, 191] on div "Highly calculated cannabis delivery" at bounding box center [716, 191] width 764 height 129
click at [1018, 335] on div "30% Off - The Perfect Sunday - Blankets & Bowls. (173) Use Code: COZY30 SATIVA …" at bounding box center [716, 493] width 1432 height 411
click at [1388, 63] on icon "Options menu" at bounding box center [1384, 70] width 16 height 16
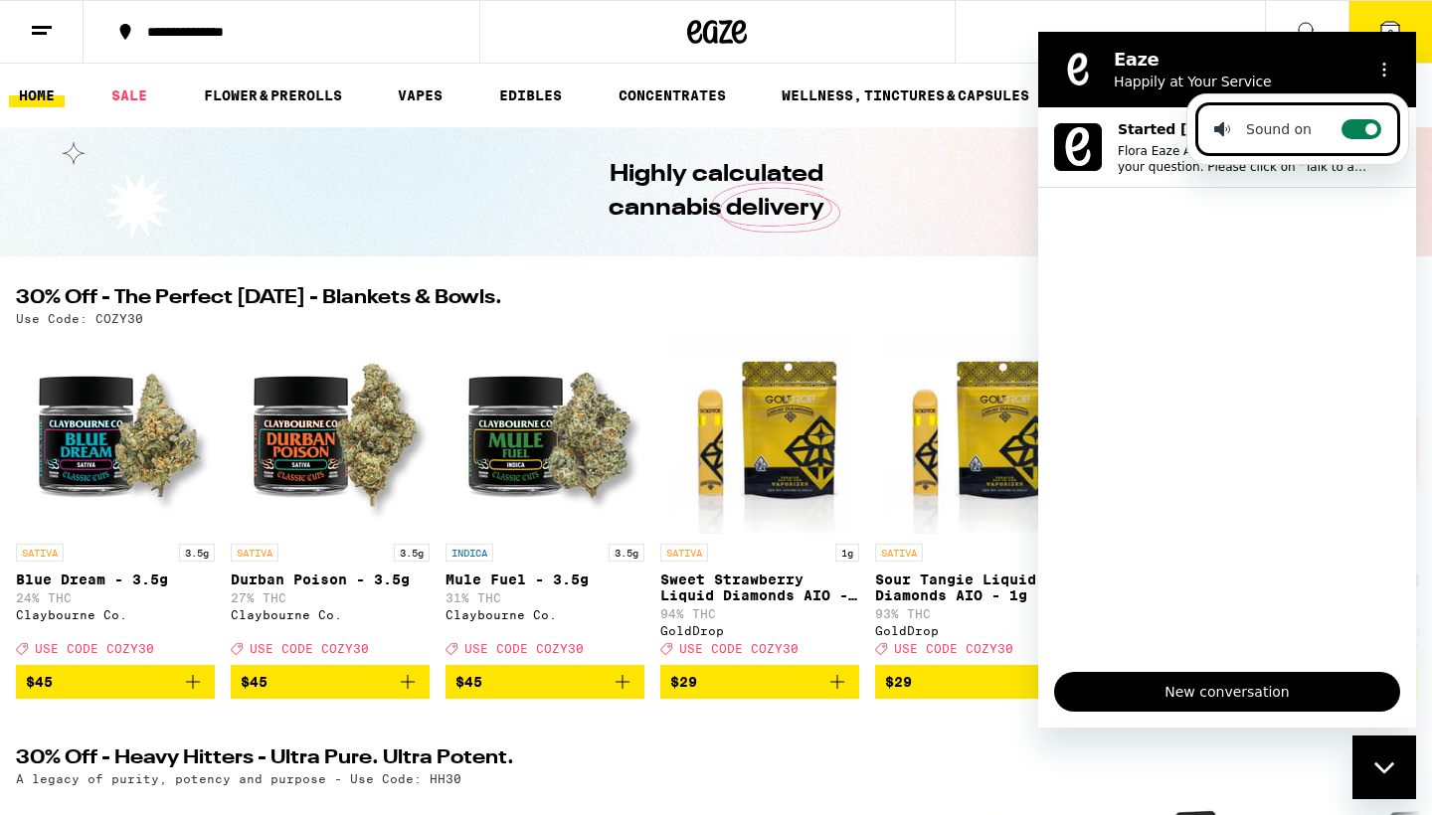
click at [1366, 123] on icon at bounding box center [1371, 129] width 16 height 16
click at [1366, 123] on input "Toggle sound notifications" at bounding box center [1361, 129] width 40 height 20
checkbox input "false"
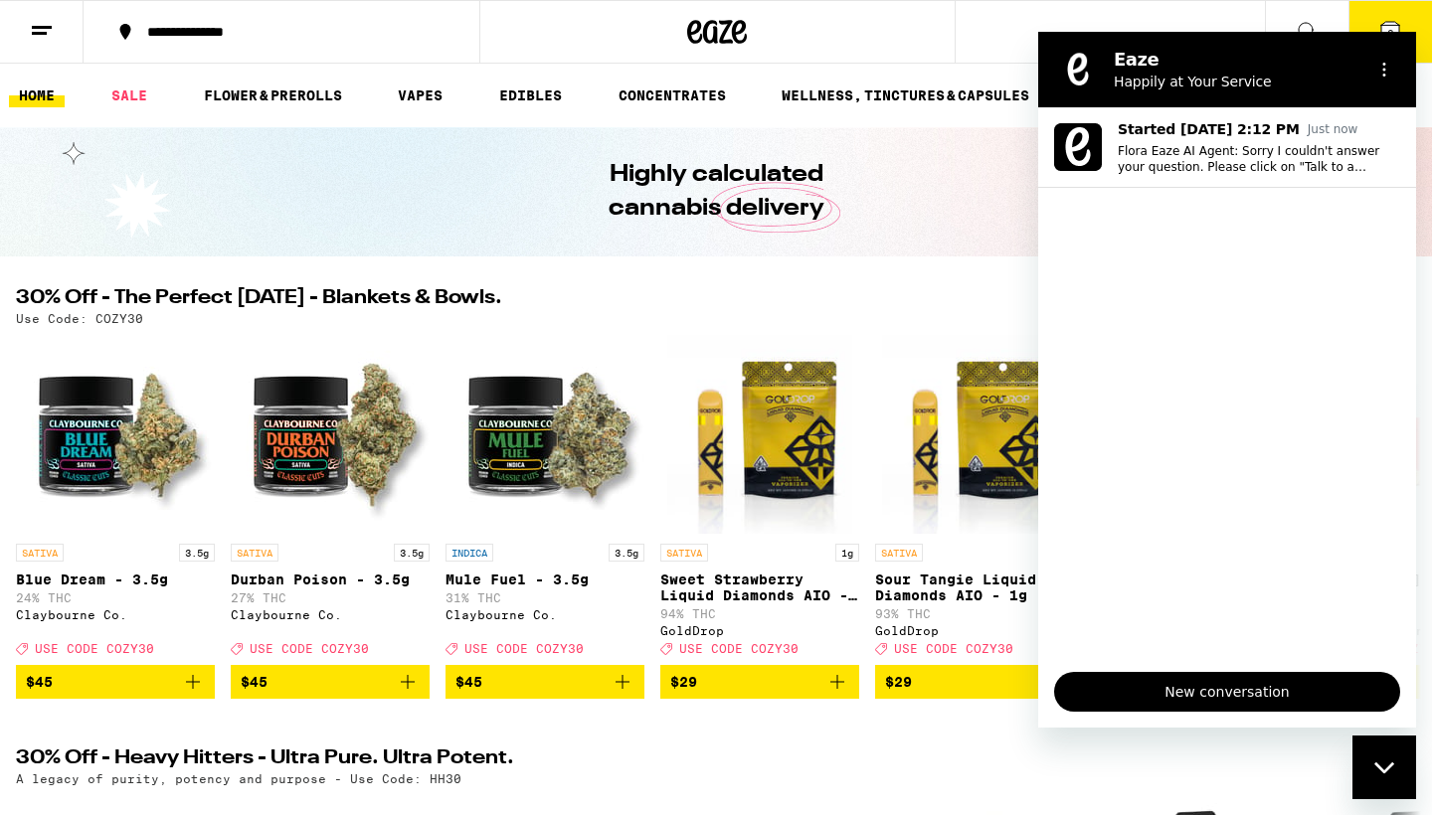
click at [943, 316] on div "Use Code: COZY30" at bounding box center [716, 318] width 1400 height 13
click at [1384, 759] on div "Close messaging window" at bounding box center [1384, 768] width 60 height 60
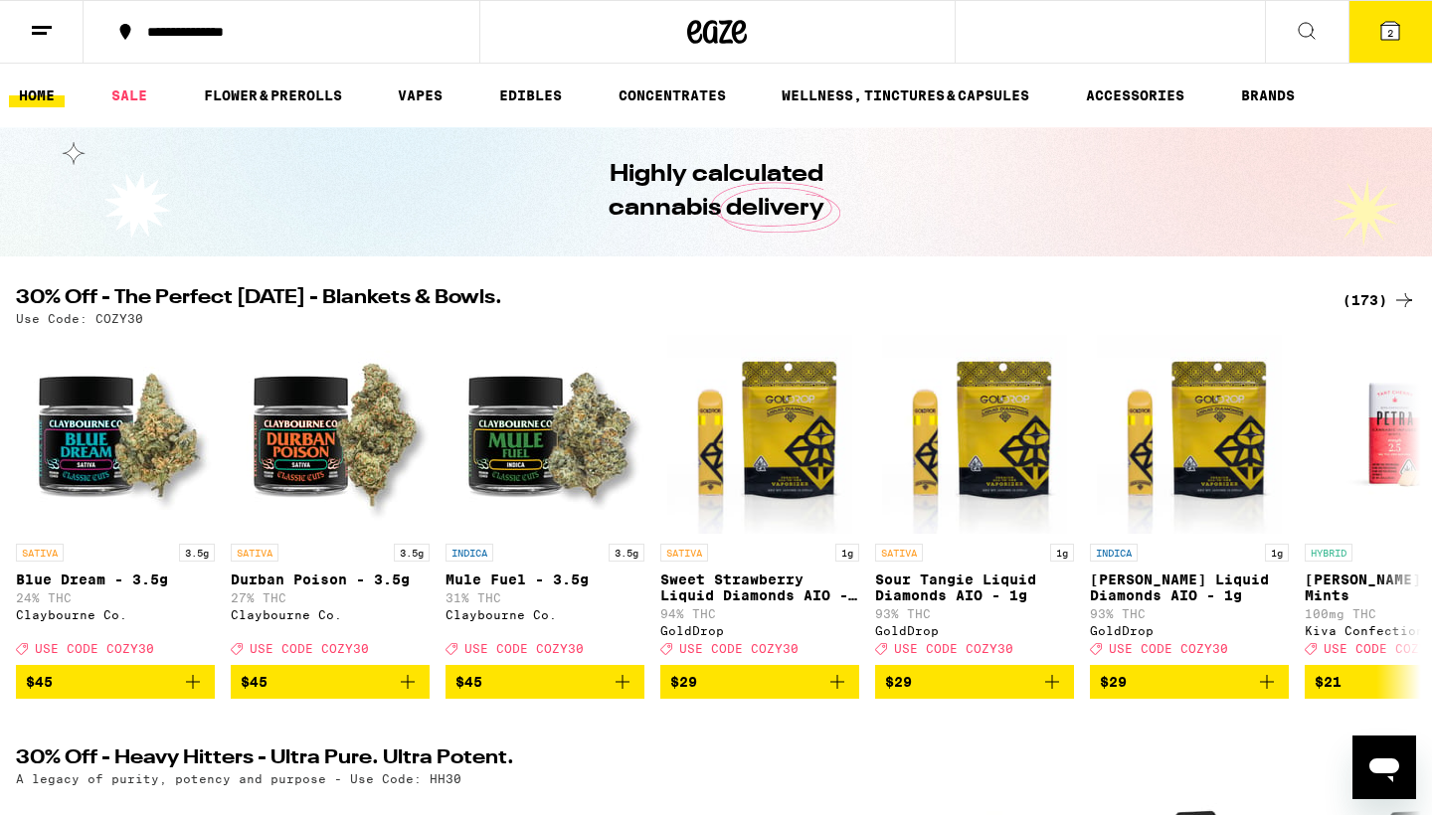
drag, startPoint x: 756, startPoint y: 27, endPoint x: 672, endPoint y: 24, distance: 83.6
click at [672, 24] on div at bounding box center [717, 32] width 476 height 64
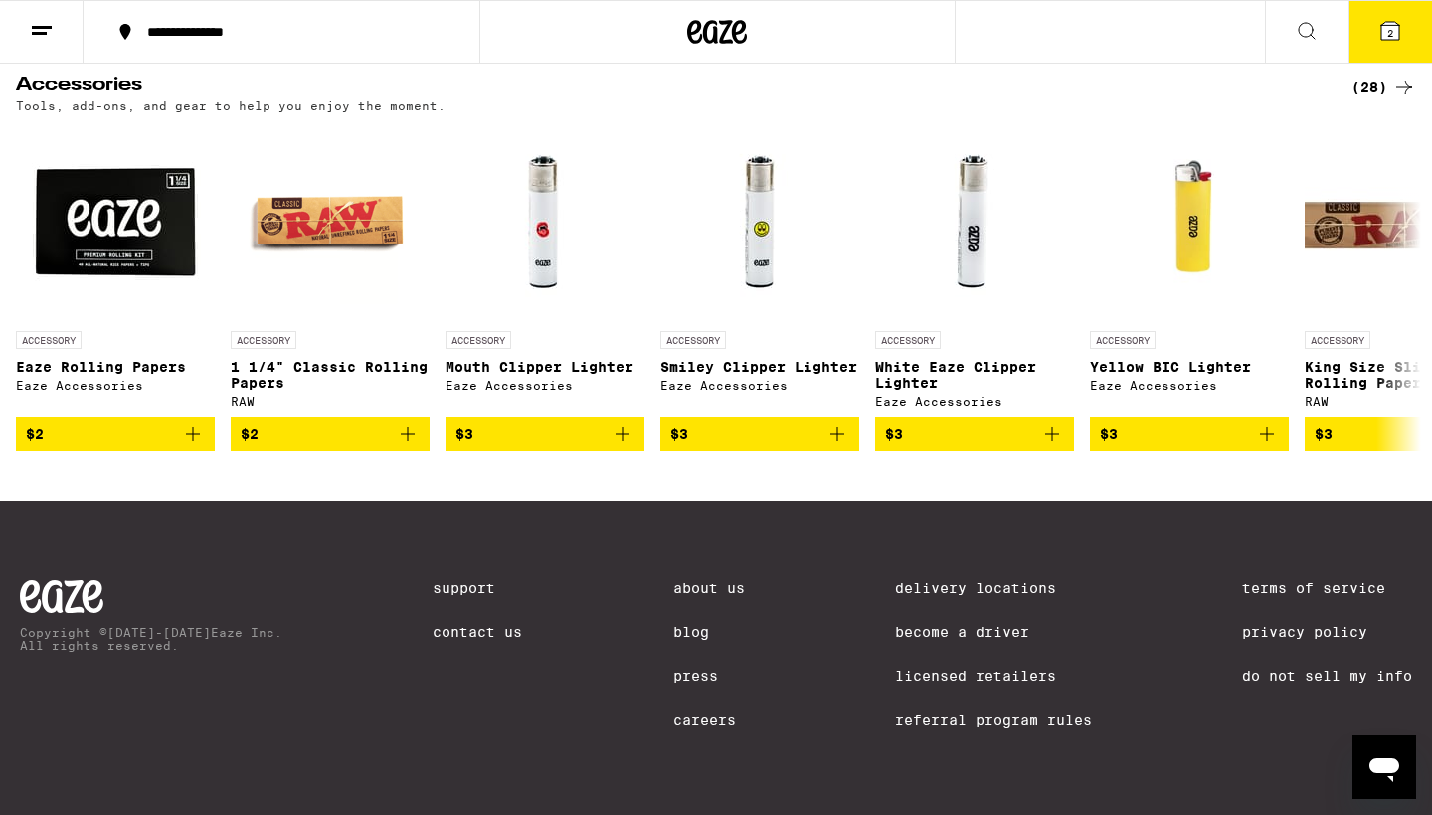
scroll to position [9087, 0]
click at [448, 624] on link "Contact Us" at bounding box center [476, 632] width 89 height 16
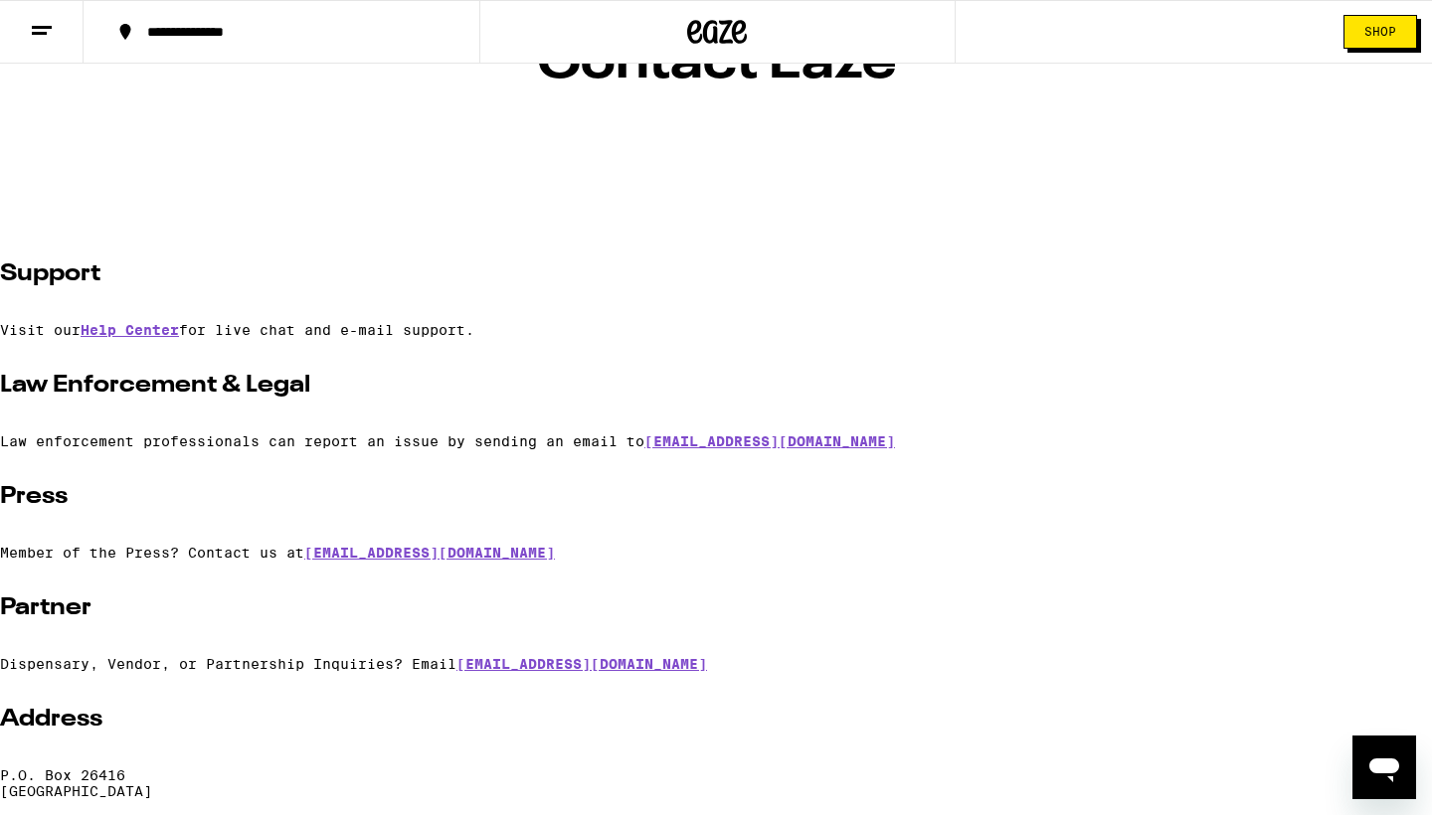
scroll to position [153, 0]
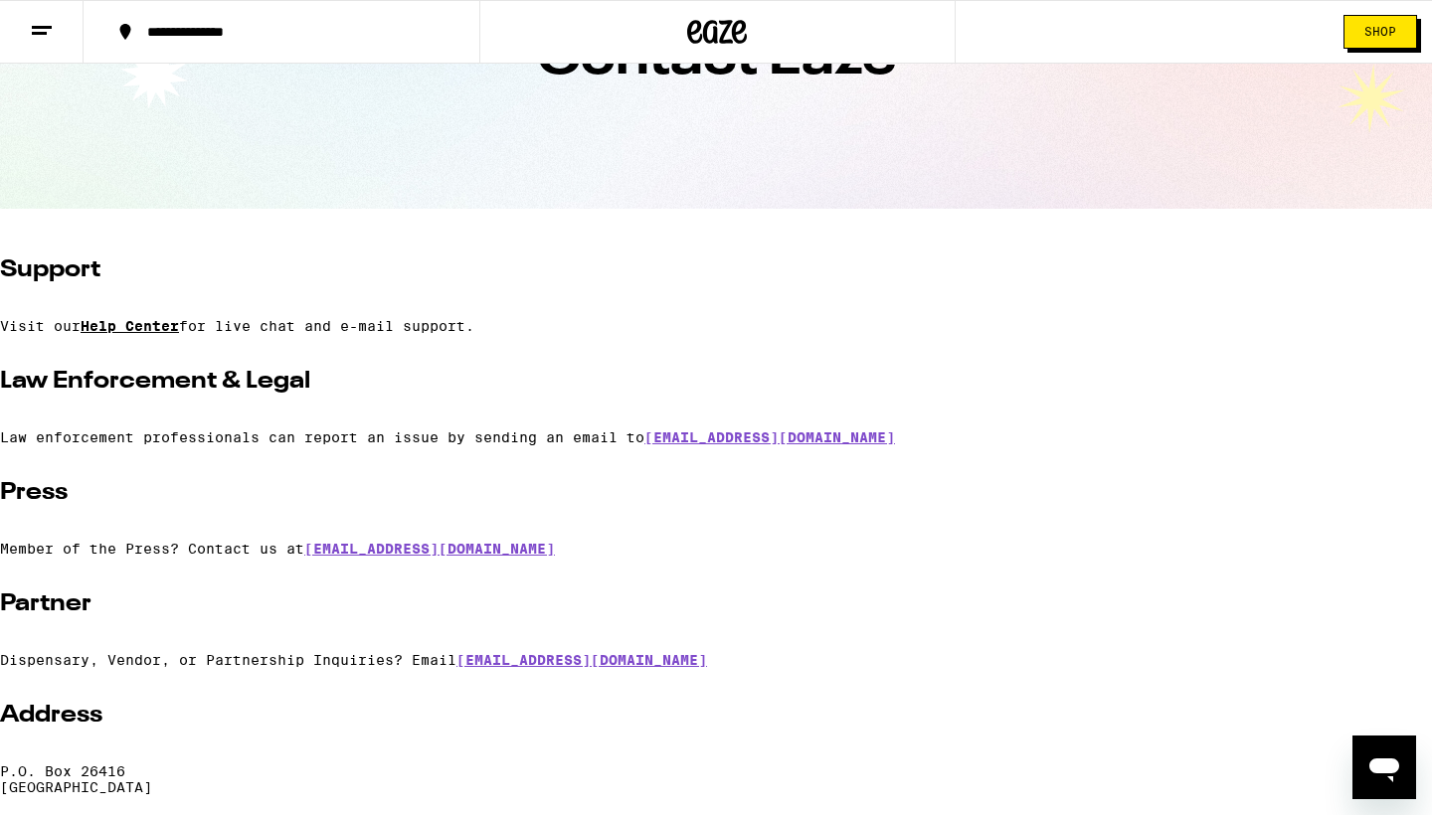
click at [123, 324] on link "Help Center" at bounding box center [130, 326] width 98 height 16
click at [372, 551] on link "press@eaze.com" at bounding box center [429, 549] width 251 height 16
drag, startPoint x: 440, startPoint y: 544, endPoint x: 453, endPoint y: 535, distance: 15.7
click at [452, 534] on div "Support Visit our Help Center for live chat and e-mail support. Law Enforcement…" at bounding box center [716, 525] width 1432 height 541
drag, startPoint x: 307, startPoint y: 552, endPoint x: 442, endPoint y: 551, distance: 135.2
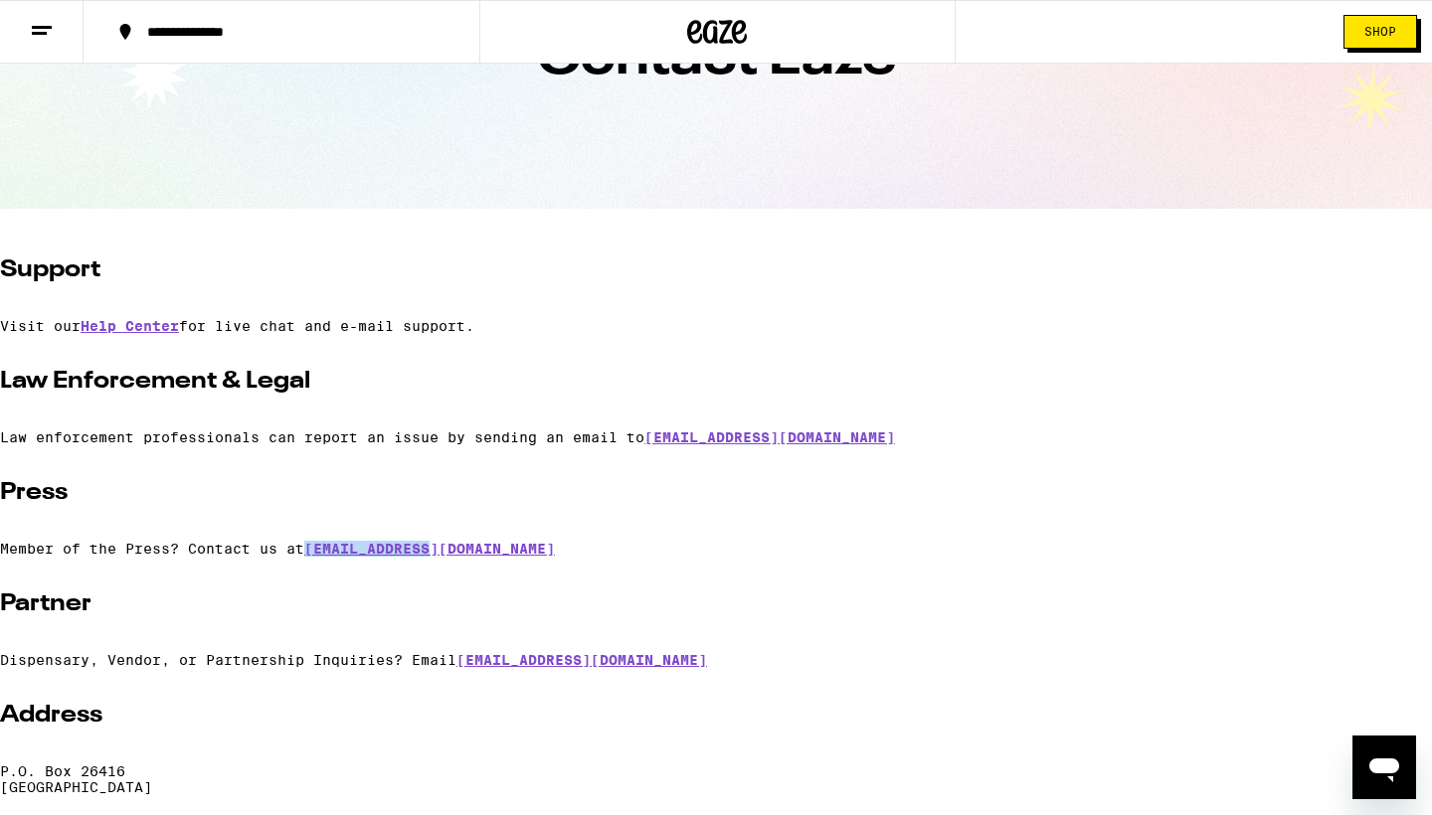
click at [442, 551] on p "Member of the Press? Contact us at press@eaze.com" at bounding box center [716, 549] width 1432 height 16
copy p "press@eaze.com"
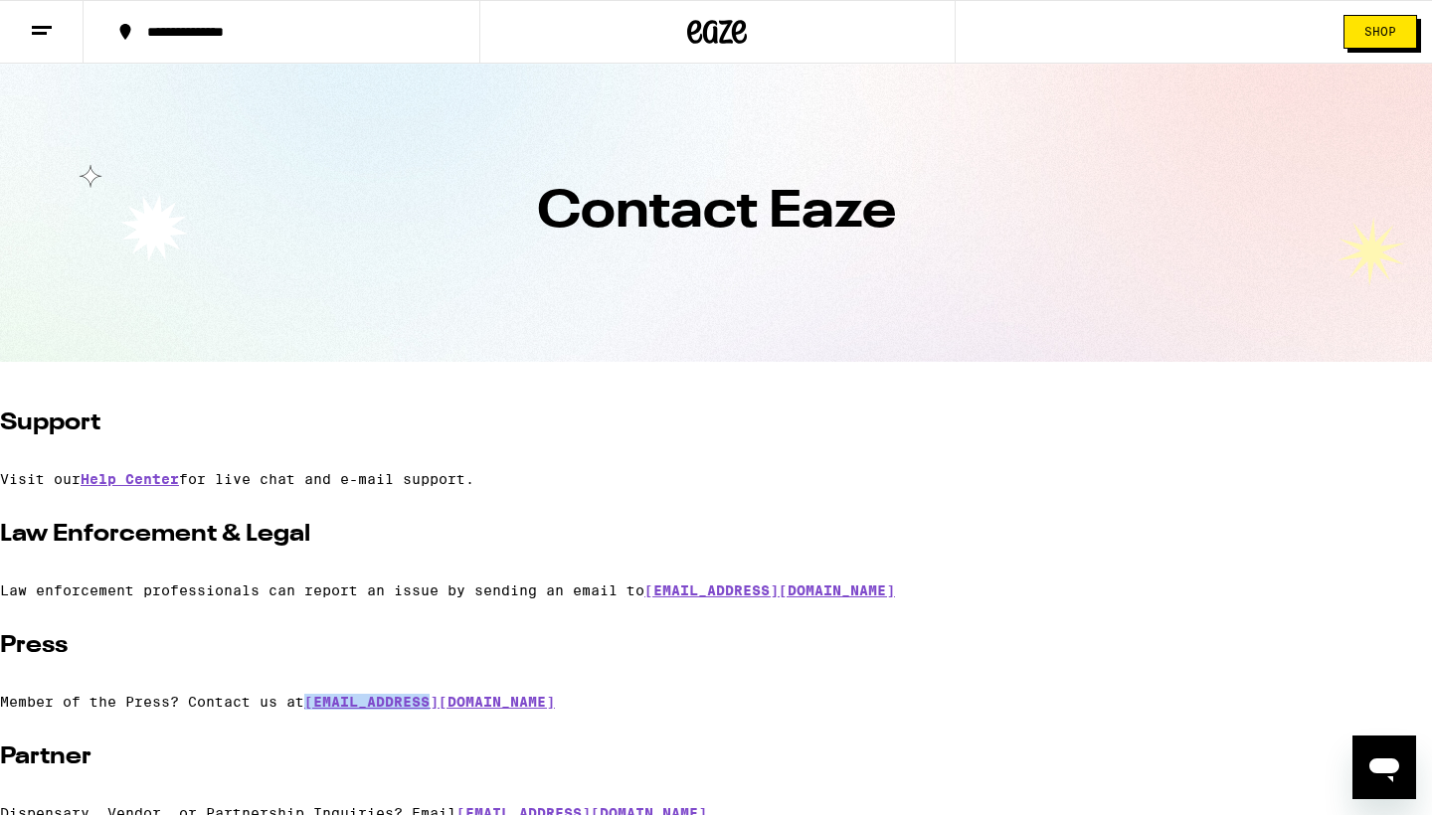
scroll to position [0, 0]
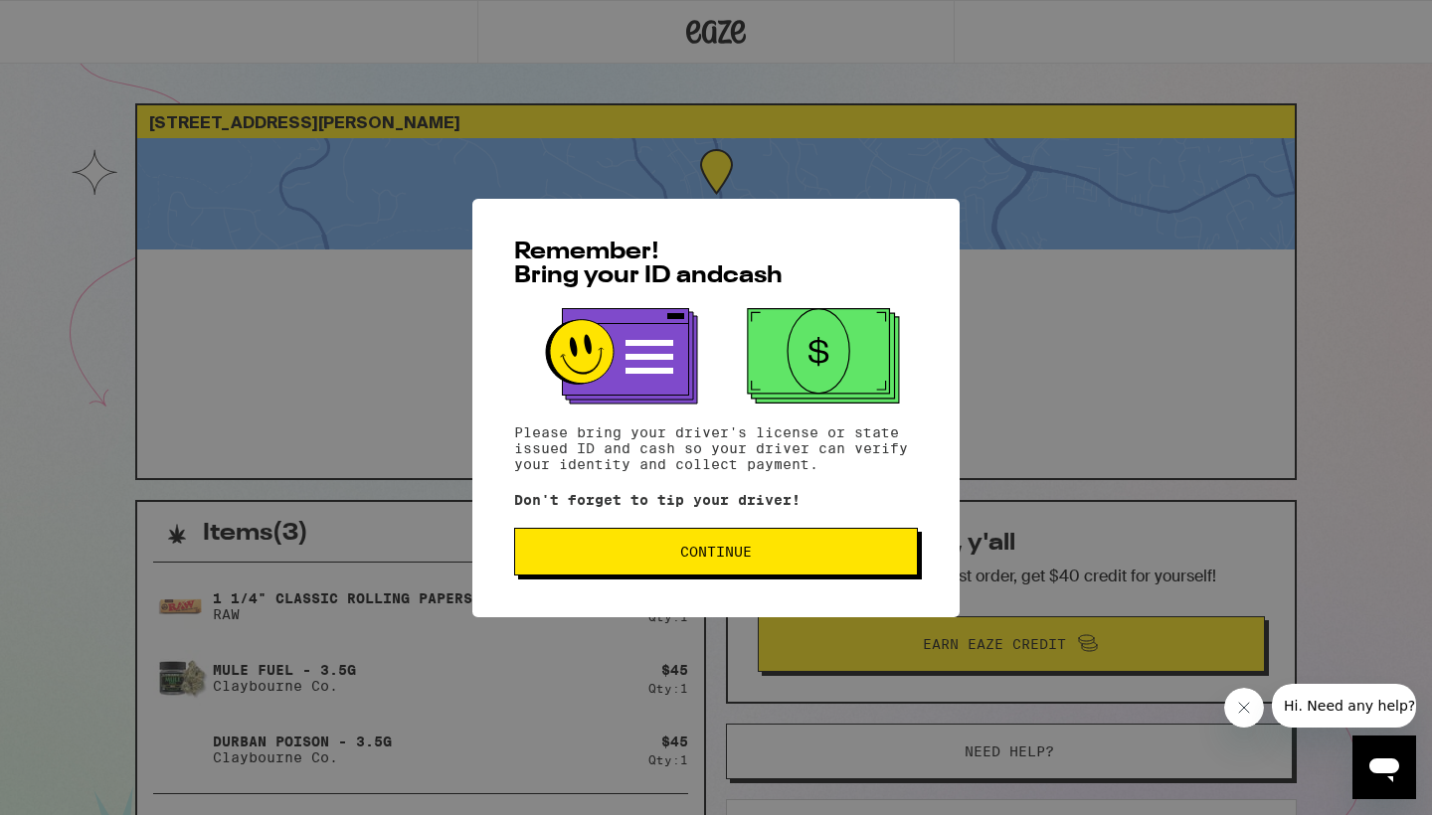
click at [692, 557] on span "Continue" at bounding box center [716, 552] width 72 height 14
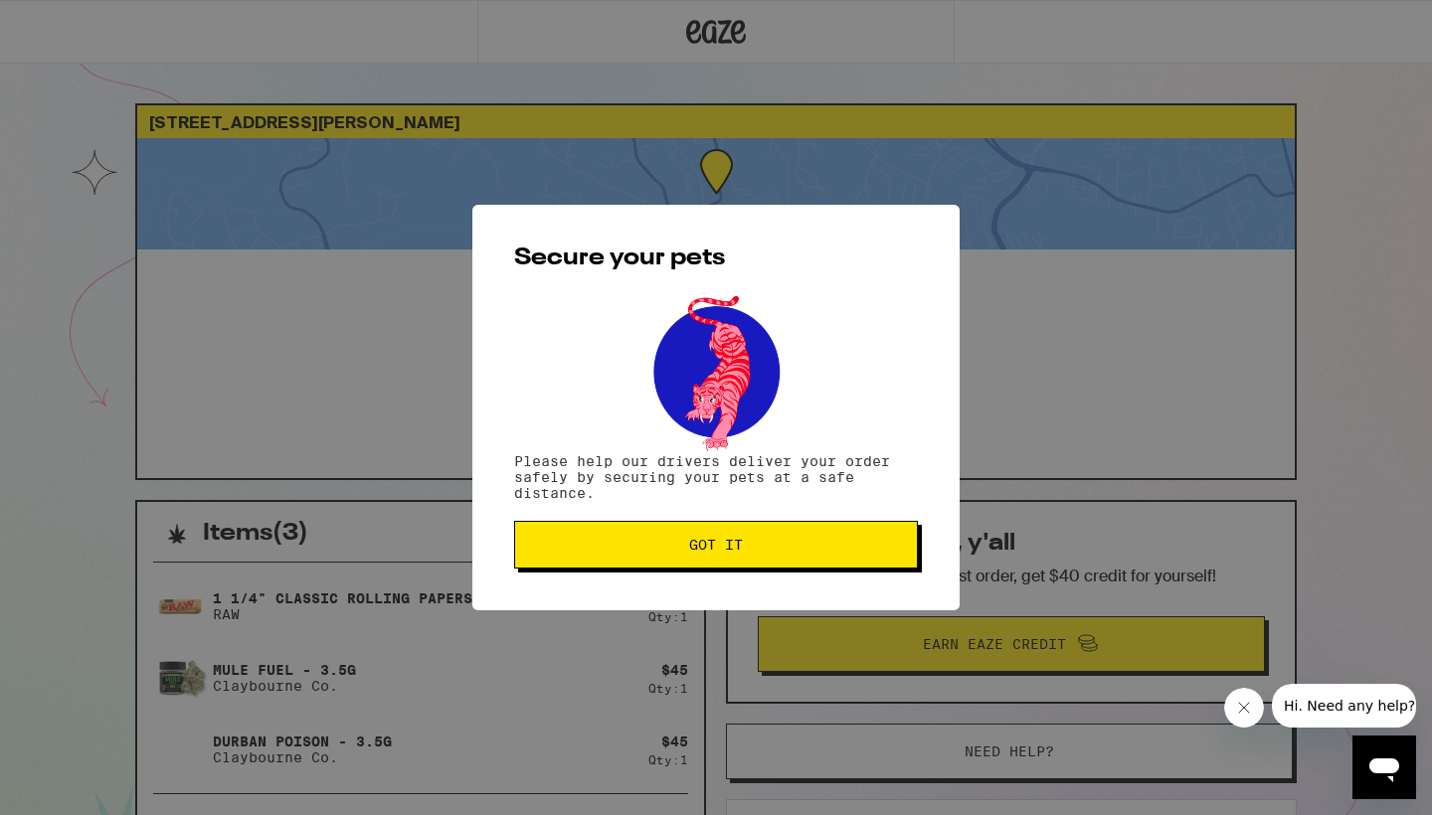
click at [716, 546] on span "Got it" at bounding box center [716, 545] width 54 height 14
